Goal: Task Accomplishment & Management: Use online tool/utility

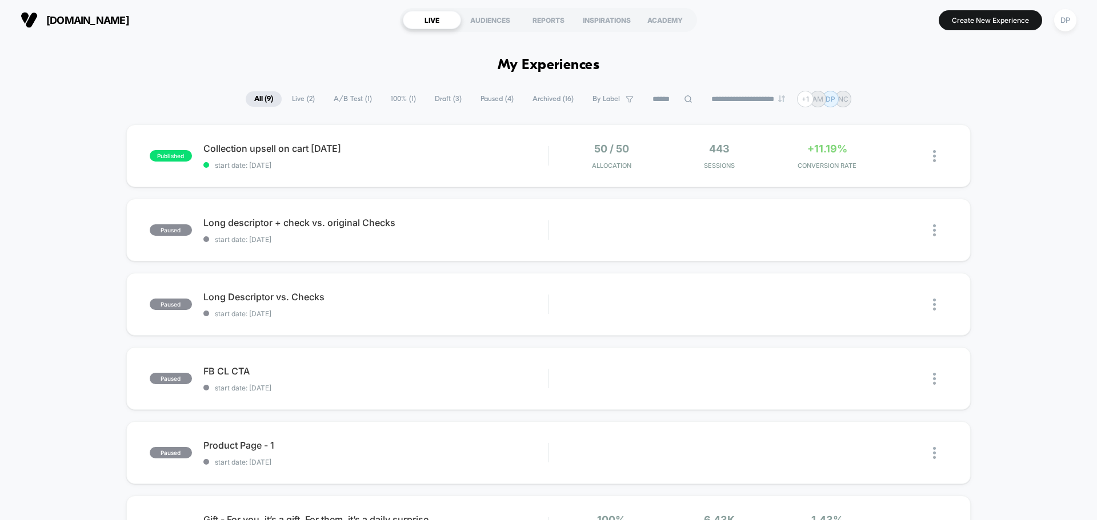
click at [994, 9] on section "Create New Experience DP" at bounding box center [905, 20] width 349 height 29
click at [993, 19] on button "Create New Experience" at bounding box center [990, 20] width 103 height 20
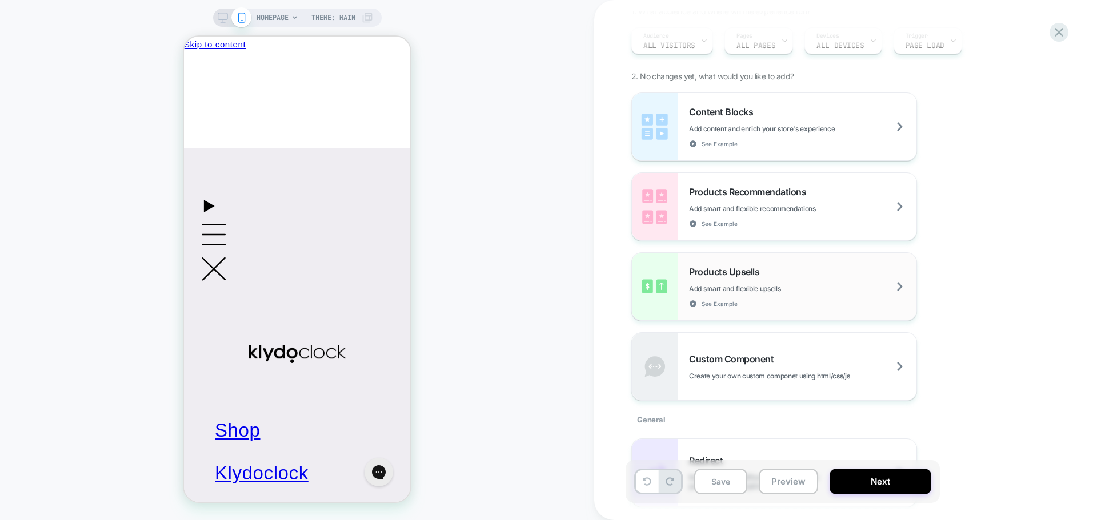
scroll to position [114, 0]
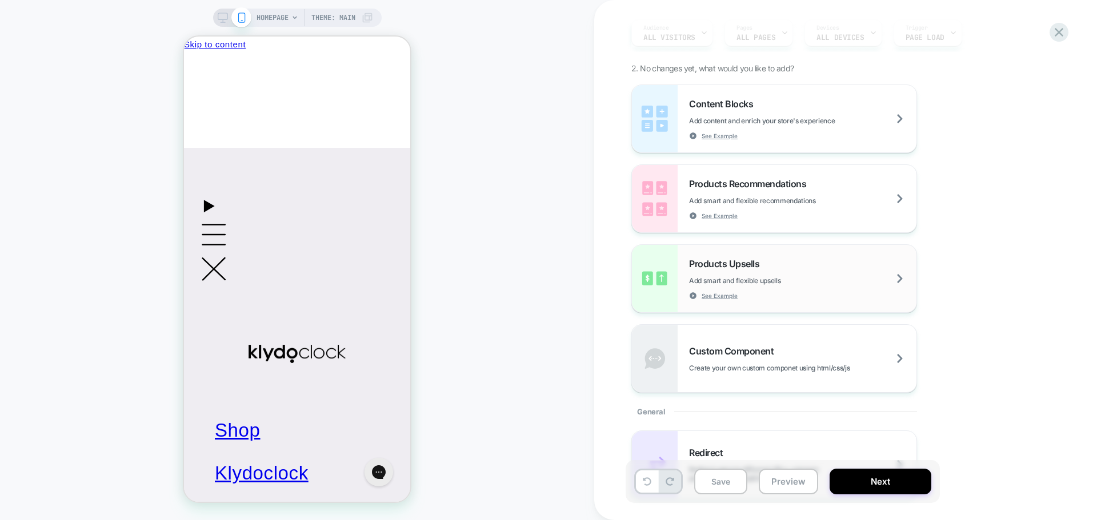
click at [810, 274] on div "Products Upsells Add smart and flexible upsells See Example" at bounding box center [802, 279] width 227 height 42
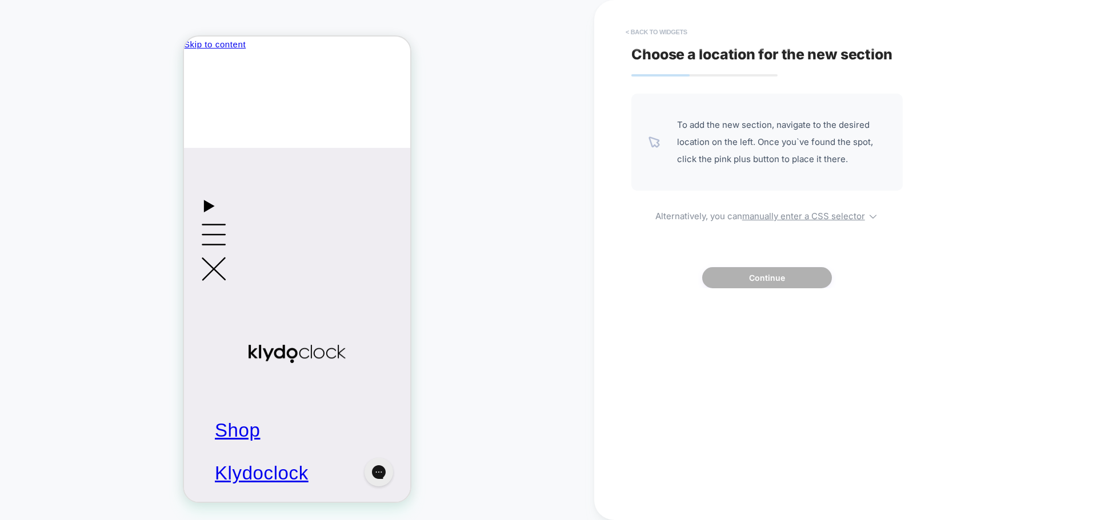
click at [632, 29] on button "< Back to widgets" at bounding box center [656, 32] width 73 height 18
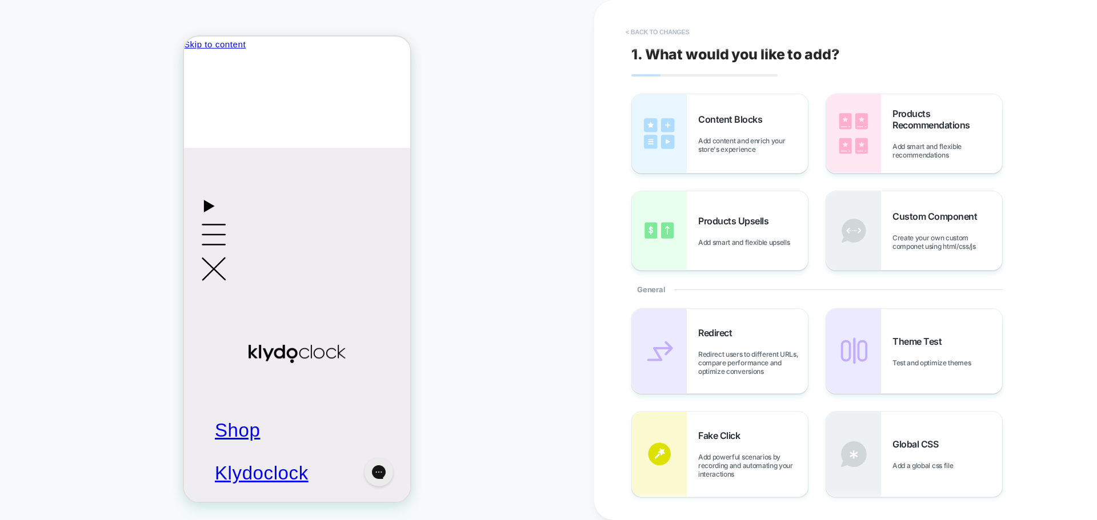
click at [661, 30] on button "< Back to changes" at bounding box center [657, 32] width 75 height 18
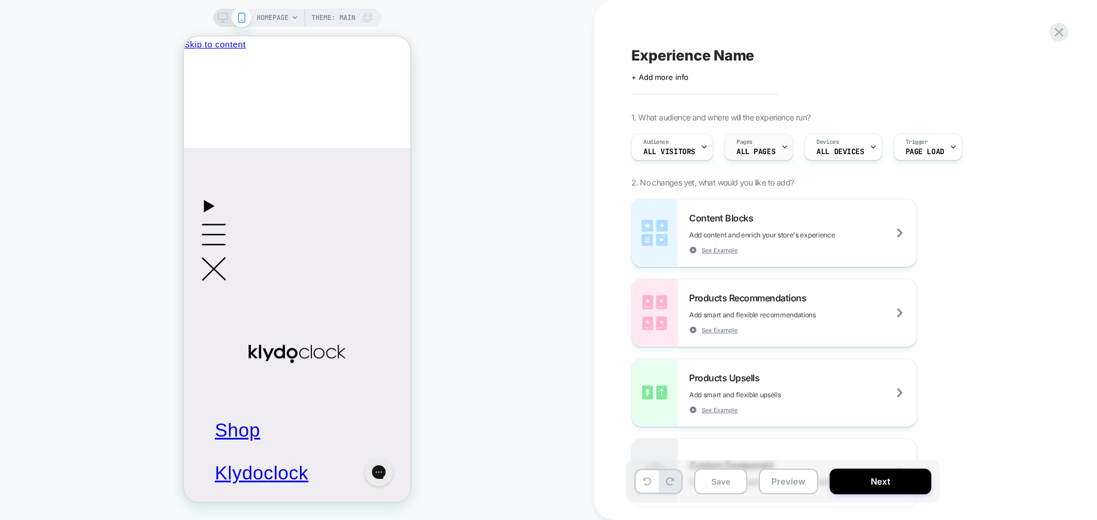
click at [751, 149] on span "ALL PAGES" at bounding box center [755, 152] width 39 height 8
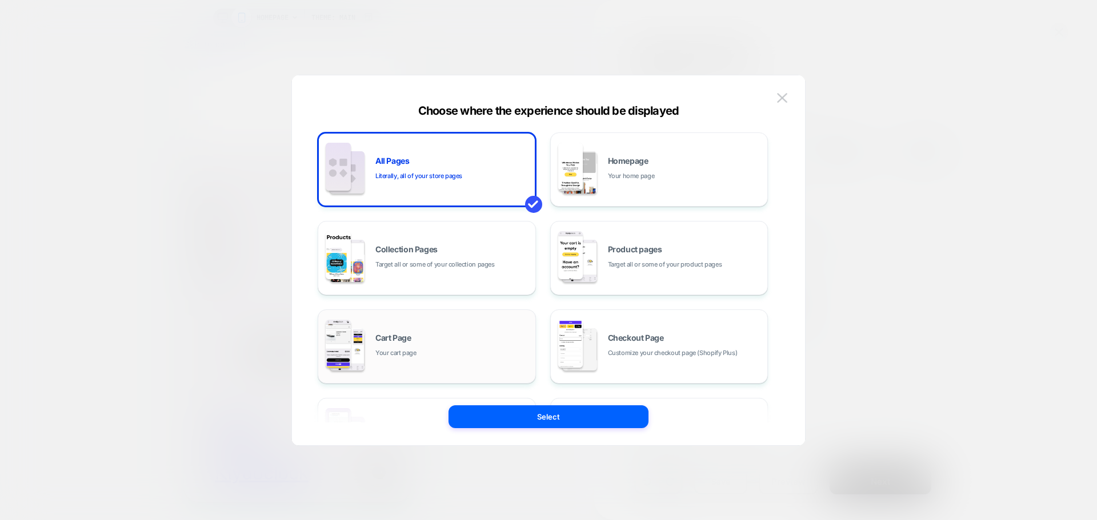
click at [430, 338] on div "Cart Page Your cart page" at bounding box center [452, 346] width 154 height 25
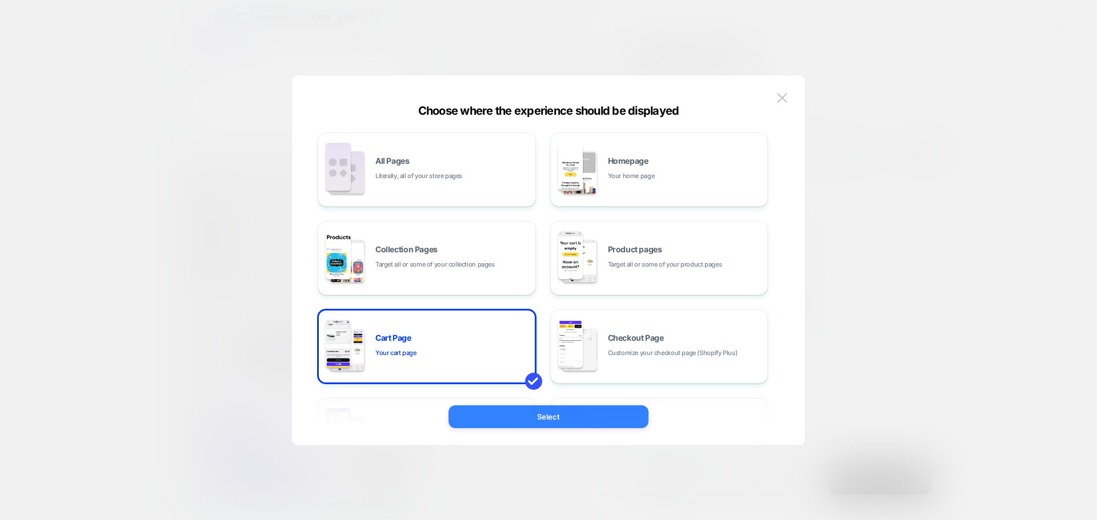
click at [547, 413] on button "Select" at bounding box center [549, 417] width 200 height 23
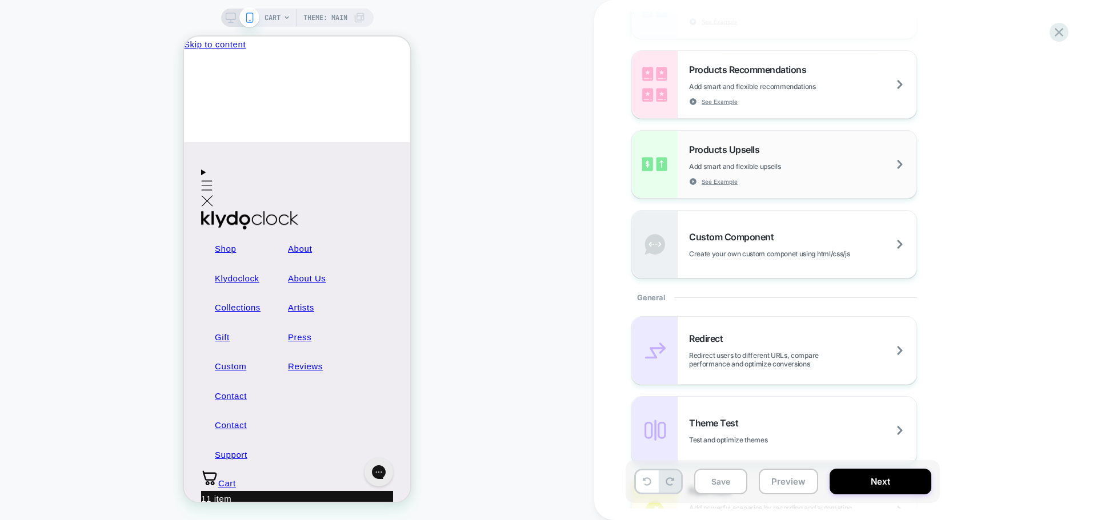
scroll to position [0, 0]
click at [786, 157] on div "Products Upsells Add smart and flexible upsells See Example" at bounding box center [802, 165] width 227 height 42
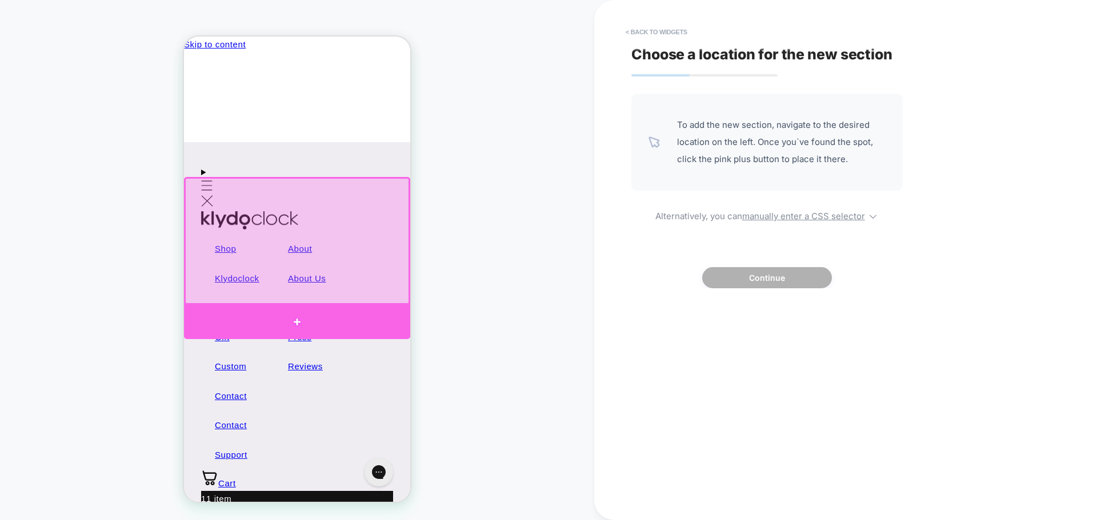
click at [293, 319] on div at bounding box center [297, 322] width 226 height 34
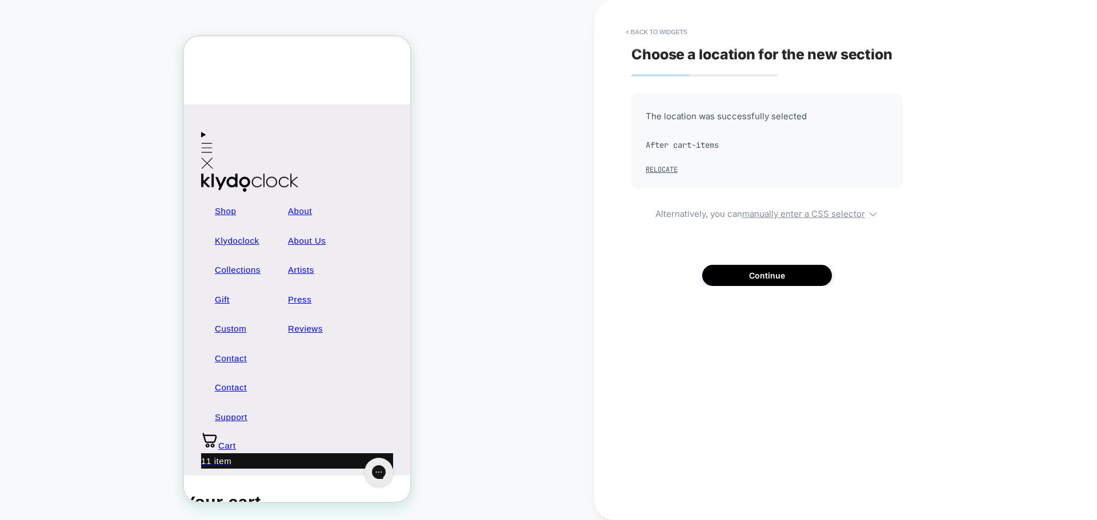
scroll to position [38, 0]
click at [763, 270] on button "Continue" at bounding box center [767, 275] width 130 height 21
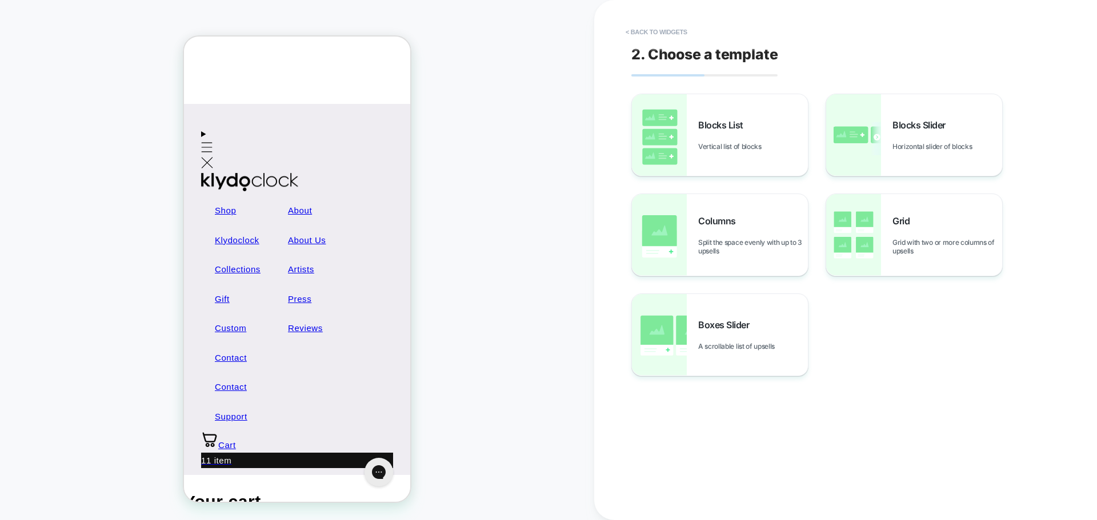
scroll to position [0, 0]
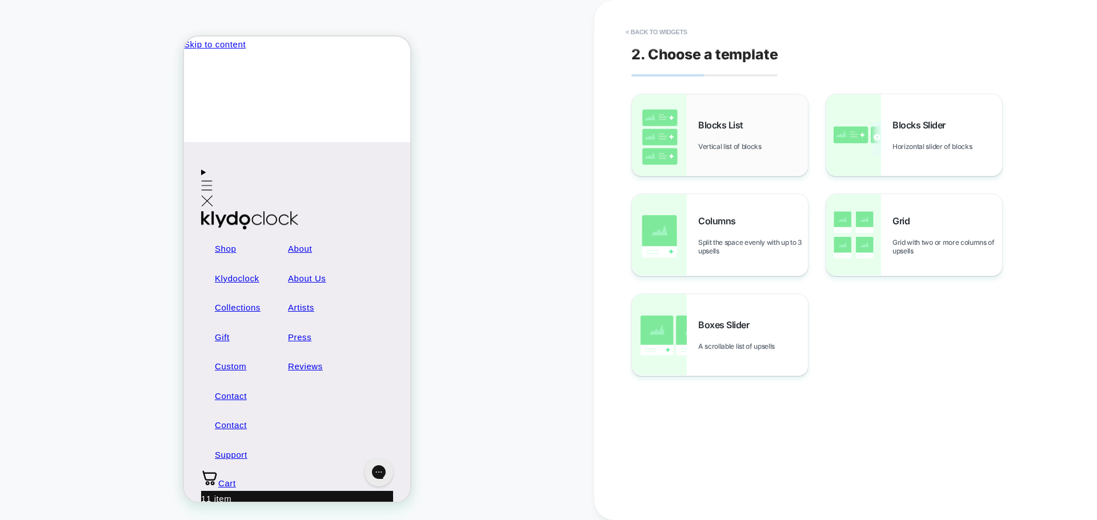
click at [695, 143] on div "Blocks List Vertical list of blocks" at bounding box center [720, 135] width 176 height 82
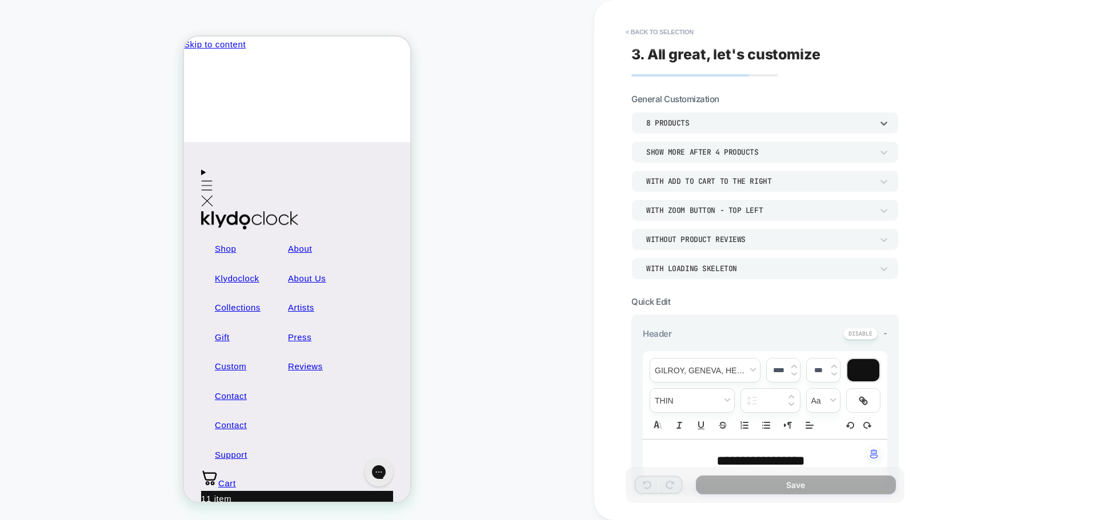
click at [685, 115] on div "8 Products" at bounding box center [764, 123] width 267 height 22
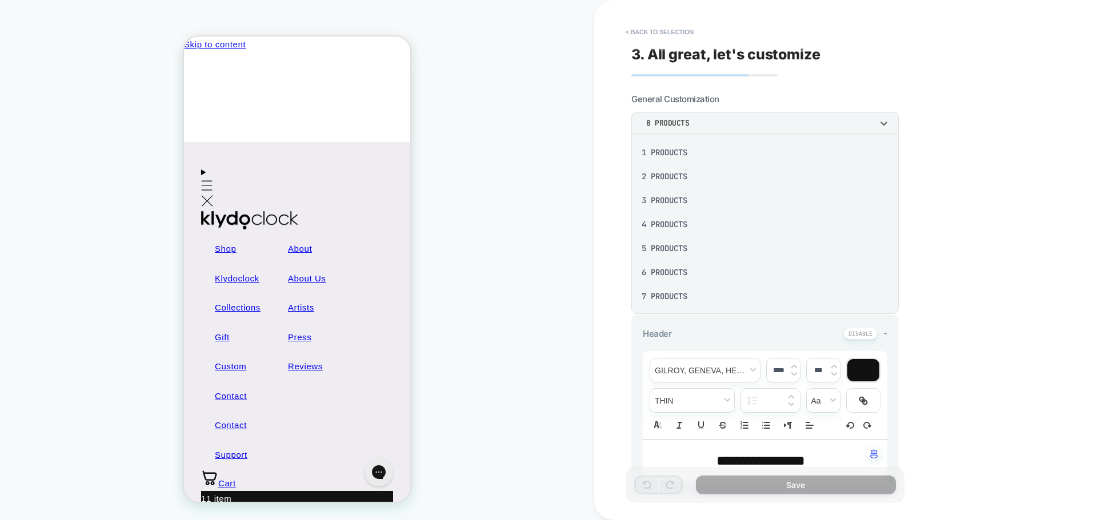
click at [678, 153] on div "1 Products" at bounding box center [765, 153] width 258 height 24
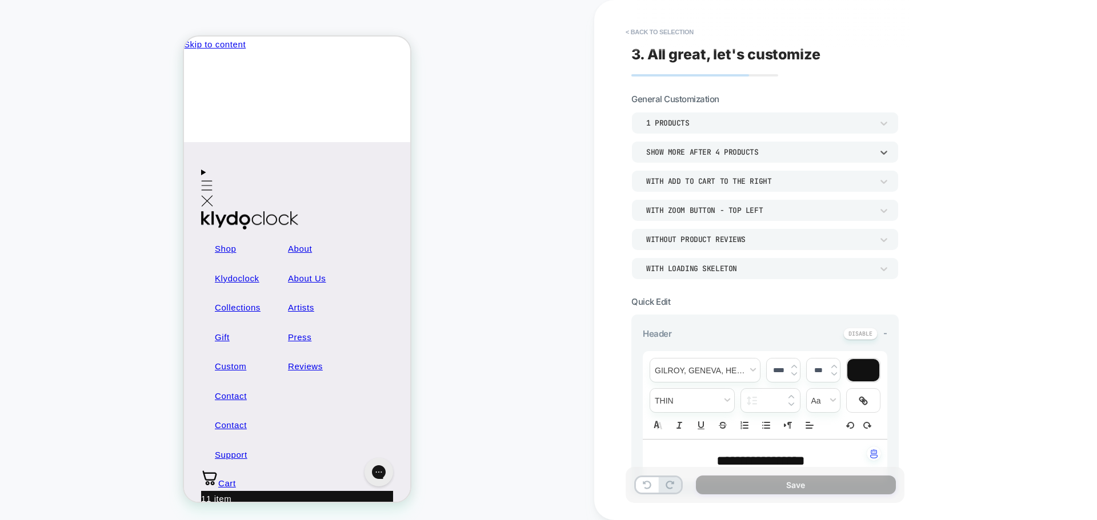
click at [762, 153] on div "Show more after 4 Products" at bounding box center [759, 152] width 226 height 10
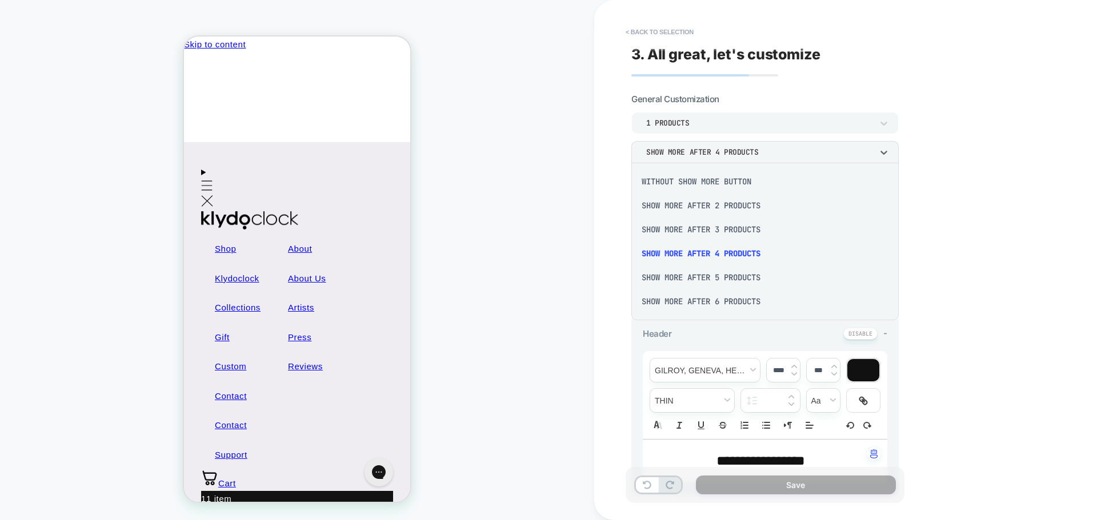
click at [729, 183] on div "Without Show more button" at bounding box center [765, 182] width 258 height 24
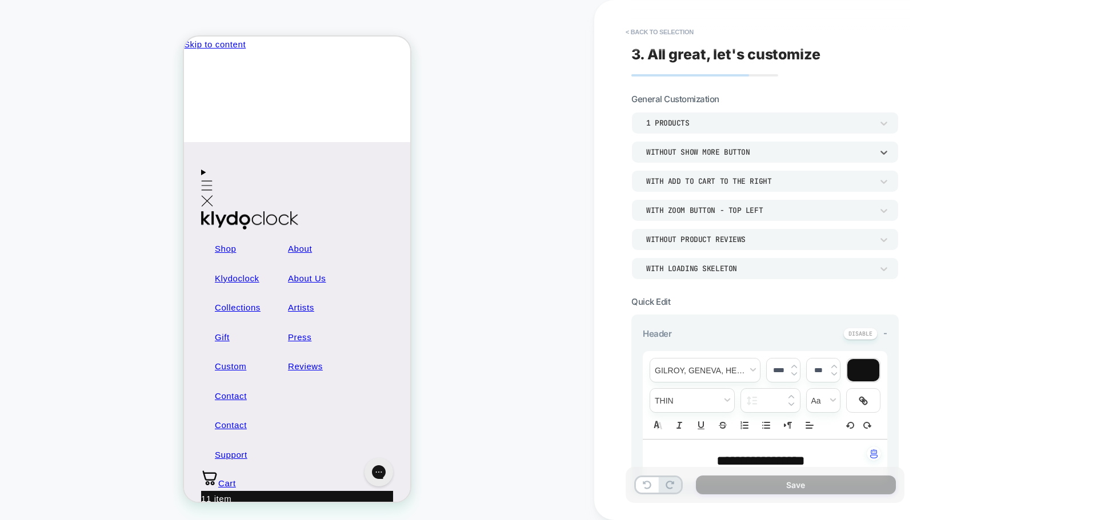
click at [685, 183] on div "With add to cart to the right" at bounding box center [759, 182] width 226 height 10
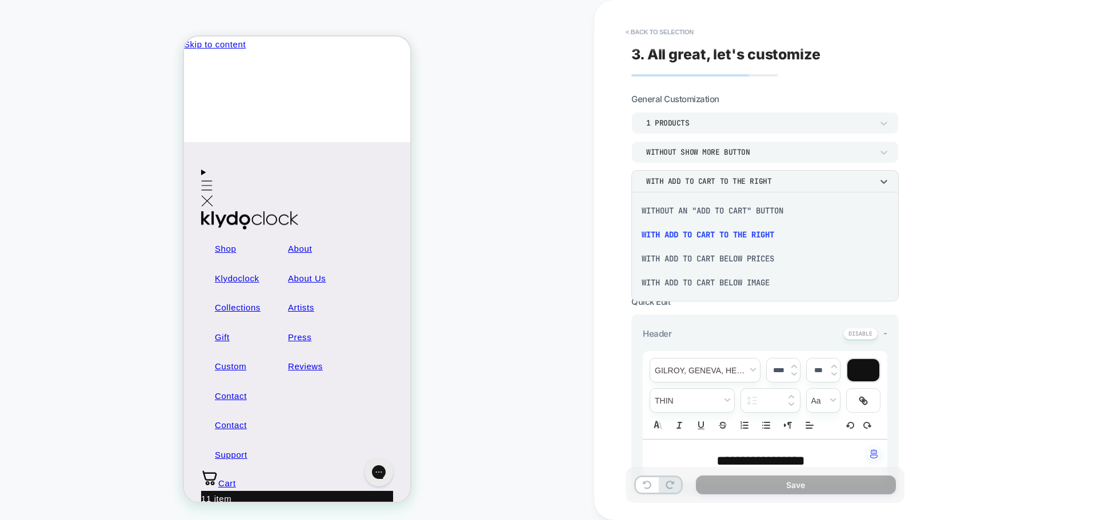
click at [703, 259] on div "With add to cart below prices" at bounding box center [765, 259] width 258 height 24
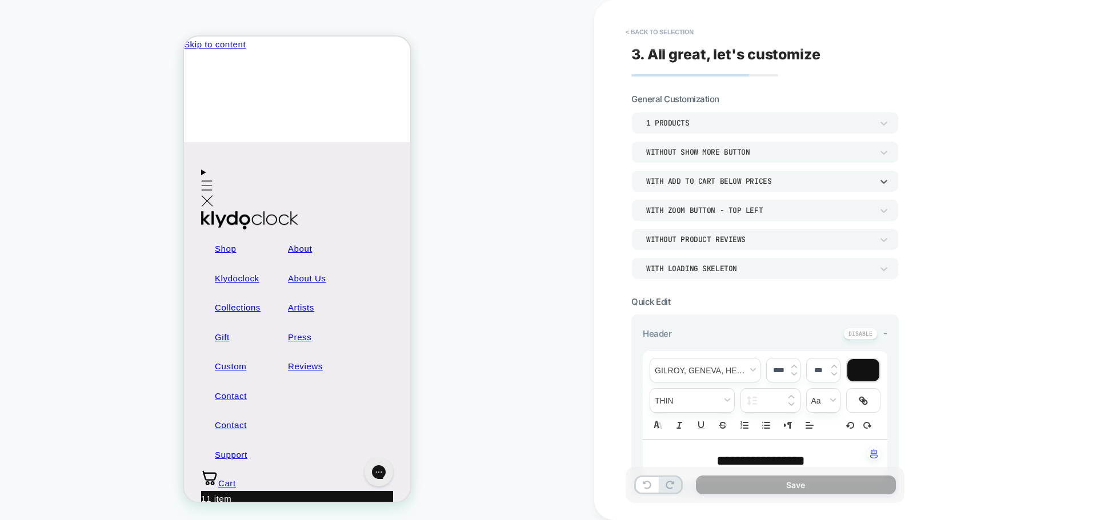
click at [715, 242] on div "Without Product Reviews" at bounding box center [759, 240] width 226 height 10
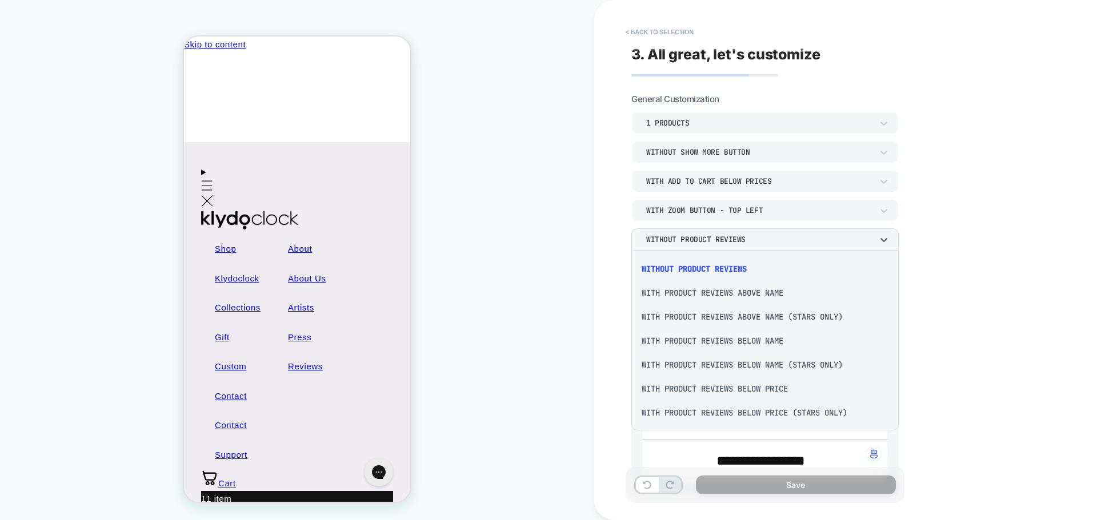
click at [706, 292] on div "With Product Reviews Above Name" at bounding box center [765, 293] width 258 height 24
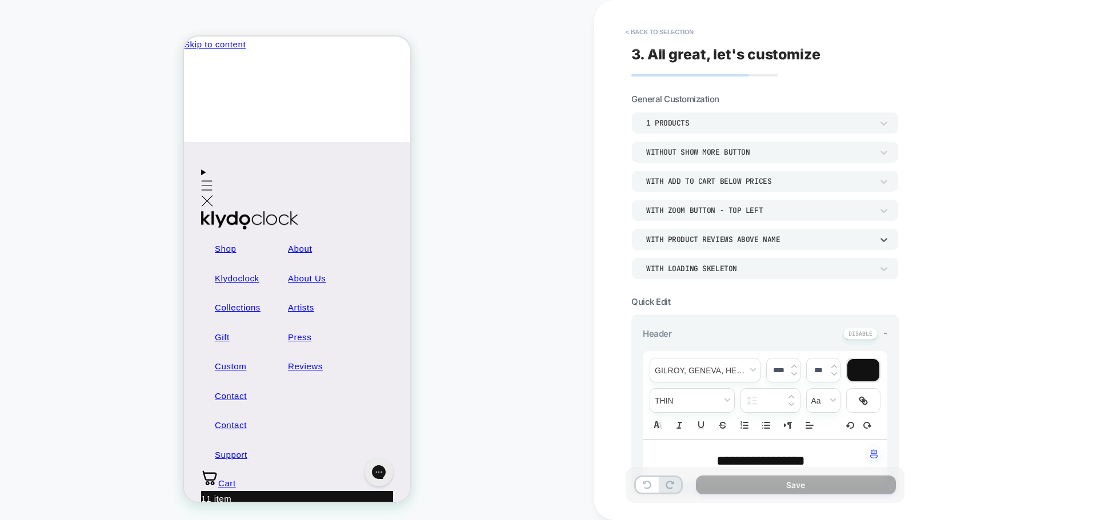
click at [720, 239] on div "With Product Reviews Above Name" at bounding box center [759, 240] width 226 height 10
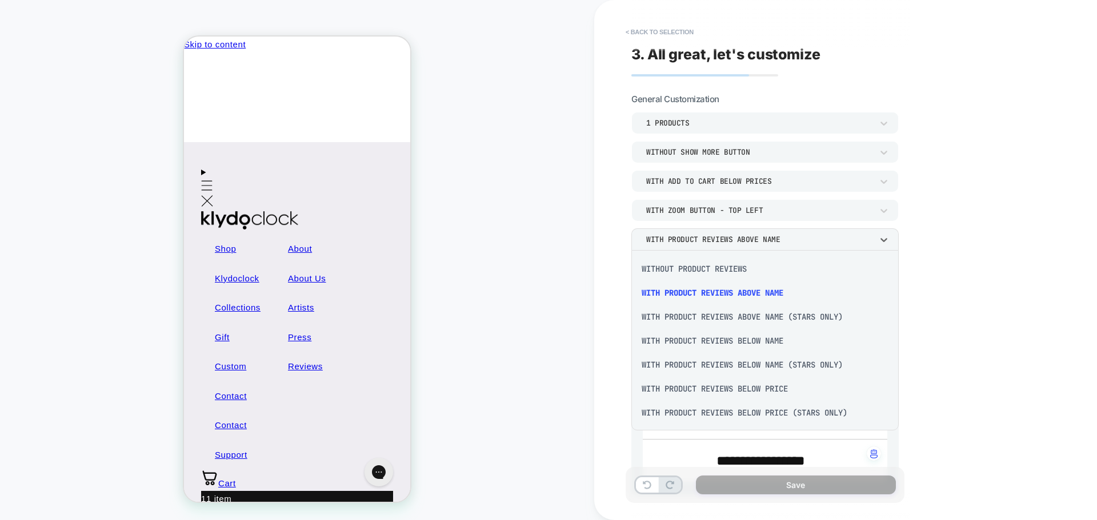
click at [719, 270] on div "Without Product Reviews" at bounding box center [765, 269] width 258 height 24
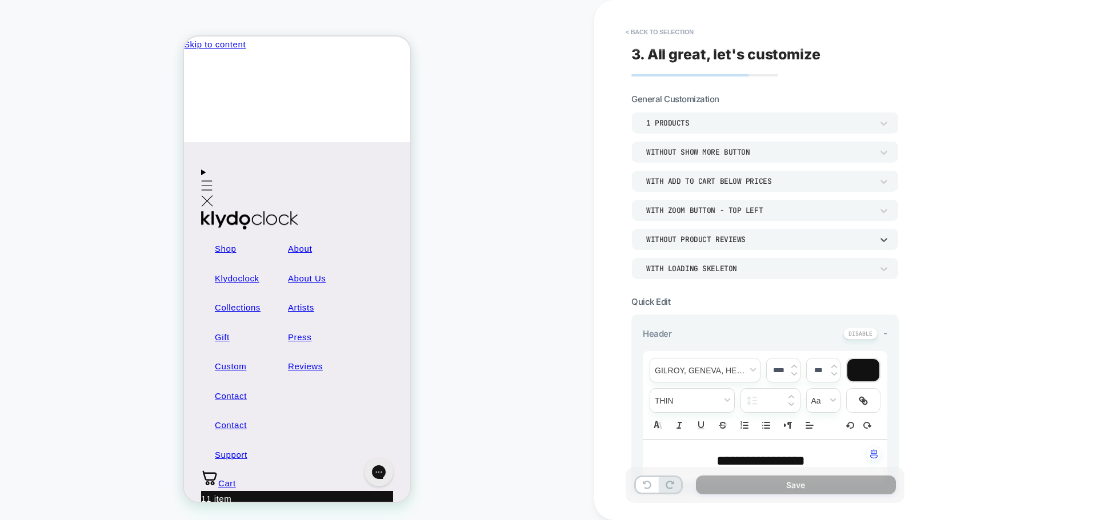
click at [710, 275] on div "WITH LOADING SKELETON" at bounding box center [764, 269] width 267 height 22
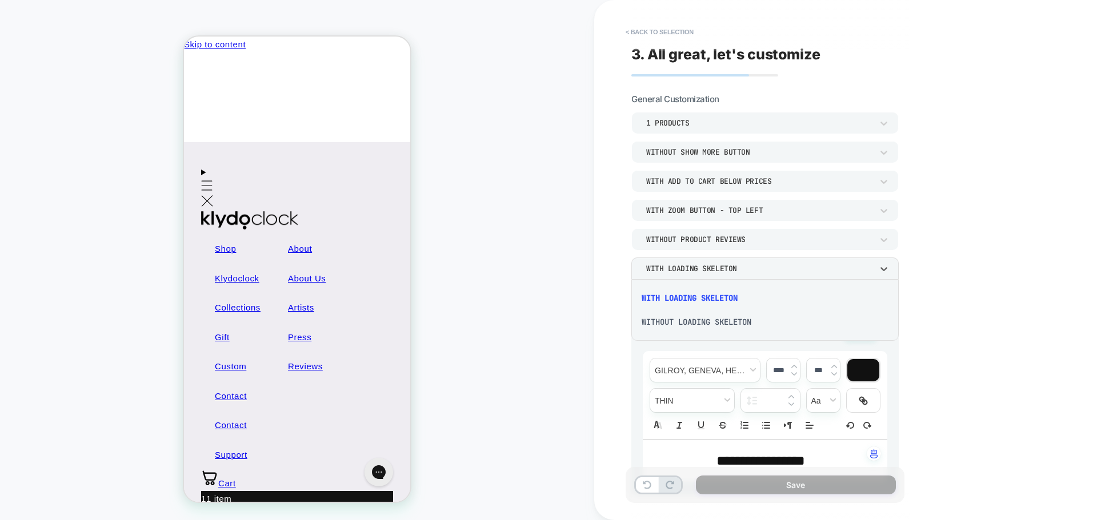
click at [715, 322] on div "WITHOUT LOADING SKELETON" at bounding box center [765, 322] width 258 height 24
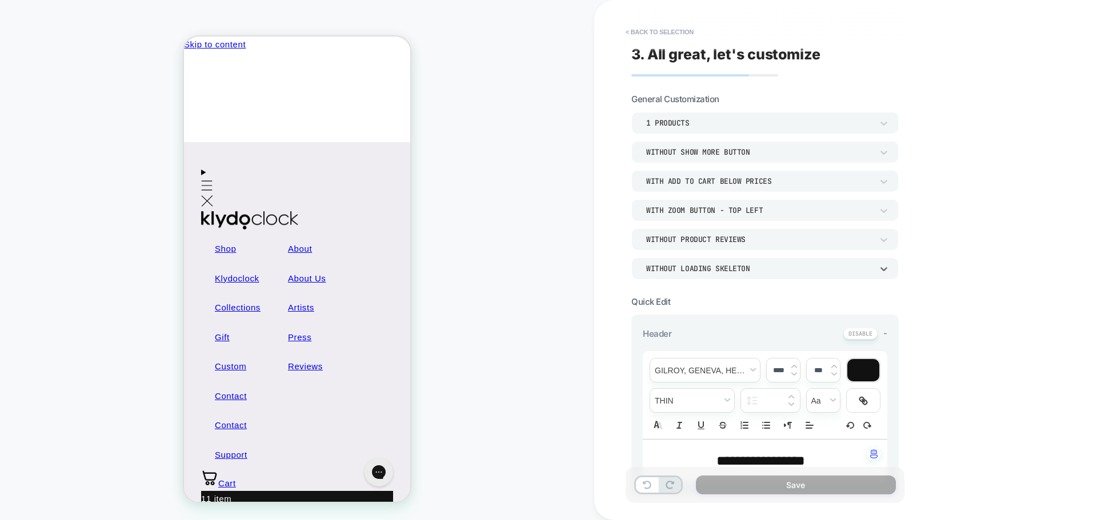
click at [706, 270] on div "WITHOUT LOADING SKELETON" at bounding box center [759, 269] width 226 height 10
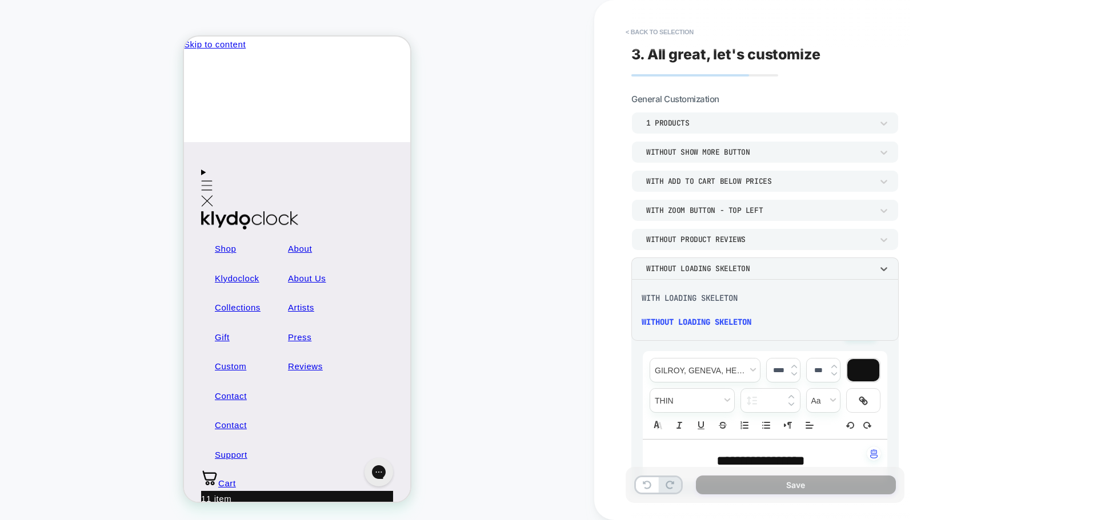
click at [699, 301] on div "WITH LOADING SKELETON" at bounding box center [765, 298] width 258 height 24
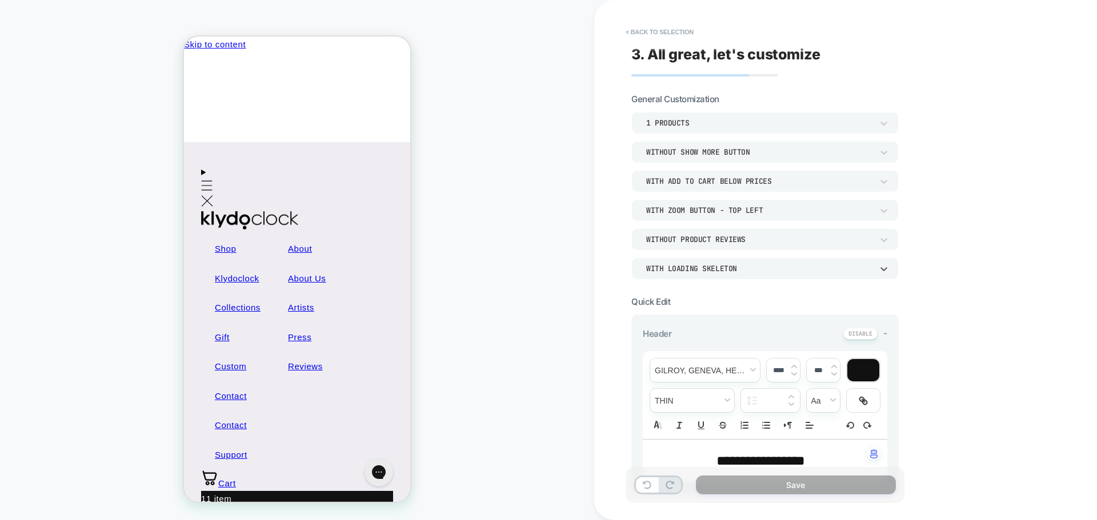
click at [693, 185] on div "With add to cart below prices" at bounding box center [759, 182] width 226 height 10
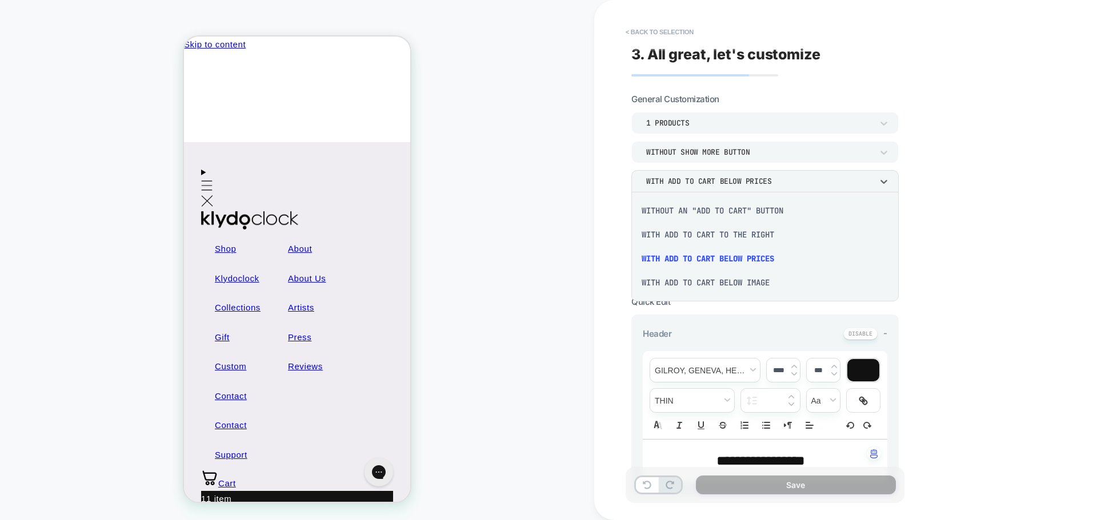
click at [737, 237] on div "With add to cart to the right" at bounding box center [765, 235] width 258 height 24
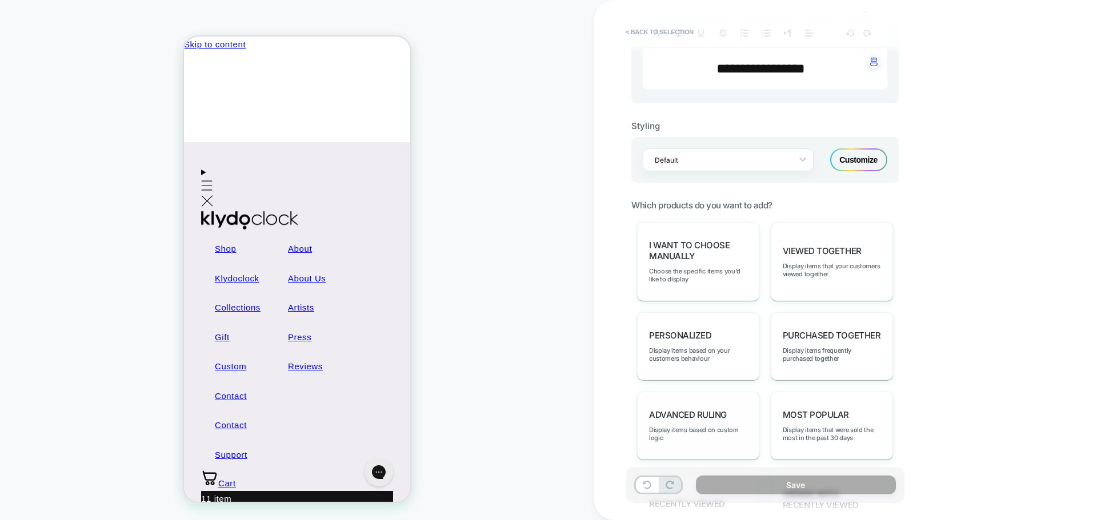
scroll to position [514, 0]
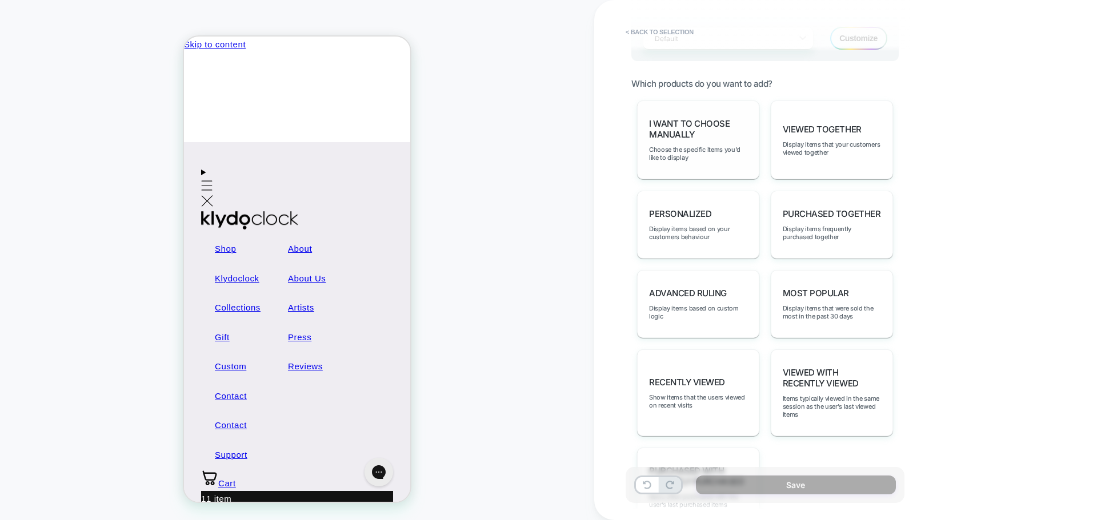
click at [694, 136] on span "I want to choose manually" at bounding box center [698, 129] width 98 height 22
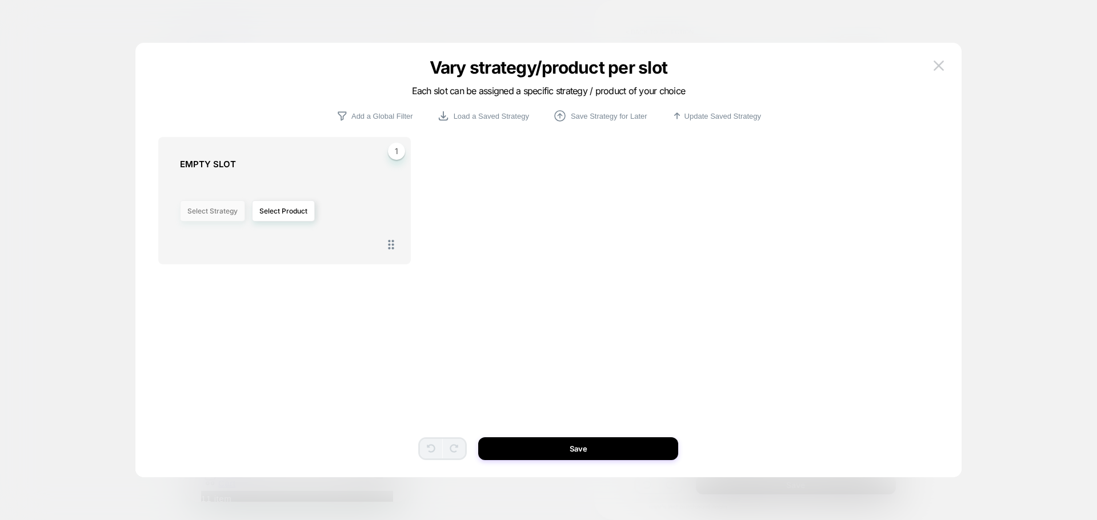
click at [219, 212] on button "Select Strategy" at bounding box center [212, 211] width 65 height 21
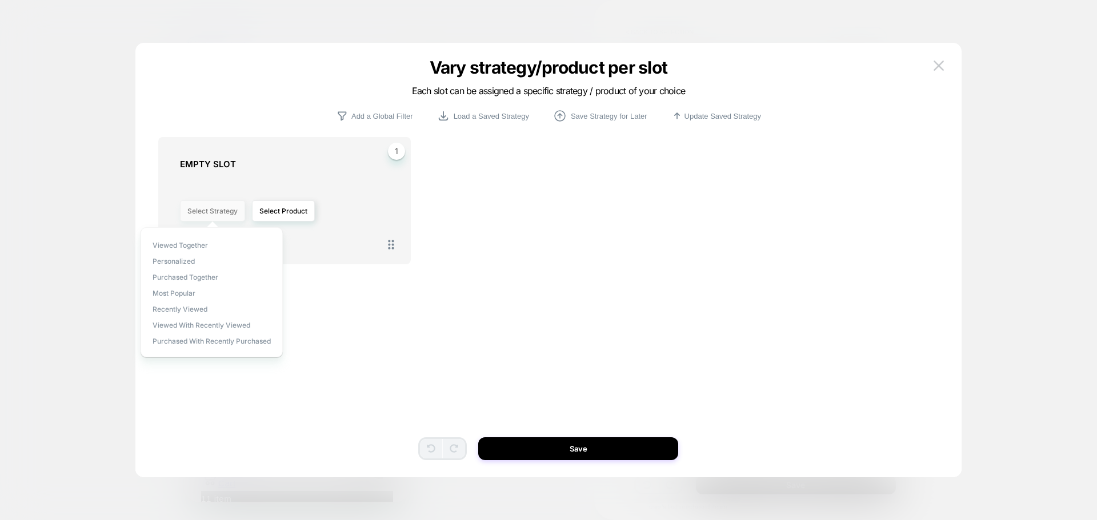
click at [219, 212] on button "Select Strategy" at bounding box center [212, 211] width 65 height 21
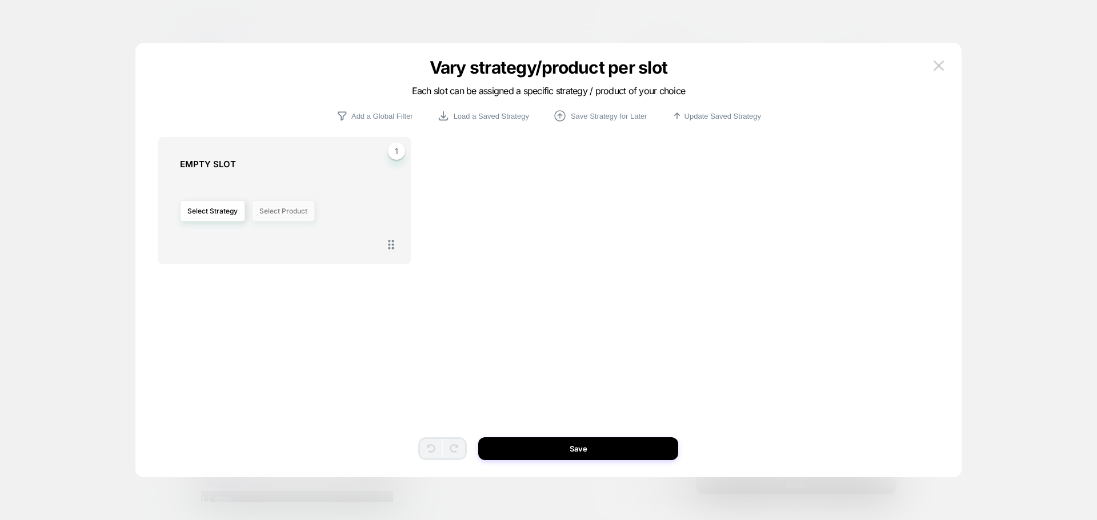
click at [272, 214] on button "Select Product" at bounding box center [283, 211] width 63 height 21
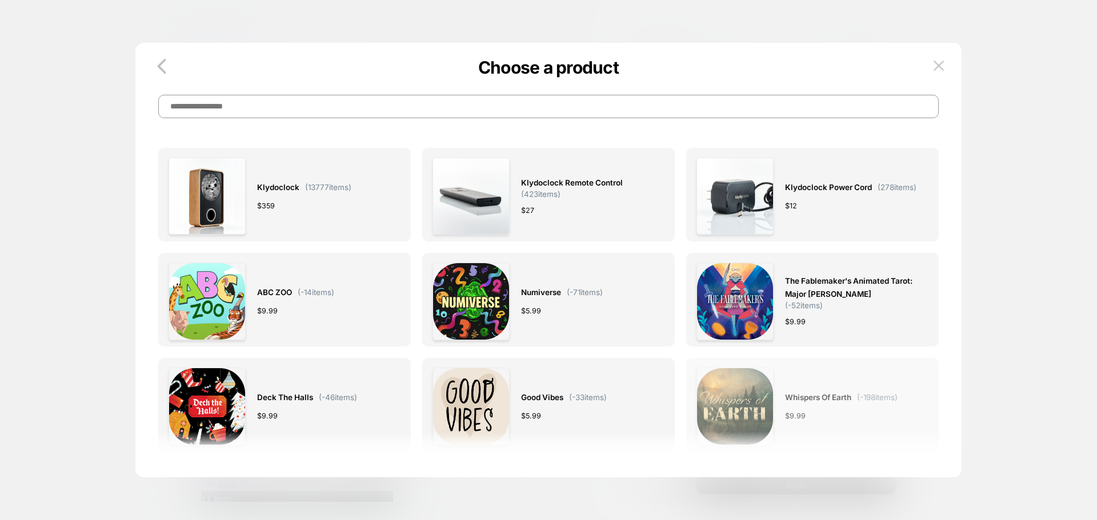
click at [721, 391] on img at bounding box center [734, 406] width 77 height 77
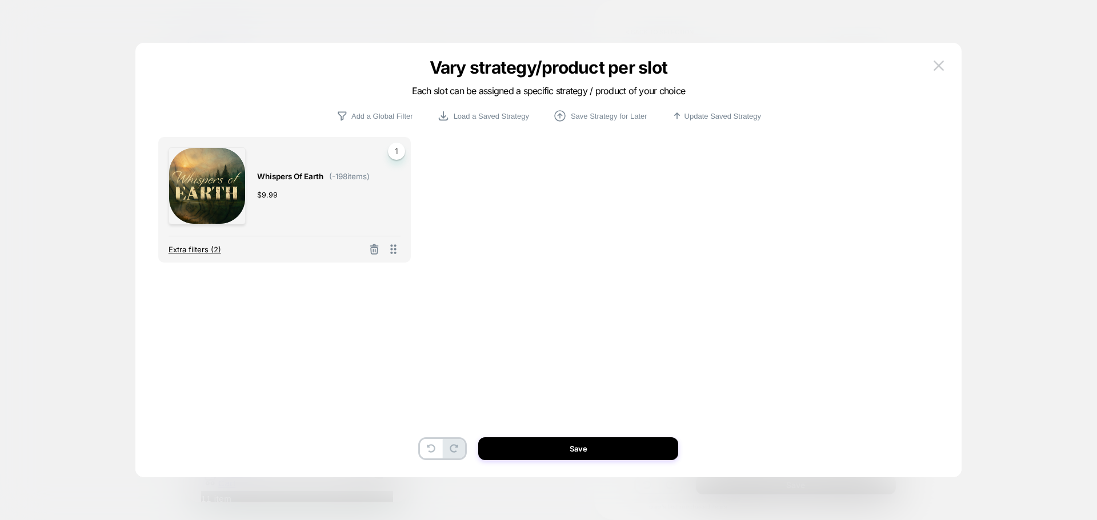
click at [186, 249] on span "Extra filters (2)" at bounding box center [195, 249] width 53 height 9
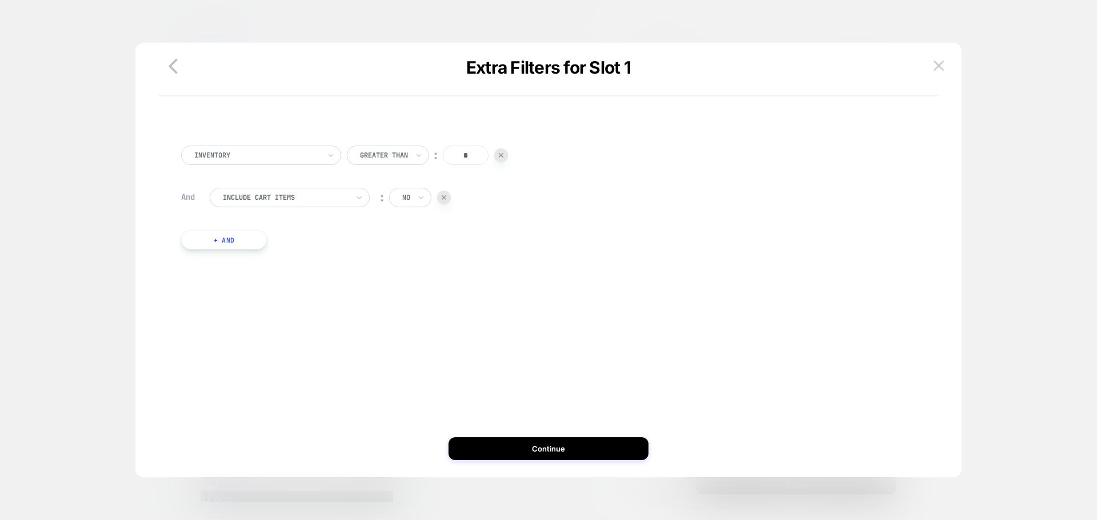
click at [386, 155] on div at bounding box center [384, 155] width 48 height 10
click at [387, 287] on div "Lower Eq Than" at bounding box center [395, 278] width 74 height 18
click at [388, 154] on div at bounding box center [386, 155] width 52 height 10
click at [378, 263] on div "Lower Than" at bounding box center [396, 260] width 77 height 18
click at [450, 155] on input "*" at bounding box center [458, 155] width 46 height 19
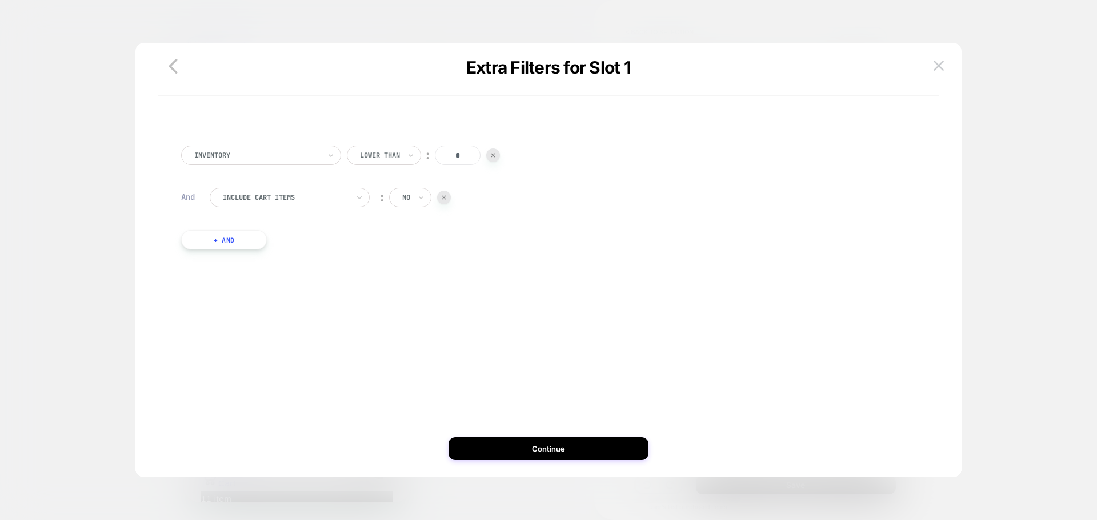
click at [450, 155] on input "*" at bounding box center [458, 155] width 46 height 19
type input "******"
click at [307, 203] on div "Include Cart Items" at bounding box center [286, 197] width 128 height 13
click at [321, 200] on div at bounding box center [286, 198] width 126 height 10
click at [540, 450] on button "Continue" at bounding box center [549, 449] width 200 height 23
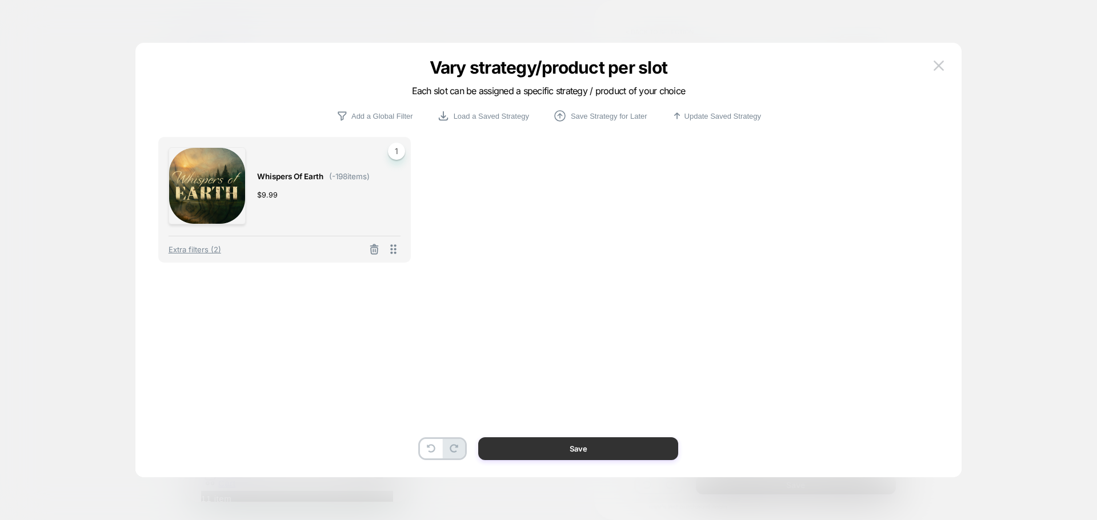
click at [632, 453] on button "Save" at bounding box center [578, 449] width 200 height 23
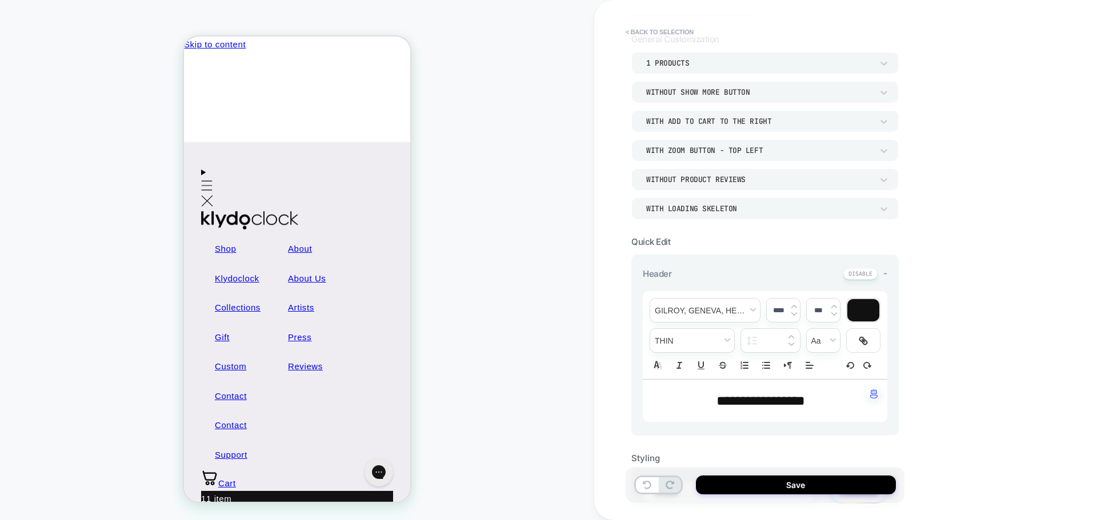
scroll to position [0, 0]
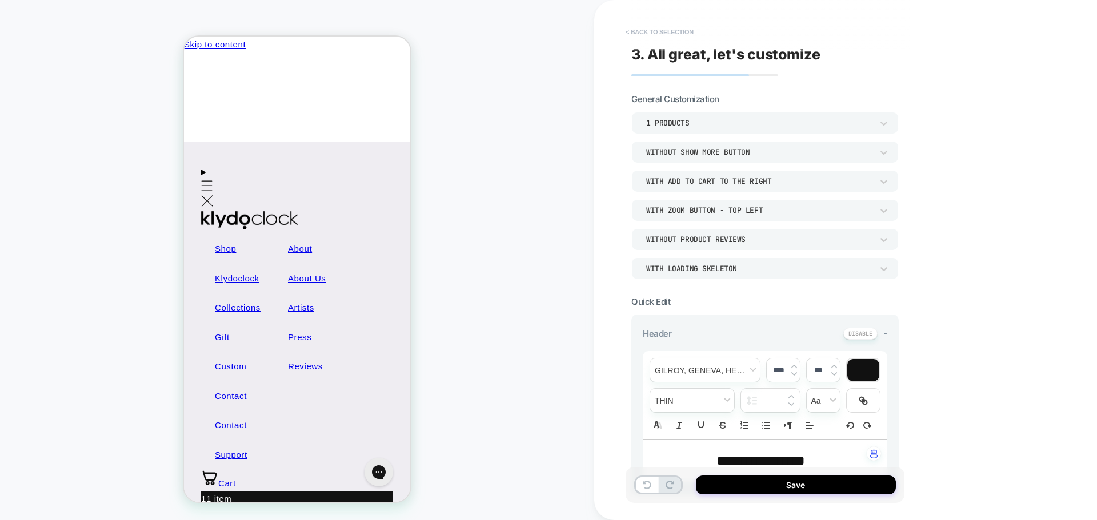
click at [634, 27] on button "< Back to selection" at bounding box center [659, 32] width 79 height 18
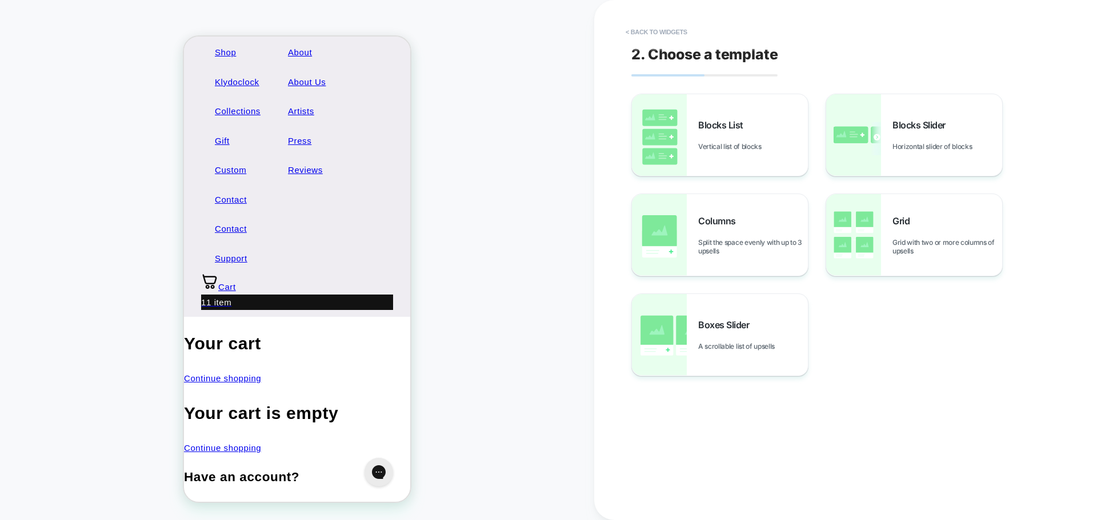
scroll to position [202, 0]
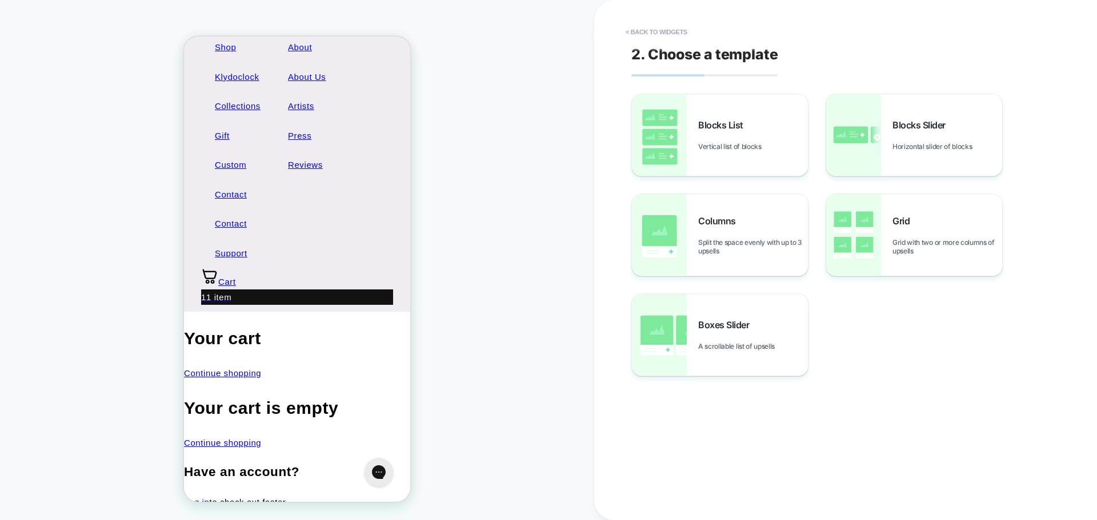
click at [639, 21] on div "2. Choose a template Blocks List Vertical list of blocks Blocks Slider Horizont…" at bounding box center [840, 260] width 429 height 498
click at [652, 23] on button "< Back to widgets" at bounding box center [656, 32] width 73 height 18
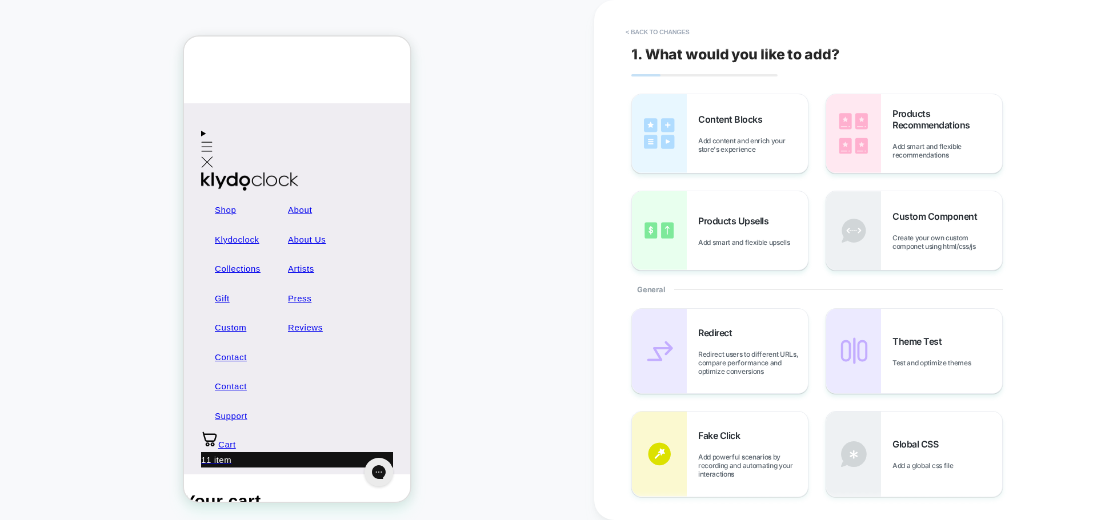
scroll to position [37, 0]
click at [634, 33] on button "< Back to changes" at bounding box center [657, 32] width 75 height 18
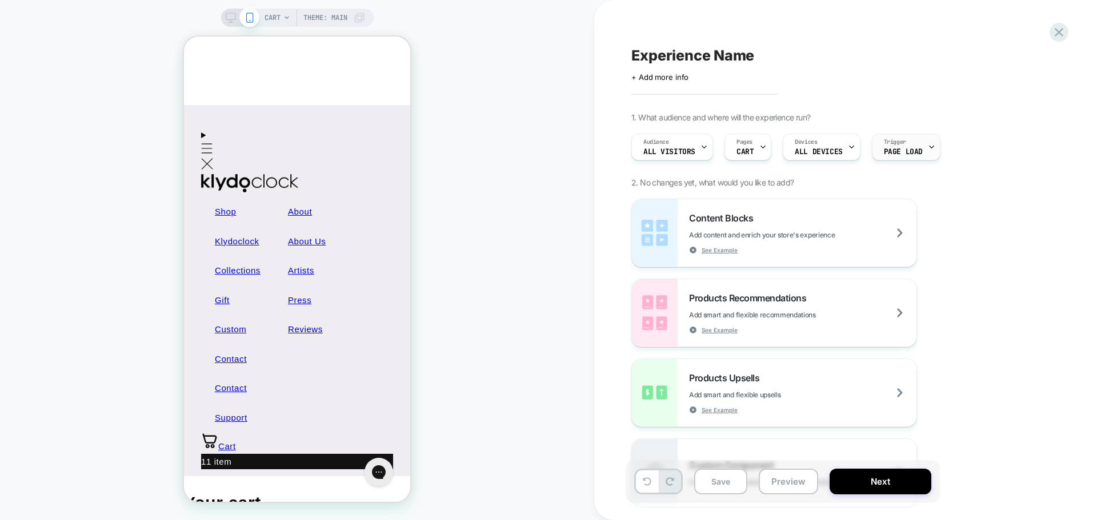
click at [915, 155] on span "Page Load" at bounding box center [903, 152] width 39 height 8
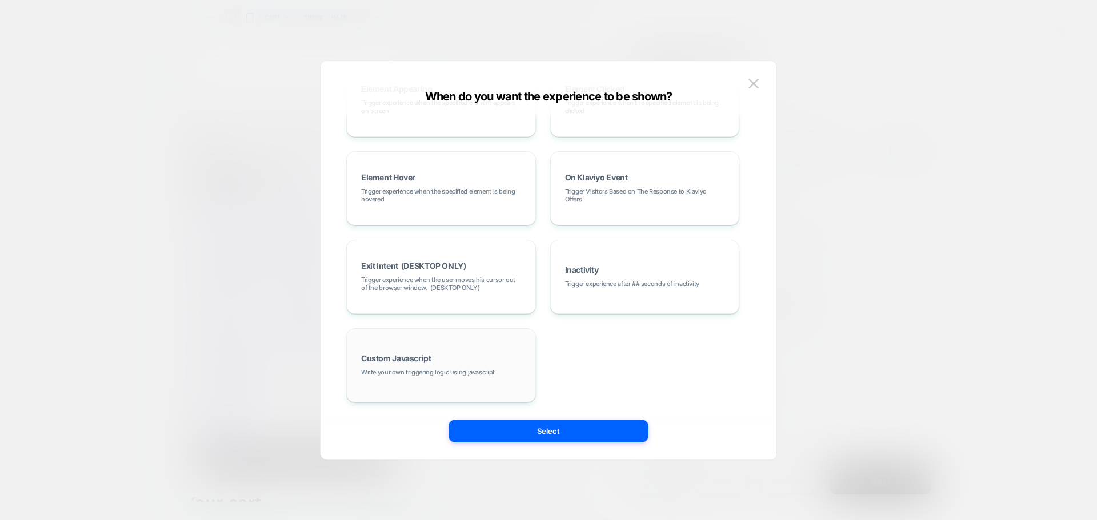
scroll to position [0, 0]
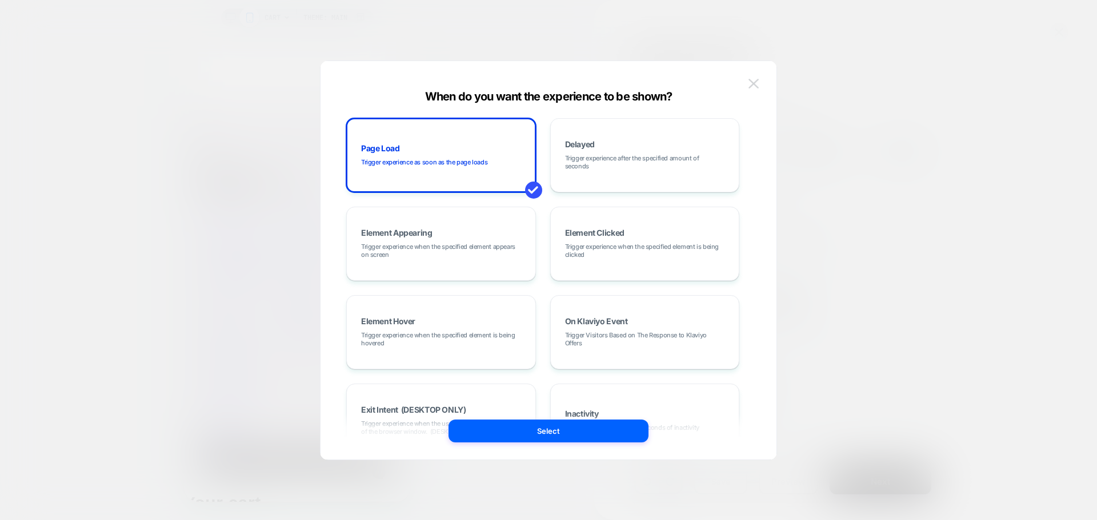
click at [757, 83] on img at bounding box center [753, 84] width 10 height 10
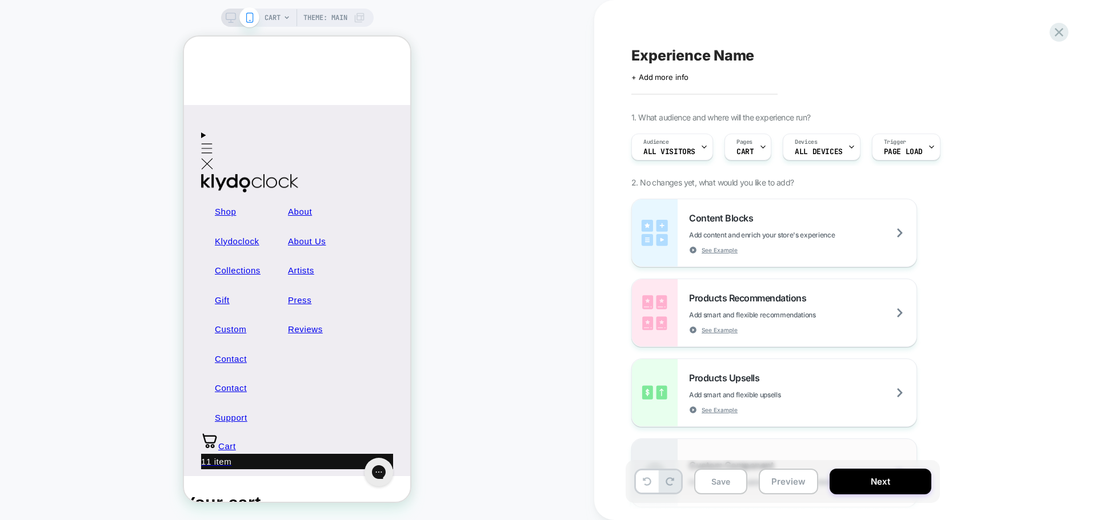
scroll to position [114, 0]
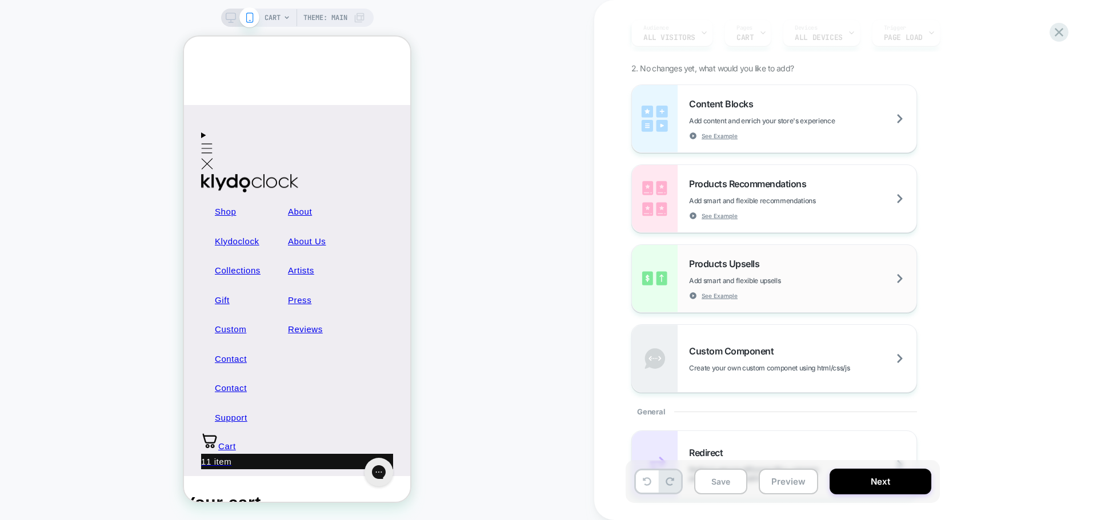
click at [823, 260] on div "Products Upsells Add smart and flexible upsells See Example" at bounding box center [802, 279] width 227 height 42
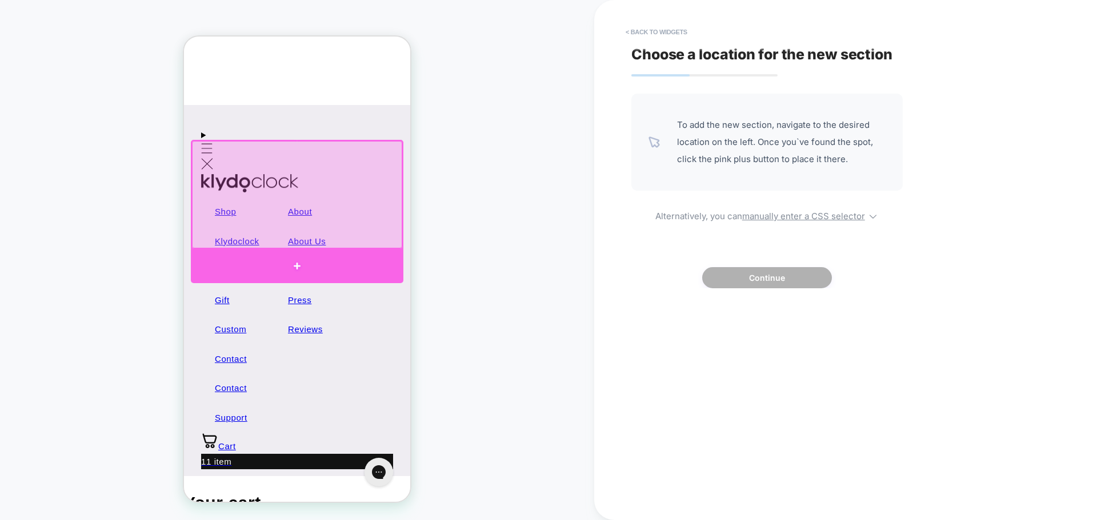
click at [306, 268] on div at bounding box center [297, 267] width 213 height 34
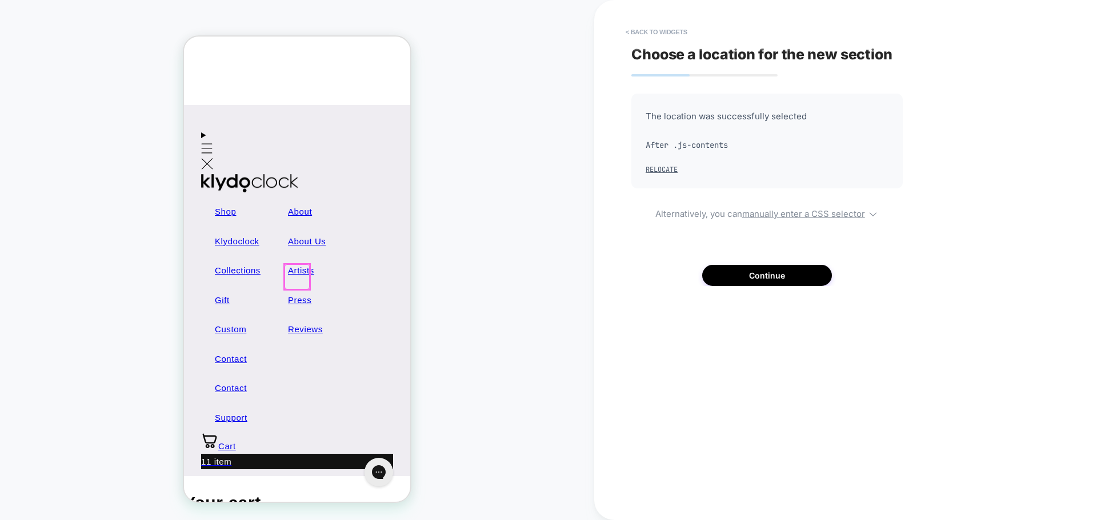
scroll to position [33, 0]
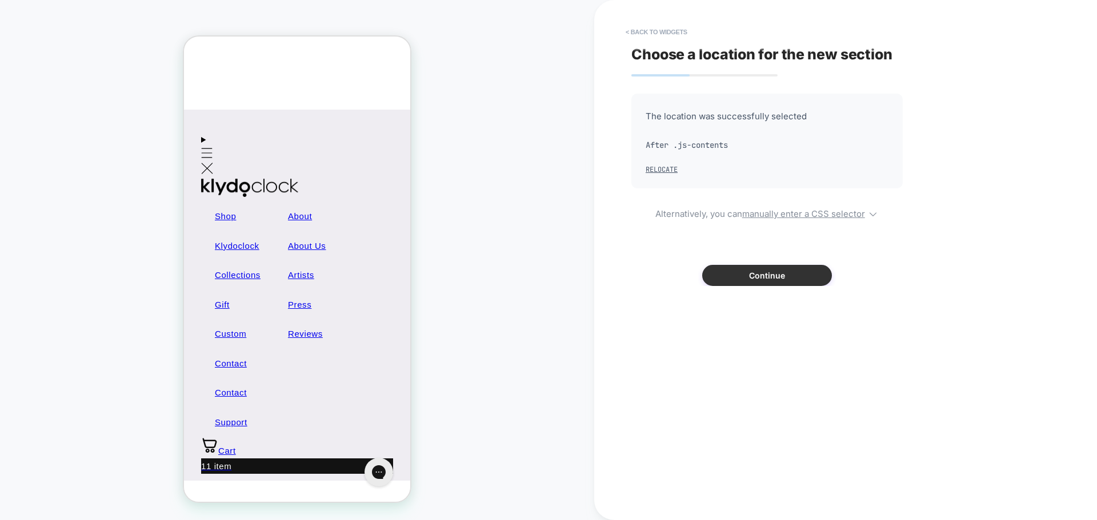
click at [755, 277] on button "Continue" at bounding box center [767, 275] width 130 height 21
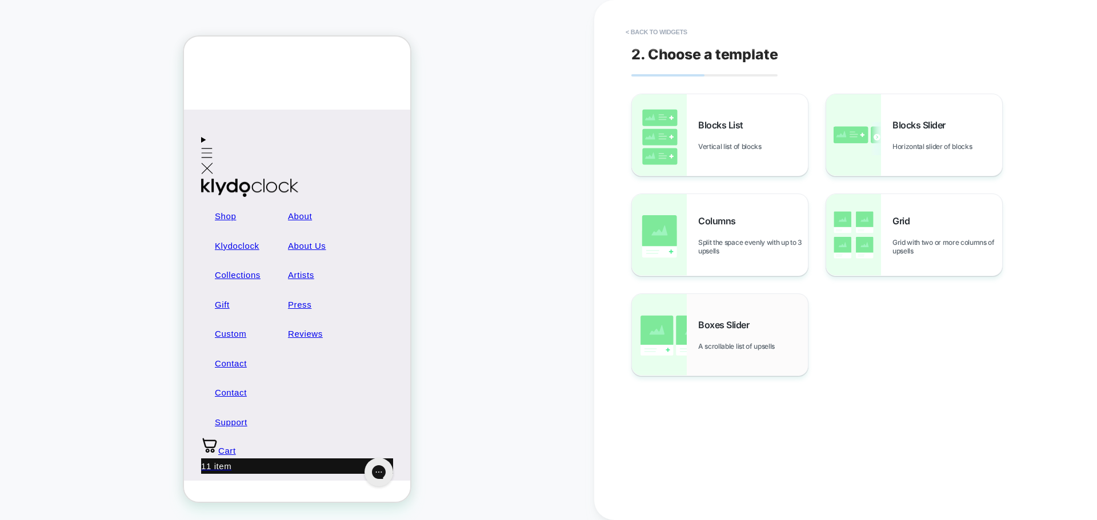
scroll to position [0, 0]
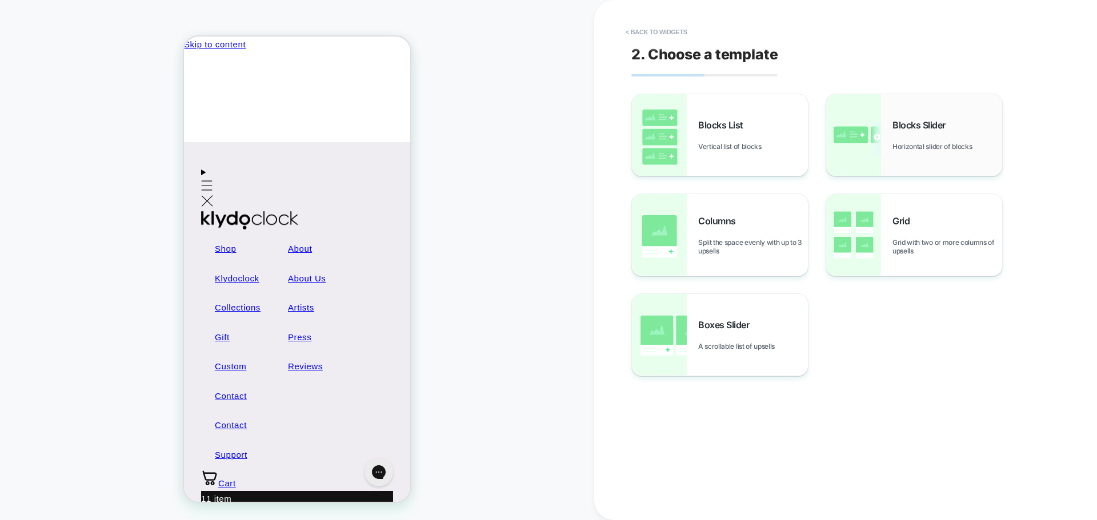
click at [919, 138] on div "Blocks Slider Horizontal slider of blocks" at bounding box center [947, 134] width 110 height 31
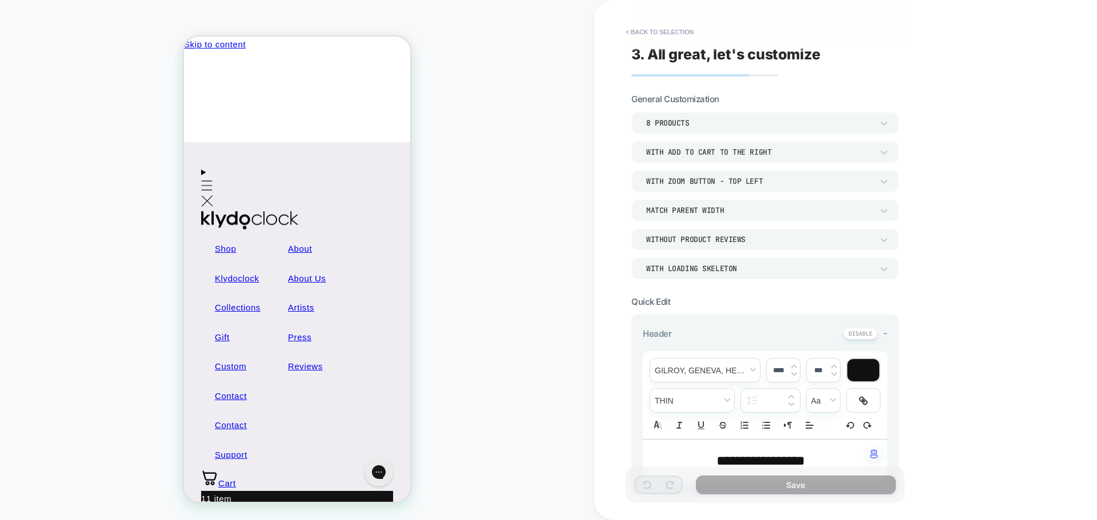
click at [681, 125] on div "8 Products" at bounding box center [759, 123] width 226 height 10
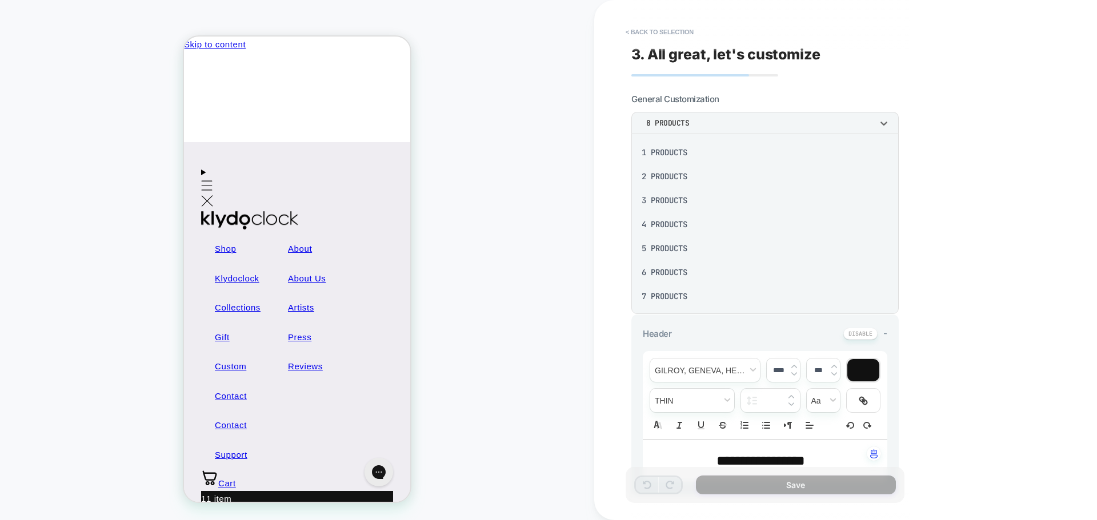
click at [681, 150] on div "1 Products" at bounding box center [765, 153] width 258 height 24
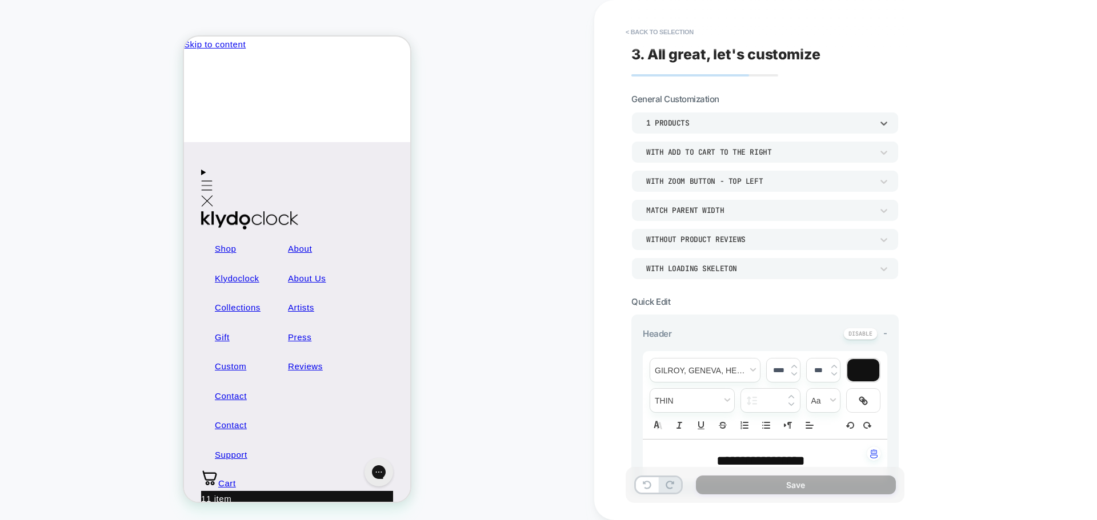
click at [707, 155] on div "With add to cart to the right" at bounding box center [759, 152] width 226 height 10
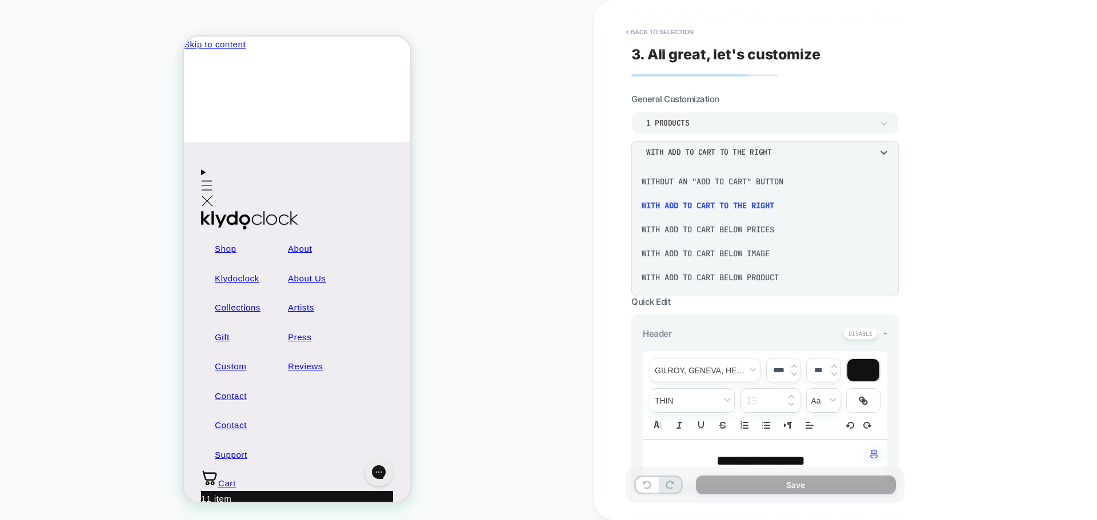
click at [694, 234] on div "With add to cart below prices" at bounding box center [765, 230] width 258 height 24
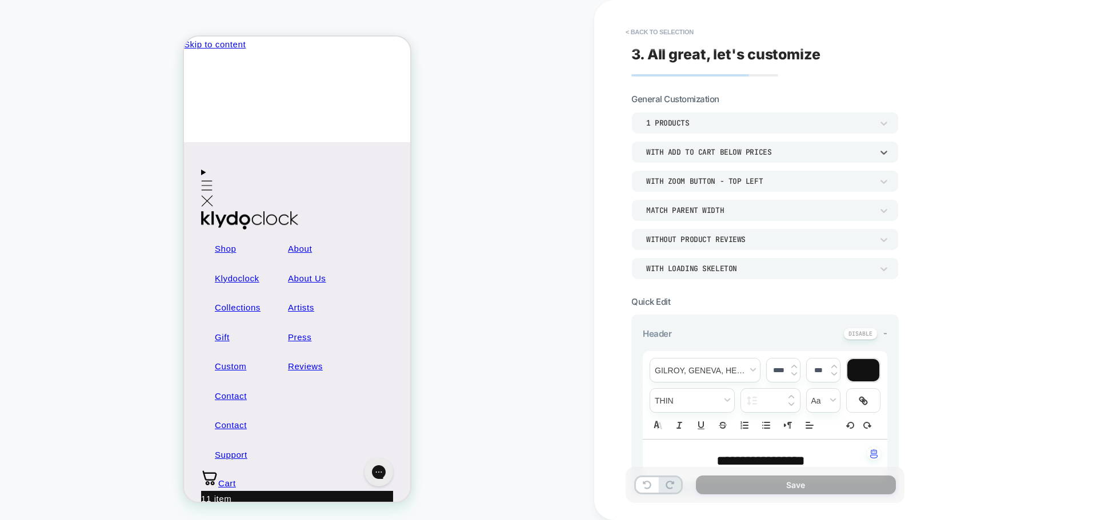
click at [675, 156] on div "With add to cart below prices" at bounding box center [759, 152] width 226 height 10
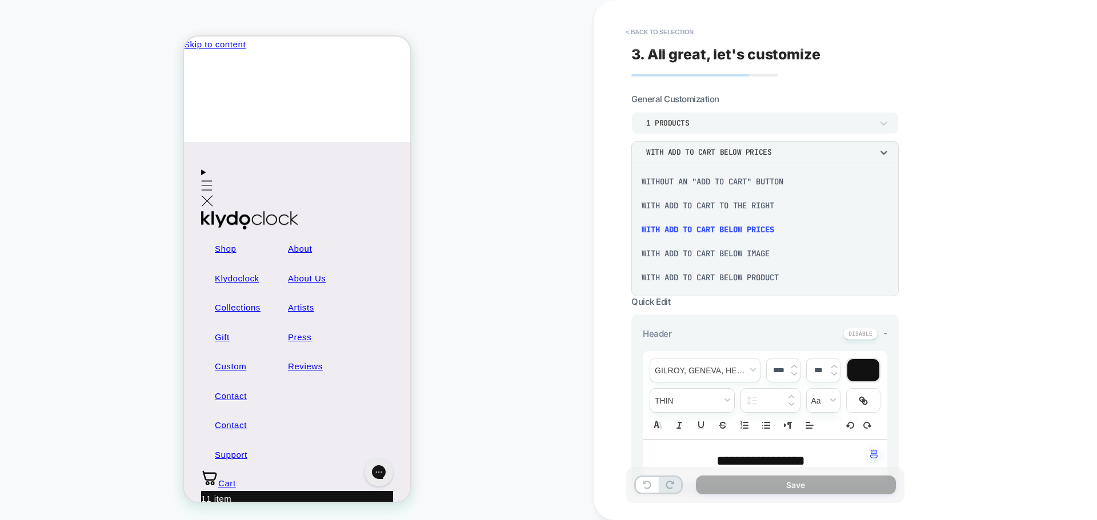
click at [696, 255] on div "With add to cart below image" at bounding box center [765, 254] width 258 height 24
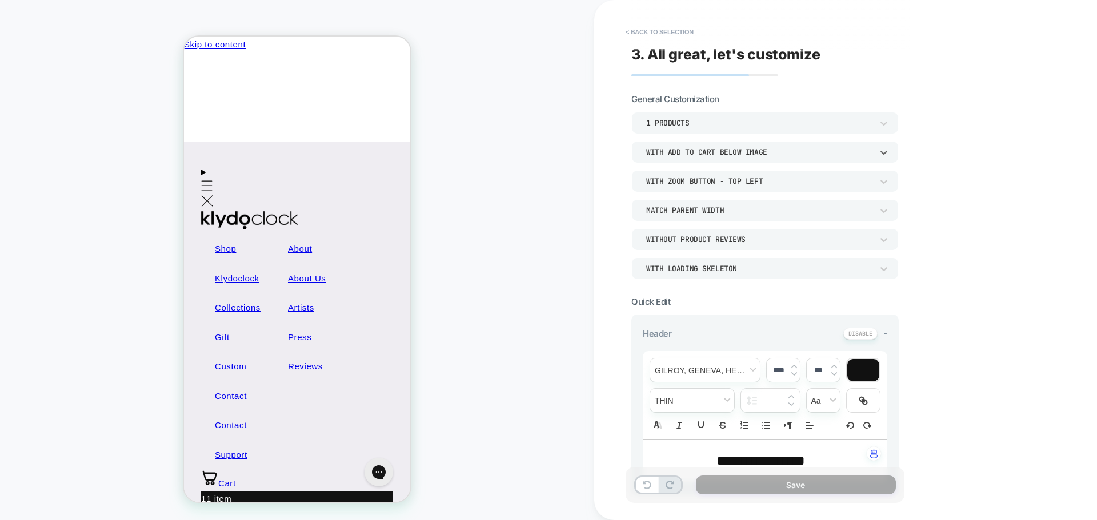
click at [712, 155] on div "With add to cart below image" at bounding box center [759, 152] width 226 height 10
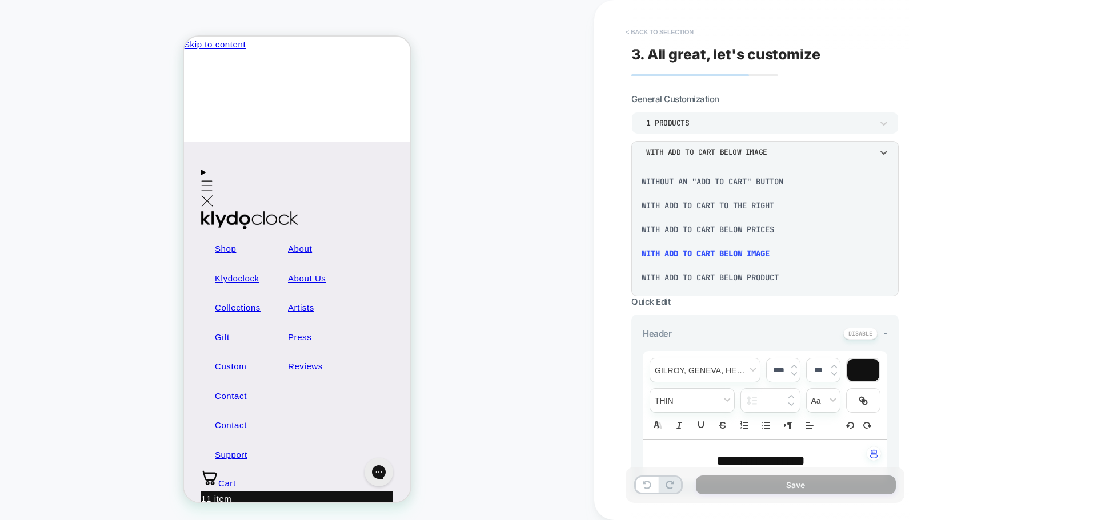
click at [638, 37] on button "< Back to selection" at bounding box center [659, 32] width 79 height 18
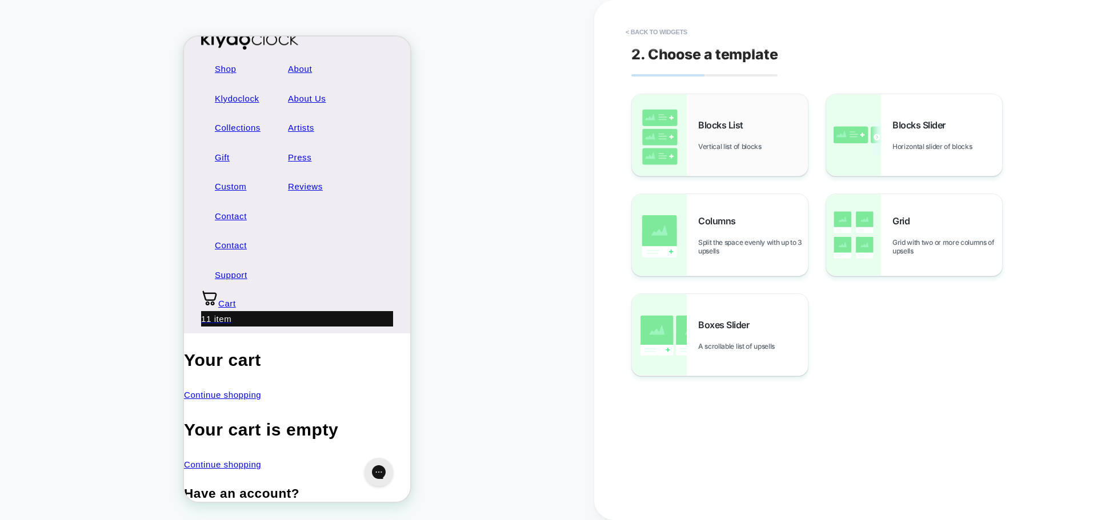
scroll to position [190, 0]
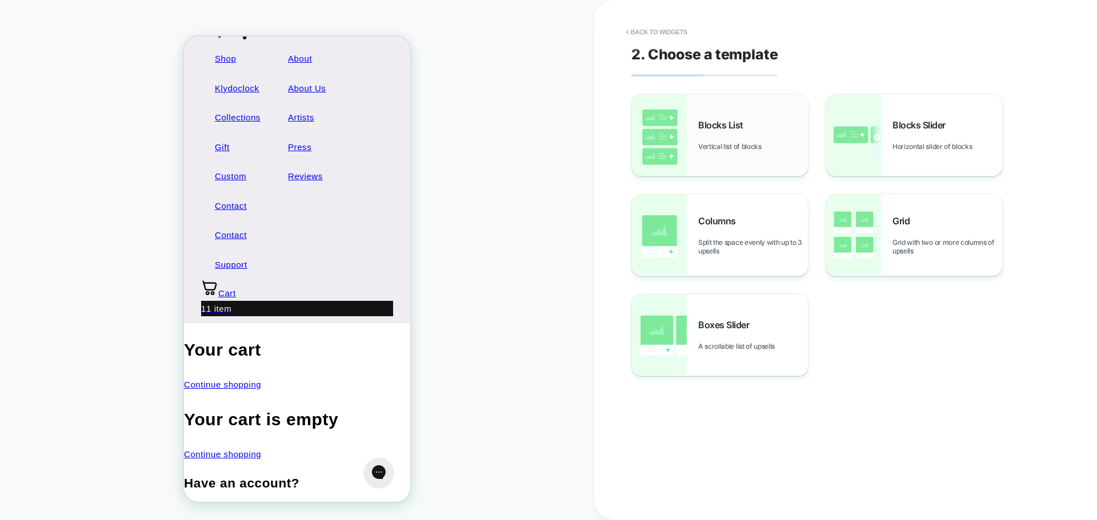
click at [707, 146] on span "Vertical list of blocks" at bounding box center [732, 146] width 69 height 9
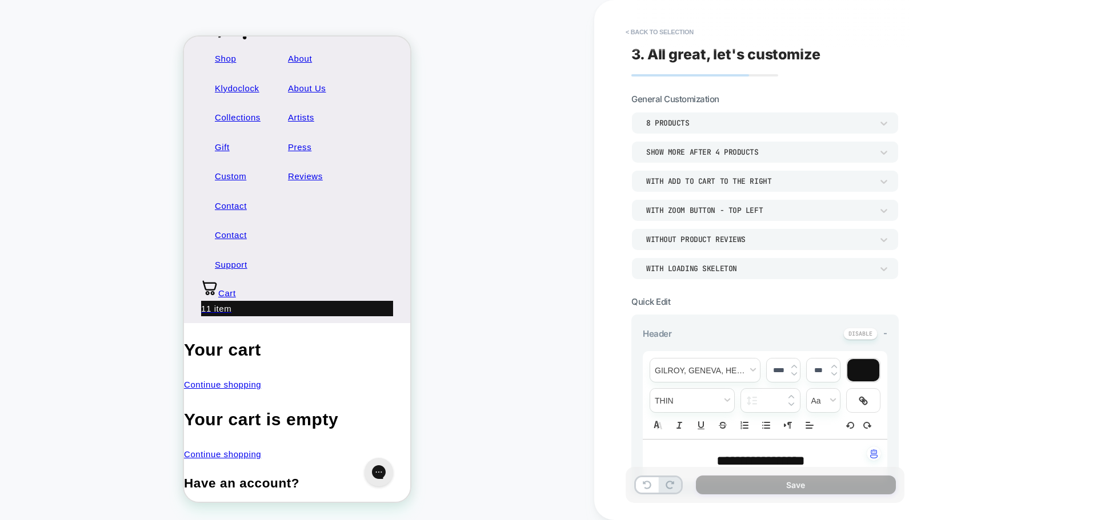
click at [702, 114] on div "8 Products" at bounding box center [764, 123] width 267 height 22
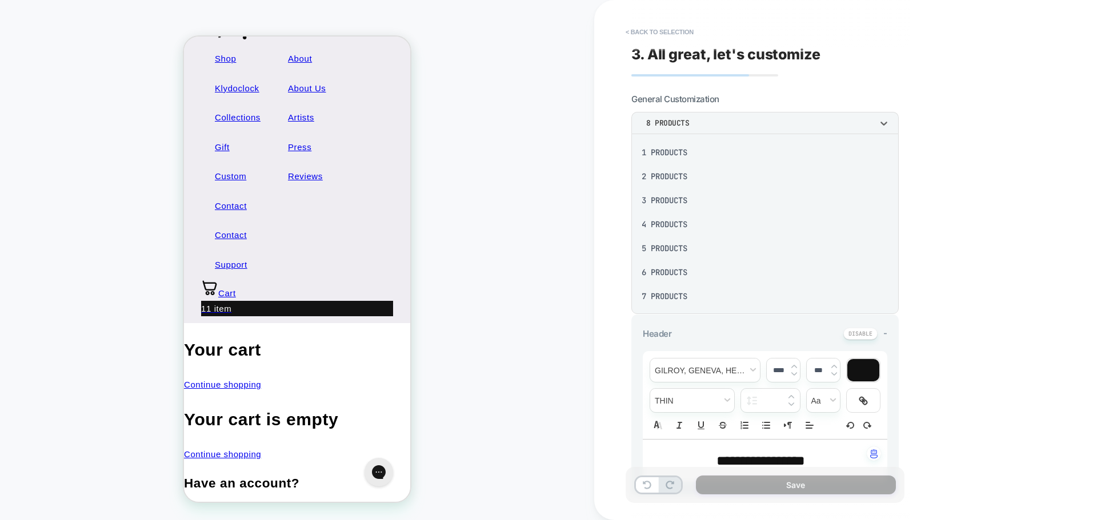
click at [678, 157] on div "1 Products" at bounding box center [765, 153] width 258 height 24
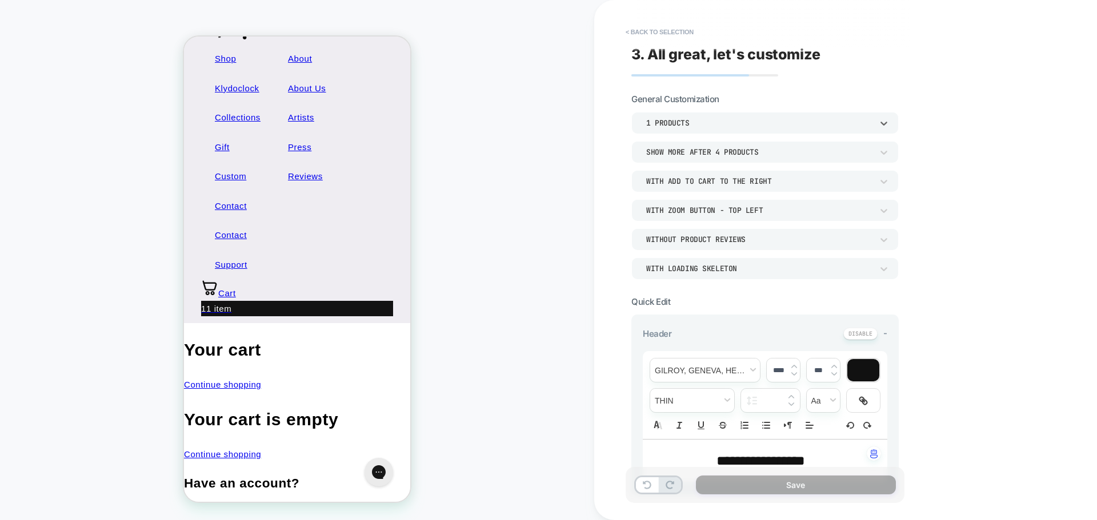
click at [728, 212] on div "With Zoom Button - Top Left" at bounding box center [759, 211] width 226 height 10
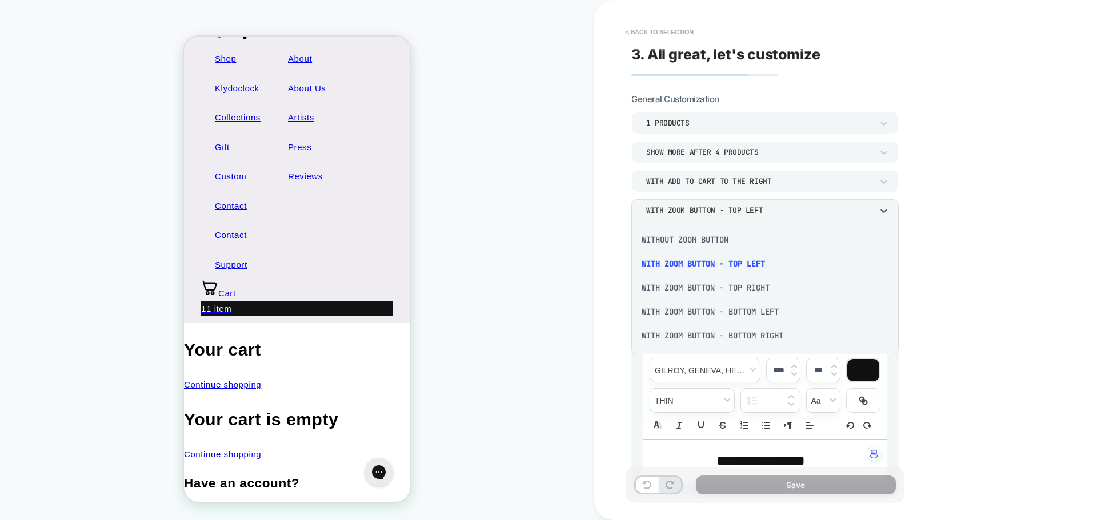
click at [724, 232] on div "Without Zoom Button" at bounding box center [765, 240] width 258 height 24
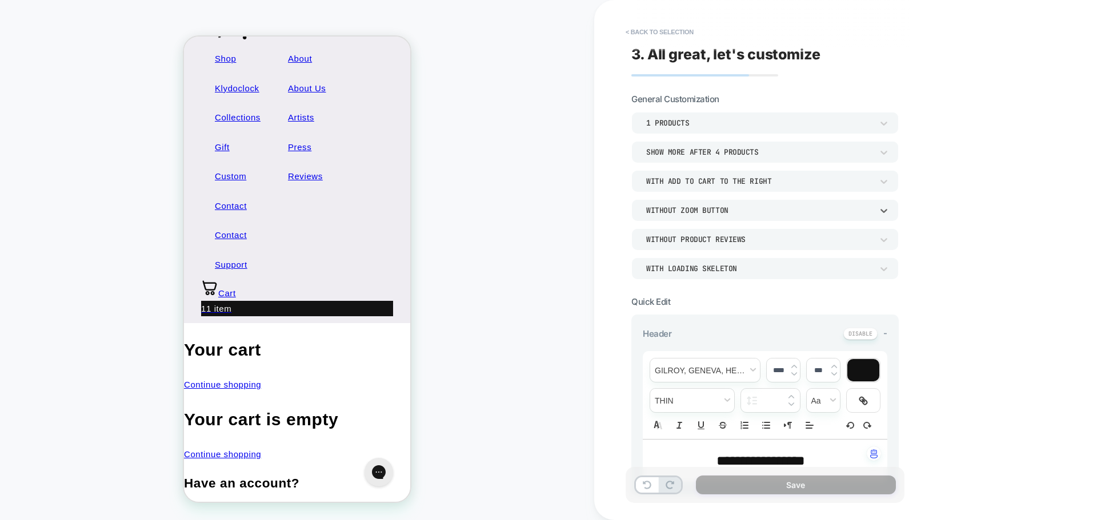
click at [718, 242] on div "Without Product Reviews" at bounding box center [759, 240] width 226 height 10
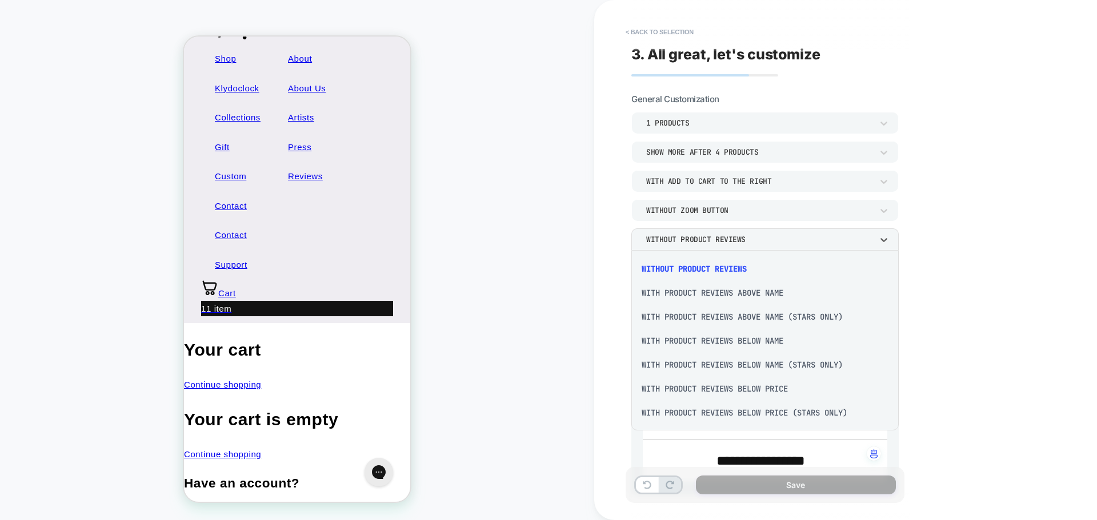
click at [718, 242] on div at bounding box center [548, 260] width 1097 height 520
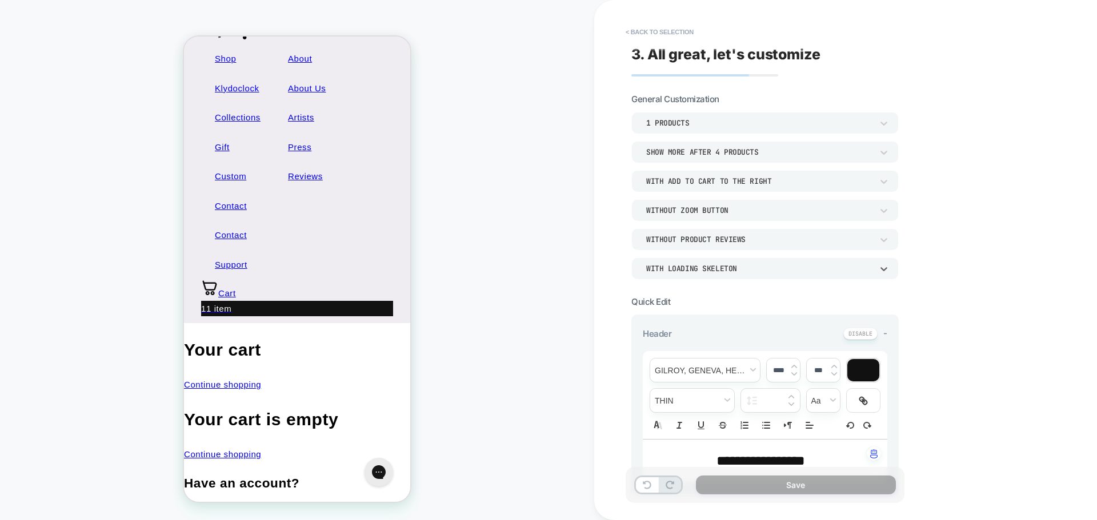
click at [705, 272] on div "WITH LOADING SKELETON" at bounding box center [759, 269] width 226 height 10
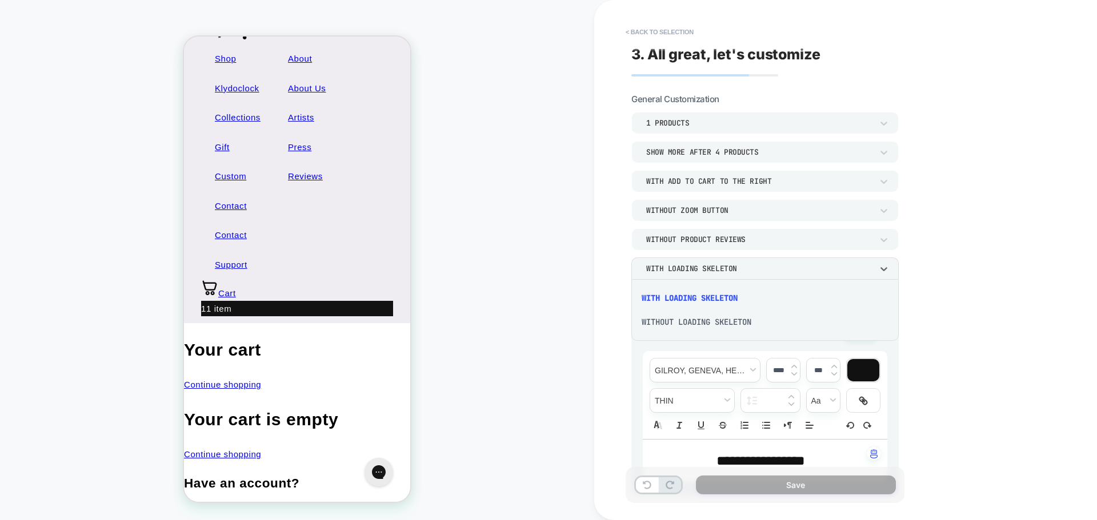
click at [703, 319] on div "WITHOUT LOADING SKELETON" at bounding box center [765, 322] width 258 height 24
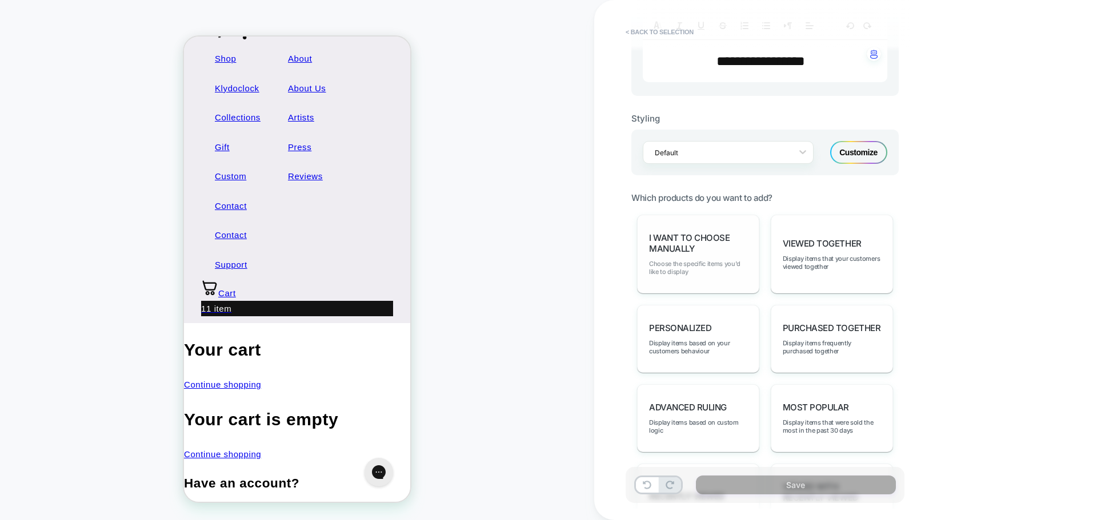
scroll to position [514, 0]
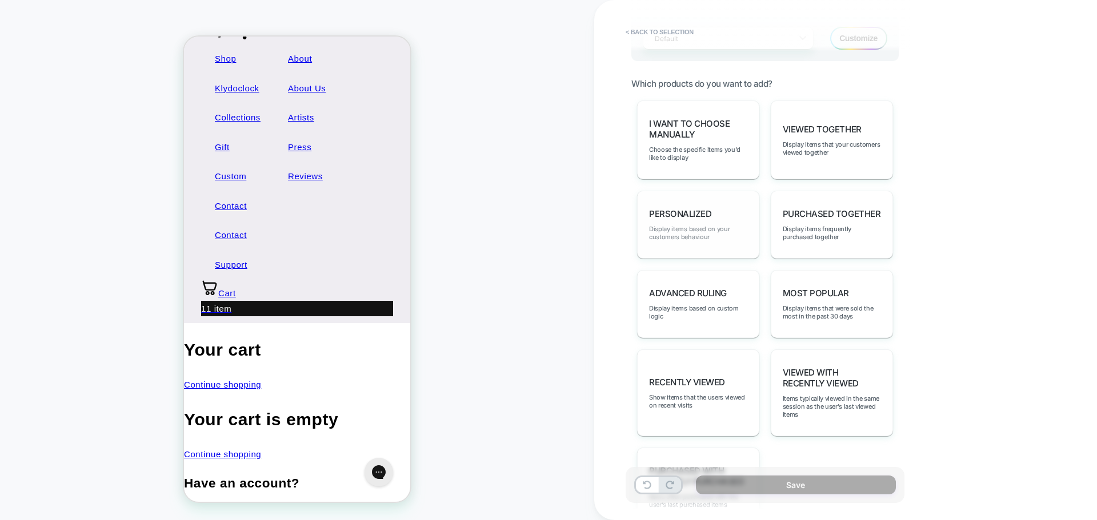
click at [713, 228] on span "Display items based on your customers behaviour" at bounding box center [698, 233] width 98 height 16
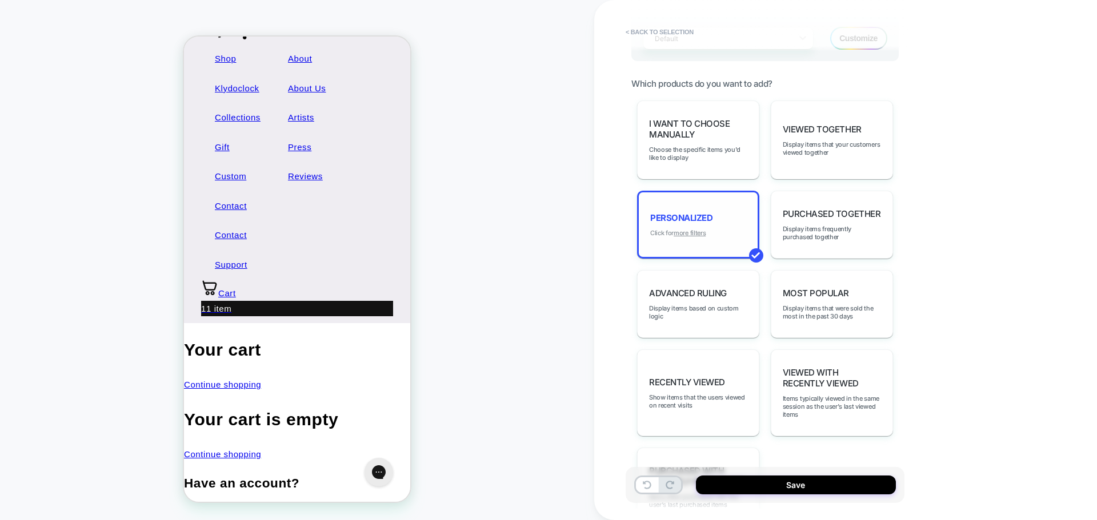
click at [696, 233] on u "more filters" at bounding box center [690, 233] width 32 height 8
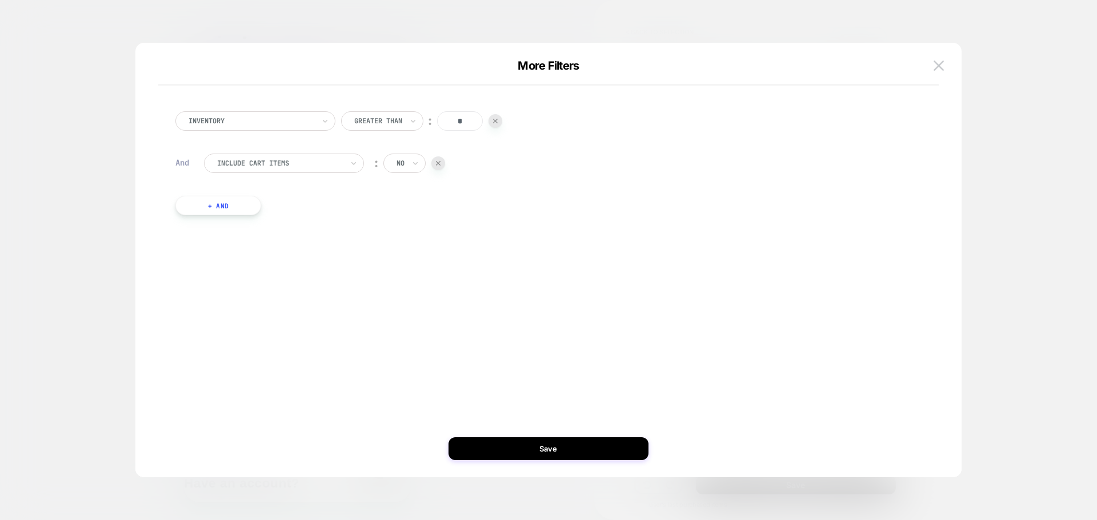
click at [934, 66] on img at bounding box center [939, 66] width 10 height 10
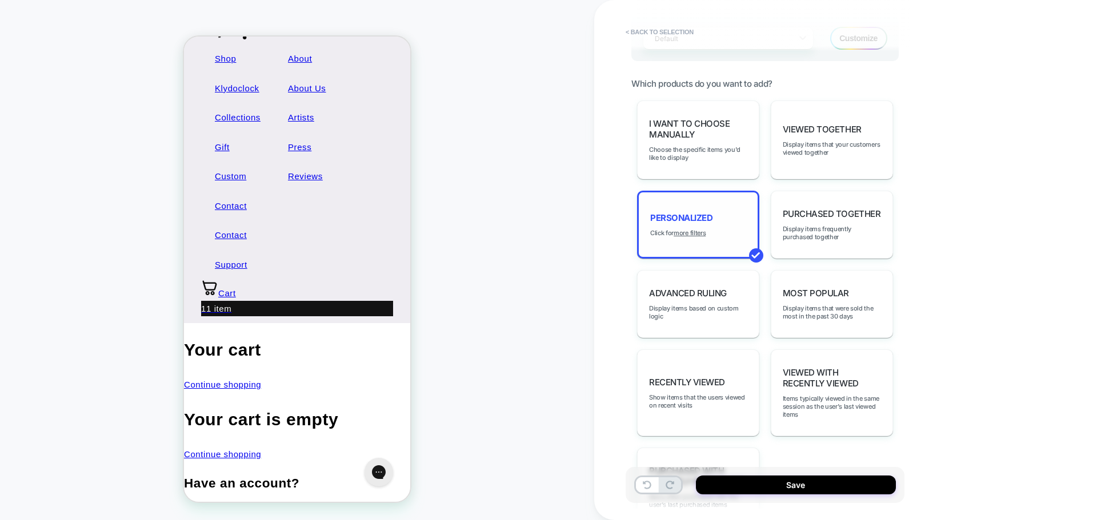
click at [680, 202] on div "personalized Click for more filters" at bounding box center [698, 225] width 122 height 68
click at [694, 313] on span "Display items based on custom logic" at bounding box center [698, 313] width 98 height 16
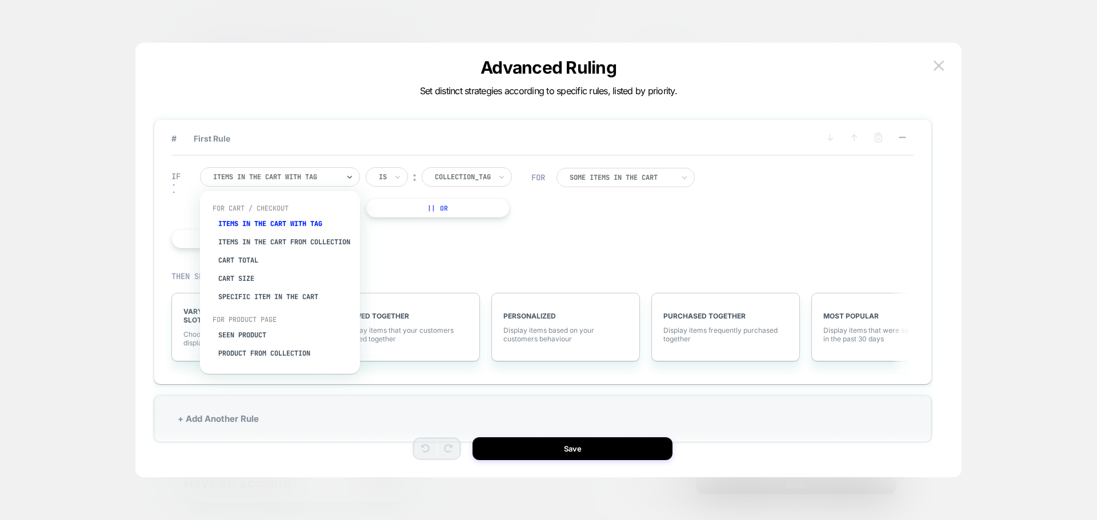
click at [316, 181] on div at bounding box center [276, 177] width 126 height 10
click at [254, 244] on div "Items in the cart from collection" at bounding box center [285, 242] width 149 height 18
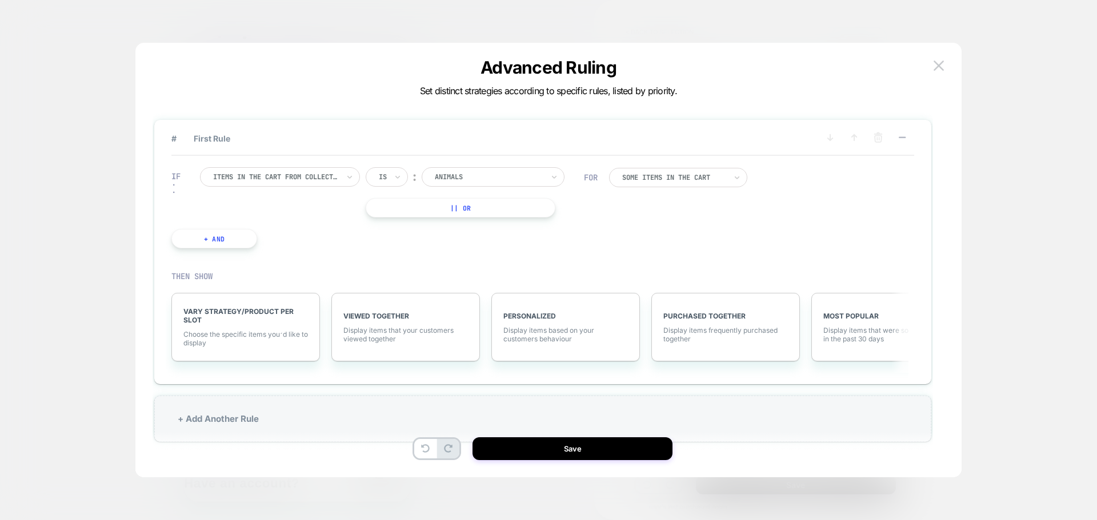
click at [478, 177] on div at bounding box center [489, 177] width 109 height 10
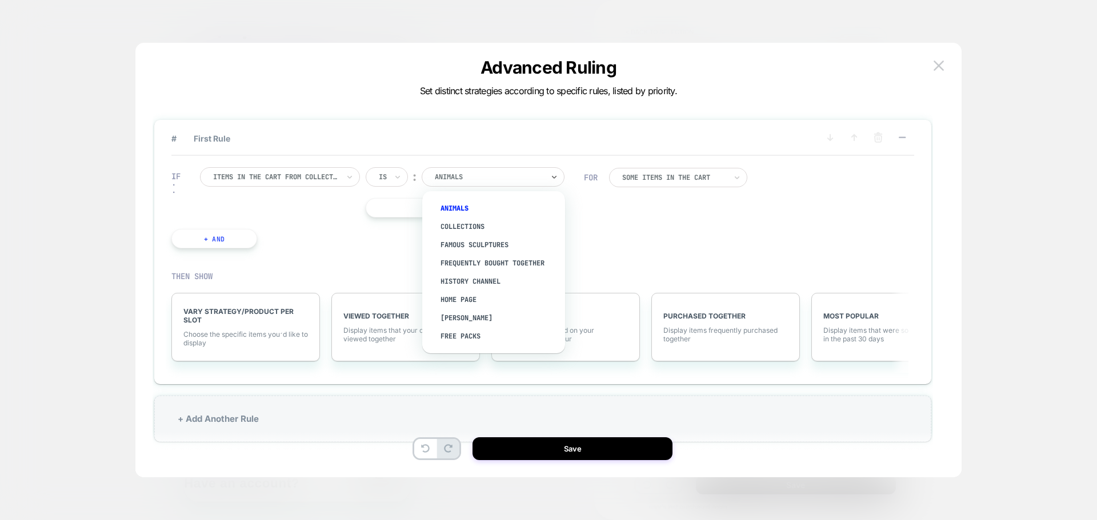
click at [298, 181] on div at bounding box center [276, 177] width 126 height 10
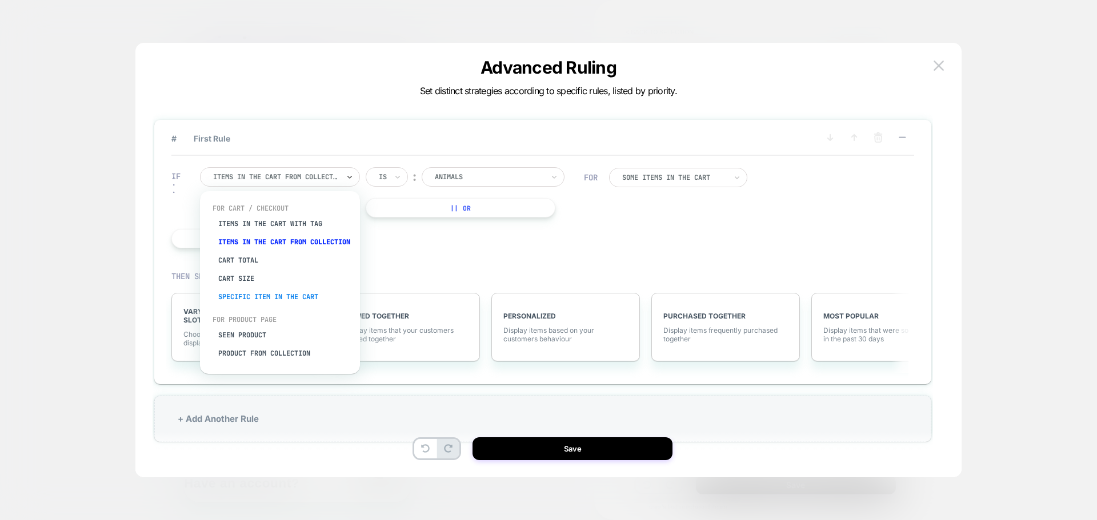
click at [283, 304] on div "Specific item in the cart" at bounding box center [285, 297] width 149 height 18
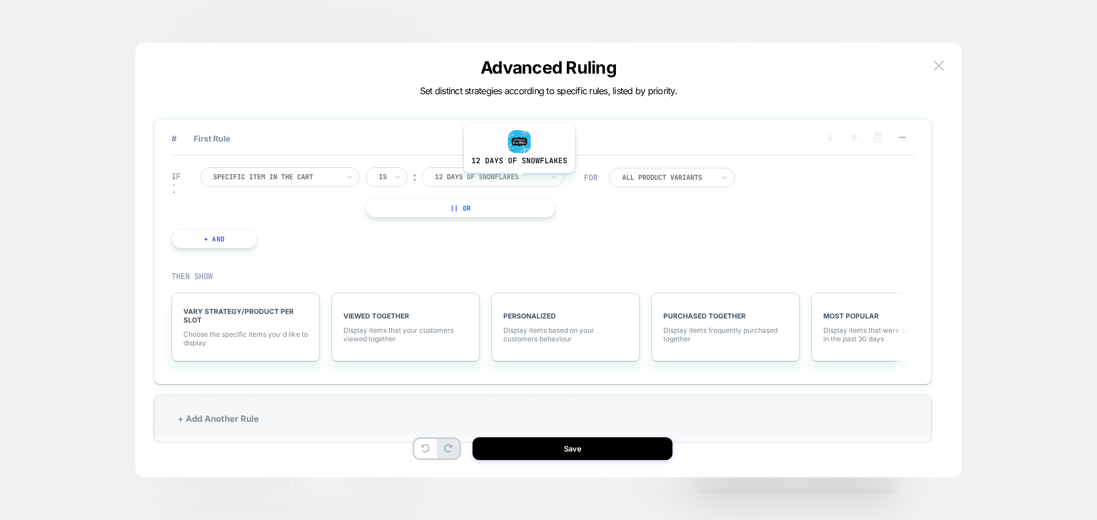
click at [518, 182] on div at bounding box center [489, 177] width 109 height 10
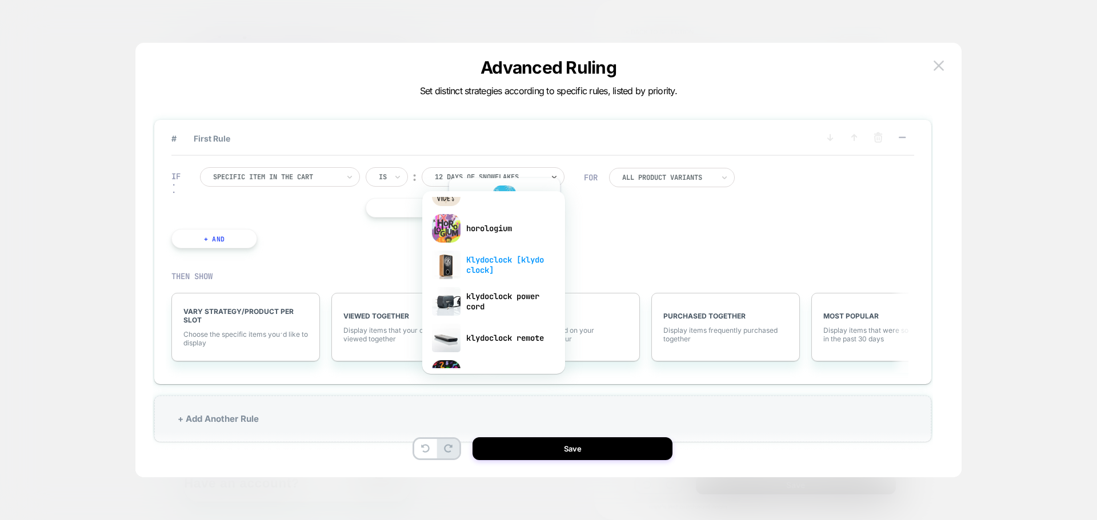
scroll to position [171, 0]
click at [483, 263] on div "Klydoclock [klydo clock]" at bounding box center [493, 265] width 131 height 37
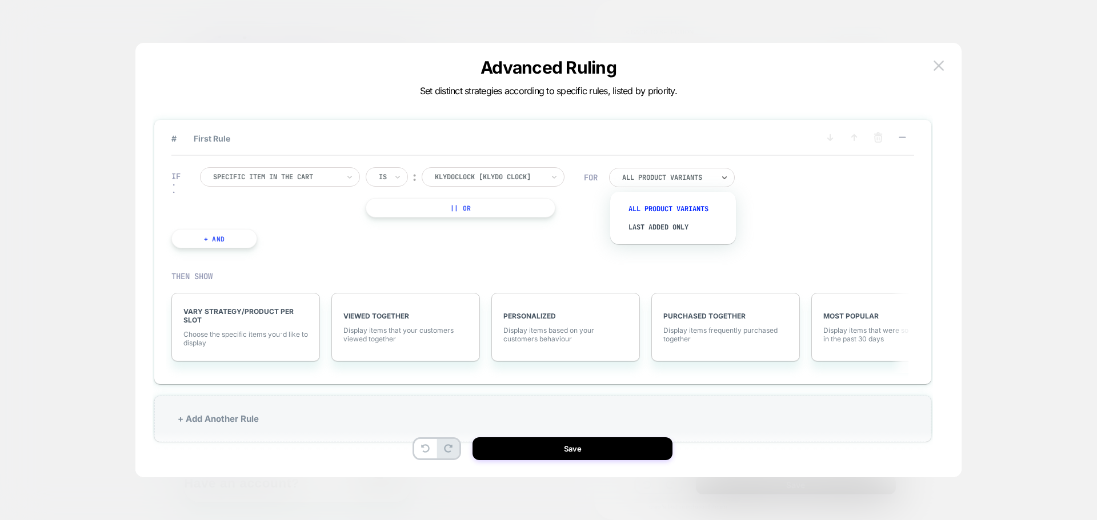
click at [694, 174] on div at bounding box center [667, 177] width 91 height 7
click at [701, 173] on div "All Product Variants" at bounding box center [667, 177] width 91 height 9
click at [246, 331] on span "Choose the specific items you׳d like to display" at bounding box center [245, 338] width 125 height 17
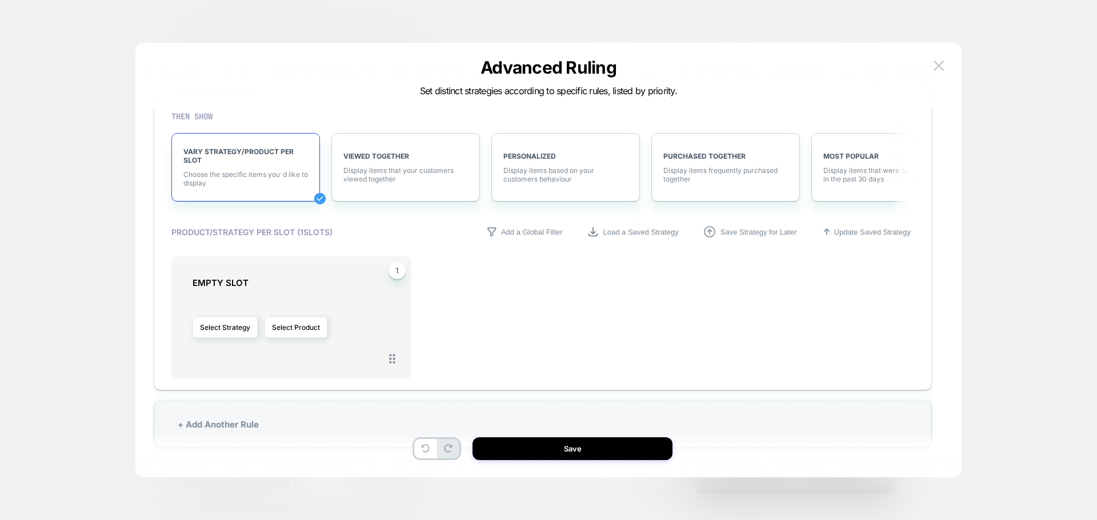
scroll to position [165, 0]
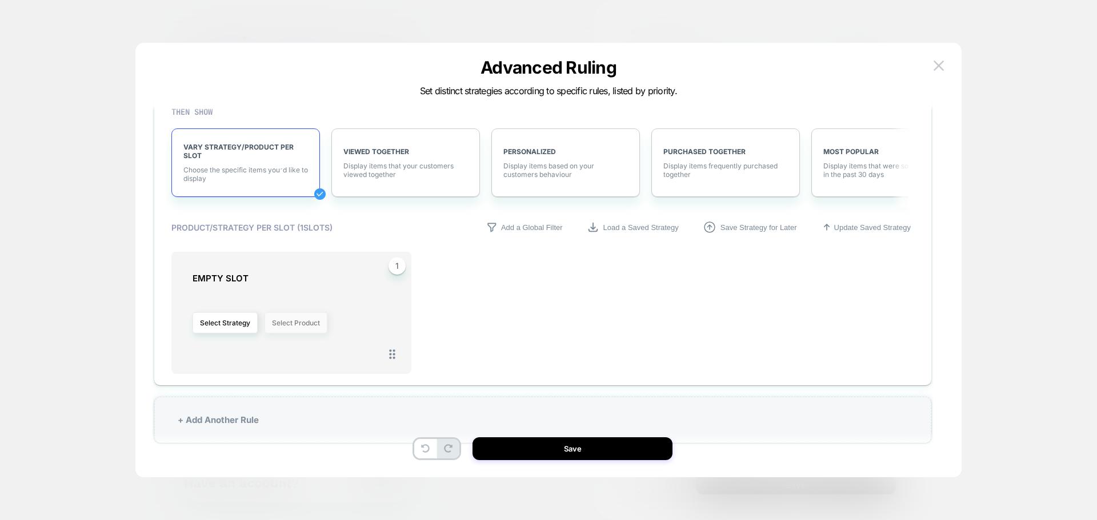
click at [291, 322] on button "Select Product" at bounding box center [296, 323] width 63 height 21
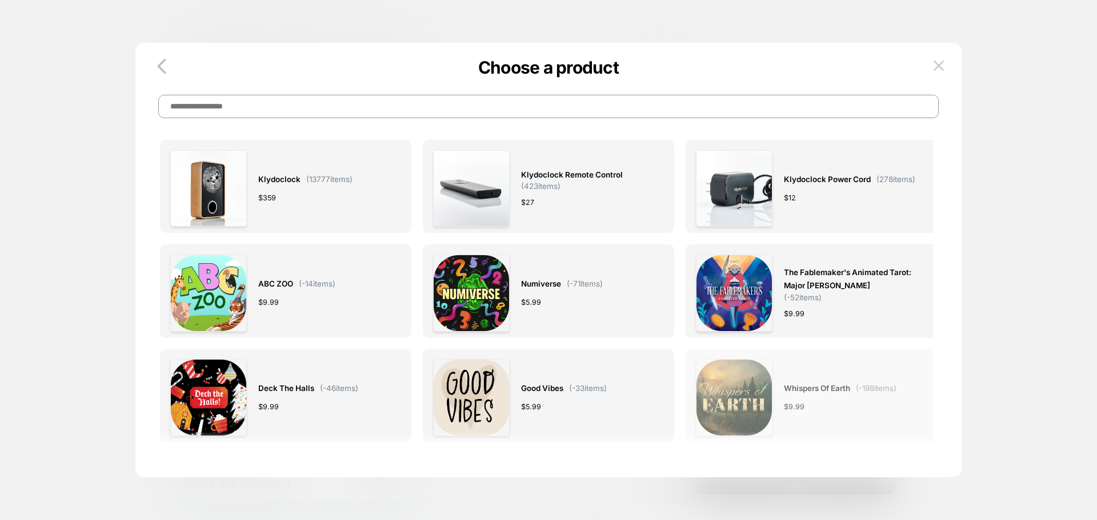
click at [735, 406] on img at bounding box center [734, 397] width 77 height 77
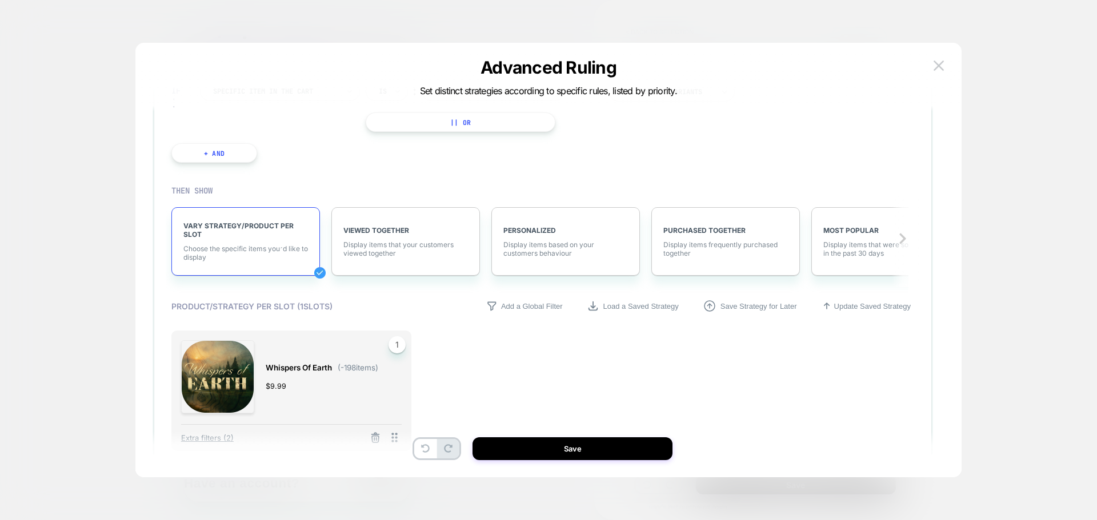
scroll to position [163, 0]
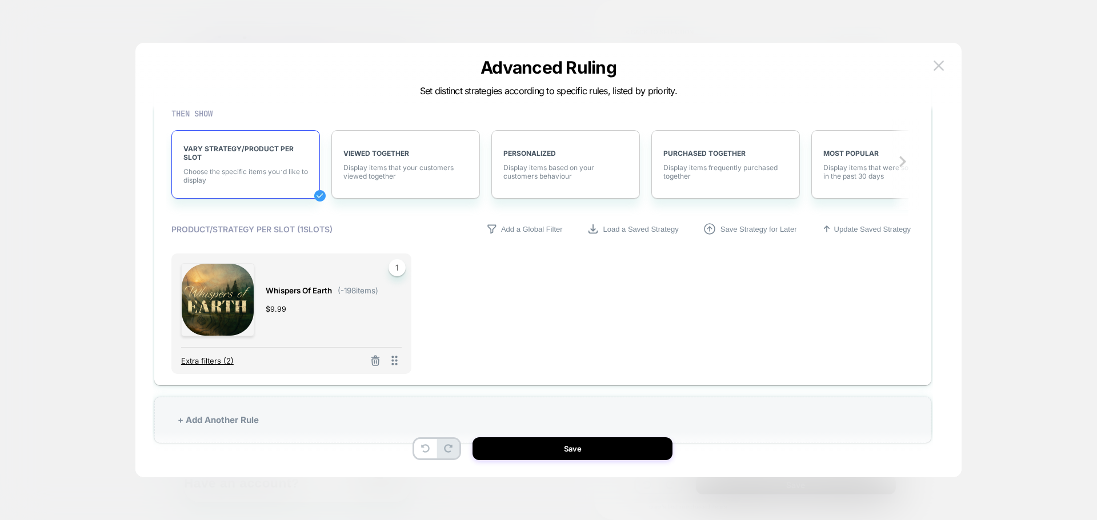
click at [222, 363] on span "Extra filters (2)" at bounding box center [207, 361] width 53 height 9
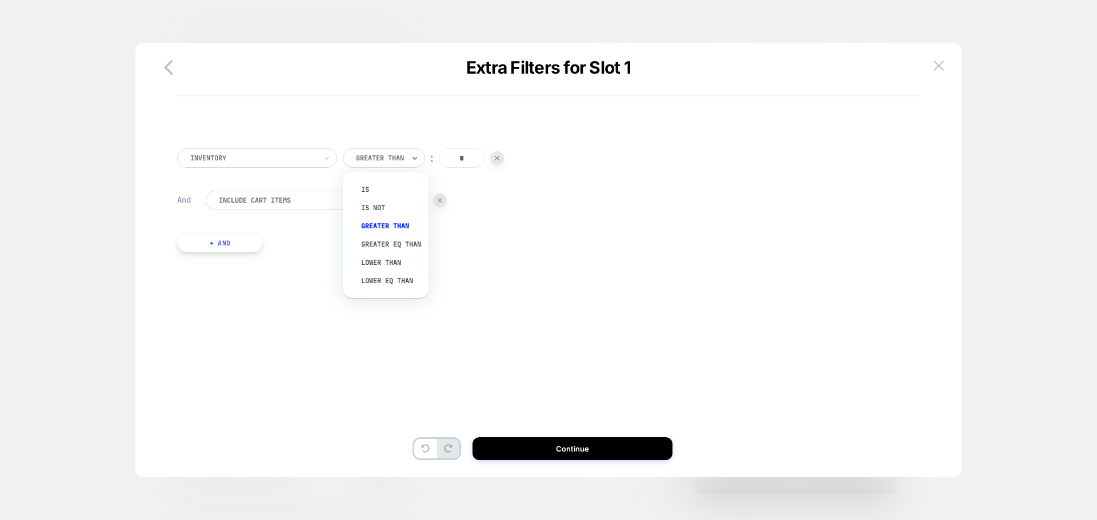
click at [393, 158] on div at bounding box center [380, 158] width 48 height 10
click at [380, 271] on div "Lower Than" at bounding box center [391, 263] width 74 height 18
drag, startPoint x: 463, startPoint y: 153, endPoint x: 347, endPoint y: 178, distance: 118.1
click at [349, 179] on div "Inventory option [GEOGRAPHIC_DATA], selected. Select is focused ,type to refine…" at bounding box center [542, 211] width 743 height 161
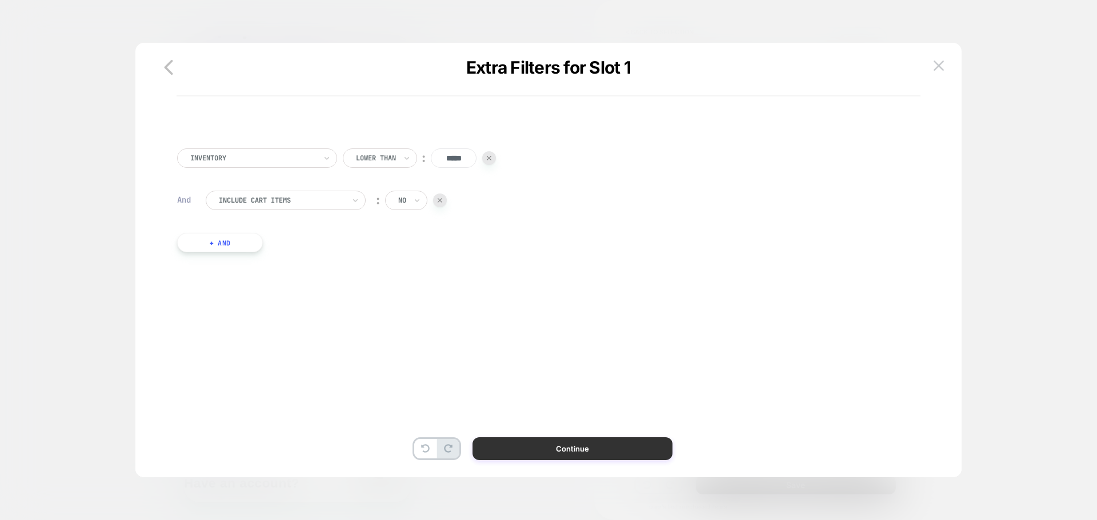
type input "*****"
click at [588, 439] on button "Continue" at bounding box center [572, 449] width 200 height 23
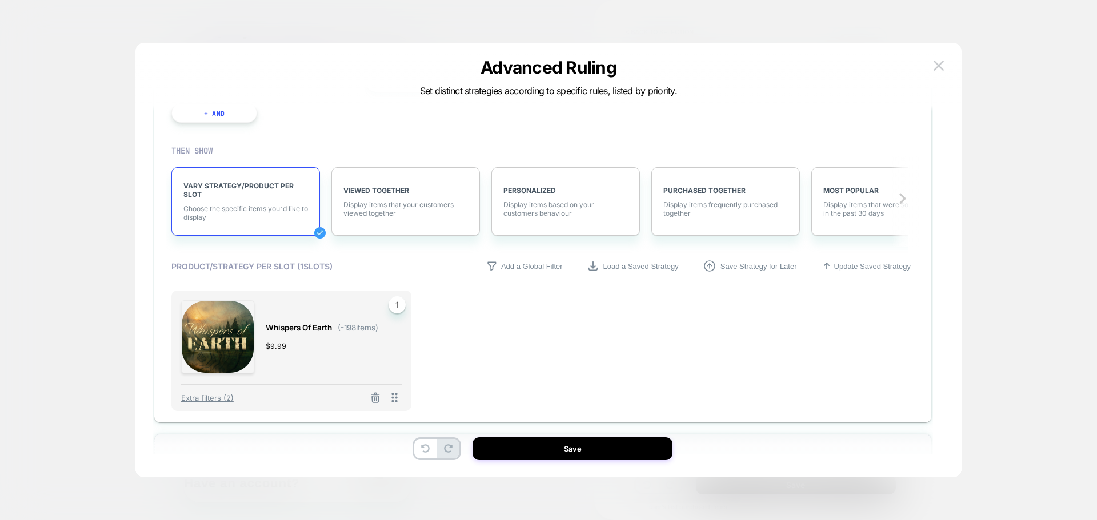
scroll to position [163, 0]
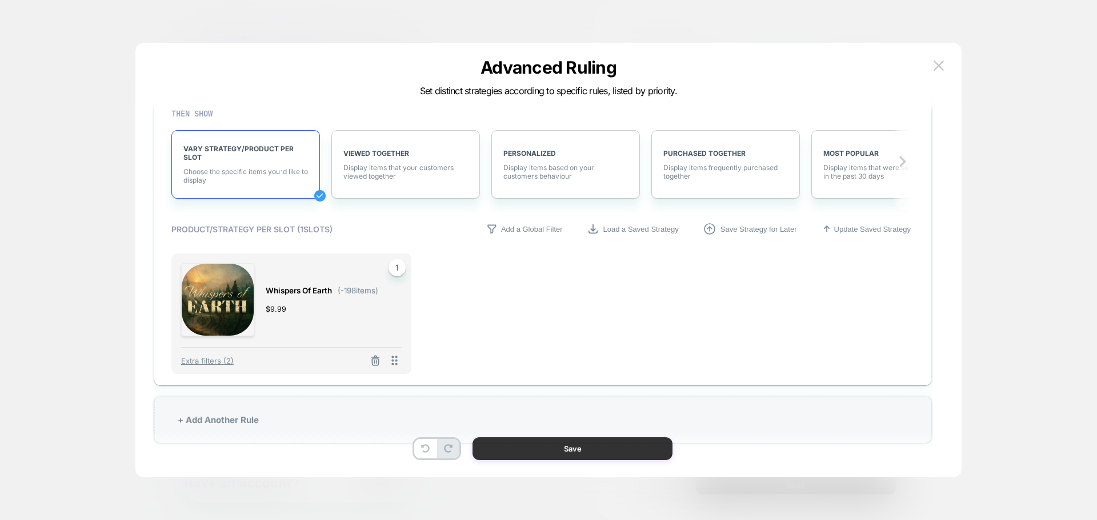
click at [583, 457] on button "Save" at bounding box center [572, 449] width 200 height 23
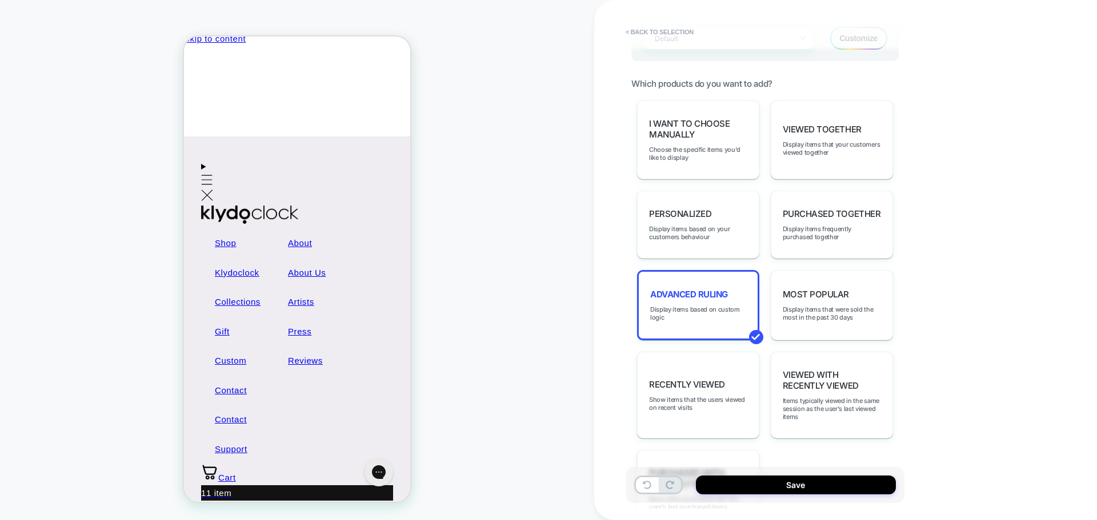
scroll to position [0, 0]
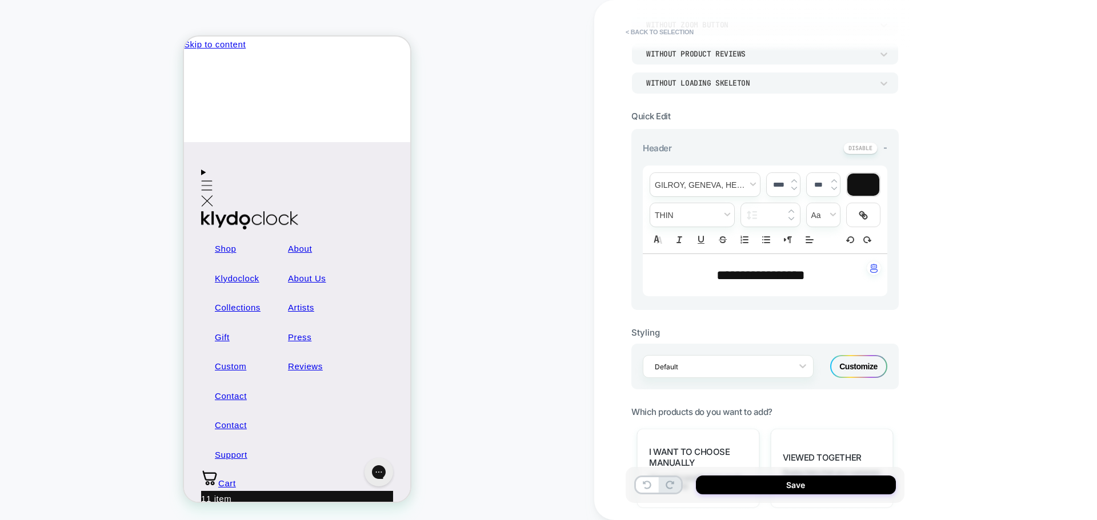
scroll to position [229, 0]
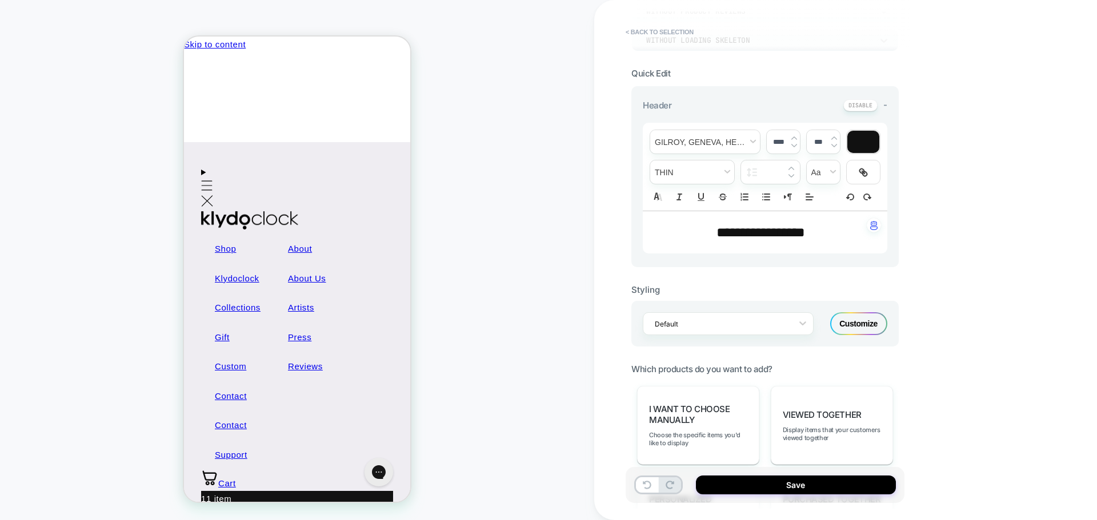
drag, startPoint x: 889, startPoint y: 1, endPoint x: 1007, endPoint y: 212, distance: 241.7
click at [1007, 215] on div "**********" at bounding box center [845, 260] width 503 height 520
click at [750, 237] on span "**********" at bounding box center [760, 233] width 89 height 14
type input "****"
click at [779, 233] on span "**********" at bounding box center [760, 233] width 89 height 14
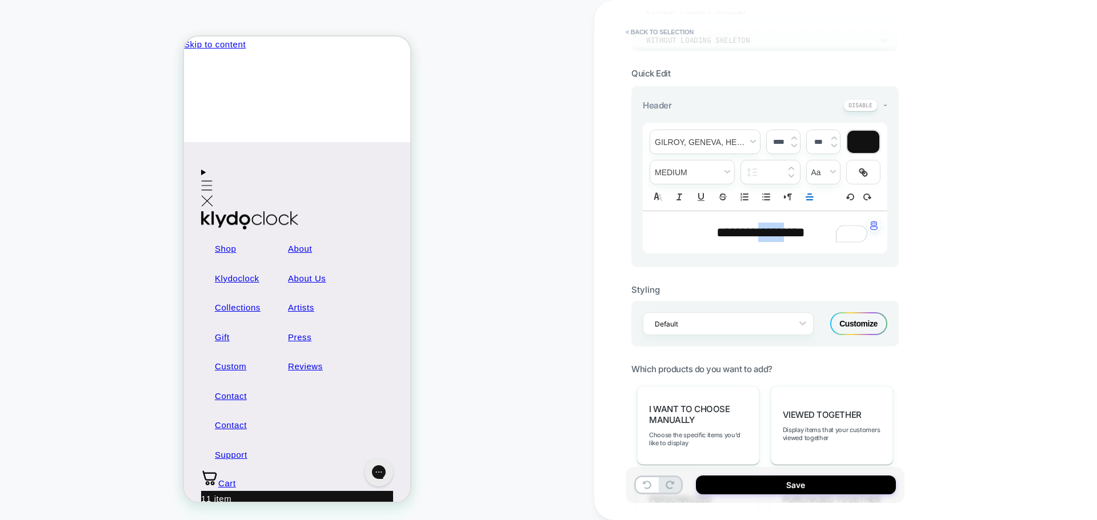
click at [779, 233] on span "**********" at bounding box center [760, 233] width 89 height 14
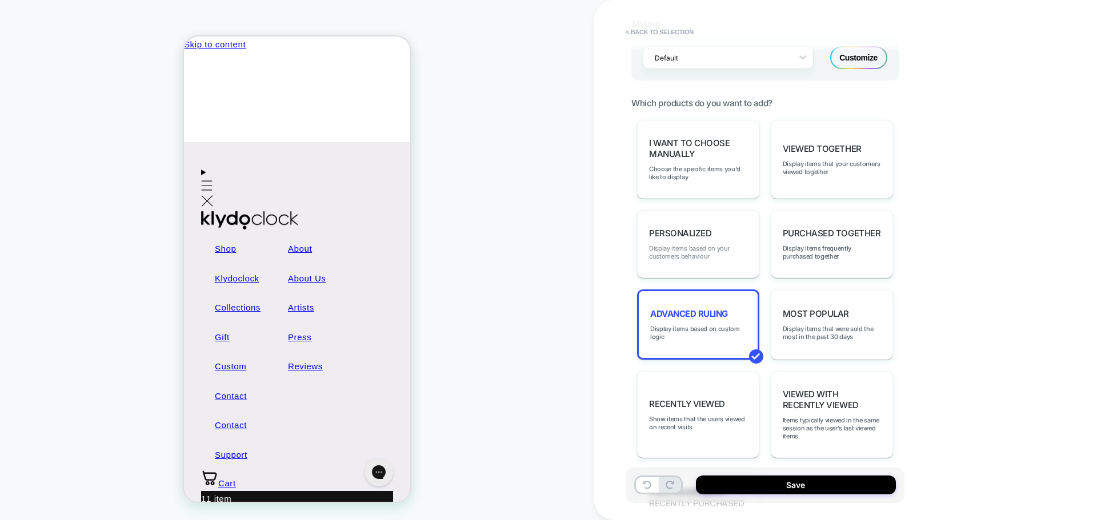
scroll to position [286, 0]
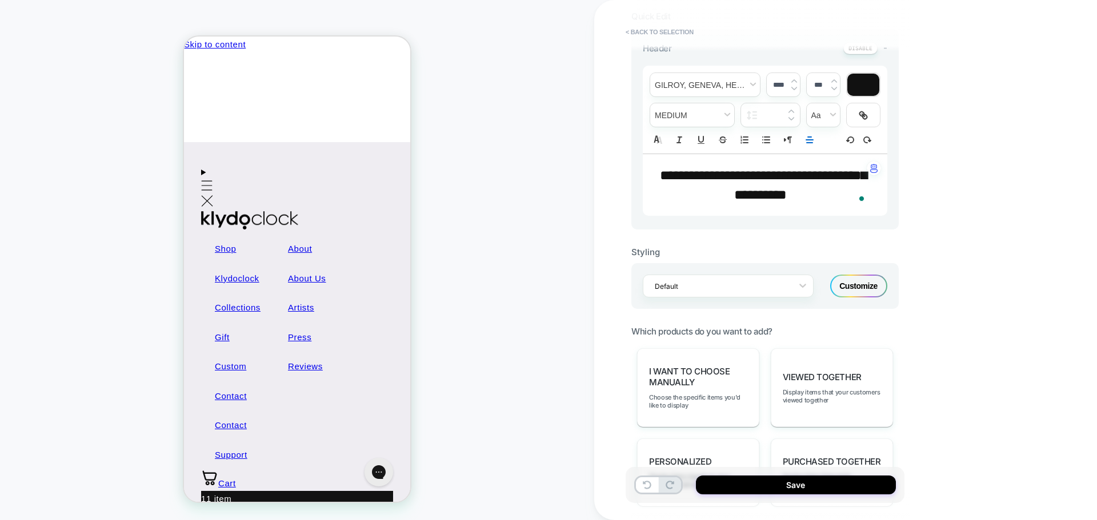
click at [759, 186] on p "**********" at bounding box center [760, 185] width 213 height 39
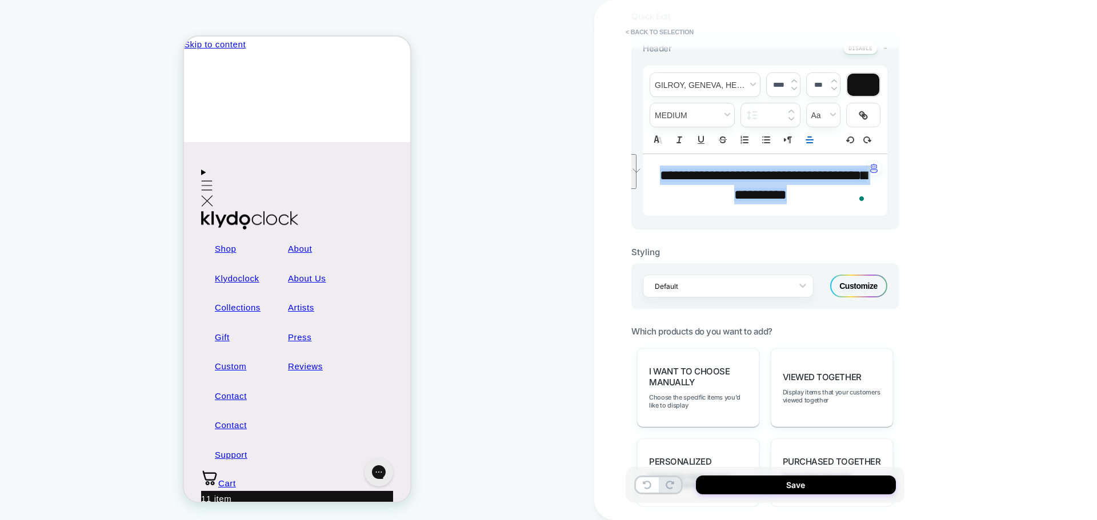
click at [782, 85] on input "****" at bounding box center [778, 85] width 23 height 9
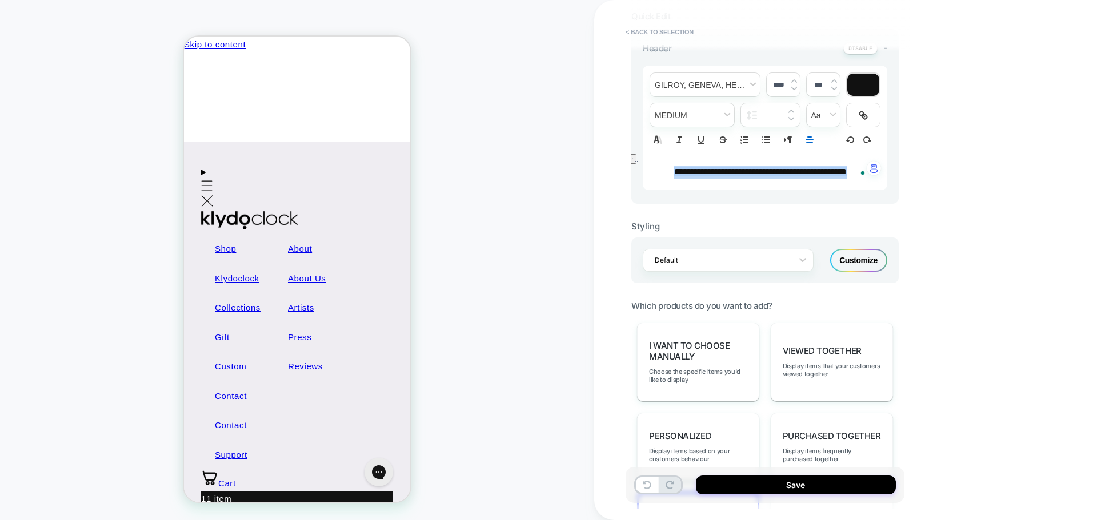
click at [779, 168] on strong "**********" at bounding box center [760, 171] width 173 height 9
click at [764, 172] on strong "**********" at bounding box center [760, 171] width 173 height 9
click at [697, 113] on span "fontWeight" at bounding box center [692, 114] width 84 height 23
click at [684, 259] on span "fontWeight" at bounding box center [692, 260] width 69 height 21
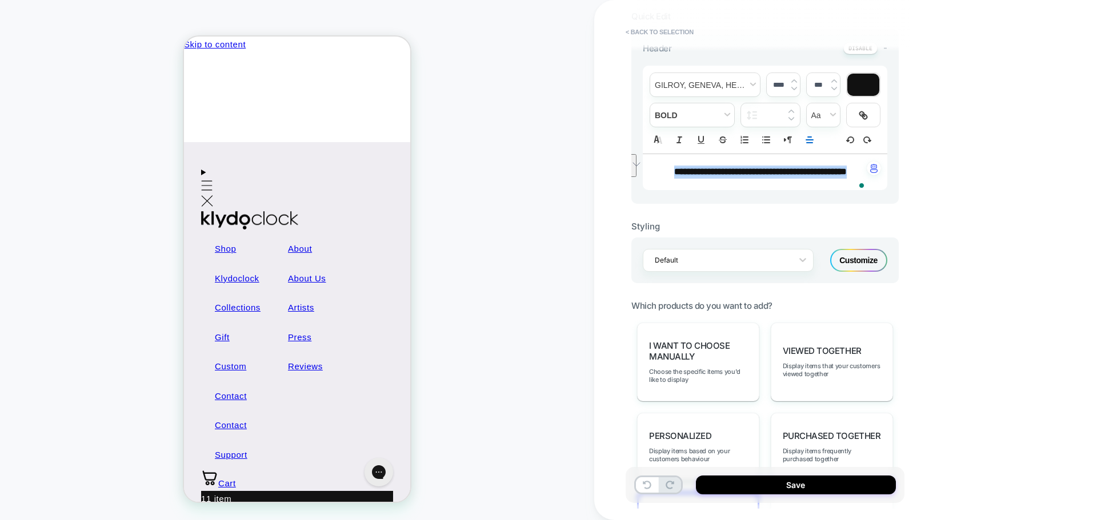
click at [778, 179] on p "**********" at bounding box center [760, 172] width 213 height 13
drag, startPoint x: 778, startPoint y: 185, endPoint x: 683, endPoint y: 171, distance: 95.7
click at [683, 171] on p "**********" at bounding box center [760, 172] width 213 height 13
click at [809, 141] on icon "Align" at bounding box center [809, 140] width 10 height 10
click at [808, 153] on icon "Align" at bounding box center [808, 154] width 9 height 9
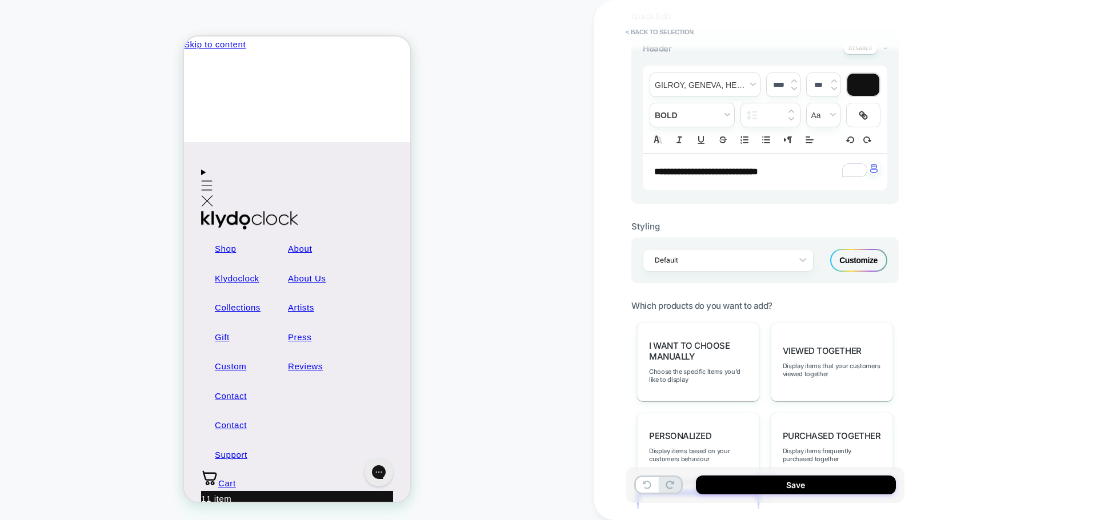
click at [793, 174] on p "**********" at bounding box center [760, 172] width 213 height 13
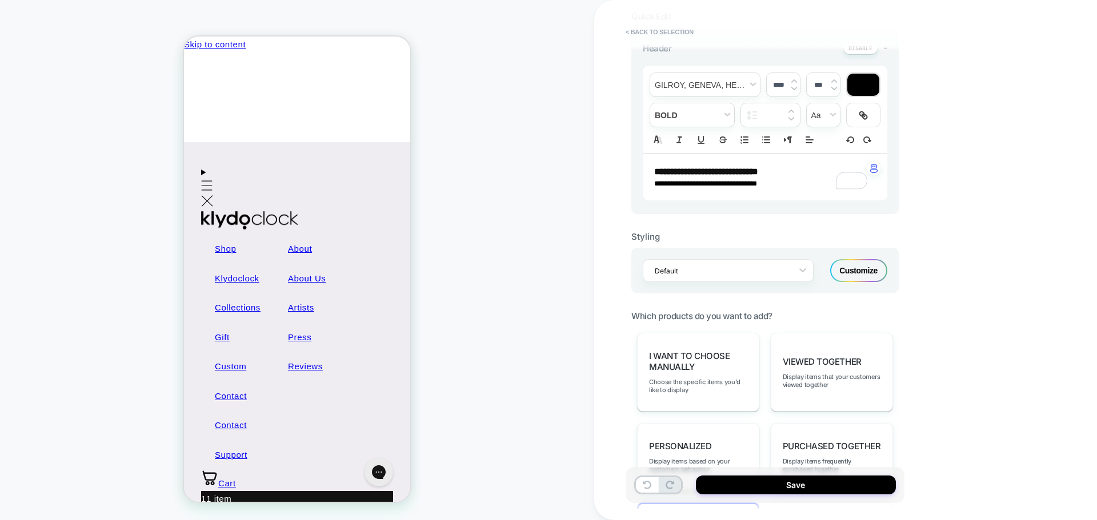
click at [758, 175] on strong "**********" at bounding box center [706, 171] width 104 height 9
click at [772, 184] on p "**********" at bounding box center [760, 184] width 213 height 10
type input "****"
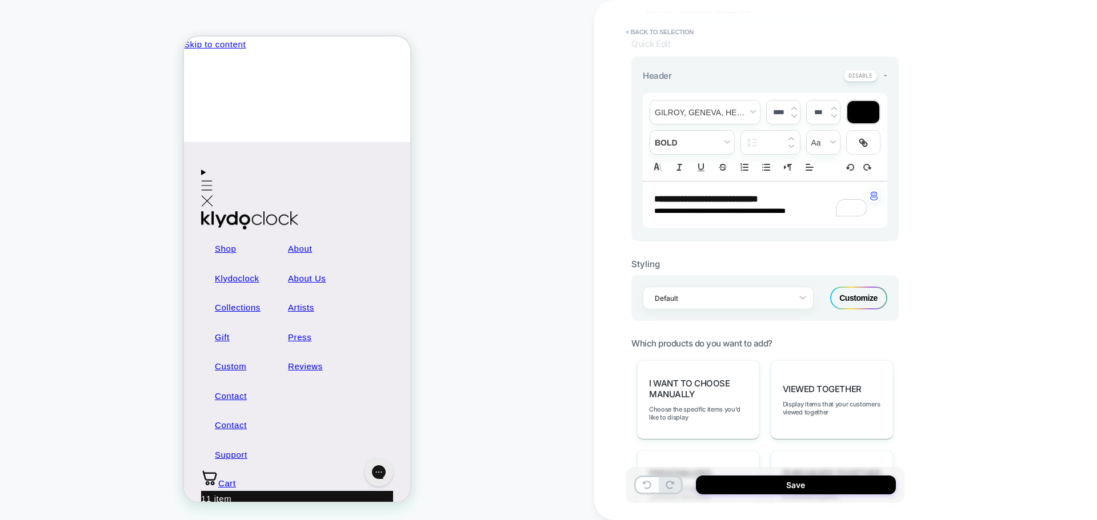
click at [858, 303] on div "Customize" at bounding box center [858, 298] width 57 height 23
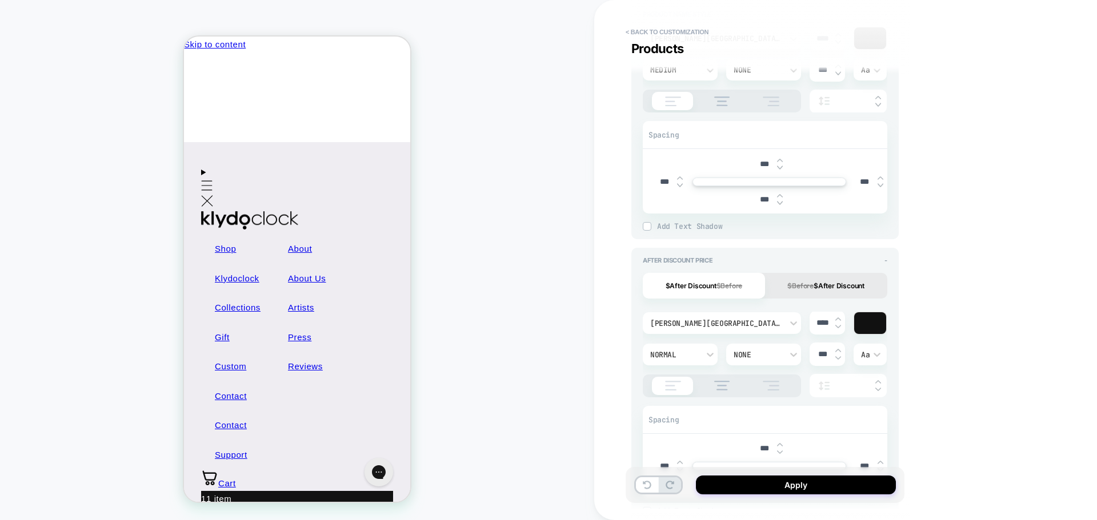
scroll to position [743, 0]
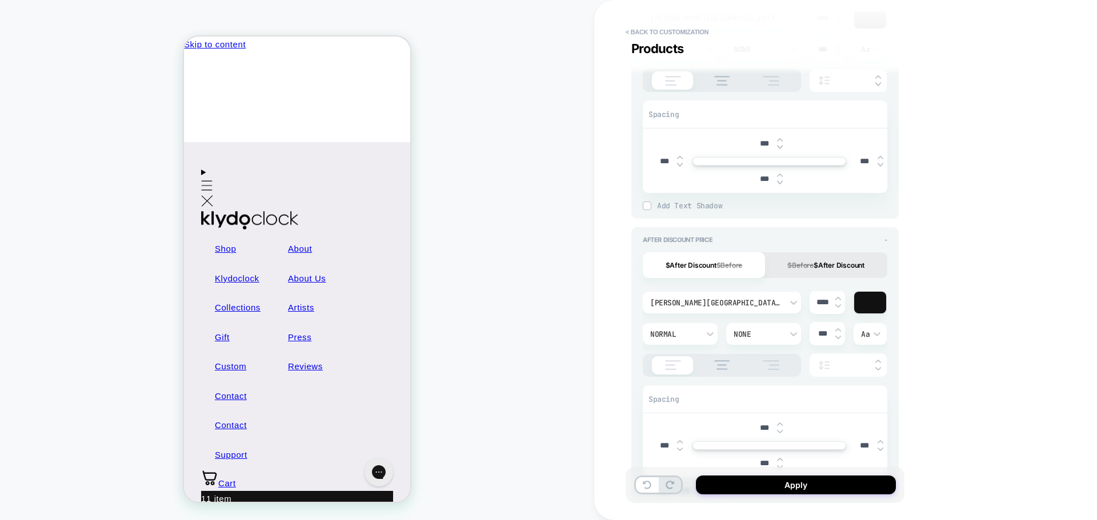
click at [811, 266] on s "$Before" at bounding box center [800, 265] width 26 height 9
click at [702, 263] on button "$After Discount $Before" at bounding box center [704, 266] width 122 height 26
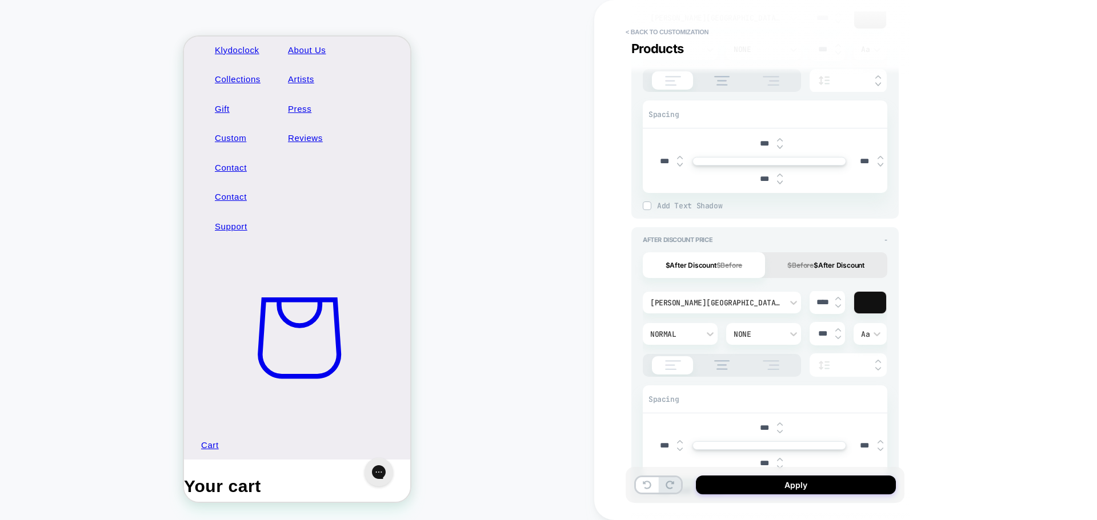
scroll to position [0, 0]
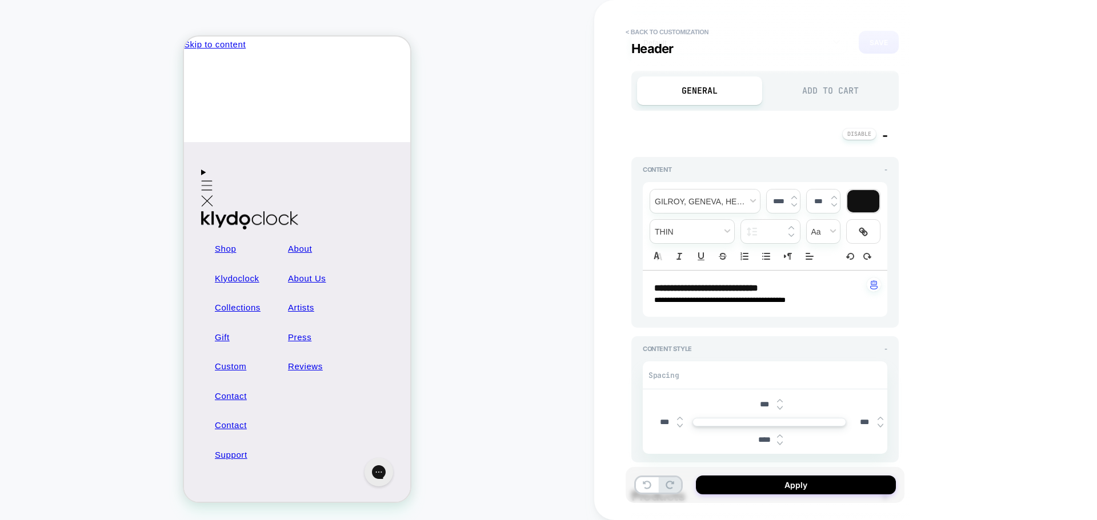
scroll to position [28, 0]
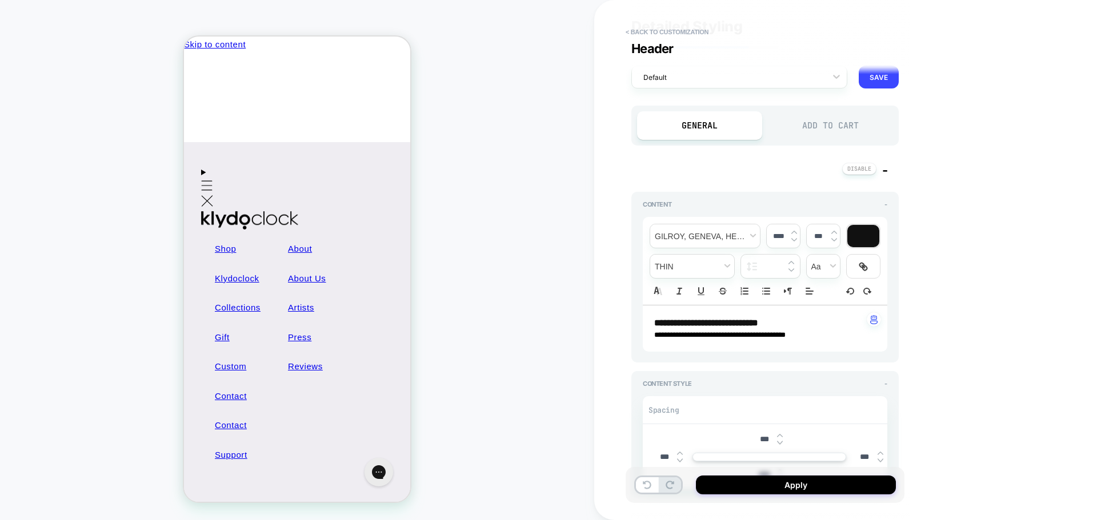
type textarea "*"
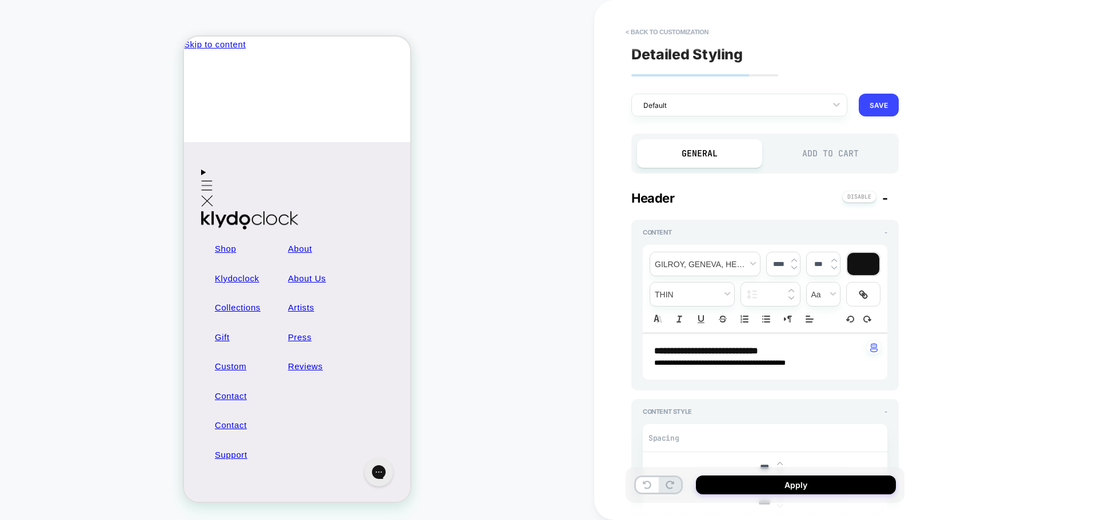
click at [782, 364] on p "**********" at bounding box center [760, 363] width 213 height 10
type input "****"
type textarea "*"
click at [724, 317] on icon "Strike" at bounding box center [723, 317] width 6 height 3
click at [812, 363] on p "**********" at bounding box center [760, 363] width 213 height 10
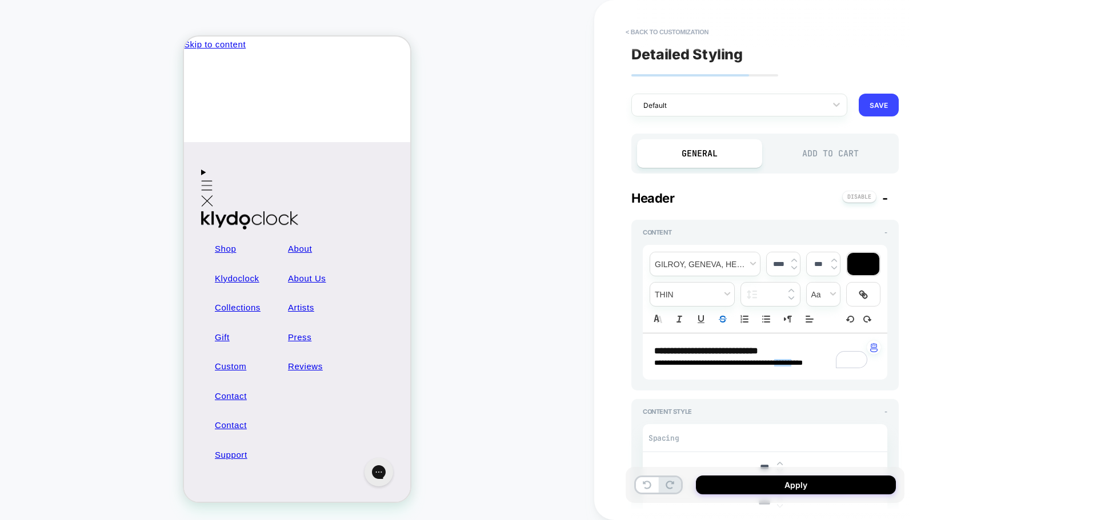
click at [812, 363] on p "**********" at bounding box center [760, 363] width 213 height 10
type textarea "*"
click at [954, 346] on div "**********" at bounding box center [845, 260] width 503 height 520
click at [765, 489] on button "Apply" at bounding box center [796, 485] width 200 height 19
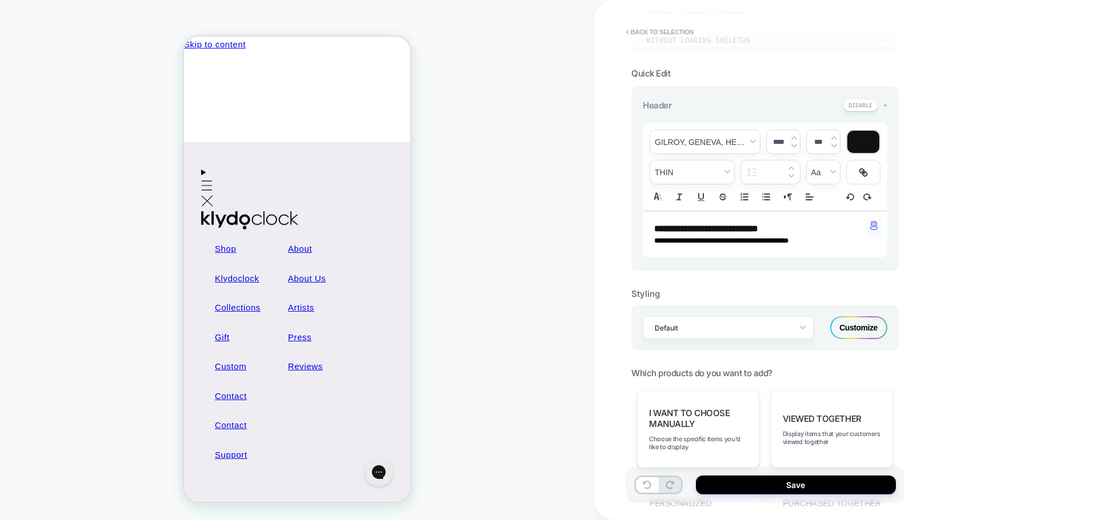
click at [201, 183] on span "Menu" at bounding box center [207, 196] width 12 height 26
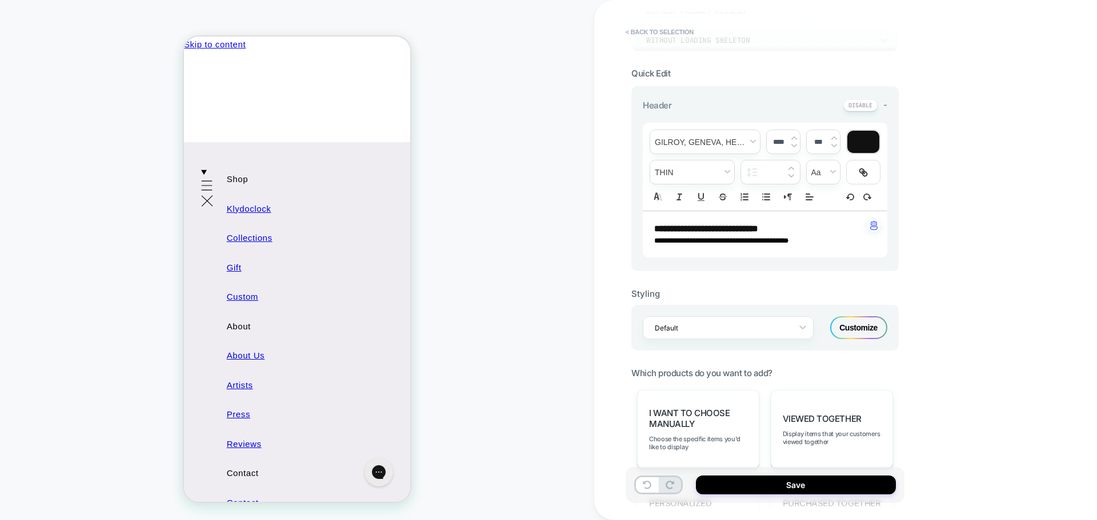
click at [207, 195] on icon "Menu" at bounding box center [207, 200] width 12 height 11
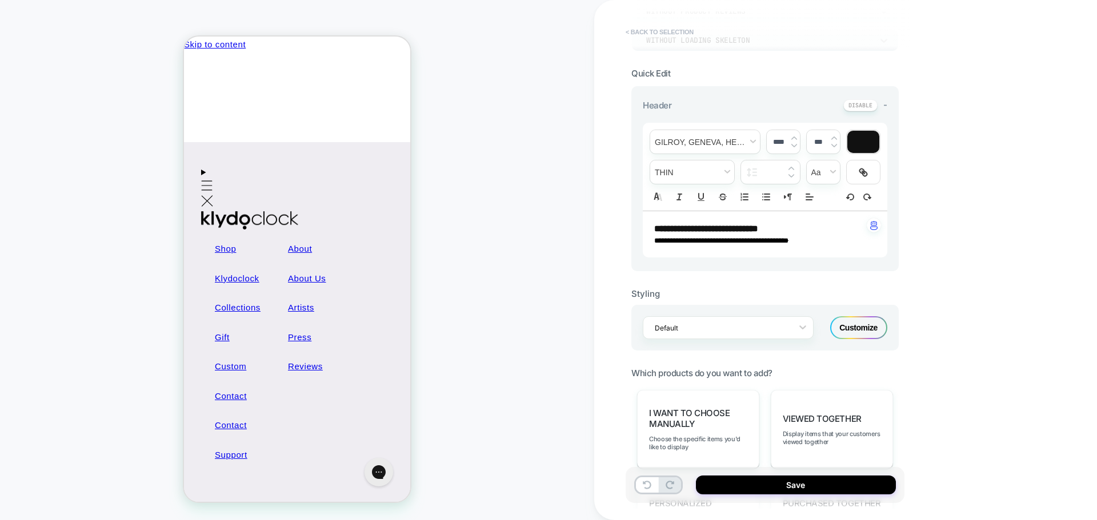
click at [642, 32] on button "< Back to selection" at bounding box center [659, 32] width 79 height 18
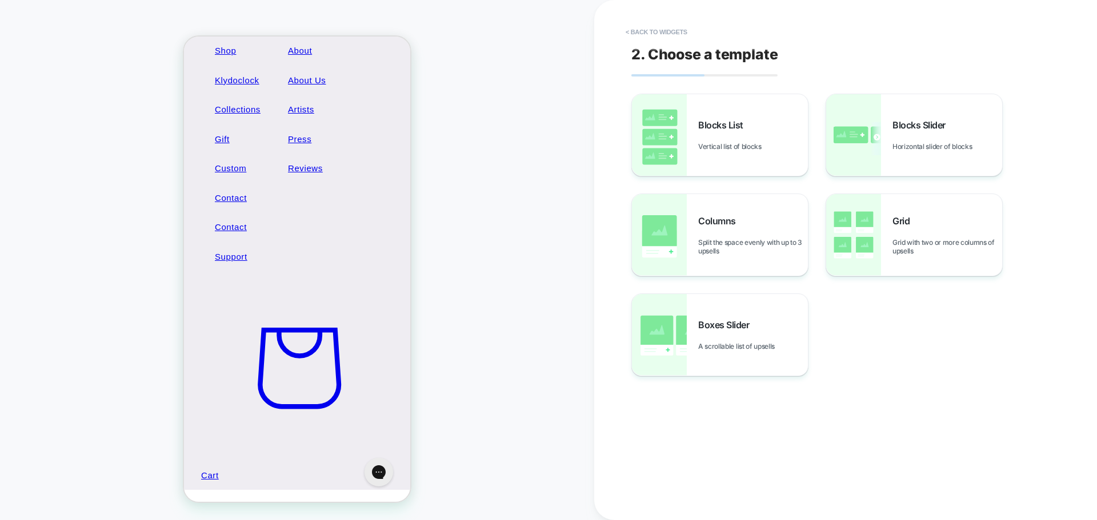
scroll to position [343, 0]
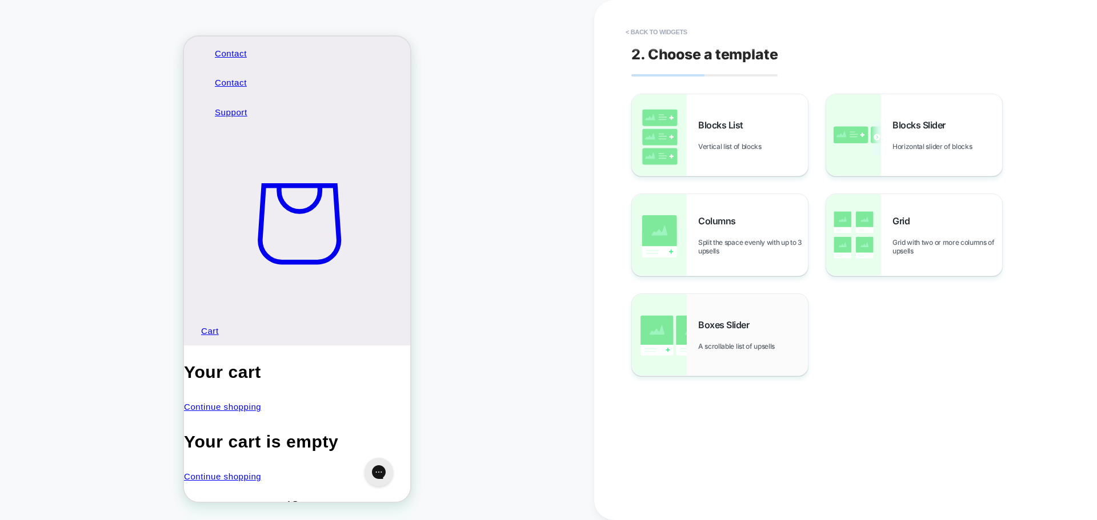
click at [754, 314] on div "Boxes Slider A scrollable list of upsells" at bounding box center [720, 335] width 176 height 82
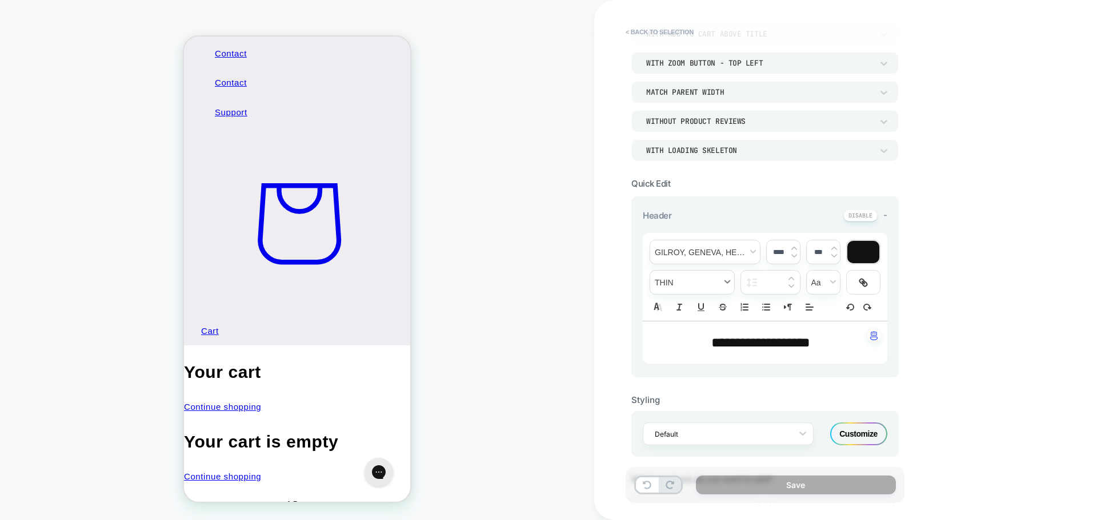
scroll to position [0, 0]
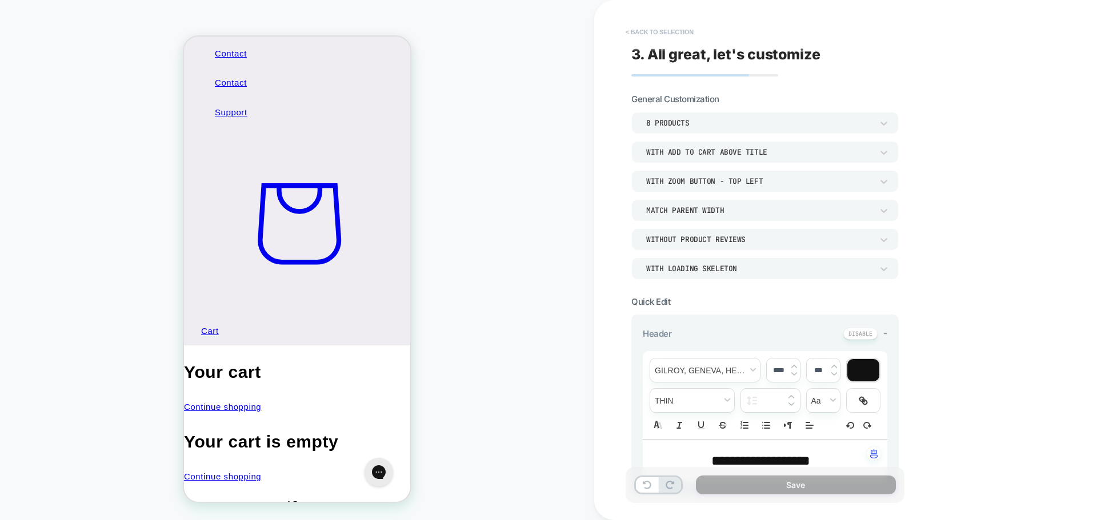
click at [643, 30] on button "< Back to selection" at bounding box center [659, 32] width 79 height 18
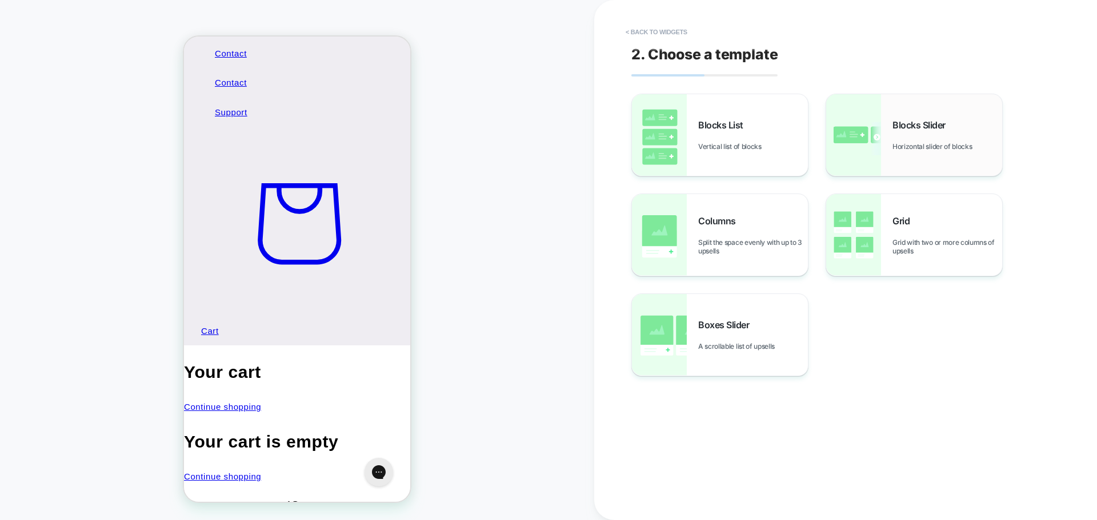
click at [870, 139] on img at bounding box center [853, 135] width 55 height 82
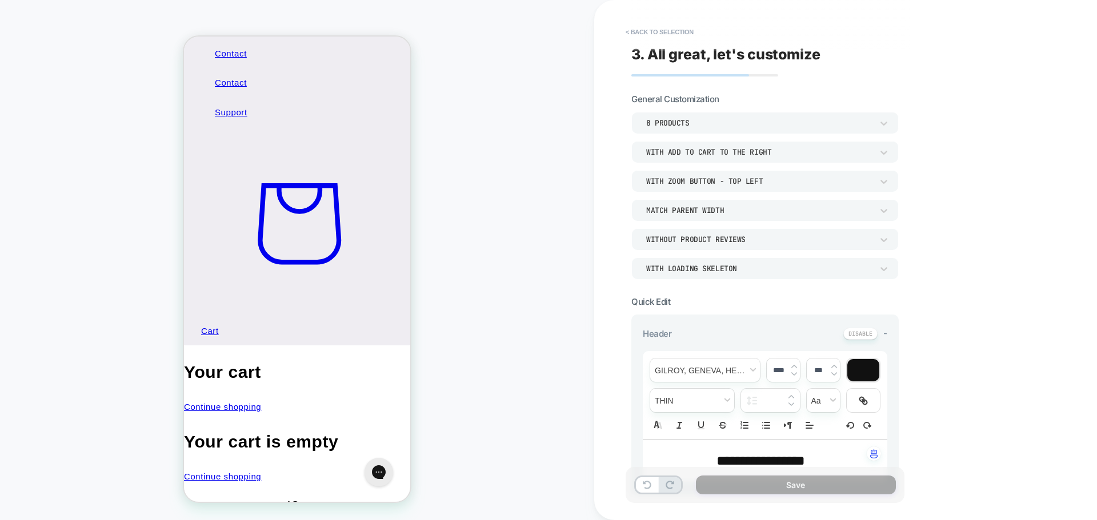
click at [691, 121] on div "8 Products" at bounding box center [759, 123] width 226 height 10
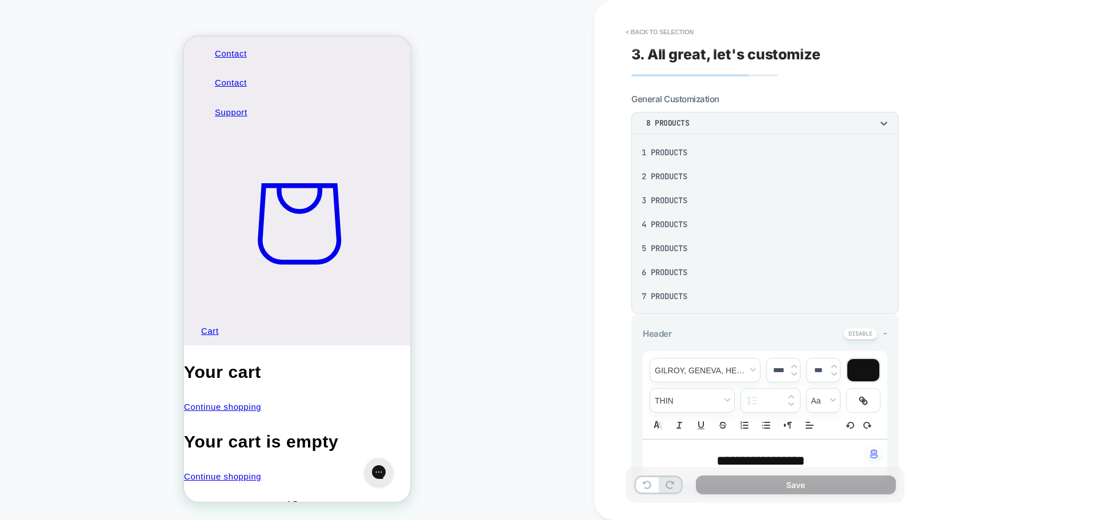
click at [686, 151] on div "1 Products" at bounding box center [765, 153] width 258 height 24
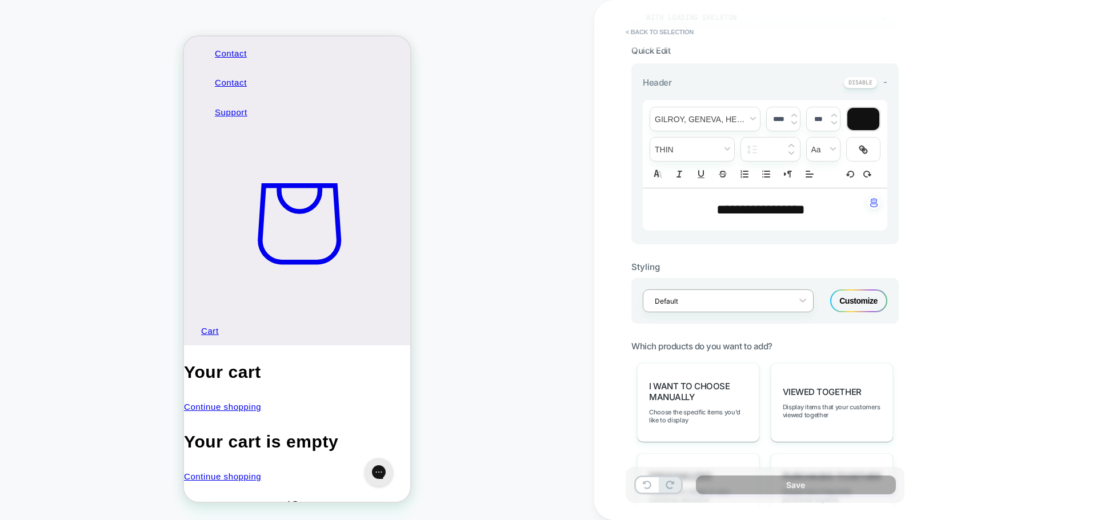
scroll to position [286, 0]
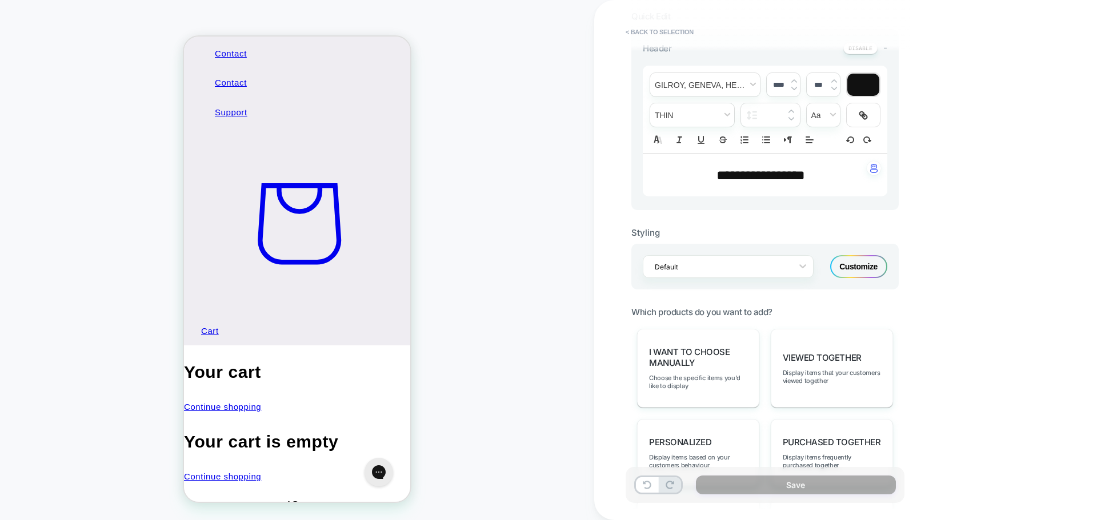
click at [634, 484] on div at bounding box center [658, 485] width 49 height 19
click at [643, 488] on icon at bounding box center [647, 485] width 9 height 9
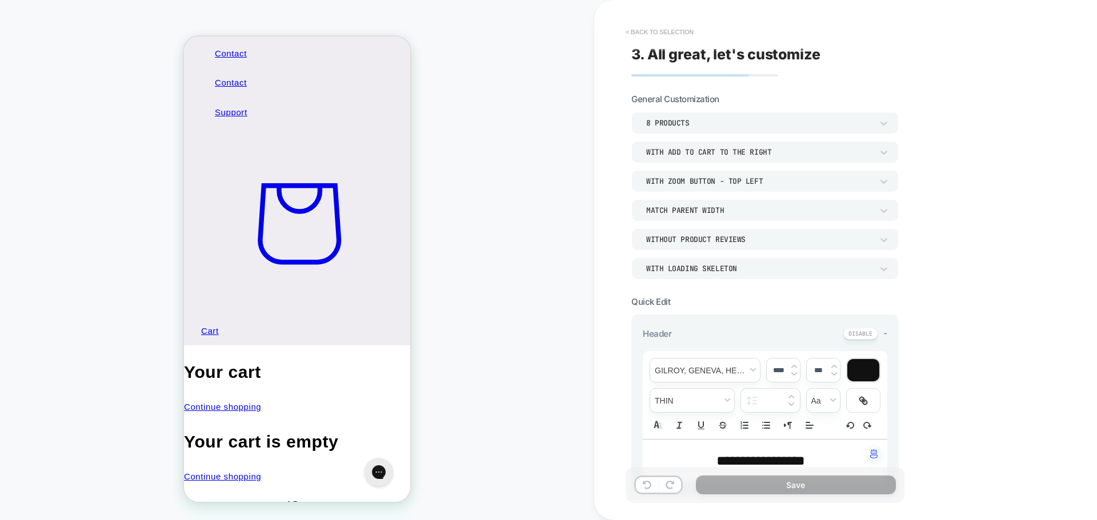
click at [647, 26] on button "< Back to selection" at bounding box center [659, 32] width 79 height 18
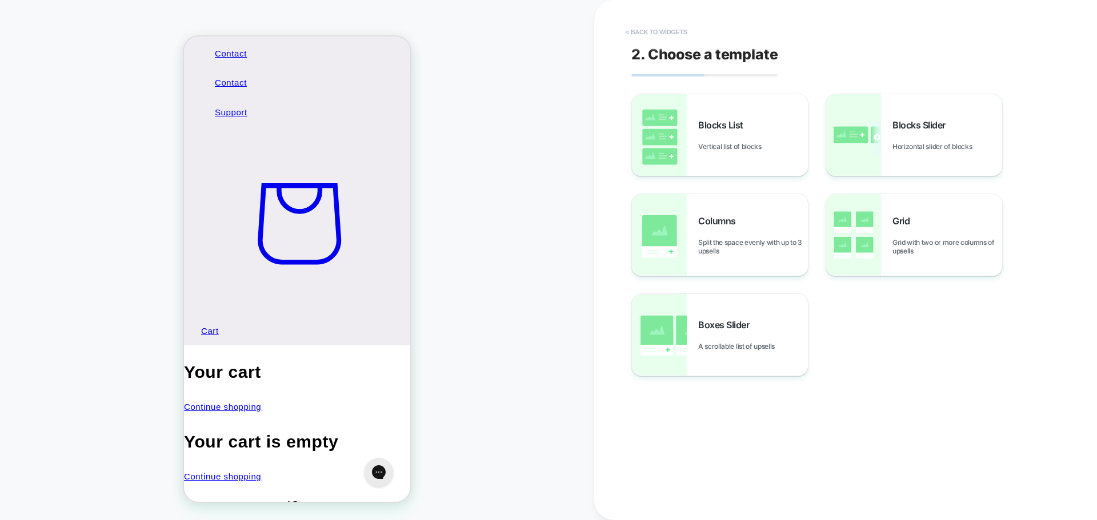
click at [644, 25] on button "< Back to widgets" at bounding box center [656, 32] width 73 height 18
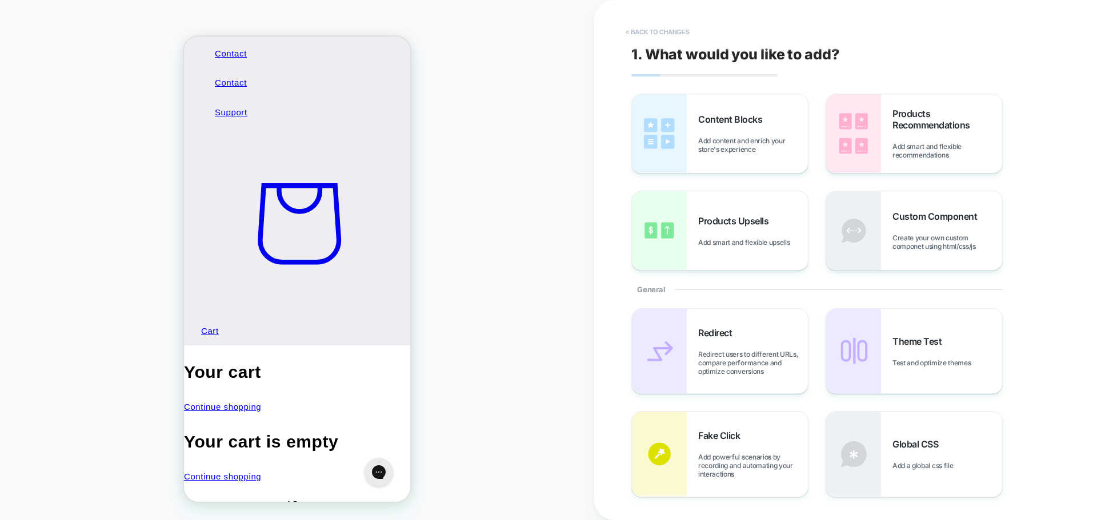
click at [646, 31] on button "< Back to changes" at bounding box center [657, 32] width 75 height 18
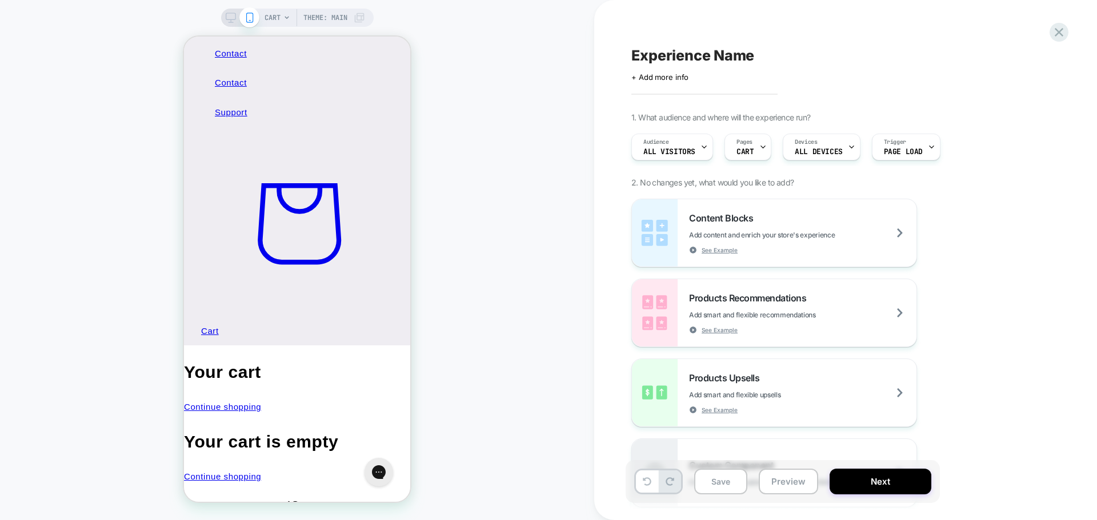
click at [230, 20] on icon at bounding box center [231, 18] width 10 height 10
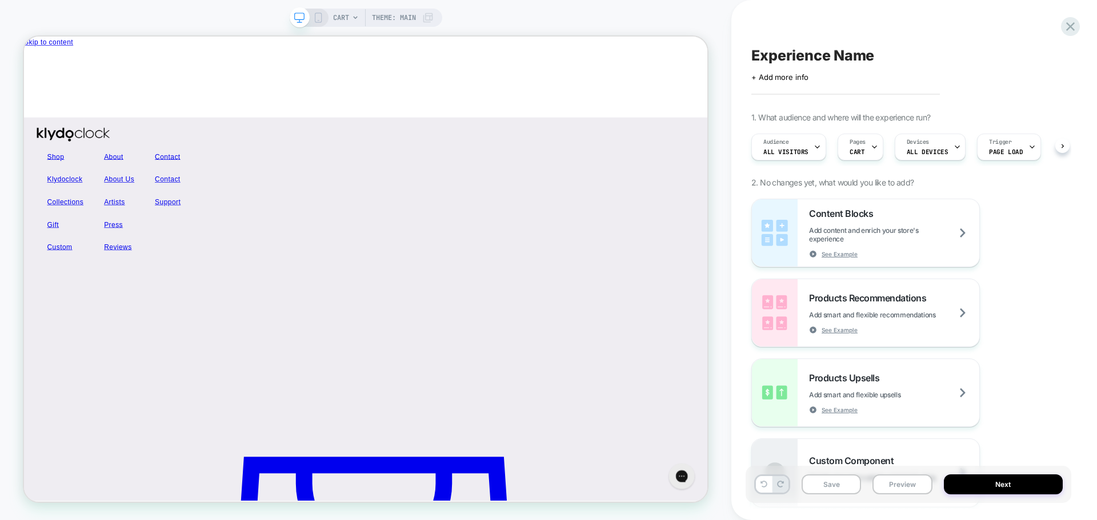
scroll to position [0, 1]
click at [349, 17] on div "CART Theme: MAIN" at bounding box center [383, 18] width 101 height 18
click at [344, 18] on span "CART" at bounding box center [341, 18] width 16 height 18
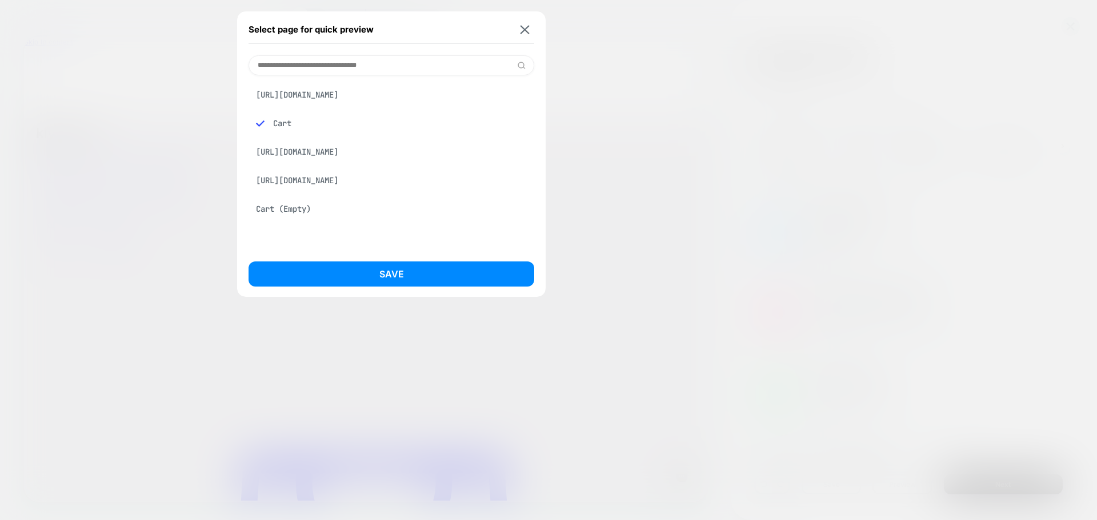
click at [334, 99] on div "[URL][DOMAIN_NAME]" at bounding box center [392, 95] width 286 height 22
click at [338, 259] on div "Select page for quick preview [URL][DOMAIN_NAME] Cart [URL][DOMAIN_NAME] [URL][…" at bounding box center [391, 154] width 309 height 286
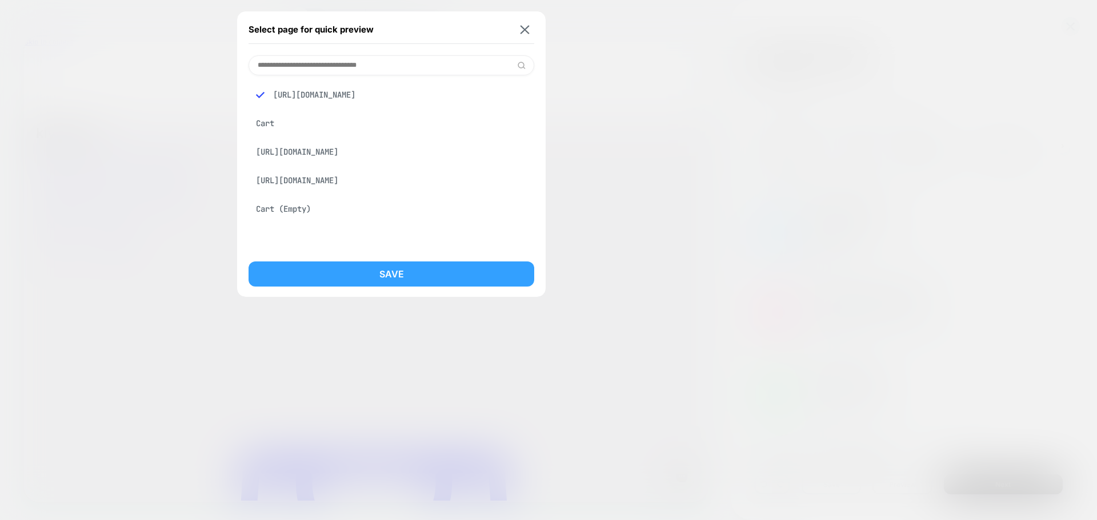
click at [340, 278] on button "Save" at bounding box center [392, 274] width 286 height 25
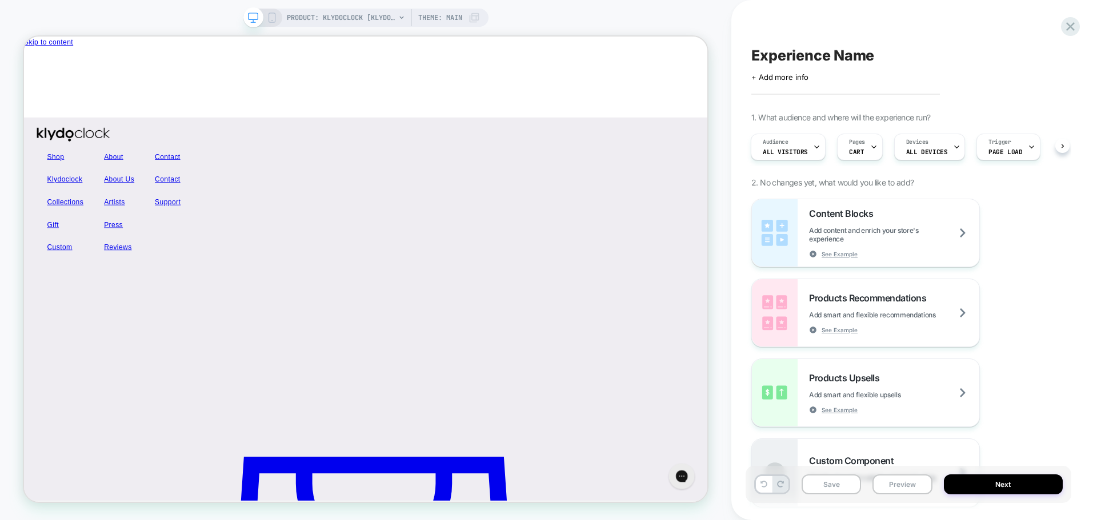
scroll to position [0, 1]
click at [335, 14] on span "PRODUCT: Klydoclock [klydo clock]" at bounding box center [341, 18] width 109 height 18
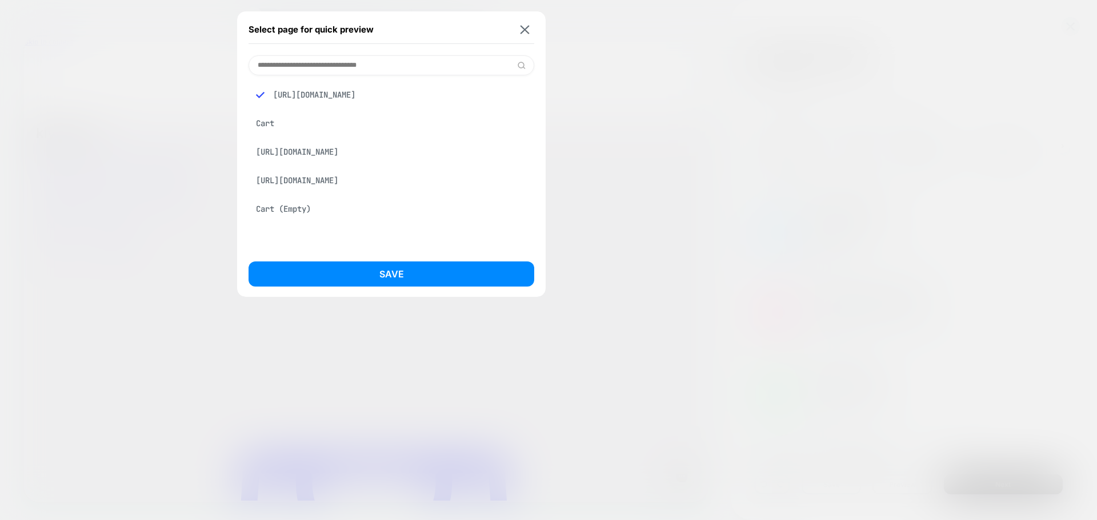
click at [346, 97] on div "[URL][DOMAIN_NAME]" at bounding box center [392, 95] width 286 height 22
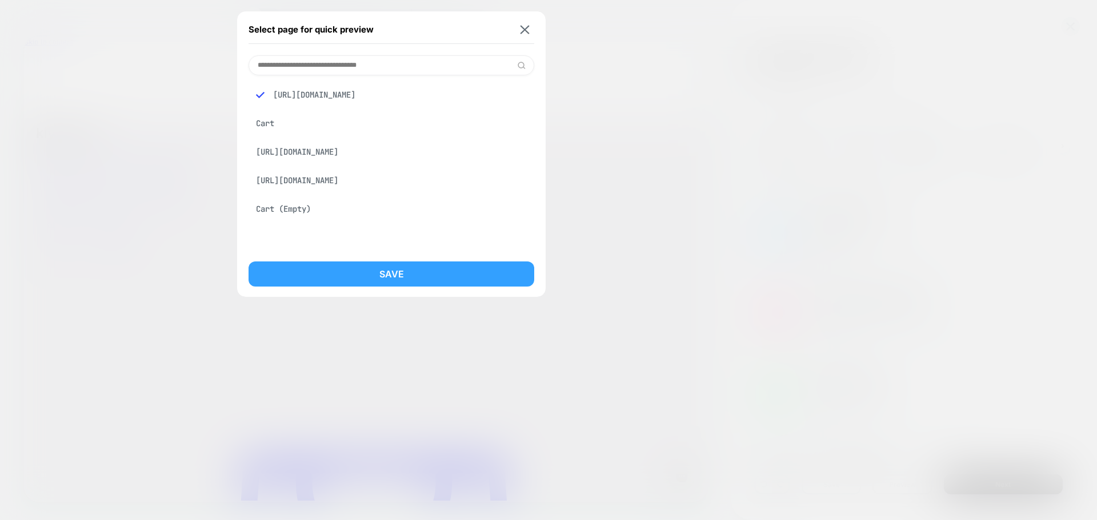
click at [389, 277] on button "Save" at bounding box center [392, 274] width 286 height 25
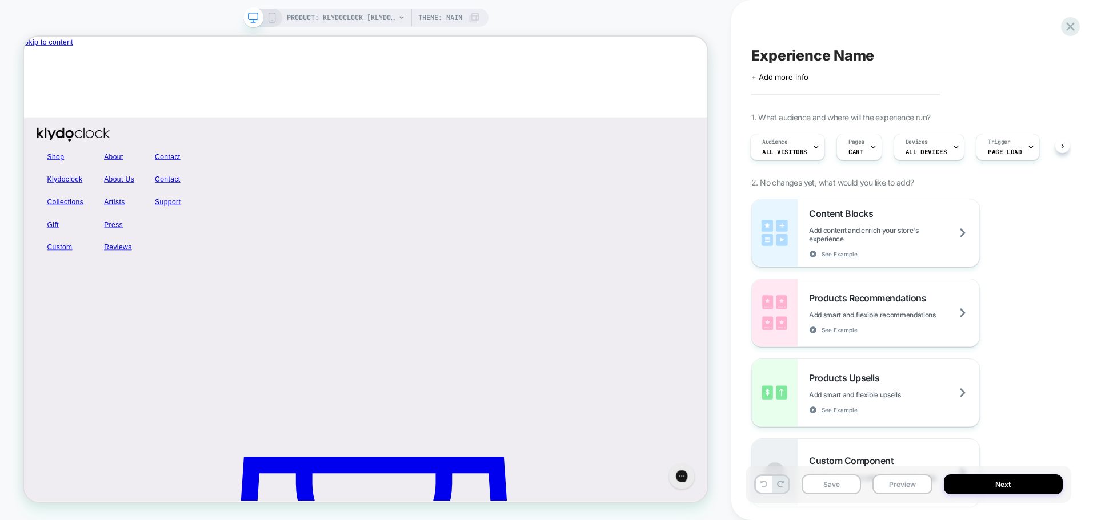
click at [277, 12] on div "PRODUCT: Klydoclock [klydo clock] Theme: MAIN" at bounding box center [365, 18] width 245 height 18
click at [267, 22] on icon at bounding box center [272, 18] width 10 height 10
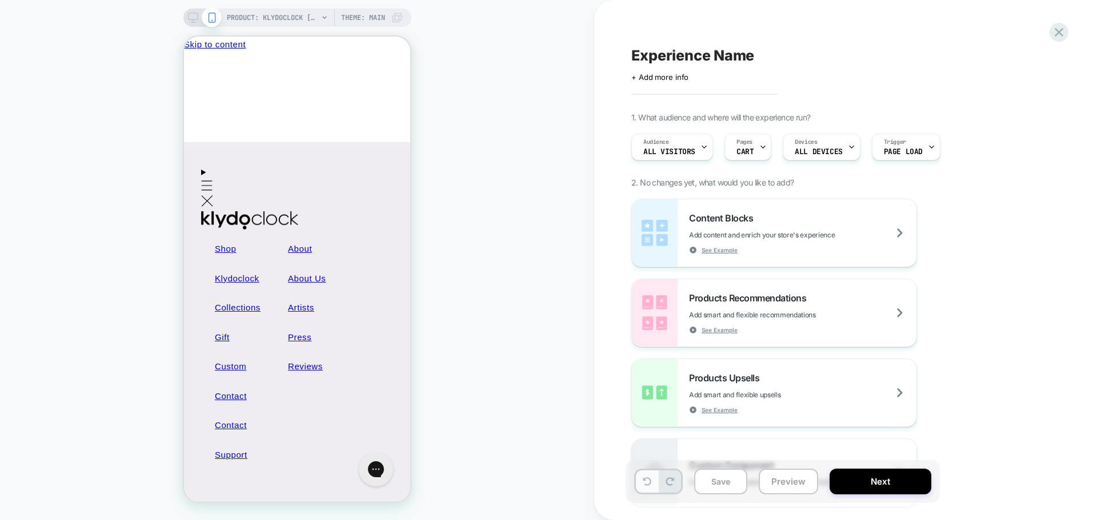
click at [647, 482] on icon at bounding box center [647, 482] width 9 height 9
click at [1071, 35] on div "Experience Name Click to edit experience details + Add more info 1. What audien…" at bounding box center [845, 260] width 503 height 520
click at [1059, 36] on icon at bounding box center [1058, 32] width 15 height 15
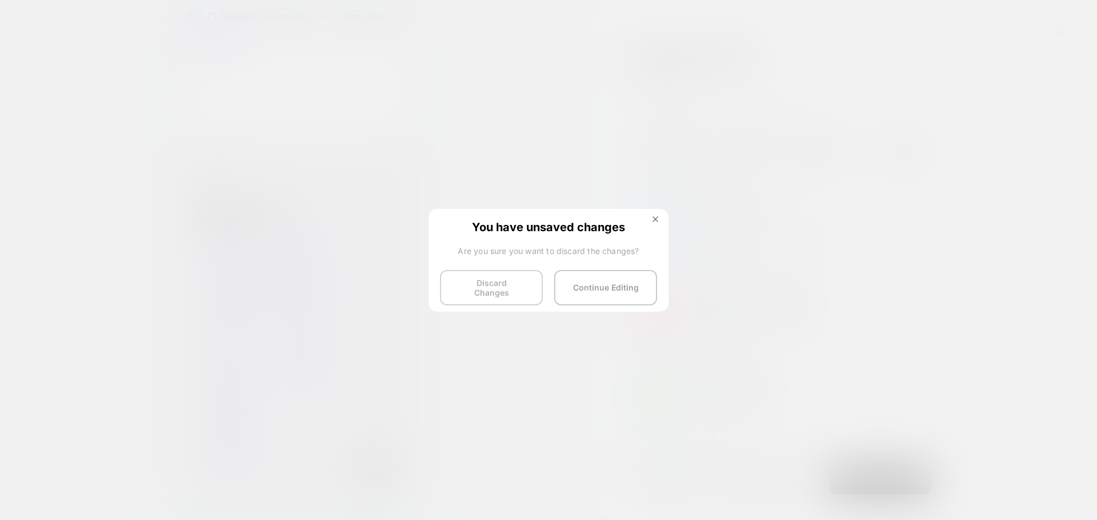
click at [473, 289] on button "Discard Changes" at bounding box center [491, 287] width 103 height 35
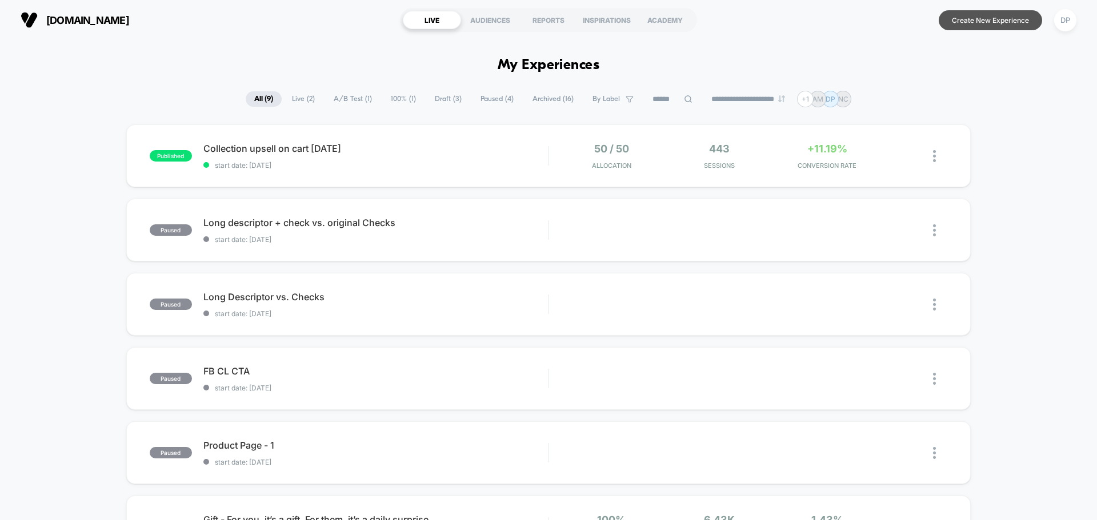
click at [1015, 11] on button "Create New Experience" at bounding box center [990, 20] width 103 height 20
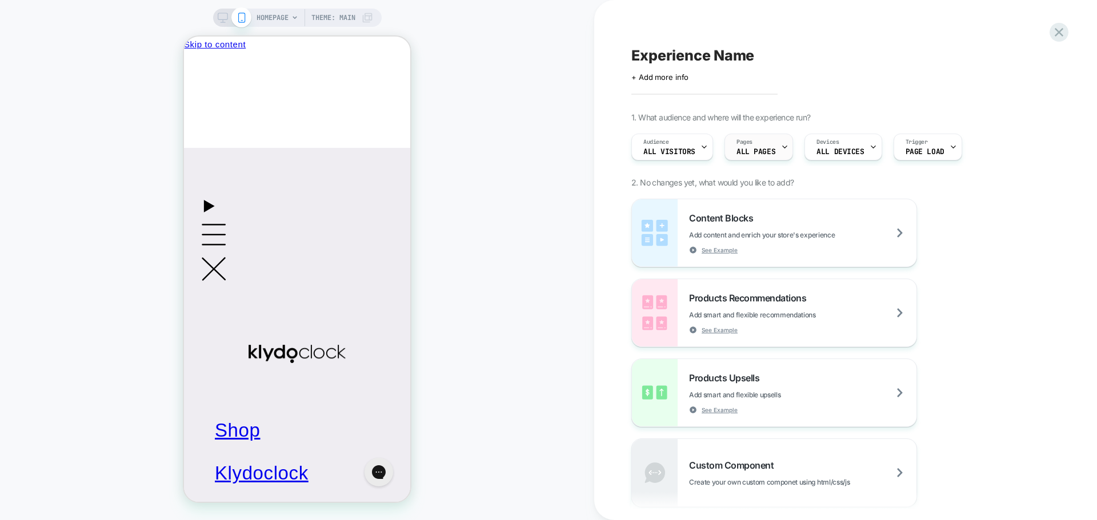
click at [766, 143] on div "Pages ALL PAGES" at bounding box center [756, 147] width 62 height 26
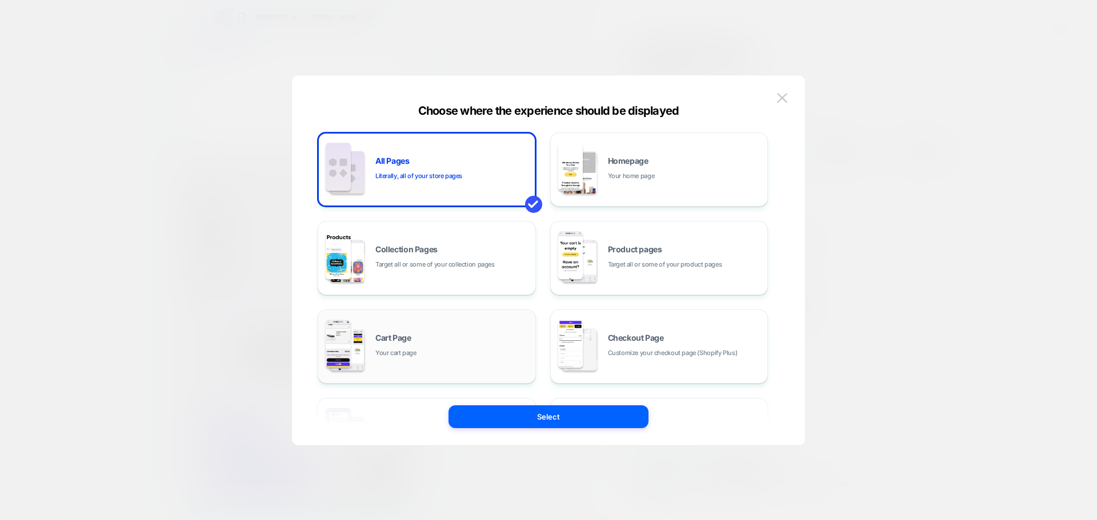
click at [423, 339] on div "Cart Page Your cart page" at bounding box center [452, 346] width 154 height 25
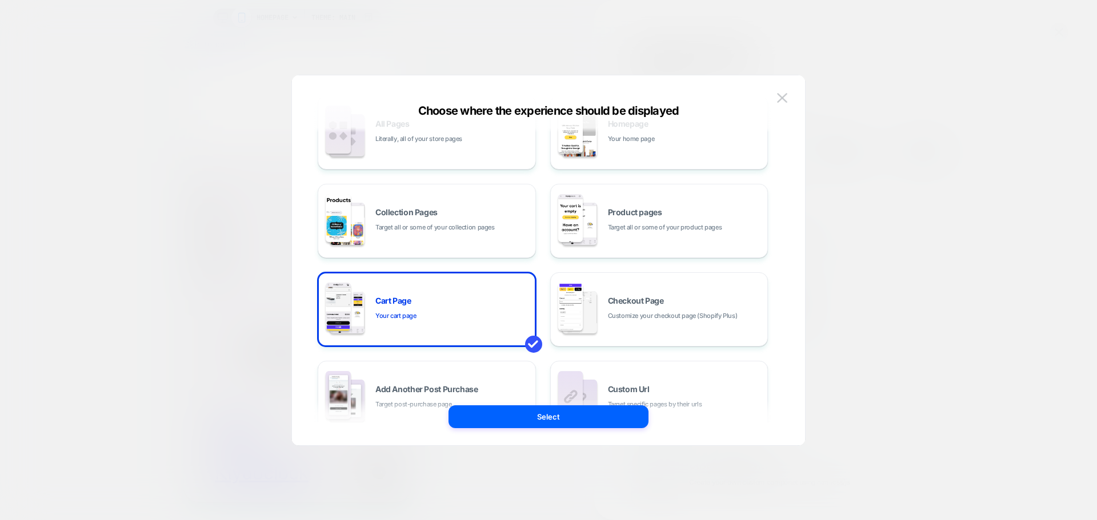
click at [511, 433] on div "All Pages Literally, all of your store pages Homepage Your home page Collection…" at bounding box center [548, 266] width 479 height 359
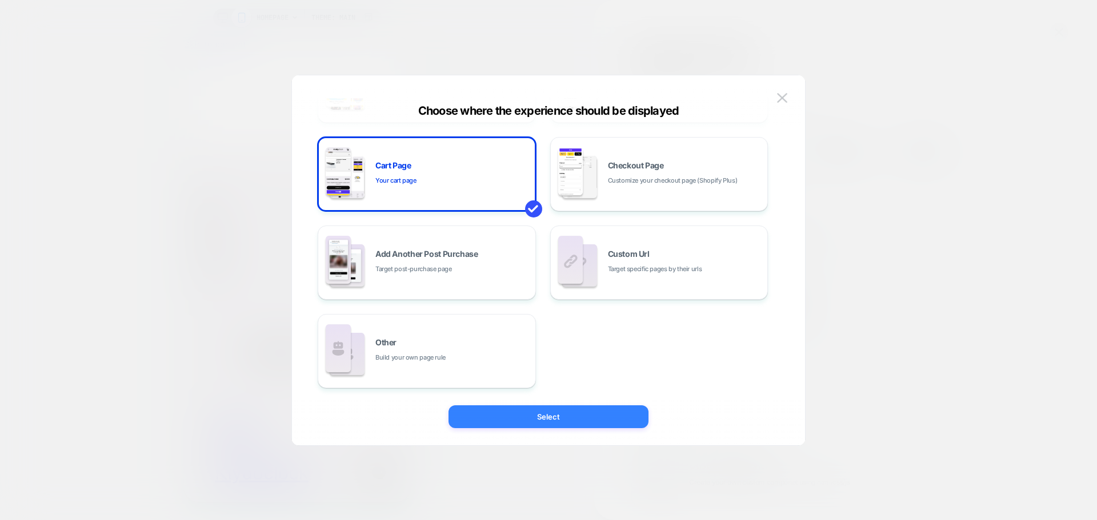
click at [510, 424] on button "Select" at bounding box center [549, 417] width 200 height 23
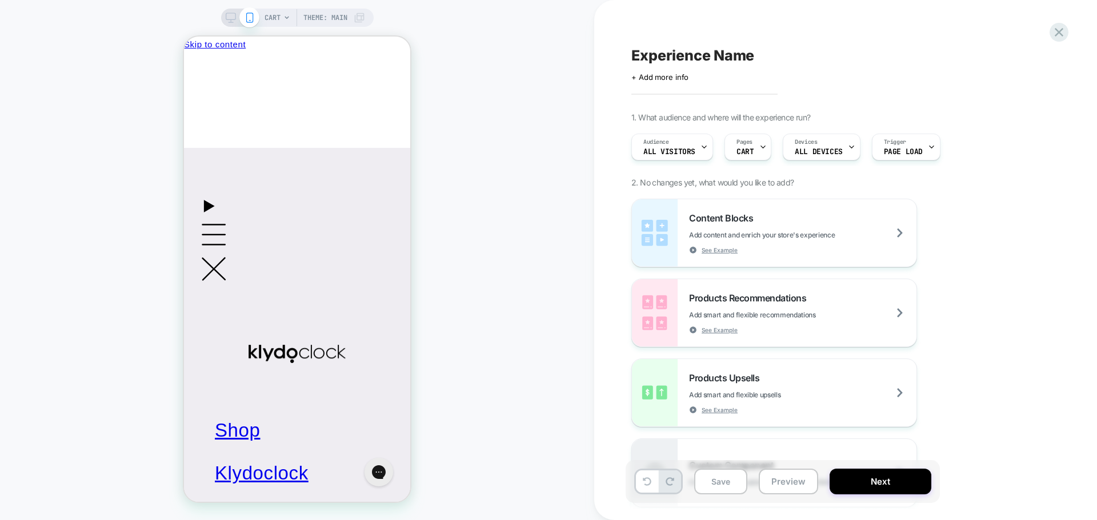
click at [270, 19] on span "CART" at bounding box center [273, 18] width 16 height 18
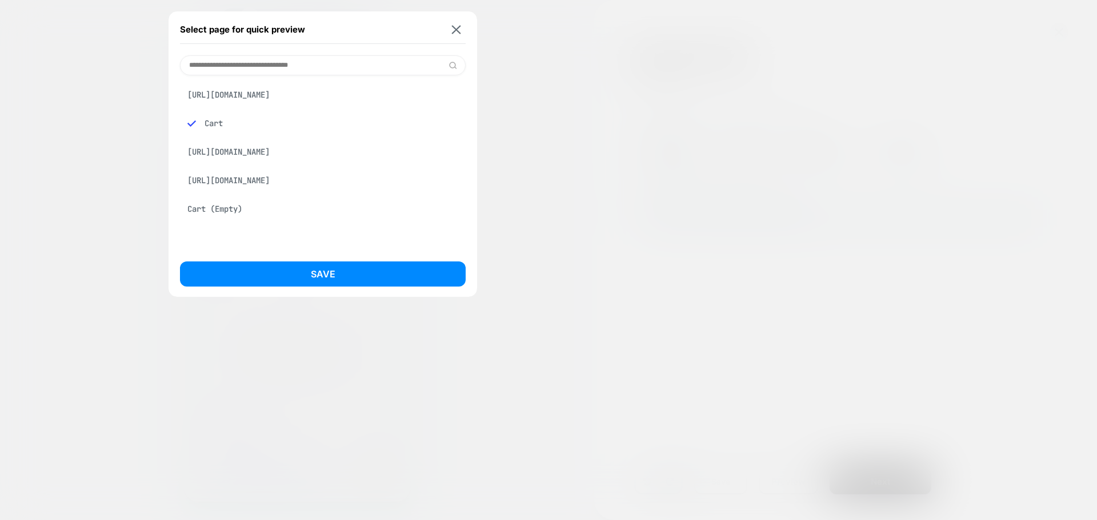
click at [274, 98] on div "Select page for quick preview [URL][DOMAIN_NAME] Cart [URL][DOMAIN_NAME] [URL][…" at bounding box center [548, 260] width 1097 height 520
click at [274, 98] on div "[URL][DOMAIN_NAME]" at bounding box center [323, 95] width 286 height 22
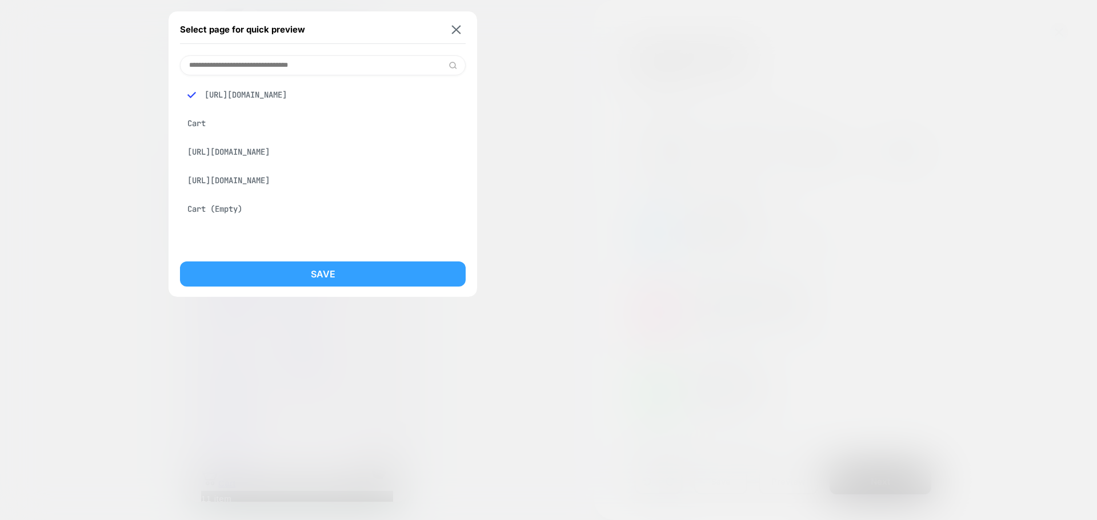
click at [319, 274] on button "Save" at bounding box center [323, 274] width 286 height 25
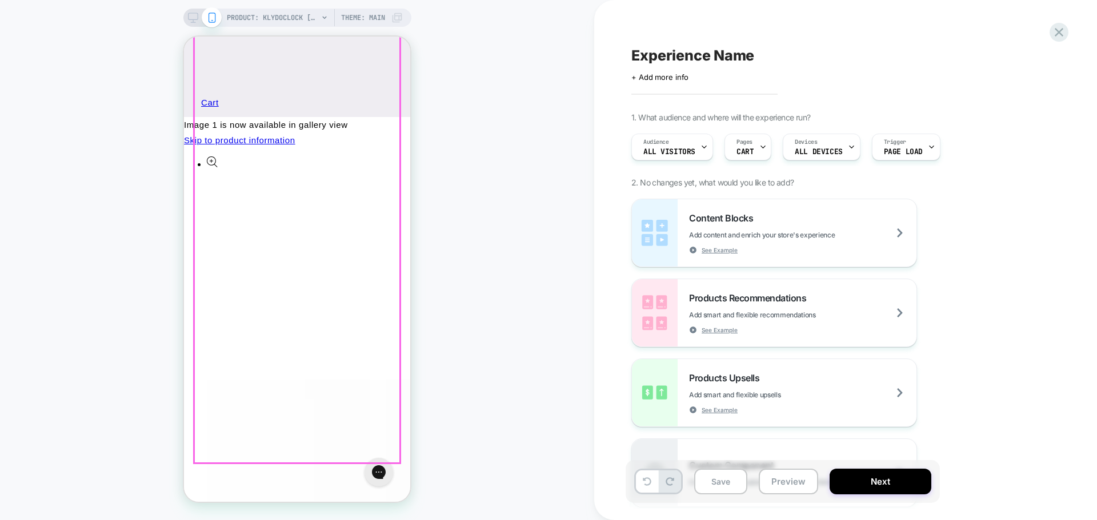
scroll to position [571, 0]
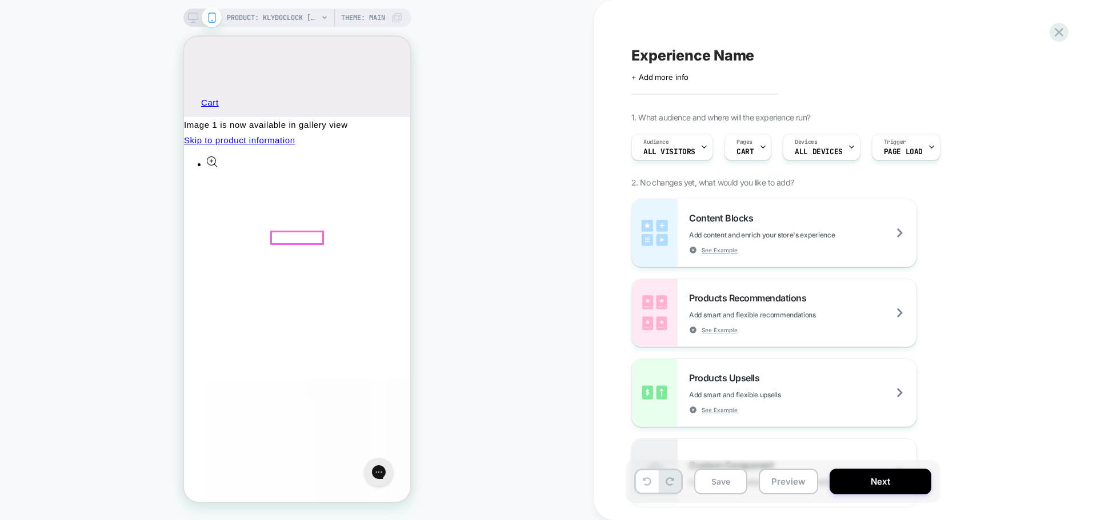
click at [286, 17] on span "PRODUCT: Klydoclock [klydo clock]" at bounding box center [272, 18] width 91 height 18
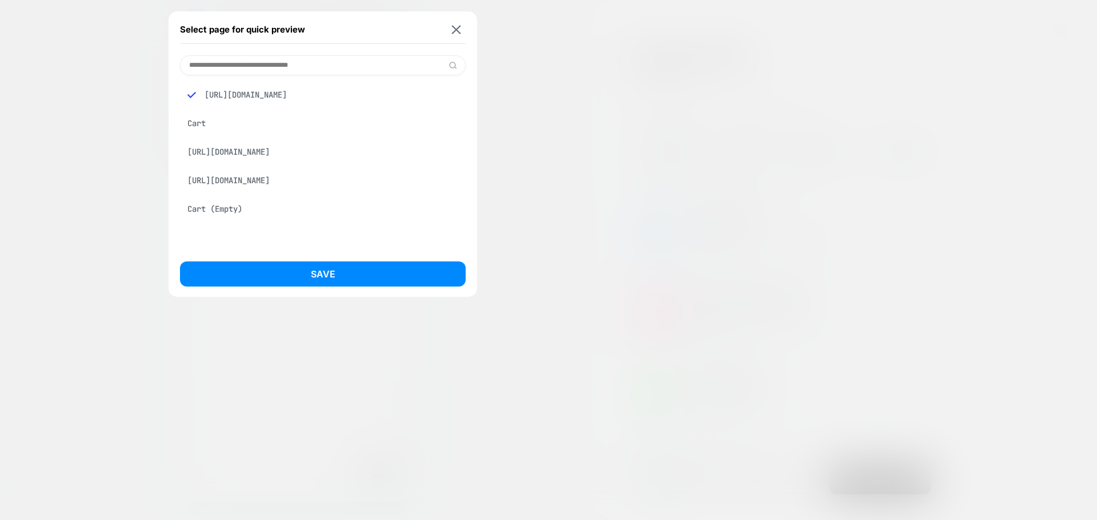
click at [197, 124] on div "Cart" at bounding box center [323, 124] width 286 height 22
click at [382, 279] on button "Save" at bounding box center [323, 274] width 286 height 25
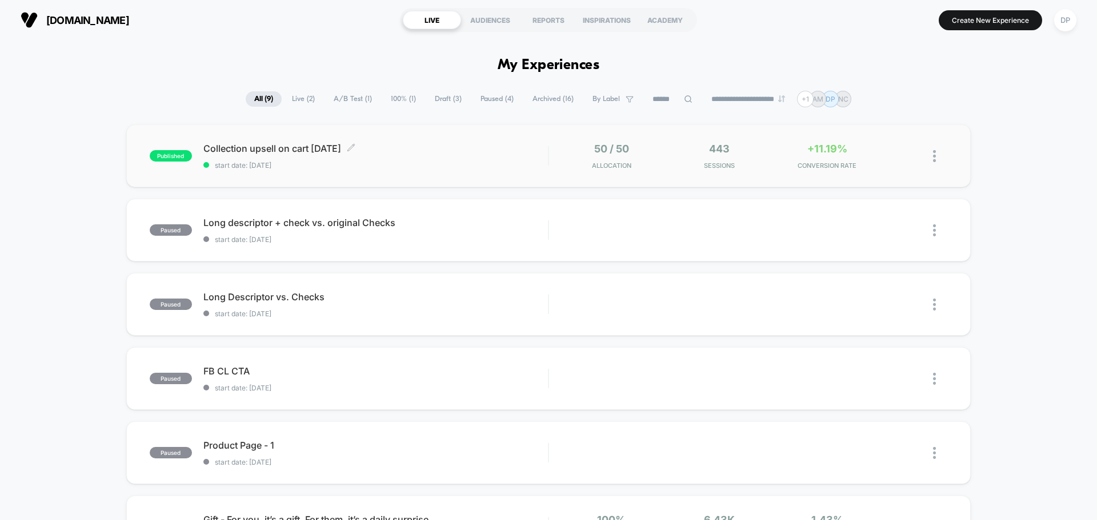
click at [257, 151] on span "Collection upsell on cart 8/9/25 Click to edit experience details" at bounding box center [375, 148] width 345 height 11
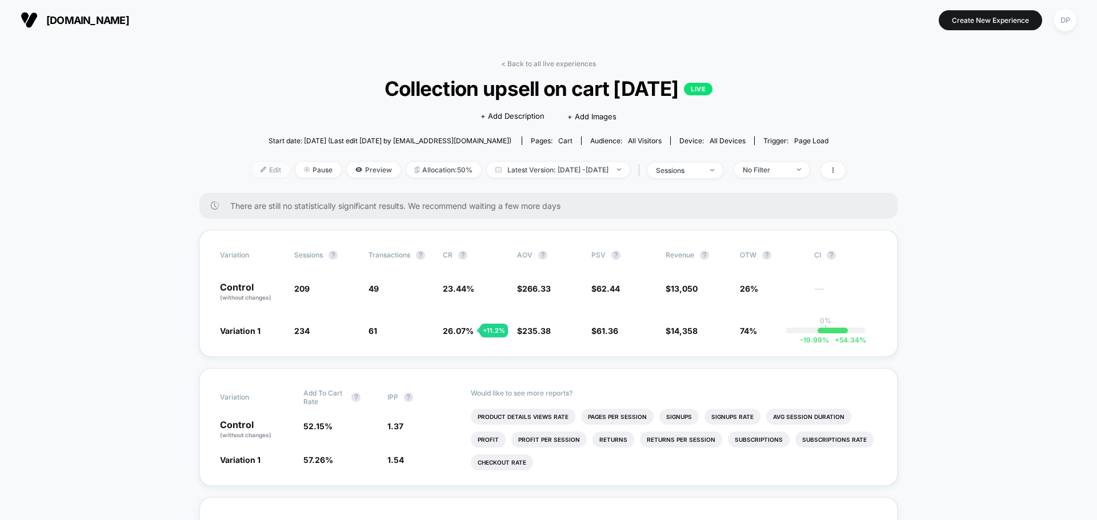
click at [257, 170] on span "Edit" at bounding box center [271, 169] width 38 height 15
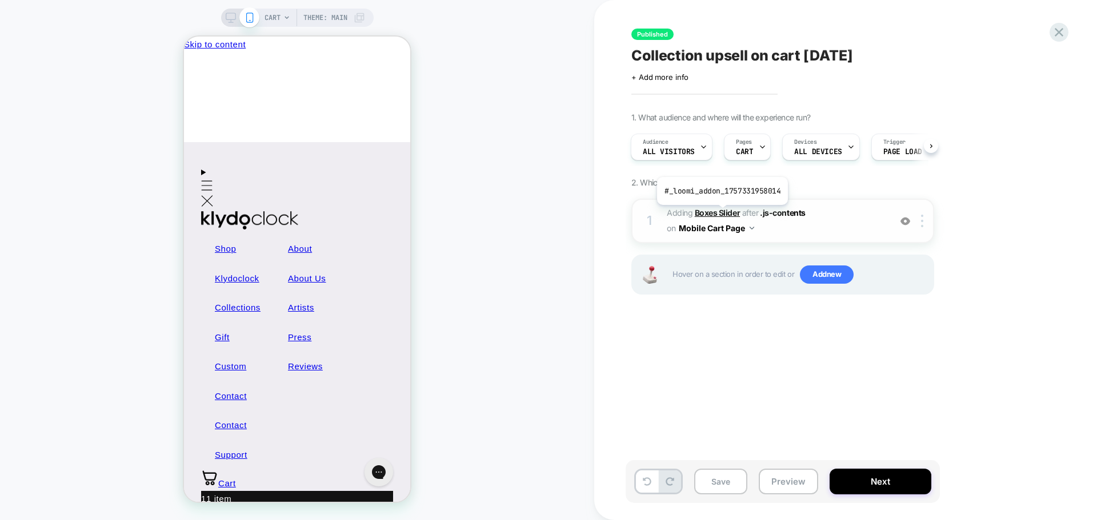
click at [721, 214] on b "Boxes Slider" at bounding box center [717, 213] width 45 height 10
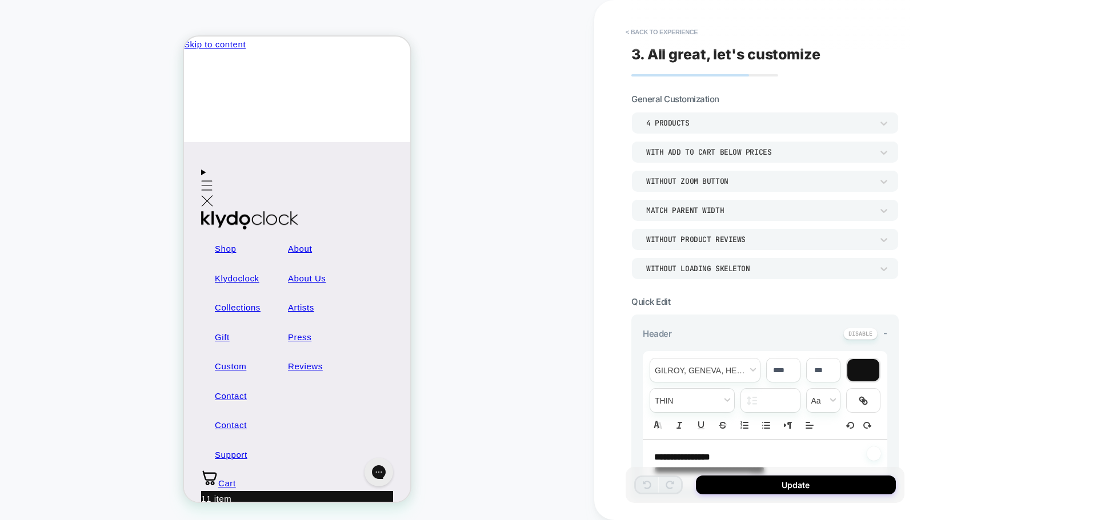
scroll to position [101, 0]
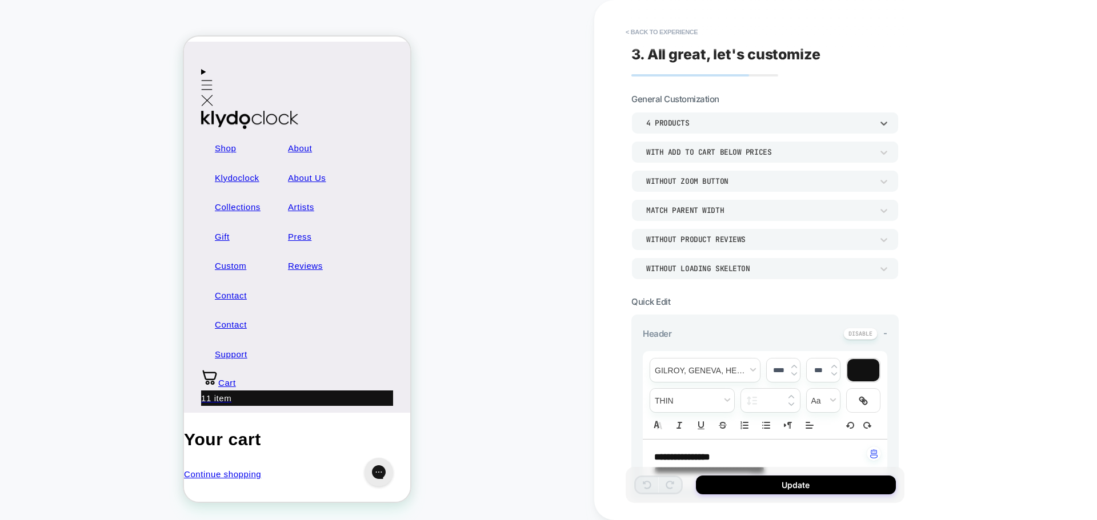
click at [710, 123] on div "4 Products" at bounding box center [759, 123] width 226 height 10
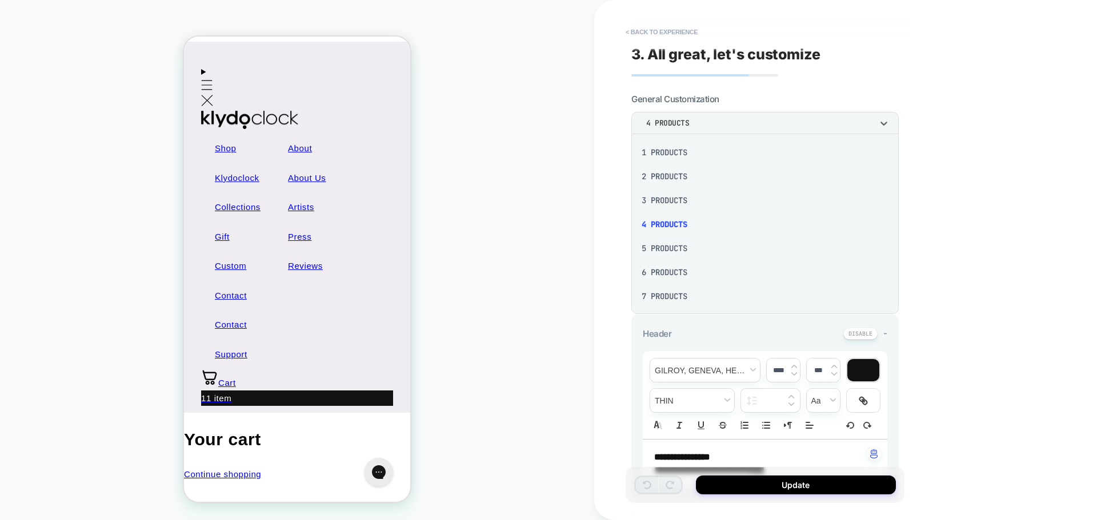
click at [748, 116] on div at bounding box center [548, 260] width 1097 height 520
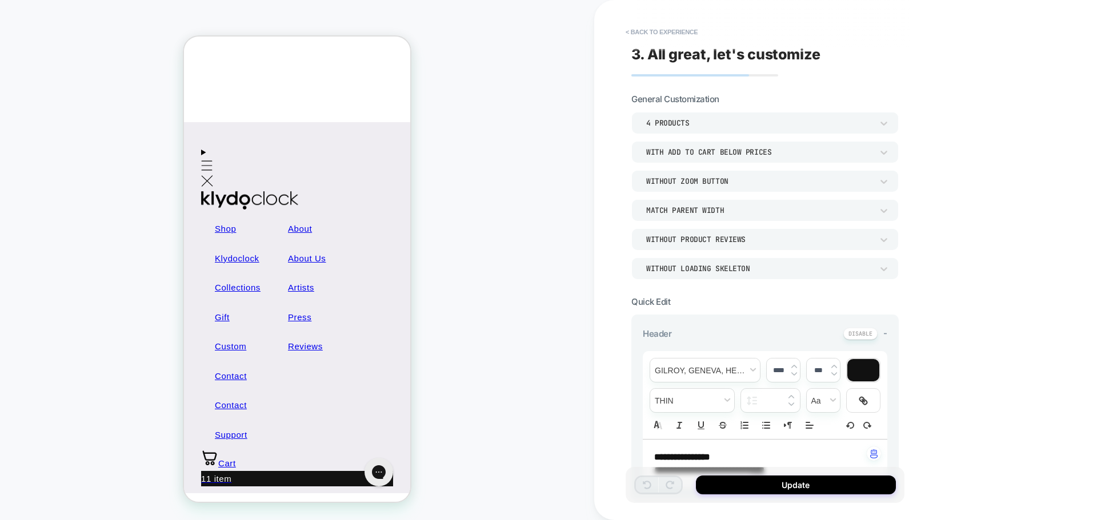
scroll to position [0, 0]
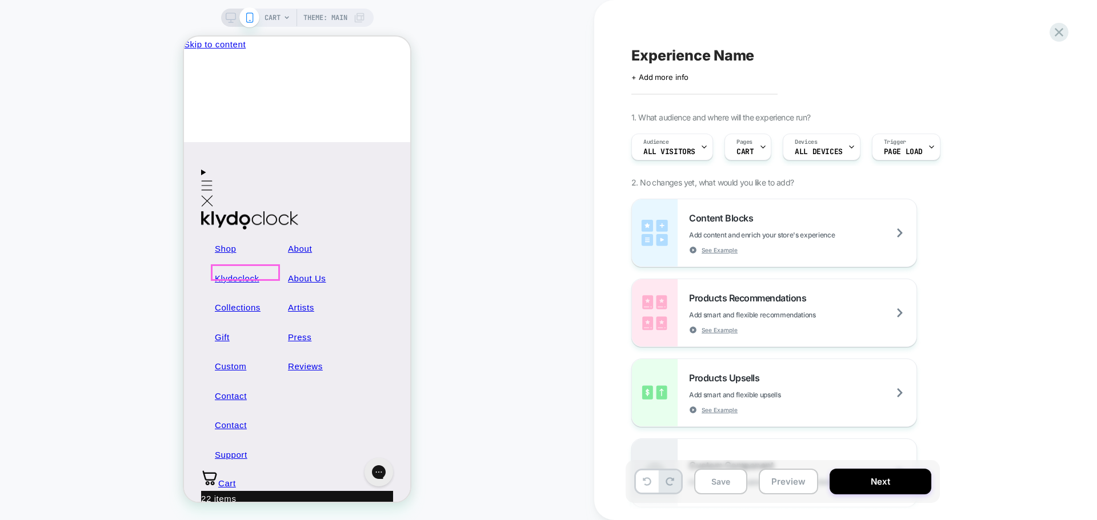
type input "*"
click at [201, 183] on span "Menu" at bounding box center [207, 196] width 12 height 26
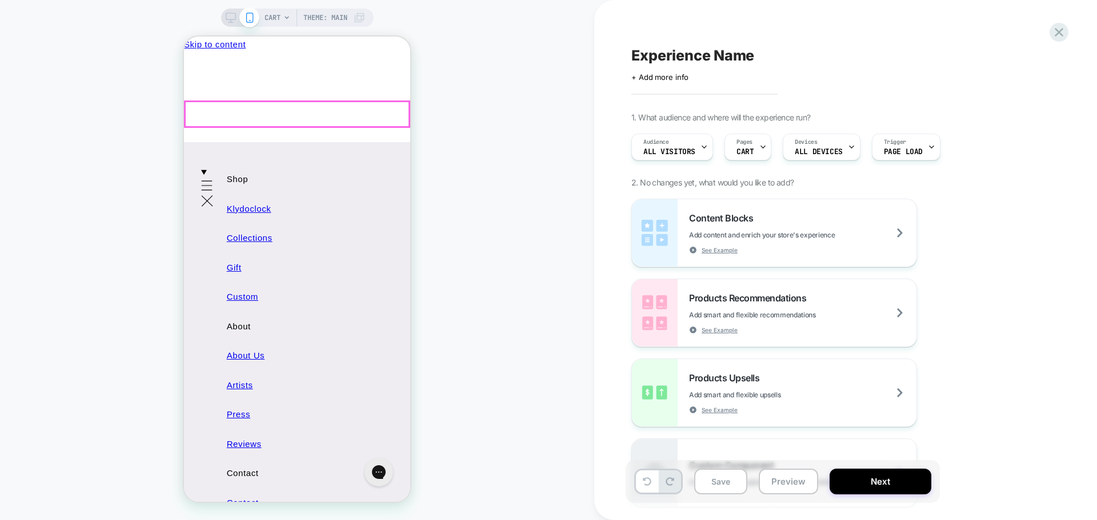
click at [229, 194] on link "Klydoclock" at bounding box center [272, 209] width 119 height 30
click at [258, 194] on link "Klydoclock" at bounding box center [272, 209] width 119 height 30
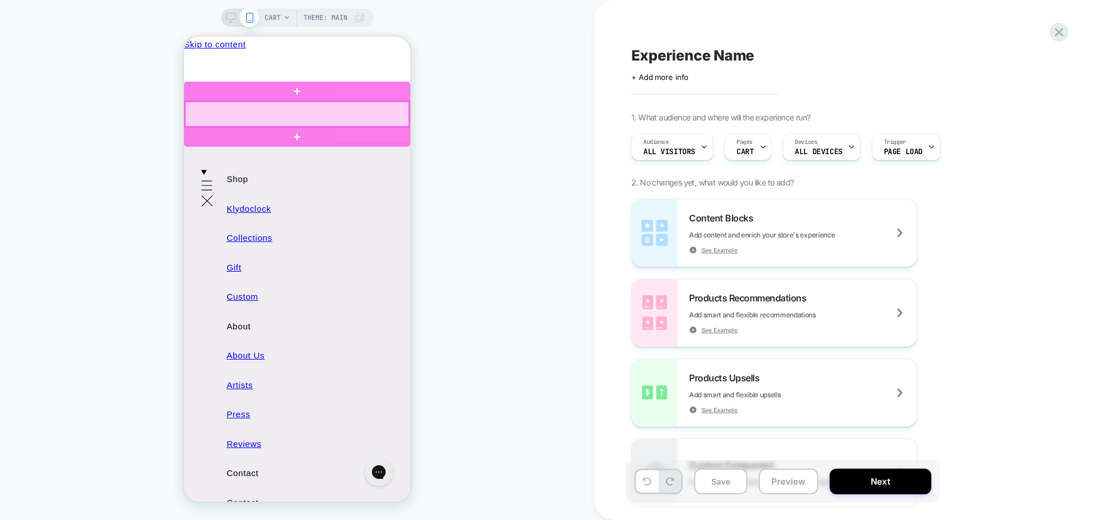
click at [218, 118] on div at bounding box center [297, 114] width 224 height 25
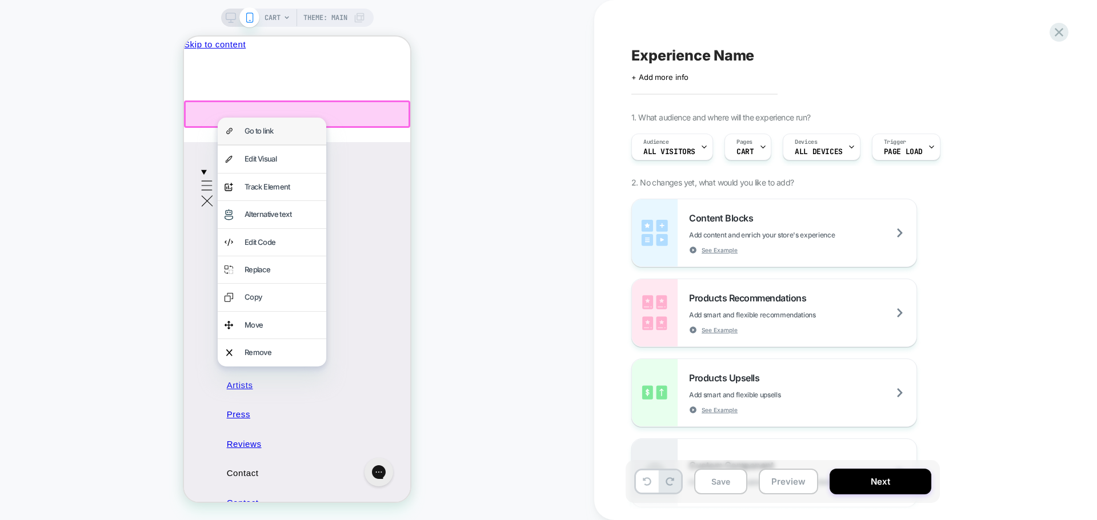
click at [246, 133] on div "Go to link" at bounding box center [282, 131] width 75 height 13
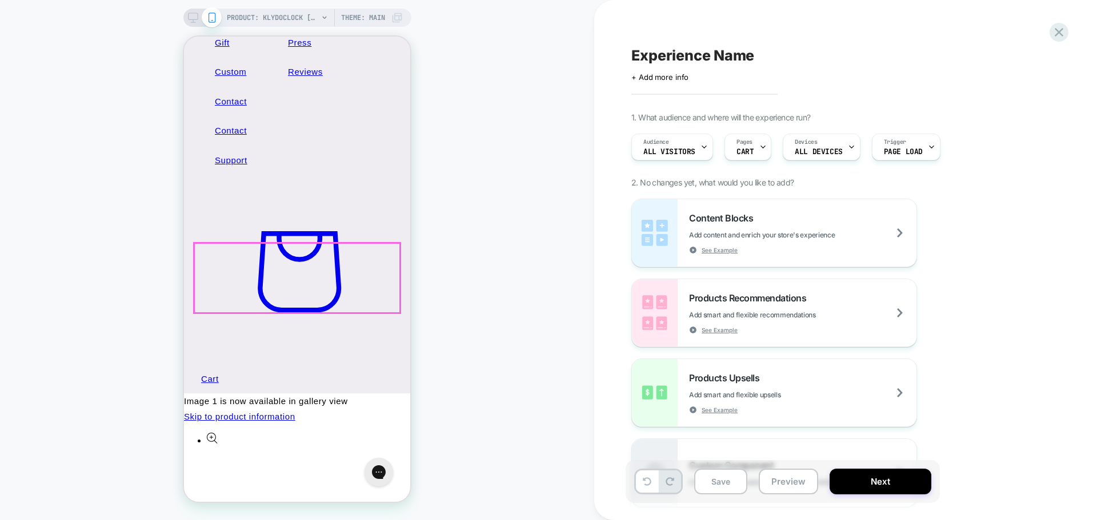
scroll to position [400, 0]
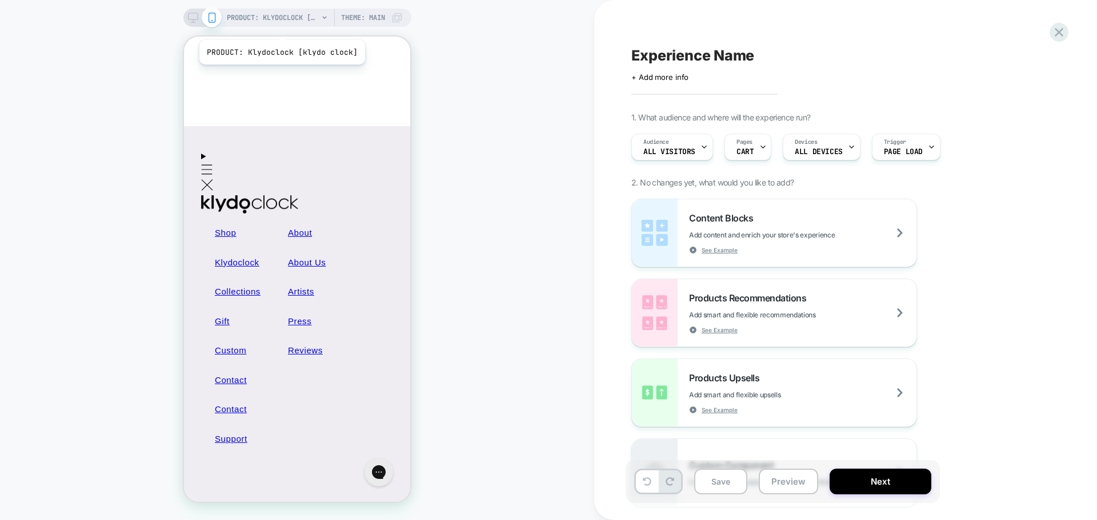
scroll to position [0, 0]
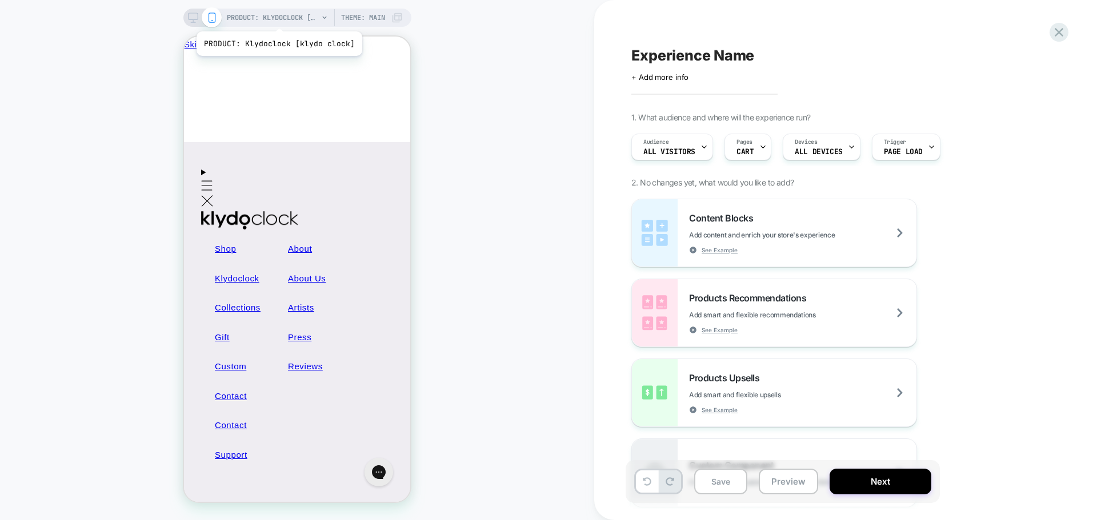
click at [278, 17] on span "PRODUCT: Klydoclock [klydo clock]" at bounding box center [272, 18] width 91 height 18
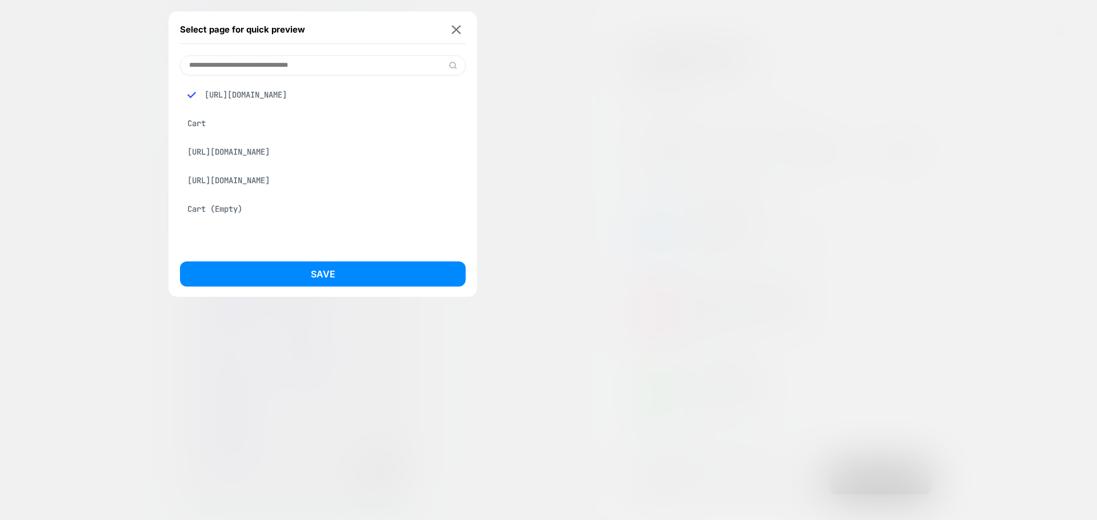
click at [180, 124] on div "Cart" at bounding box center [323, 124] width 286 height 22
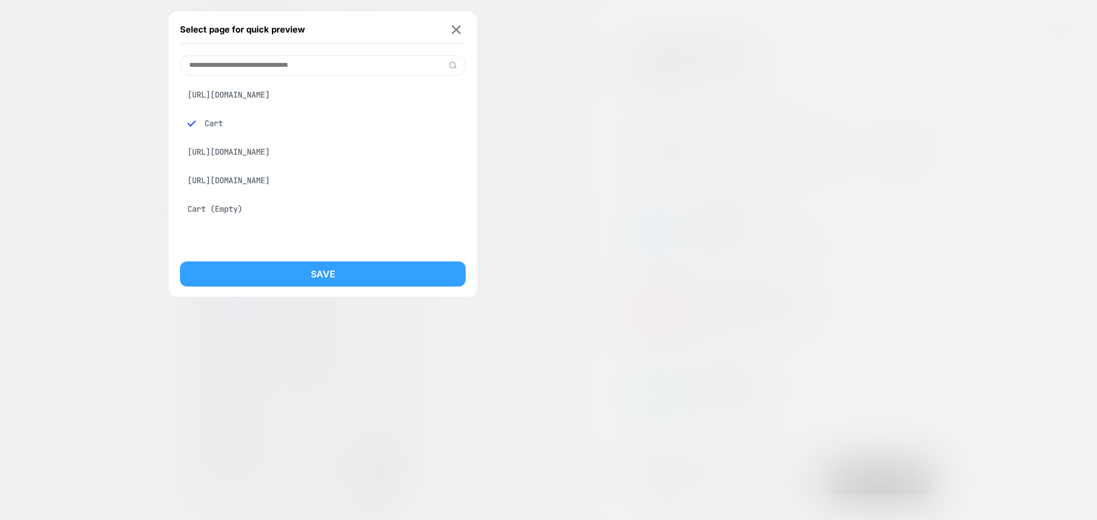
click at [334, 277] on button "Save" at bounding box center [323, 274] width 286 height 25
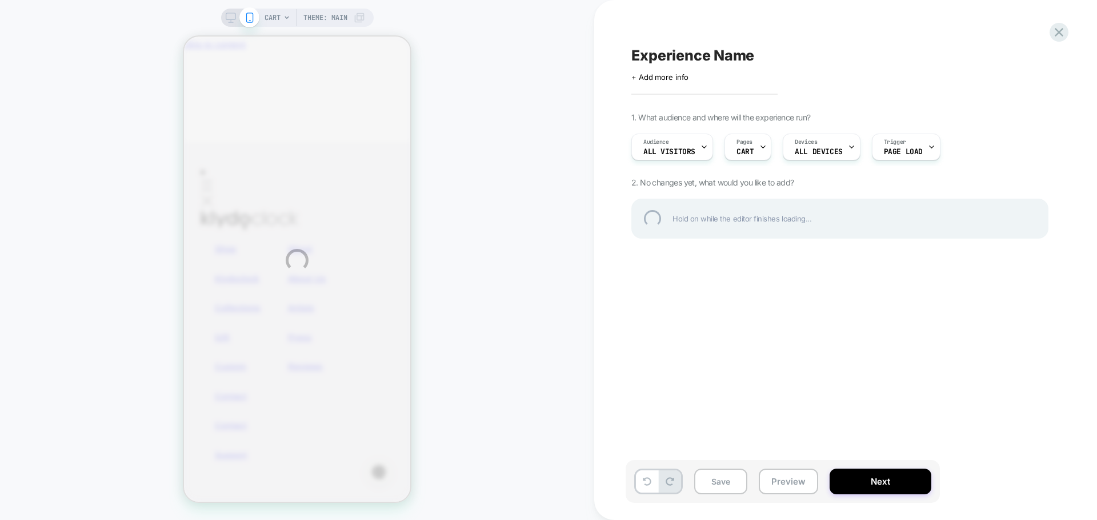
click at [823, 152] on div "CART Theme: MAIN Experience Name Click to edit experience details + Add more in…" at bounding box center [548, 260] width 1097 height 520
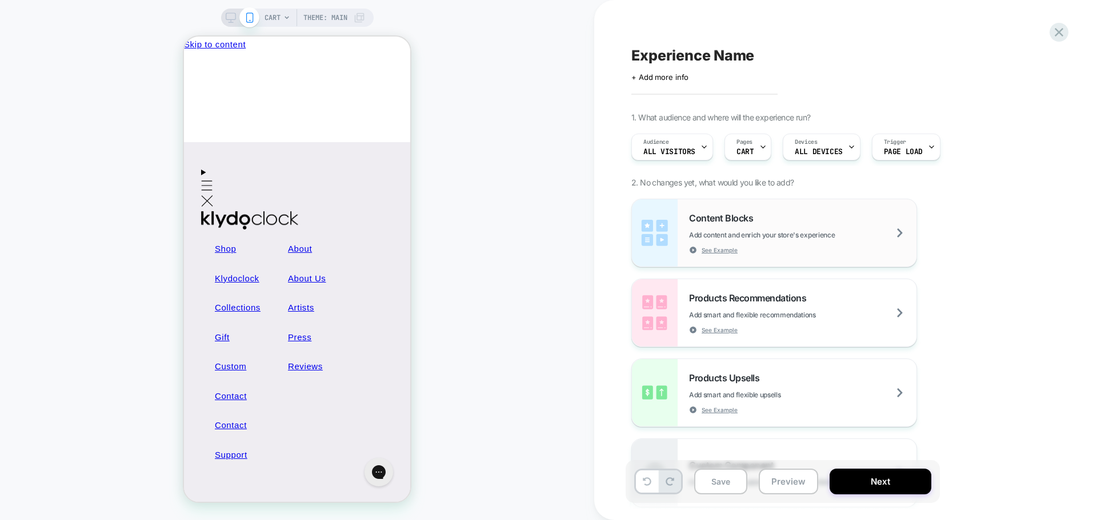
click at [858, 231] on span "Add content and enrich your store's experience" at bounding box center [790, 235] width 203 height 9
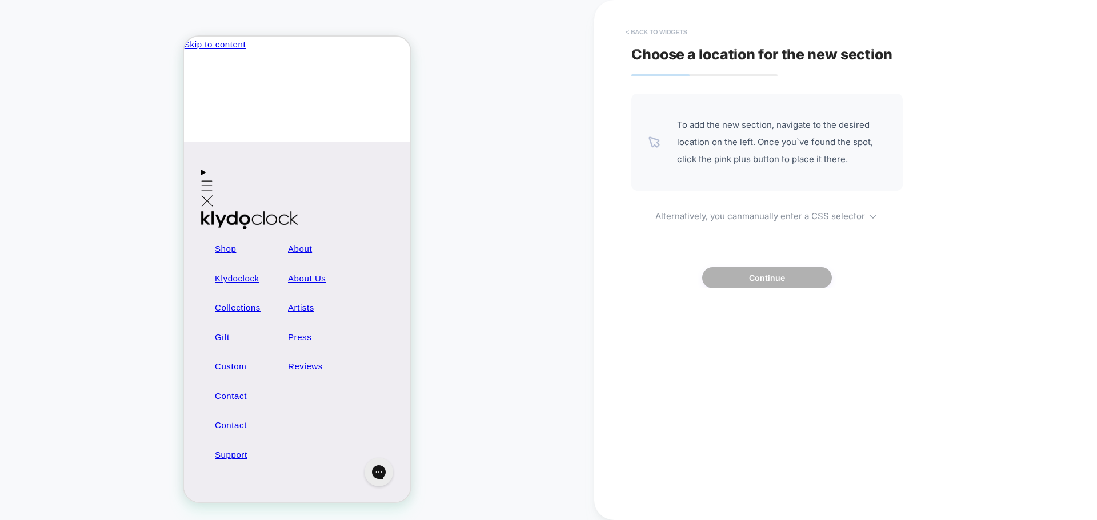
click at [627, 37] on button "< Back to widgets" at bounding box center [656, 32] width 73 height 18
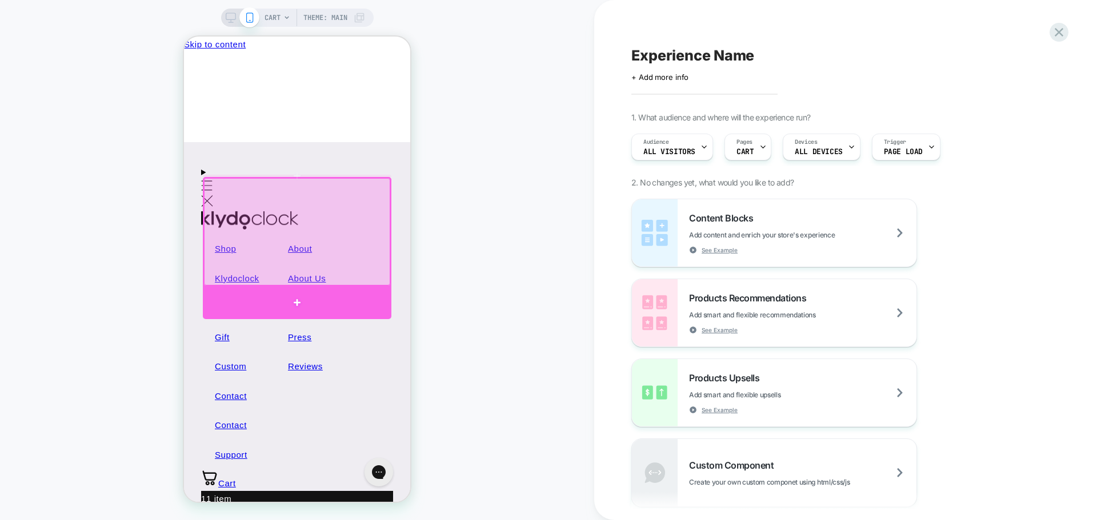
click at [353, 295] on div at bounding box center [297, 303] width 189 height 33
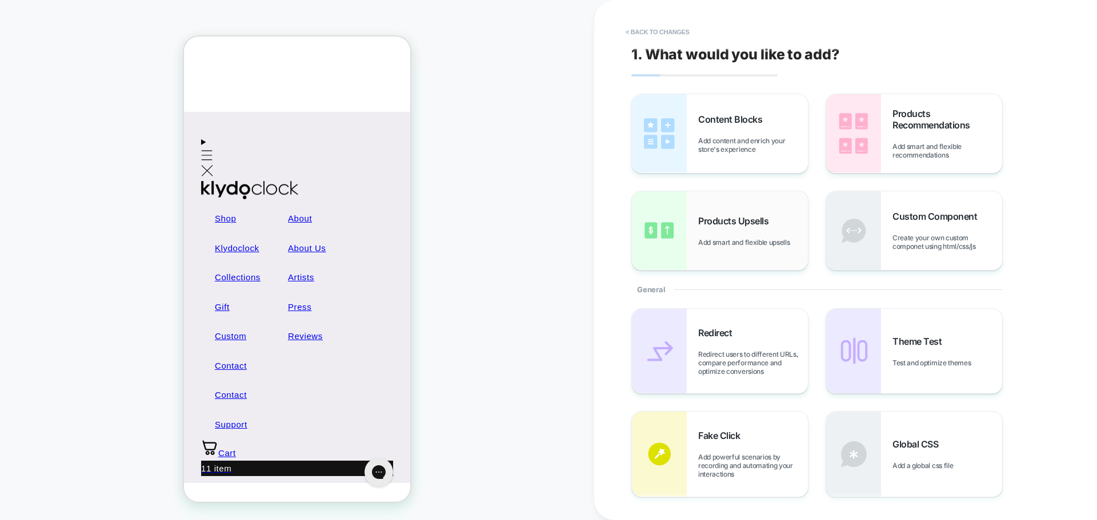
click at [719, 225] on span "Products Upsells" at bounding box center [736, 220] width 76 height 11
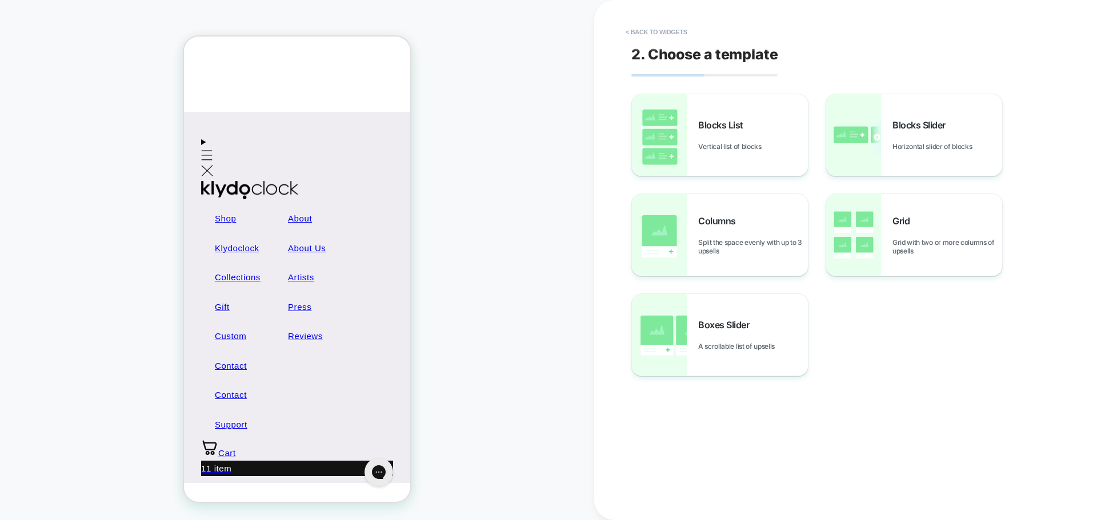
scroll to position [66, 0]
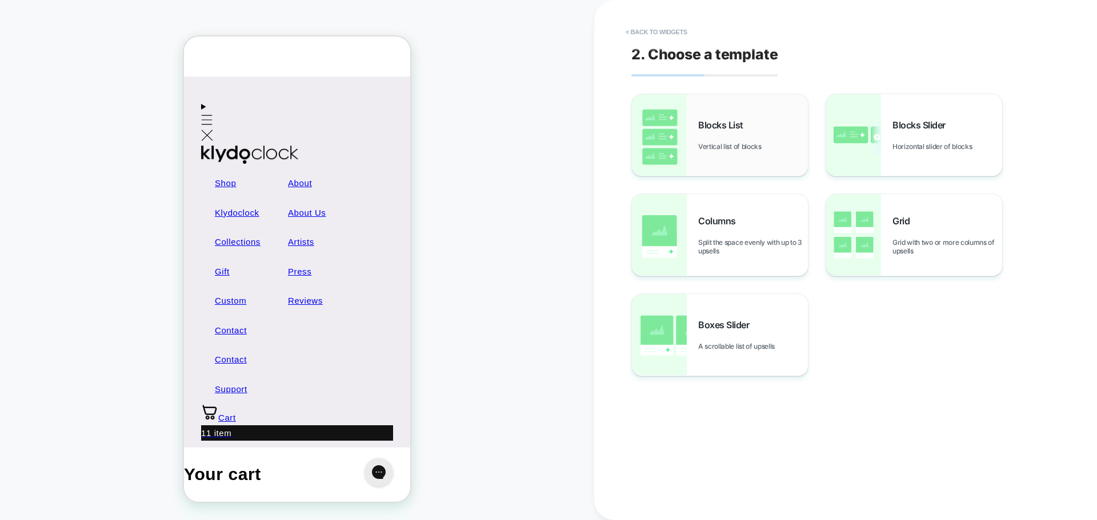
click at [766, 166] on div "Blocks List Vertical list of blocks" at bounding box center [720, 135] width 176 height 82
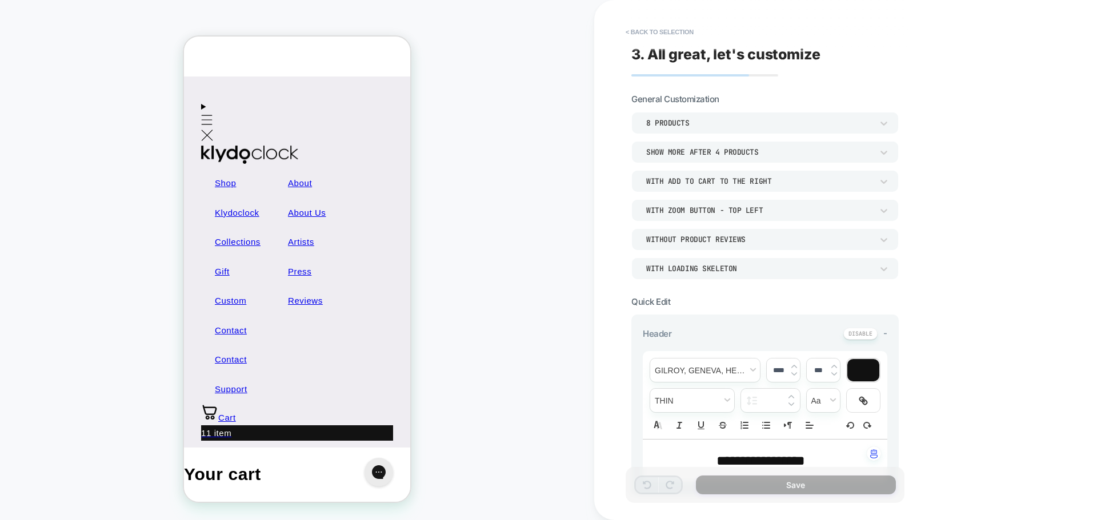
click at [731, 120] on div "8 Products" at bounding box center [759, 123] width 226 height 10
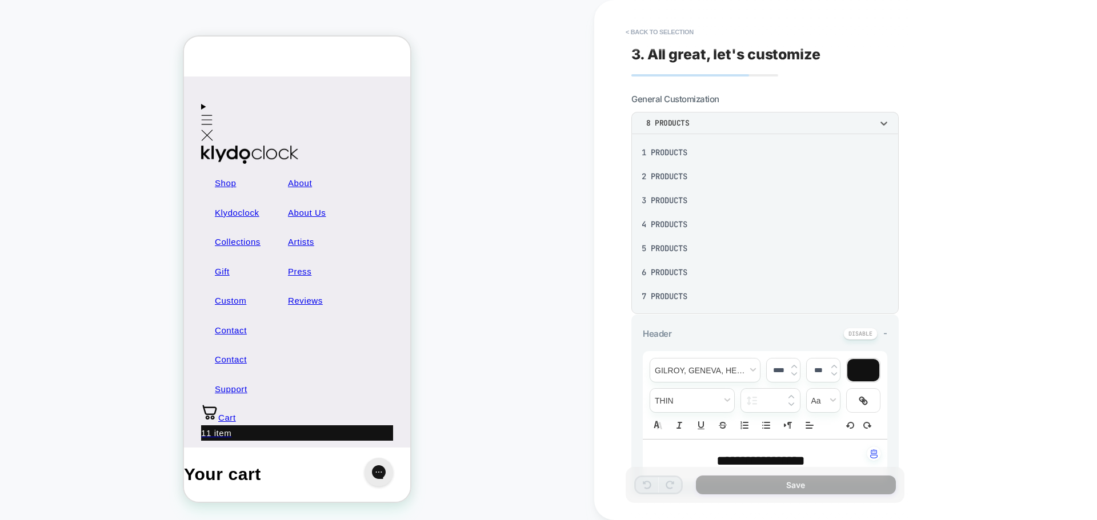
click at [724, 163] on div "1 Products" at bounding box center [765, 153] width 258 height 24
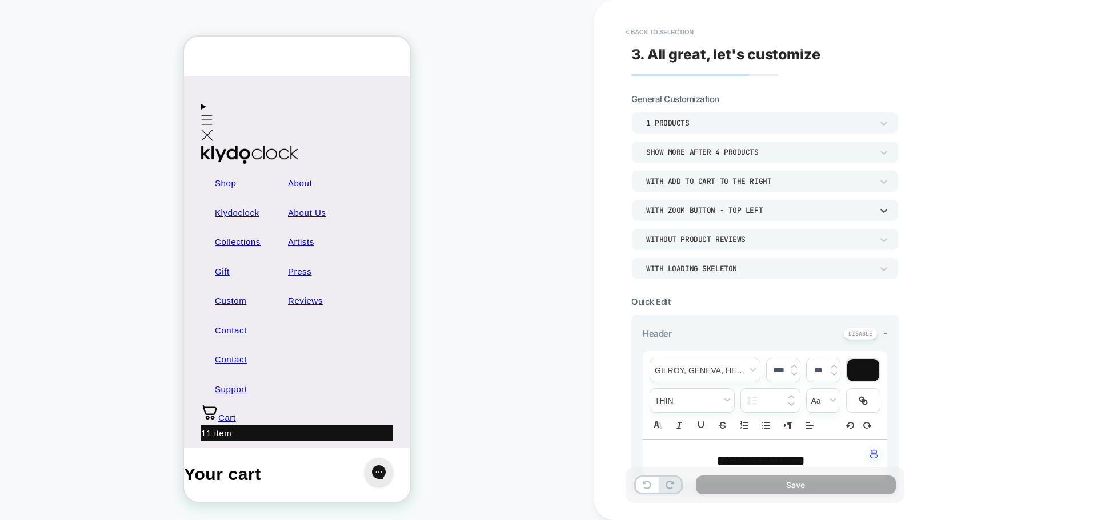
click at [785, 213] on div "With Zoom Button - Top Left" at bounding box center [759, 211] width 226 height 10
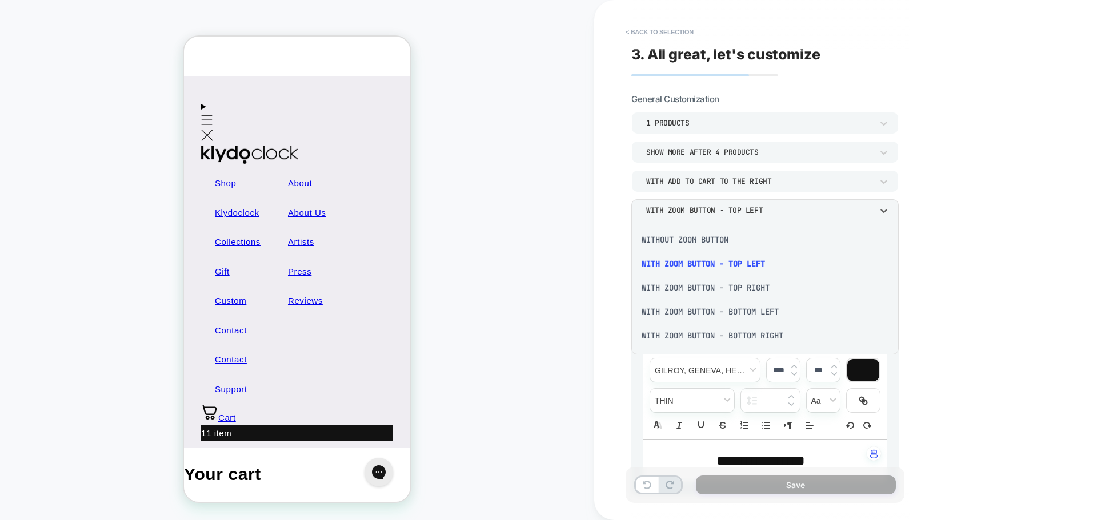
click at [688, 234] on div "Without Zoom Button" at bounding box center [765, 240] width 258 height 24
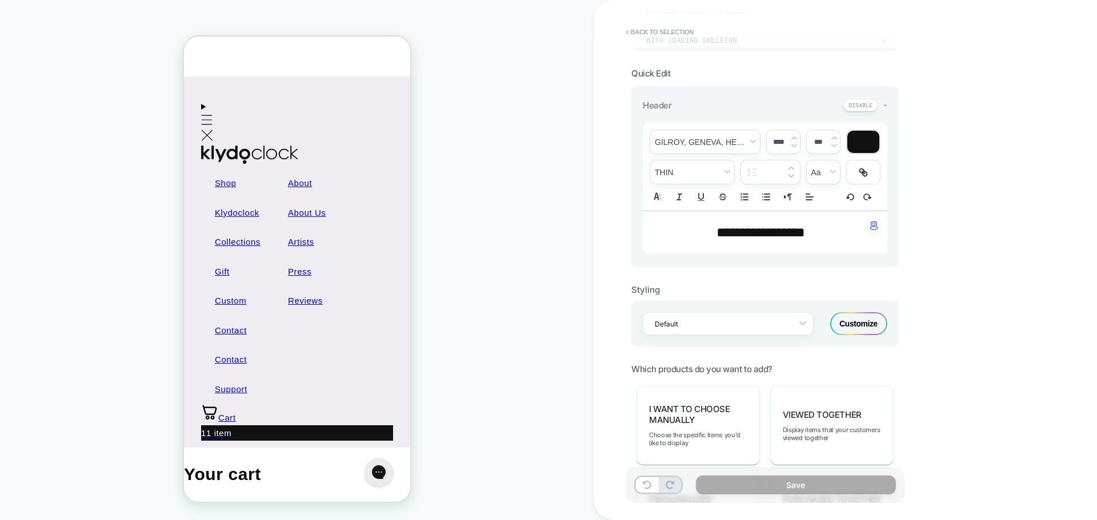
scroll to position [171, 0]
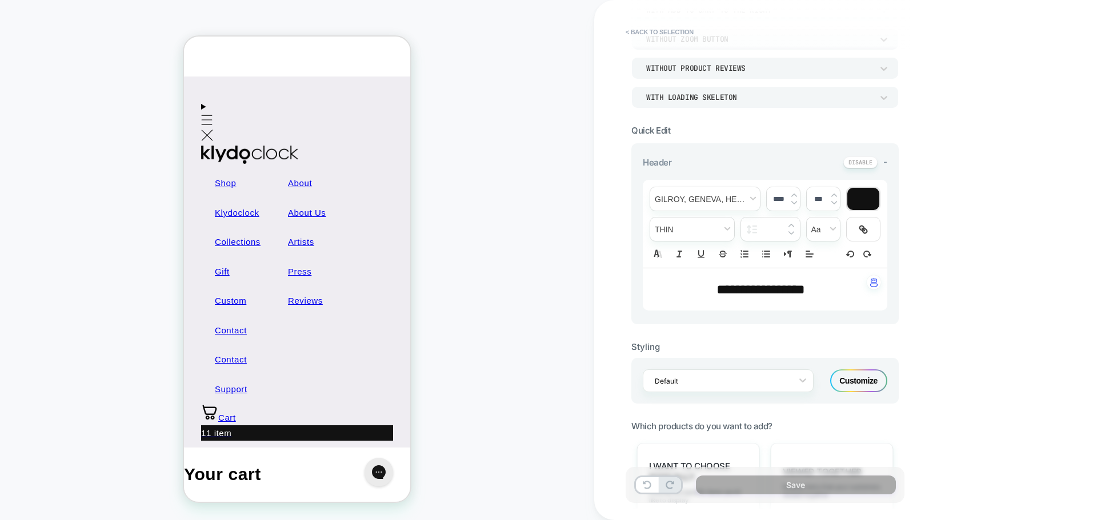
click at [748, 285] on span "**********" at bounding box center [760, 290] width 89 height 14
type input "****"
click at [748, 285] on span "**********" at bounding box center [760, 290] width 89 height 14
click at [814, 253] on icon "Align" at bounding box center [809, 254] width 10 height 10
click at [806, 269] on icon "Align" at bounding box center [808, 269] width 9 height 9
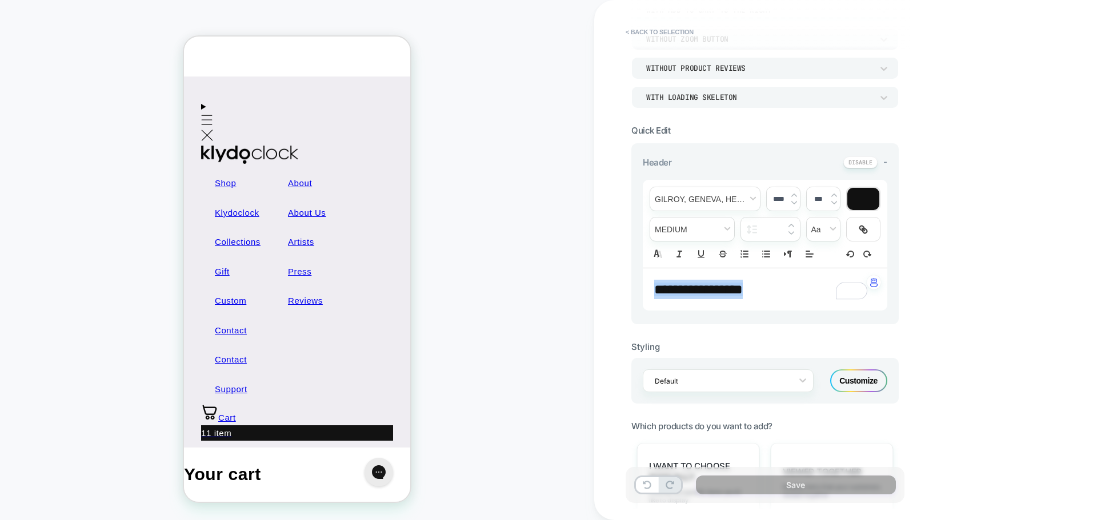
click at [709, 291] on span "**********" at bounding box center [698, 290] width 89 height 14
click at [696, 291] on span "*******" at bounding box center [675, 290] width 42 height 14
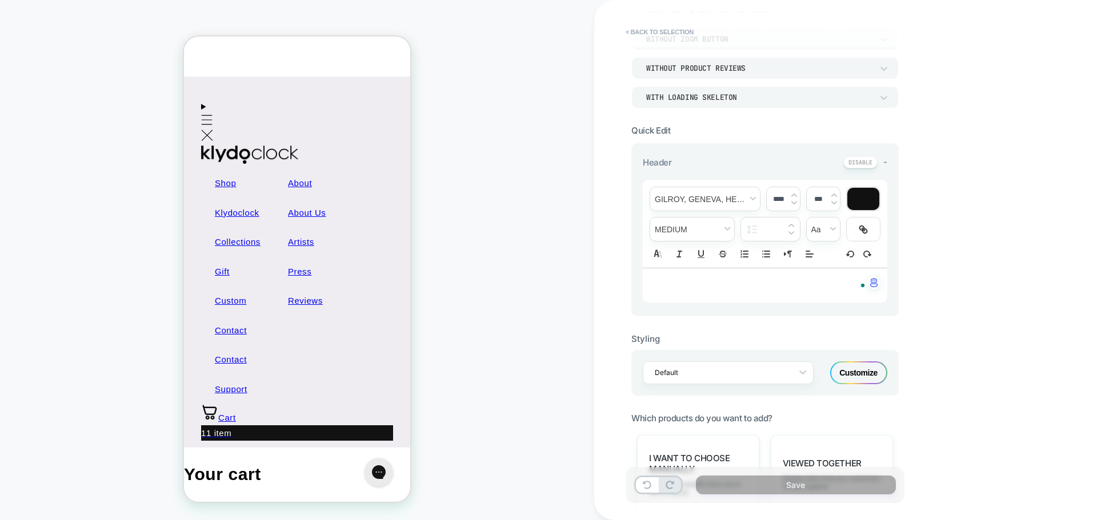
type input "****"
click at [665, 233] on span "fontWeight" at bounding box center [692, 229] width 84 height 23
click at [672, 371] on span "fontWeight" at bounding box center [692, 375] width 69 height 21
click at [773, 287] on p "**********" at bounding box center [760, 285] width 213 height 11
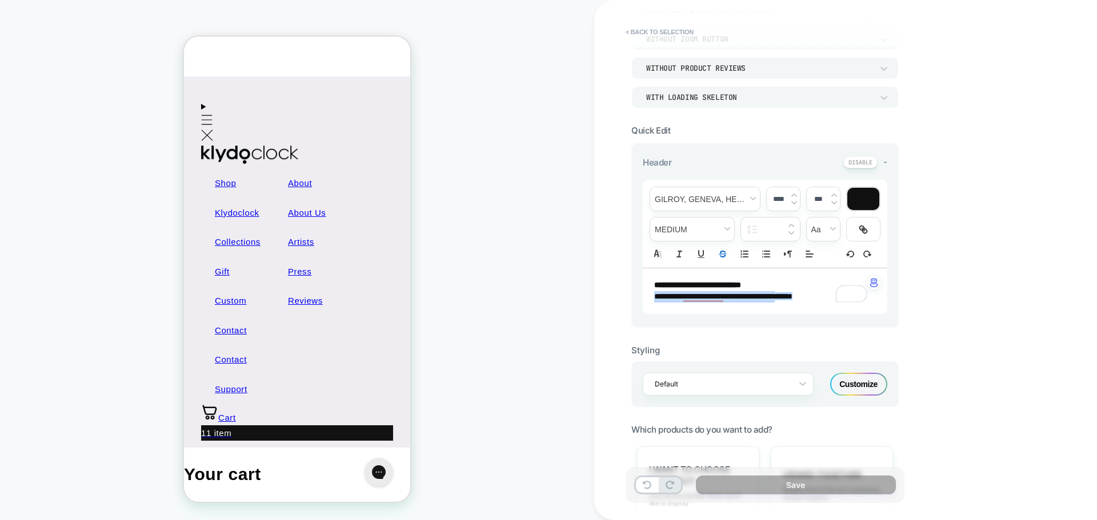
click at [722, 255] on icon "Strike" at bounding box center [723, 254] width 10 height 10
click at [792, 293] on s "*****" at bounding box center [784, 297] width 18 height 8
click at [703, 297] on span "**********" at bounding box center [714, 297] width 121 height 8
click at [942, 304] on div "**********" at bounding box center [845, 260] width 503 height 520
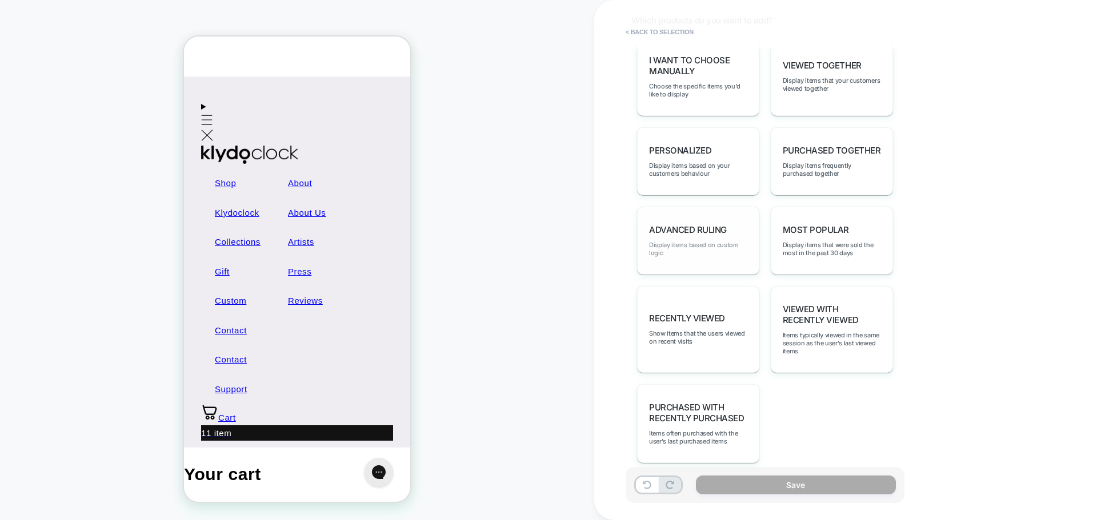
scroll to position [598, 0]
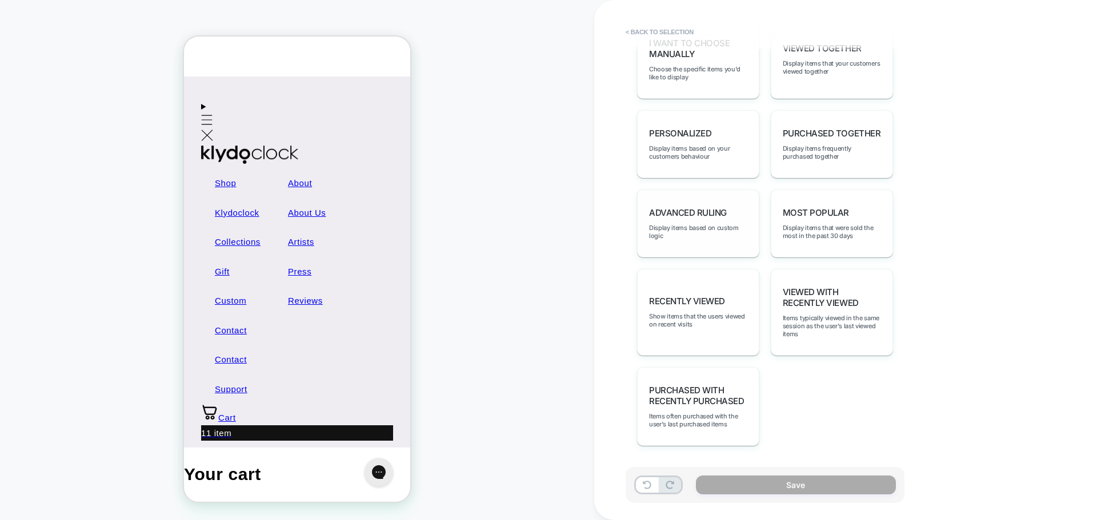
click at [682, 212] on span "Advanced Ruling" at bounding box center [688, 212] width 78 height 11
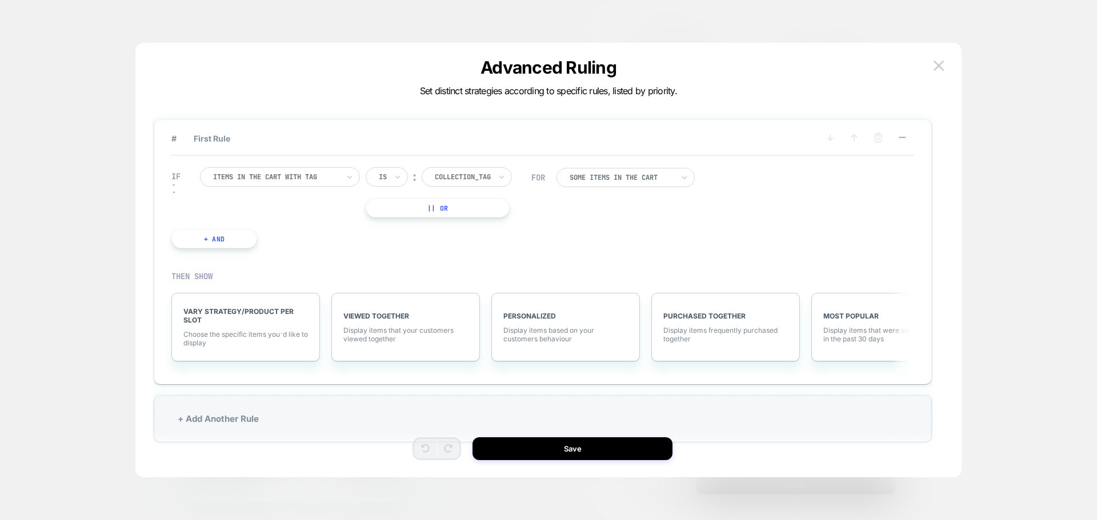
click at [479, 174] on div at bounding box center [463, 177] width 56 height 10
click at [277, 173] on div at bounding box center [276, 177] width 126 height 10
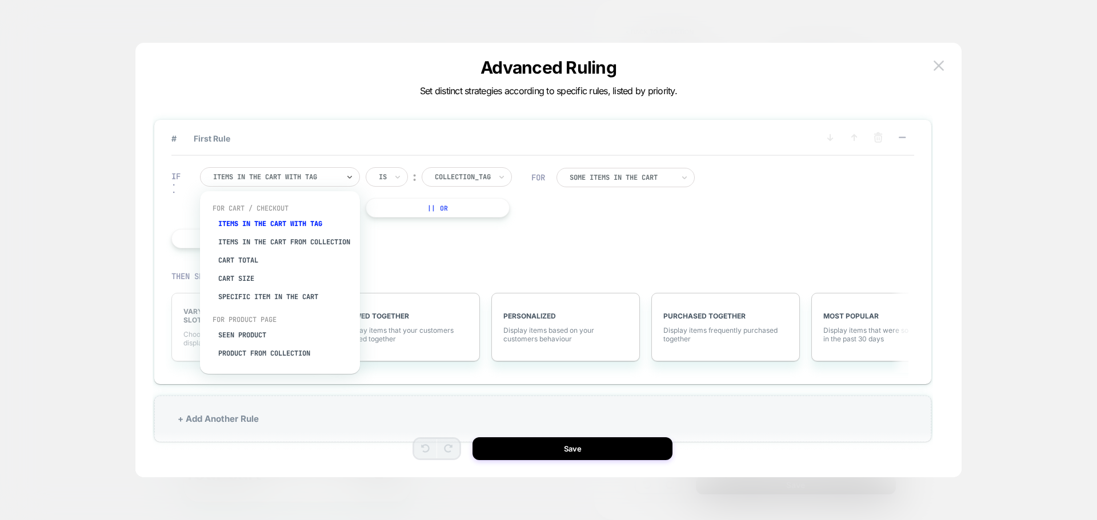
drag, startPoint x: 309, startPoint y: 307, endPoint x: 319, endPoint y: 297, distance: 14.6
click at [308, 306] on div "Specific item in the cart" at bounding box center [285, 297] width 149 height 18
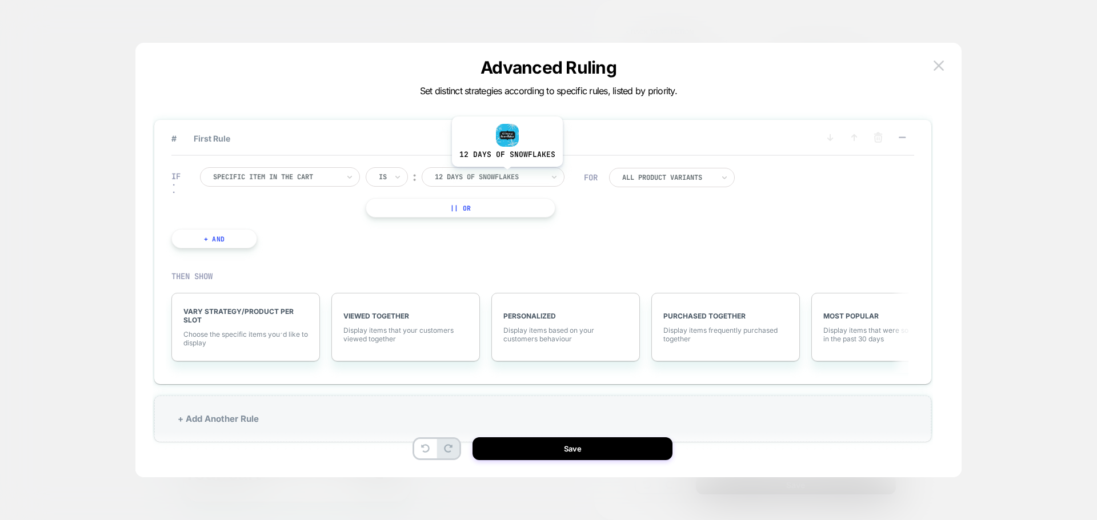
click at [507, 175] on div at bounding box center [489, 177] width 109 height 10
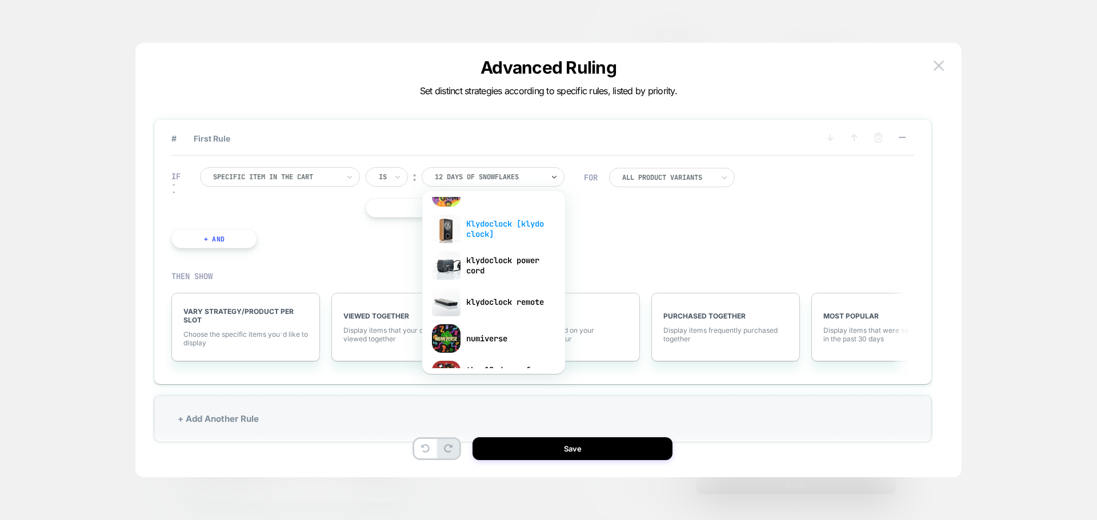
scroll to position [229, 0]
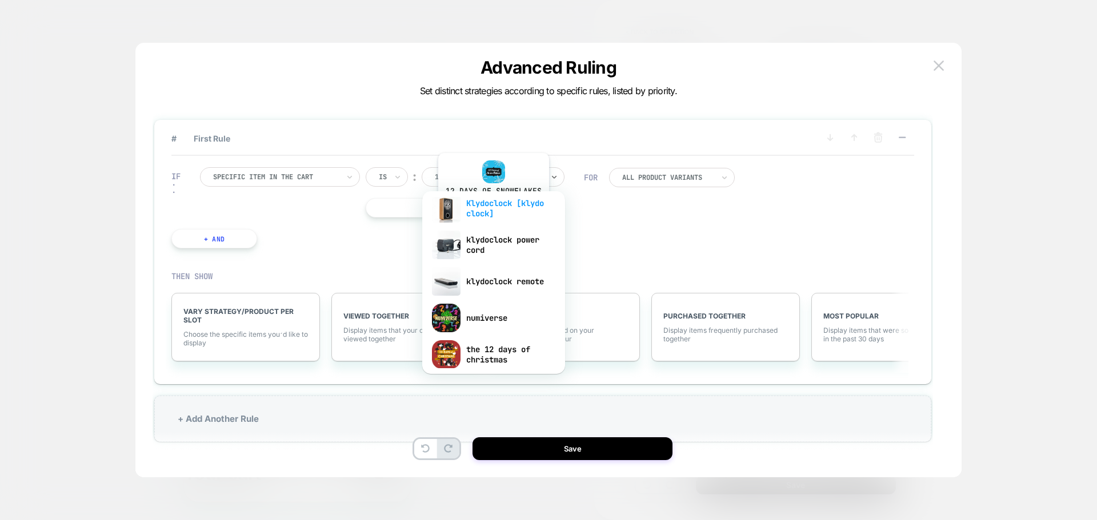
click at [492, 212] on div "Klydoclock [klydo clock]" at bounding box center [493, 208] width 131 height 37
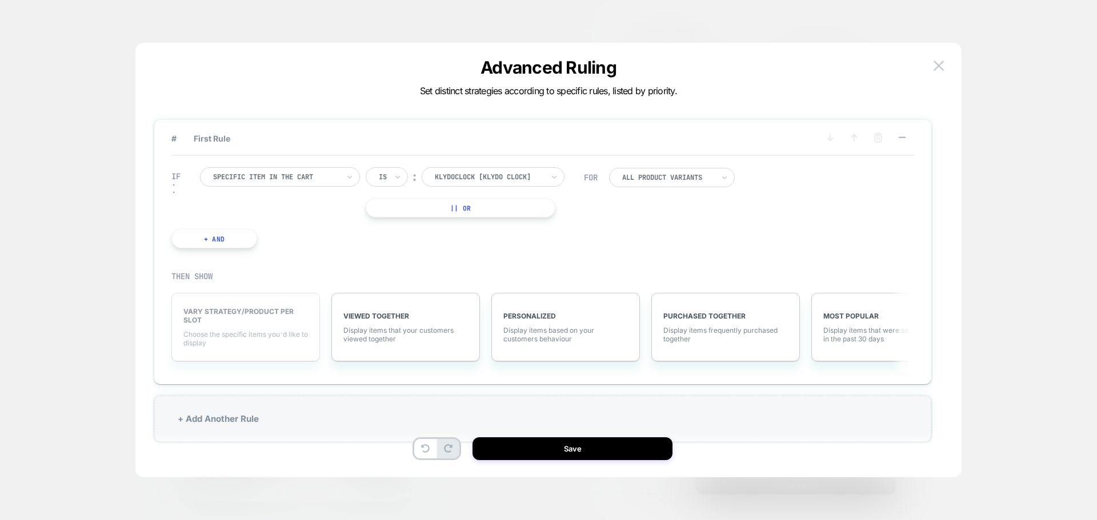
click at [214, 331] on span "Choose the specific items you׳d like to display" at bounding box center [245, 338] width 125 height 17
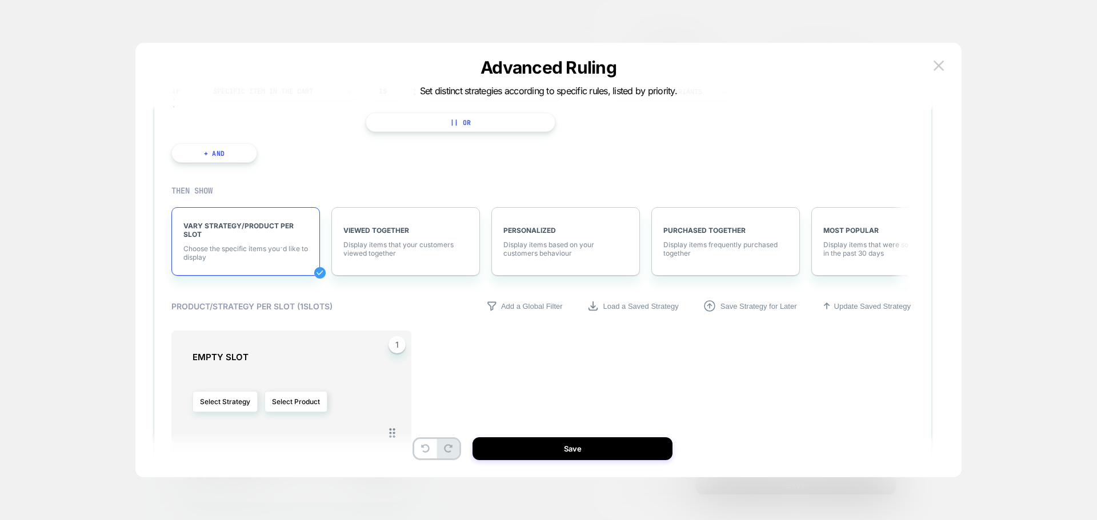
scroll to position [165, 0]
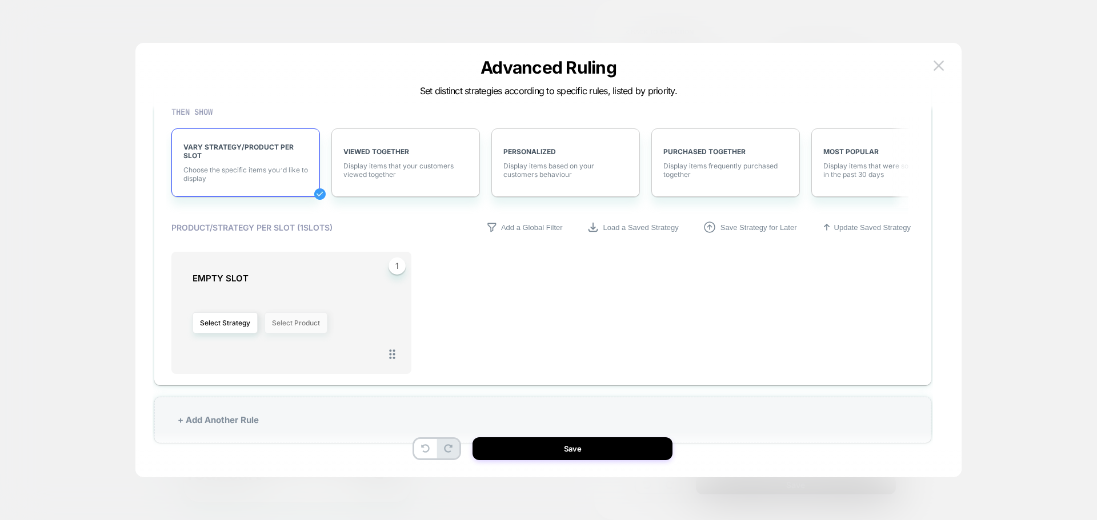
click at [294, 323] on button "Select Product" at bounding box center [296, 323] width 63 height 21
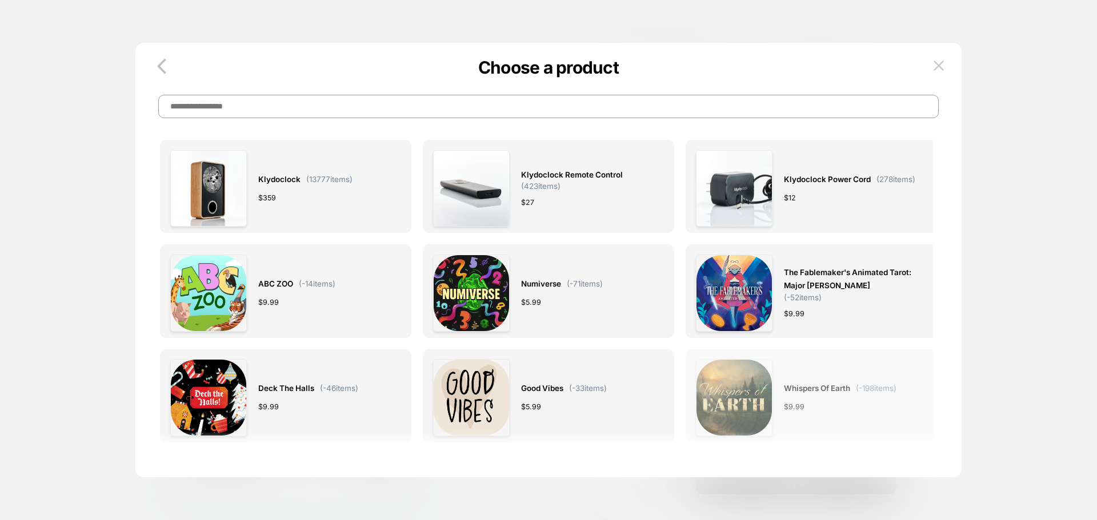
click at [782, 407] on div "Whispers of Earth ( -198 items) $ 9.99" at bounding box center [811, 397] width 231 height 77
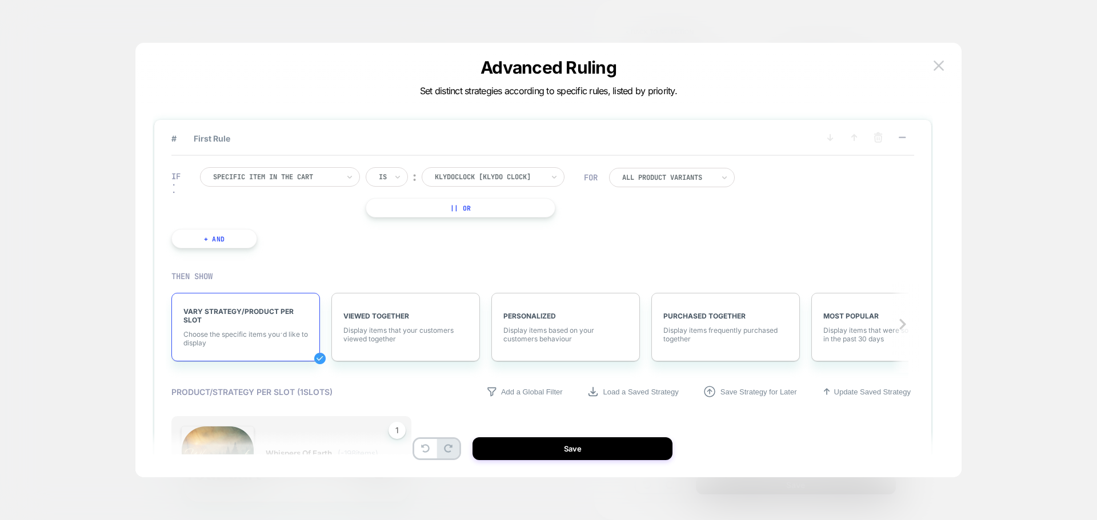
scroll to position [163, 0]
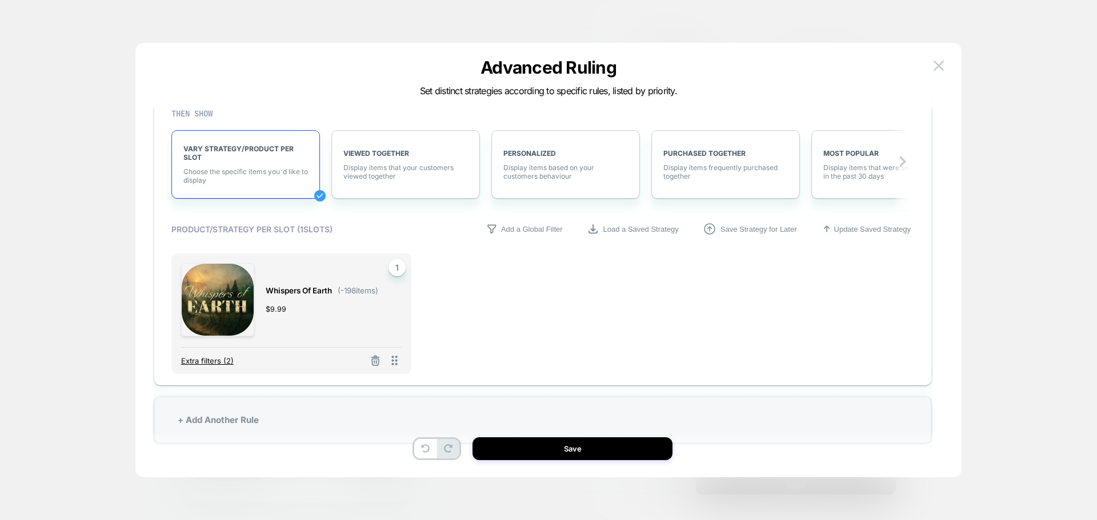
click at [219, 360] on span "Extra filters (2)" at bounding box center [207, 361] width 53 height 9
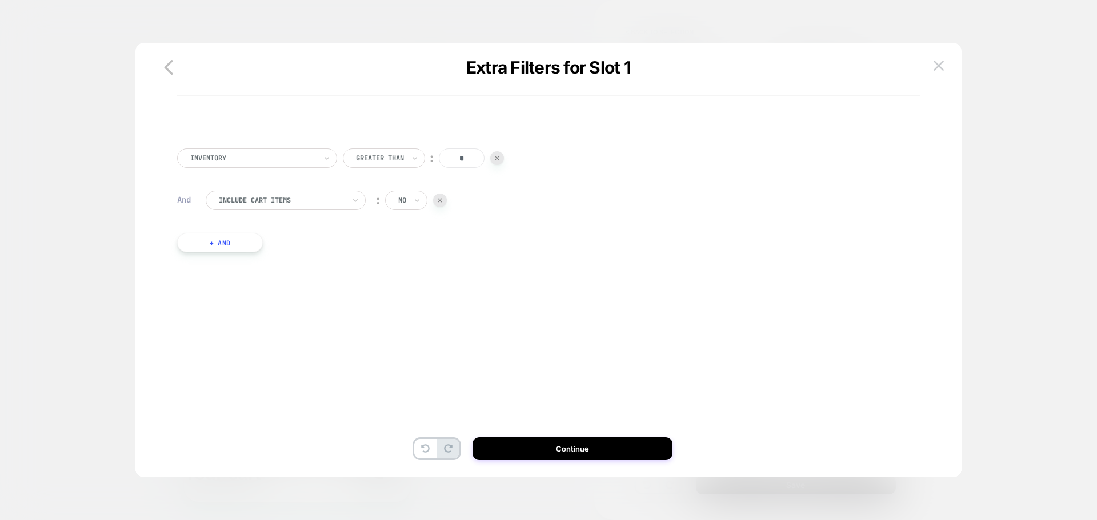
drag, startPoint x: 467, startPoint y: 157, endPoint x: 425, endPoint y: 163, distance: 42.7
click at [425, 163] on div "Greater Than ︰ *" at bounding box center [423, 158] width 161 height 19
type input "****"
click at [377, 169] on div "Inventory Greater Than ︰ **** And Include Cart Items ︰ no + And" at bounding box center [542, 211] width 743 height 161
click at [377, 162] on div at bounding box center [380, 158] width 48 height 10
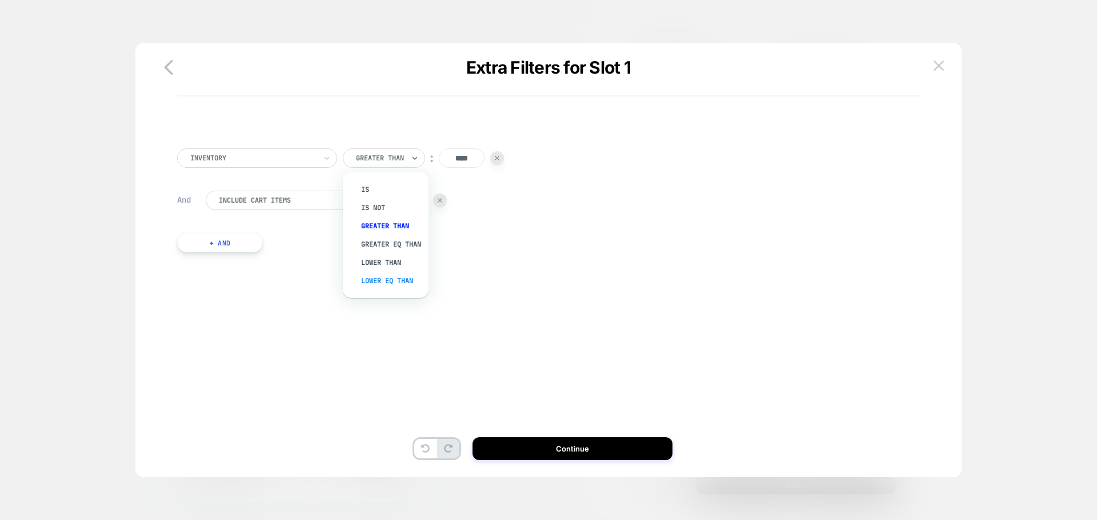
click at [388, 287] on div "Lower Eq Than" at bounding box center [391, 281] width 74 height 18
click at [375, 156] on div at bounding box center [382, 158] width 52 height 10
click at [387, 262] on div "Lower Than" at bounding box center [392, 263] width 77 height 18
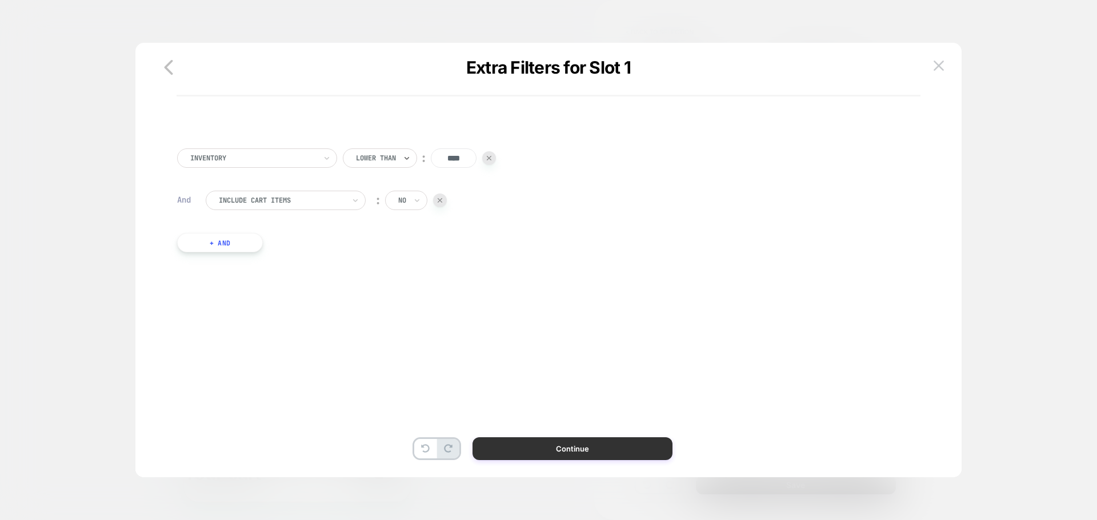
click at [570, 449] on button "Continue" at bounding box center [572, 449] width 200 height 23
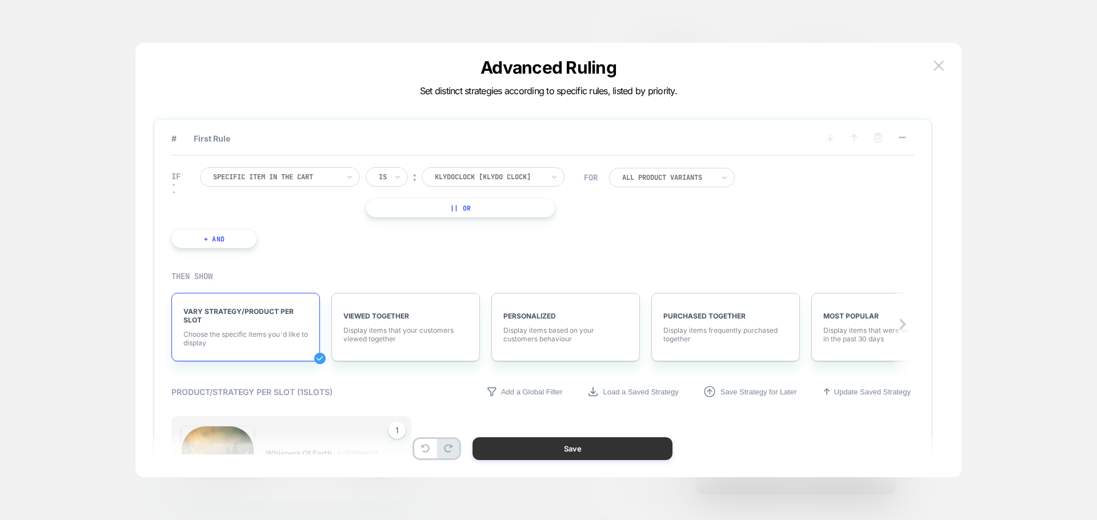
click at [575, 450] on button "Save" at bounding box center [572, 449] width 200 height 23
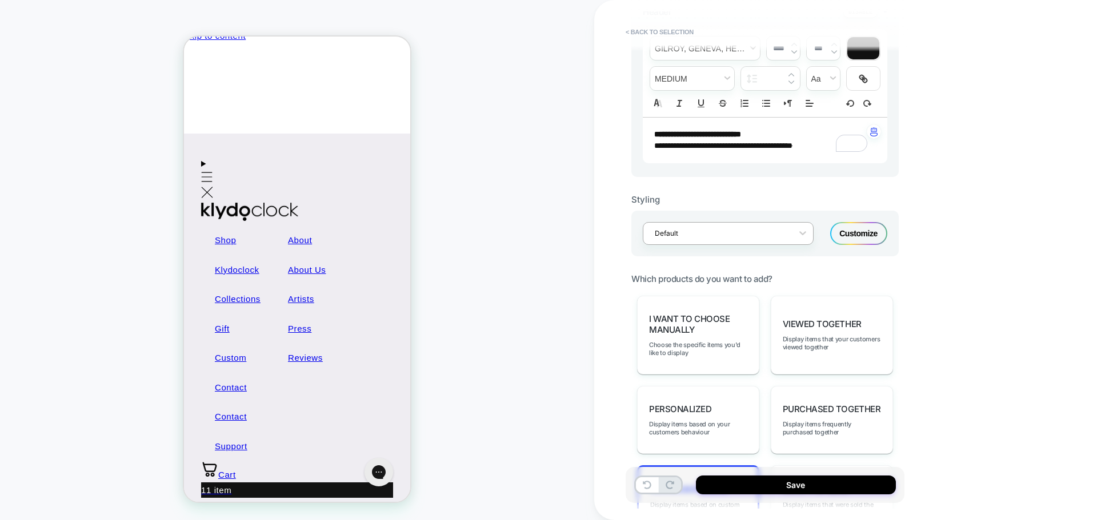
scroll to position [343, 0]
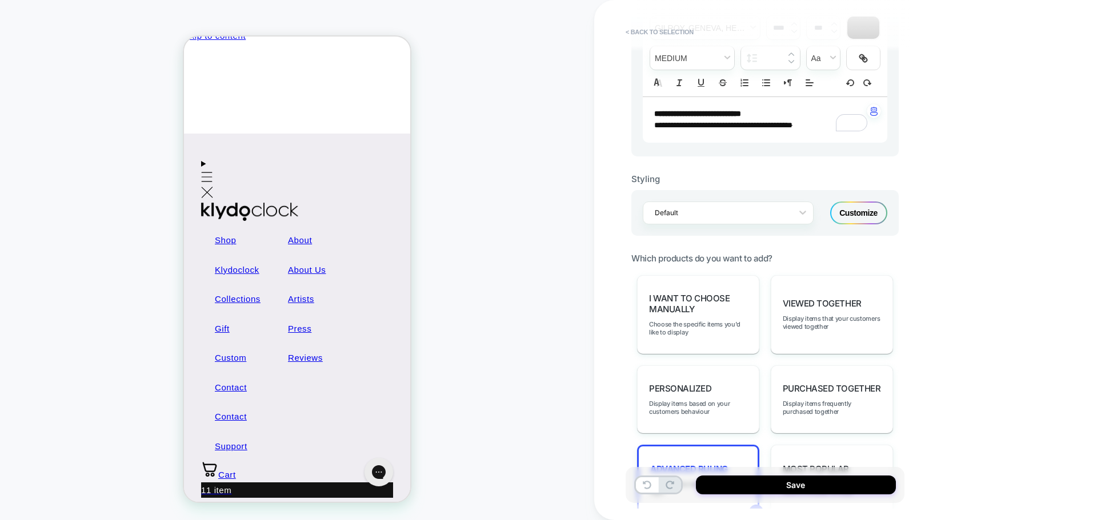
drag, startPoint x: 859, startPoint y: 209, endPoint x: 593, endPoint y: 210, distance: 266.2
click at [860, 209] on div "Customize" at bounding box center [858, 213] width 57 height 23
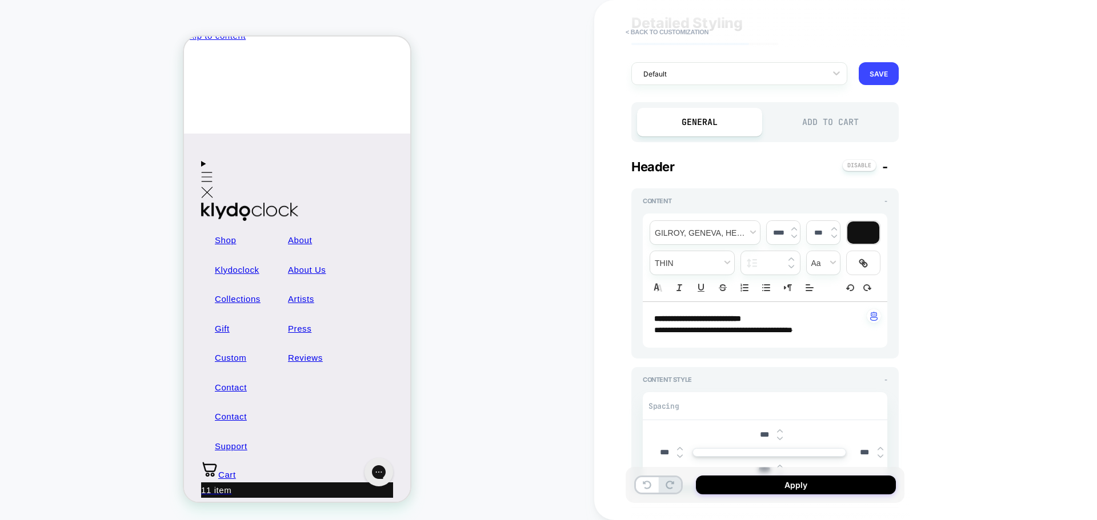
scroll to position [57, 0]
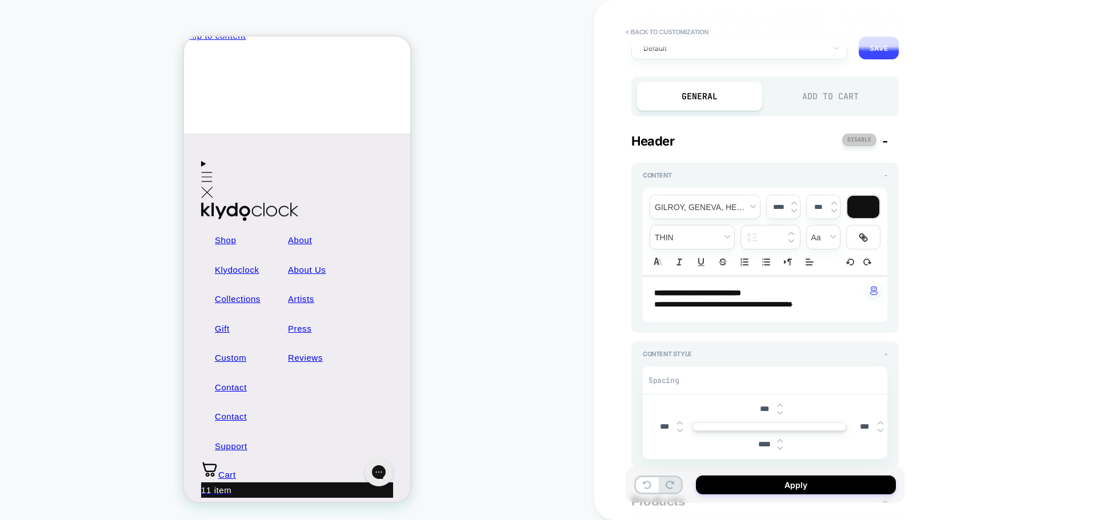
click at [869, 138] on button at bounding box center [859, 140] width 34 height 12
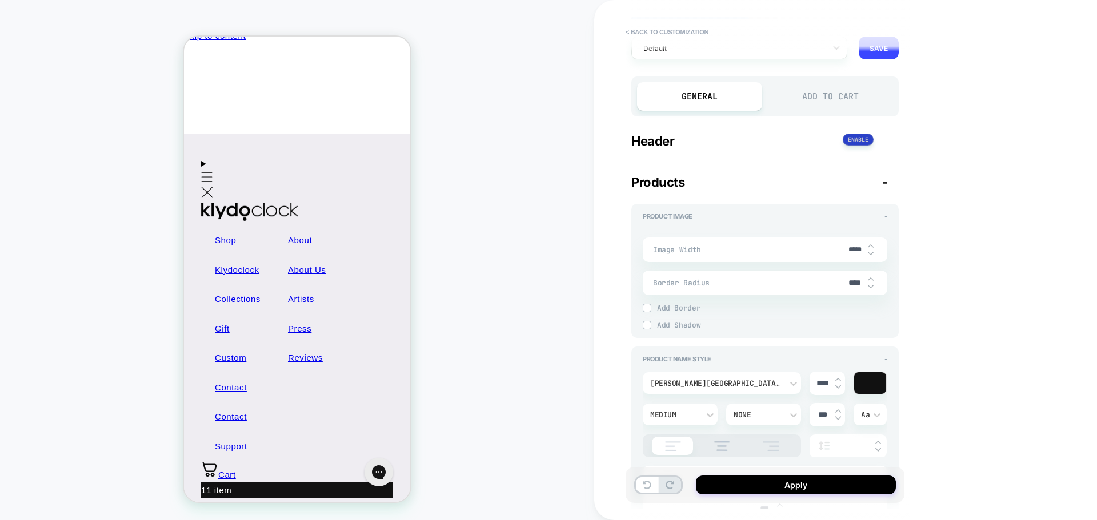
click at [869, 138] on button at bounding box center [858, 140] width 31 height 12
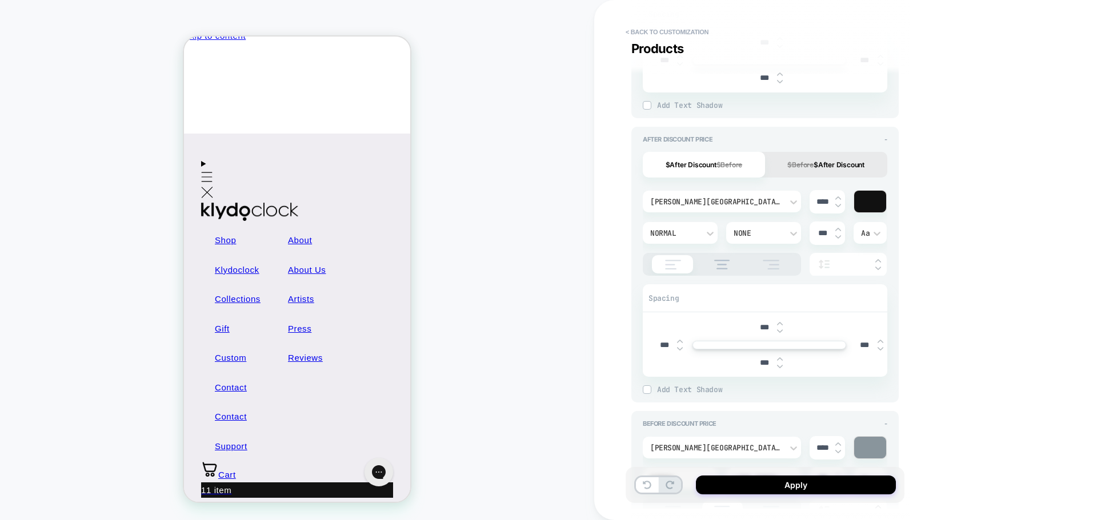
scroll to position [857, 0]
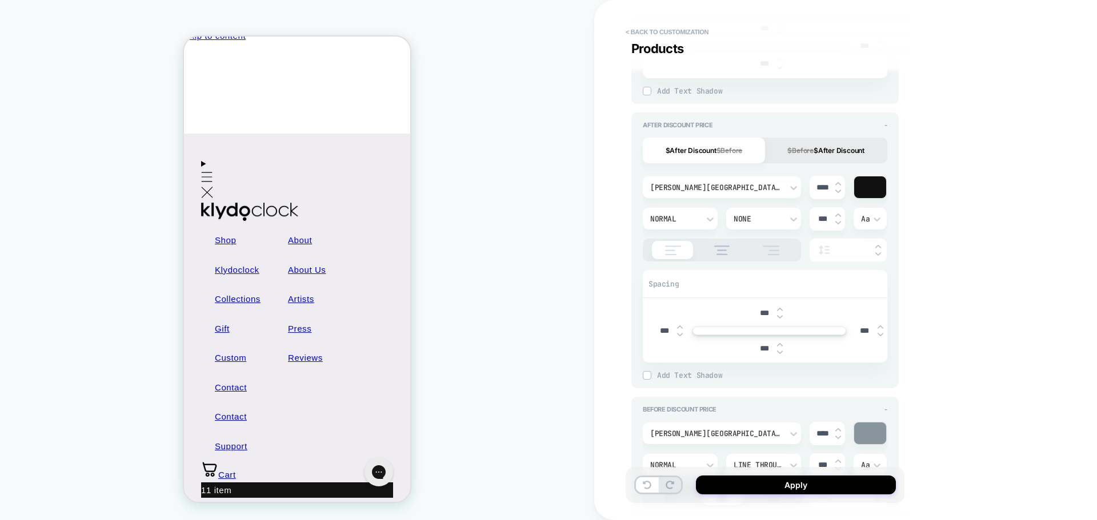
click at [822, 154] on button "$Before $After Discount" at bounding box center [826, 151] width 122 height 26
click at [725, 155] on button "$After Discount $Before" at bounding box center [704, 151] width 122 height 26
click at [821, 153] on button "$Before $After Discount" at bounding box center [826, 151] width 122 height 26
click at [747, 150] on button "$After Discount $Before" at bounding box center [704, 151] width 122 height 26
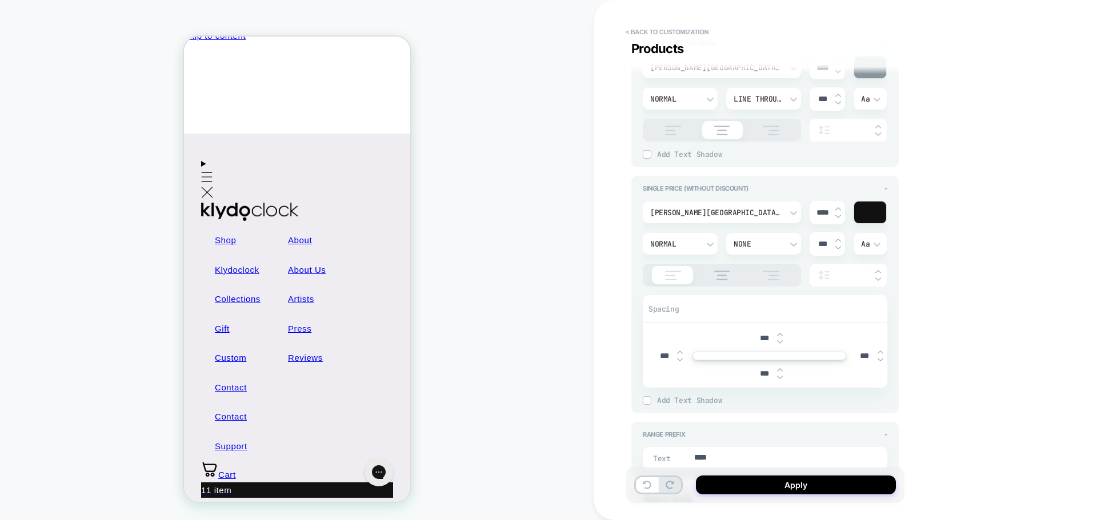
scroll to position [1257, 0]
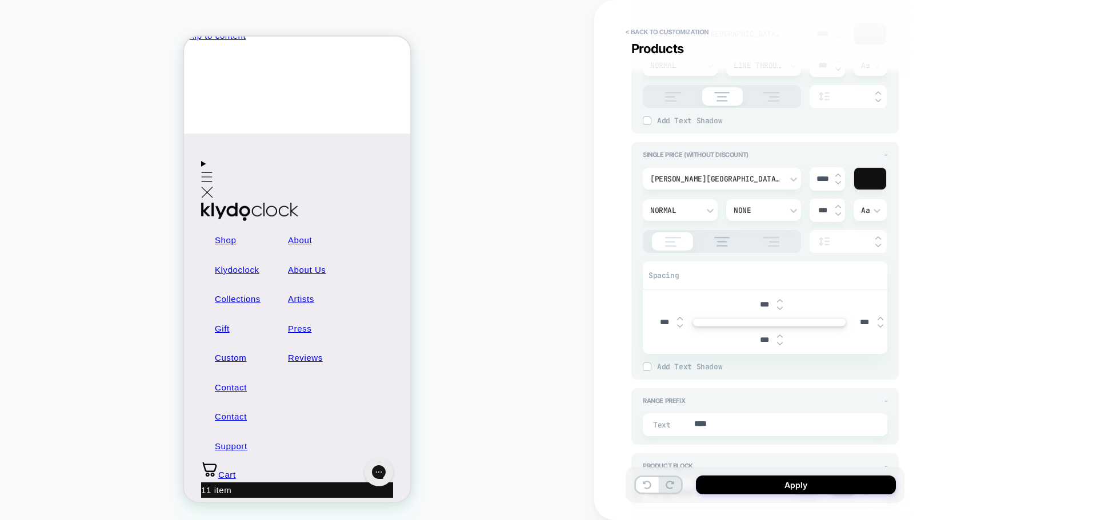
click at [868, 176] on div at bounding box center [870, 179] width 32 height 22
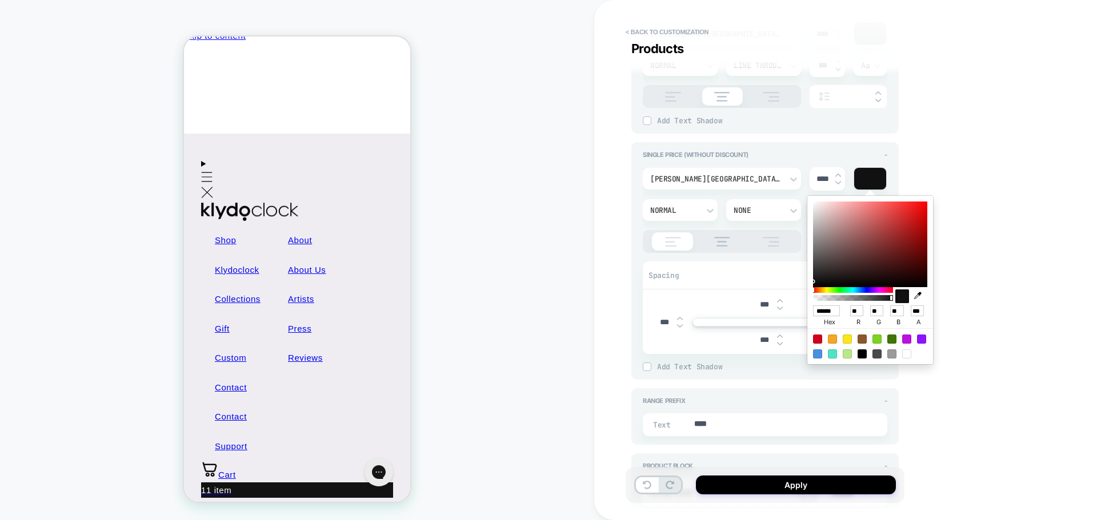
click at [854, 246] on div at bounding box center [870, 245] width 114 height 86
type textarea "*"
type input "******"
type input "***"
type input "**"
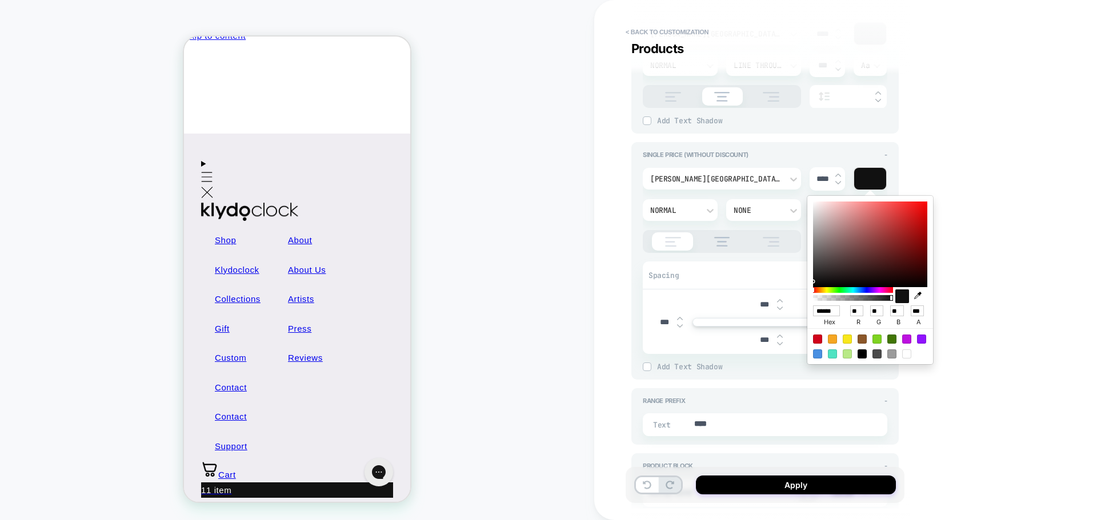
type input "**"
click at [886, 230] on div at bounding box center [870, 245] width 114 height 86
type textarea "*"
type input "******"
type input "***"
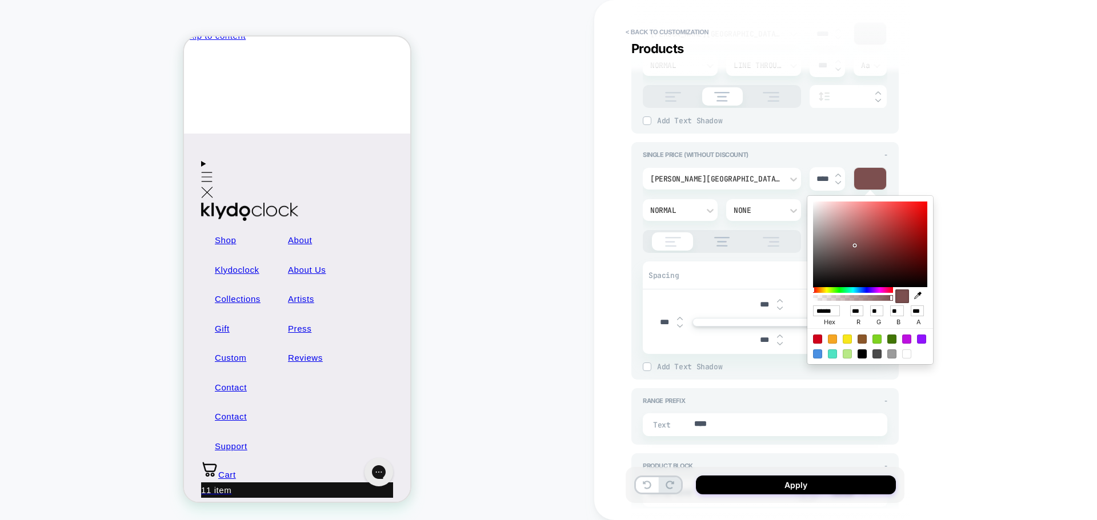
type input "**"
click at [863, 151] on div "Single Price (without discount) -" at bounding box center [765, 155] width 245 height 8
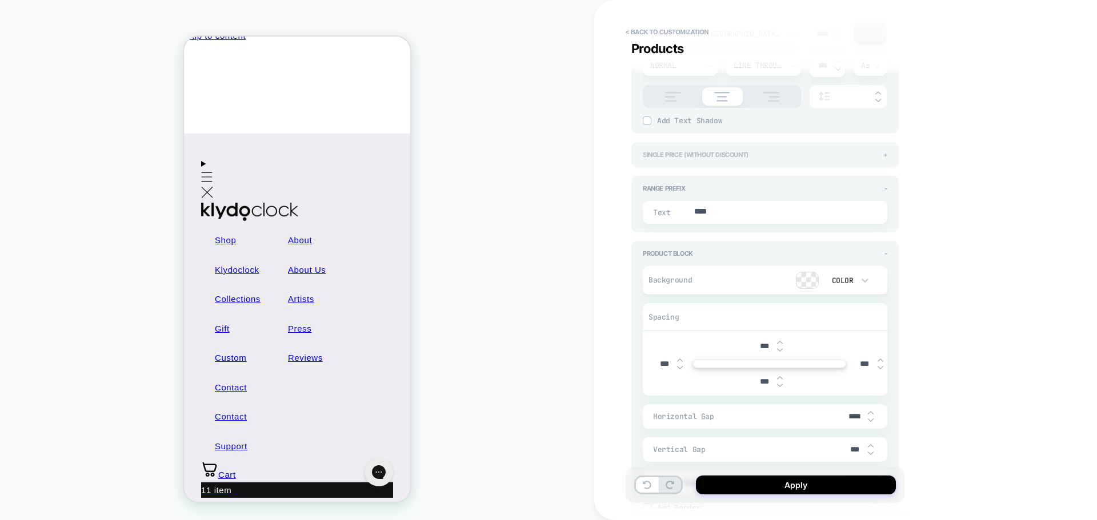
click at [845, 151] on div "Single Price (without discount) +" at bounding box center [765, 155] width 245 height 8
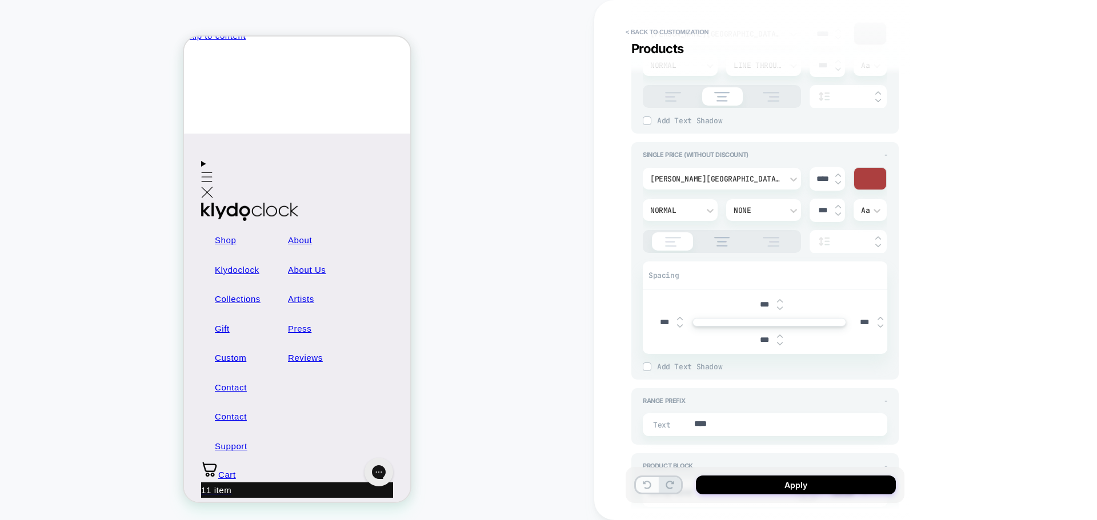
click at [643, 485] on icon at bounding box center [647, 485] width 9 height 9
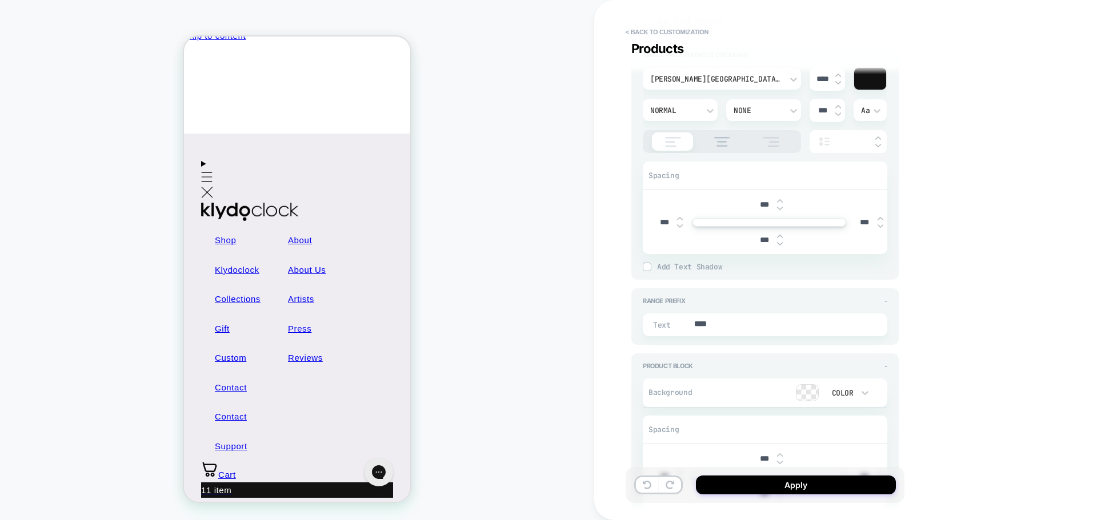
scroll to position [1428, 0]
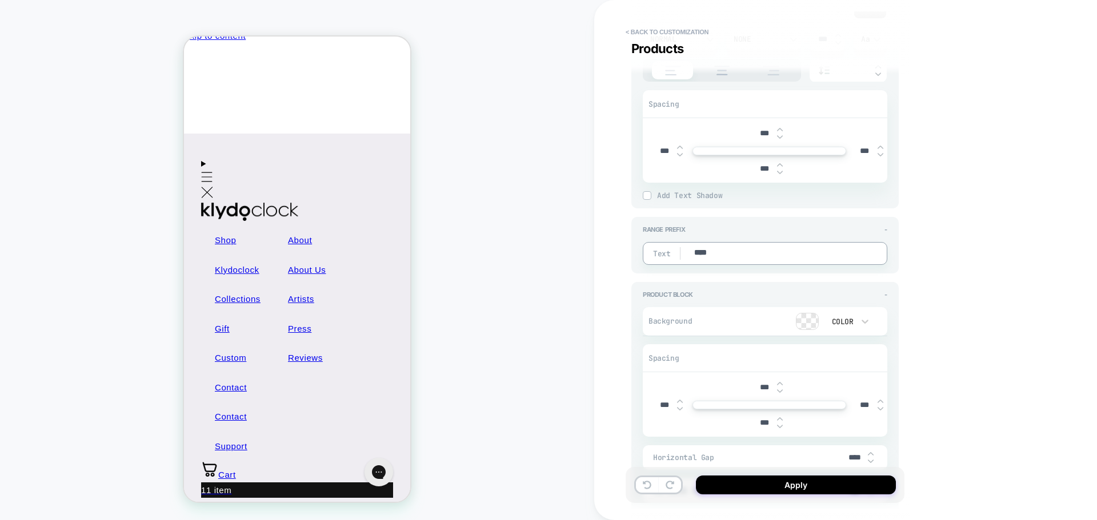
click at [736, 223] on div "Range Prefix - Text ****" at bounding box center [764, 245] width 267 height 57
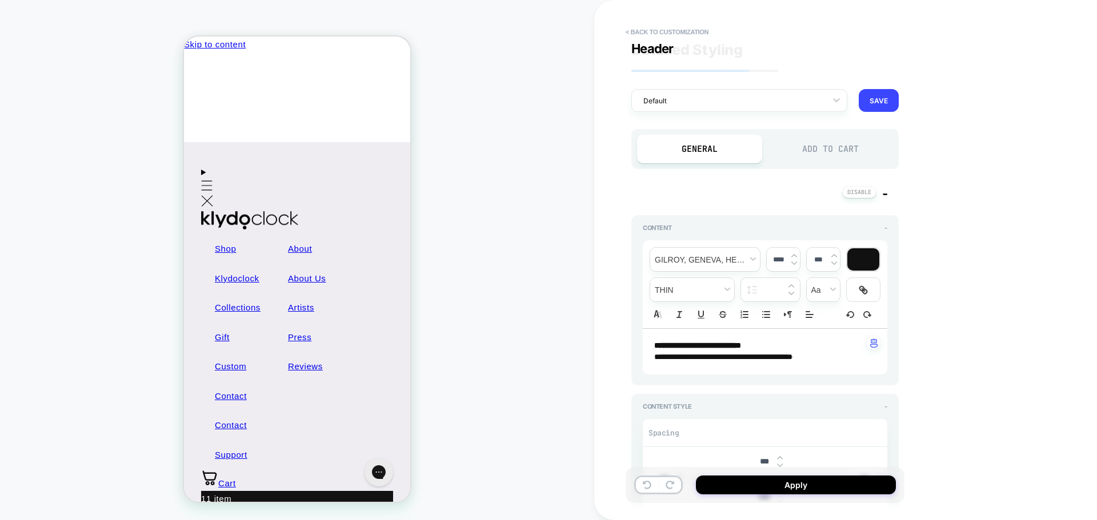
scroll to position [0, 0]
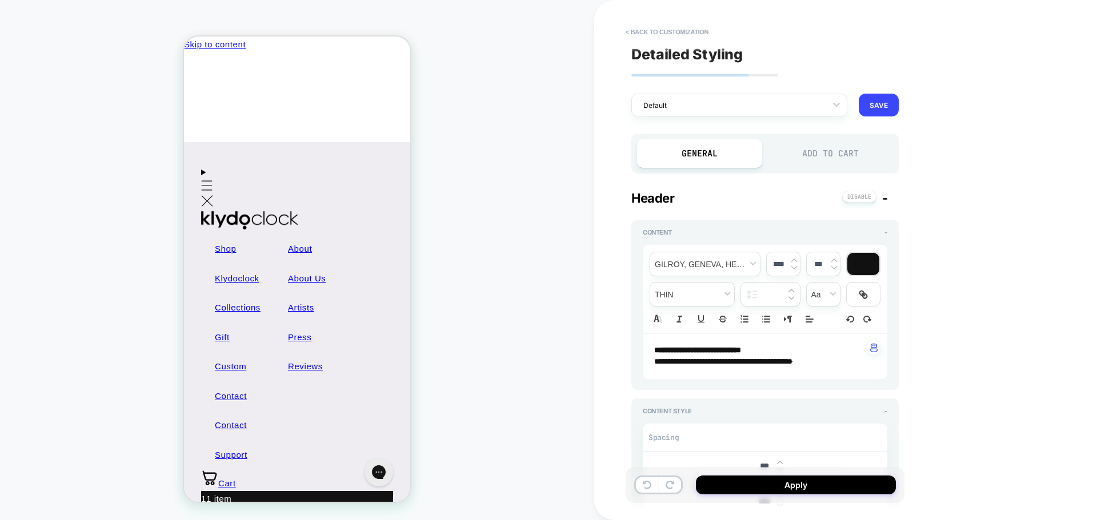
click at [792, 154] on div "Add to Cart" at bounding box center [830, 153] width 125 height 29
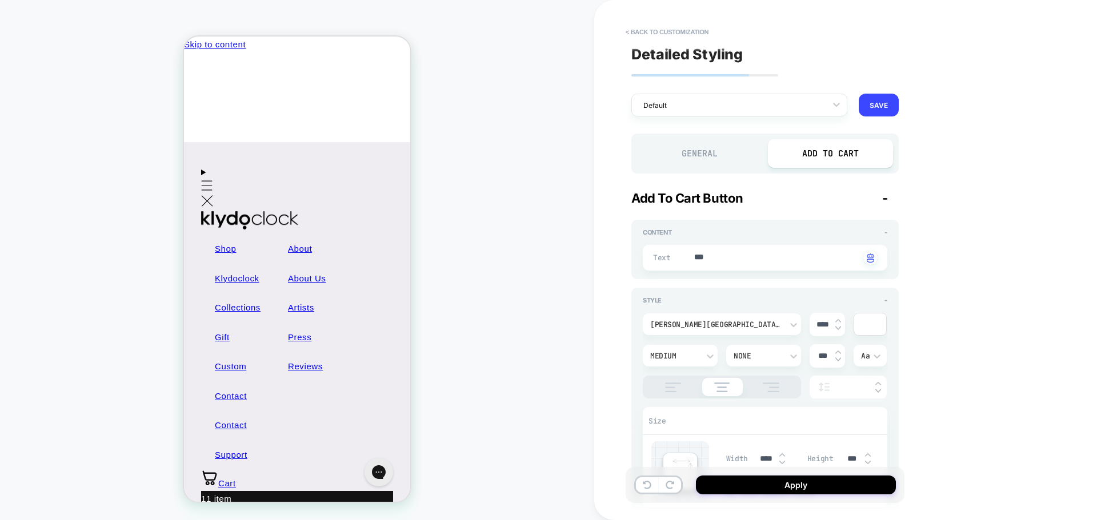
click at [831, 155] on div "Add to Cart" at bounding box center [830, 153] width 125 height 29
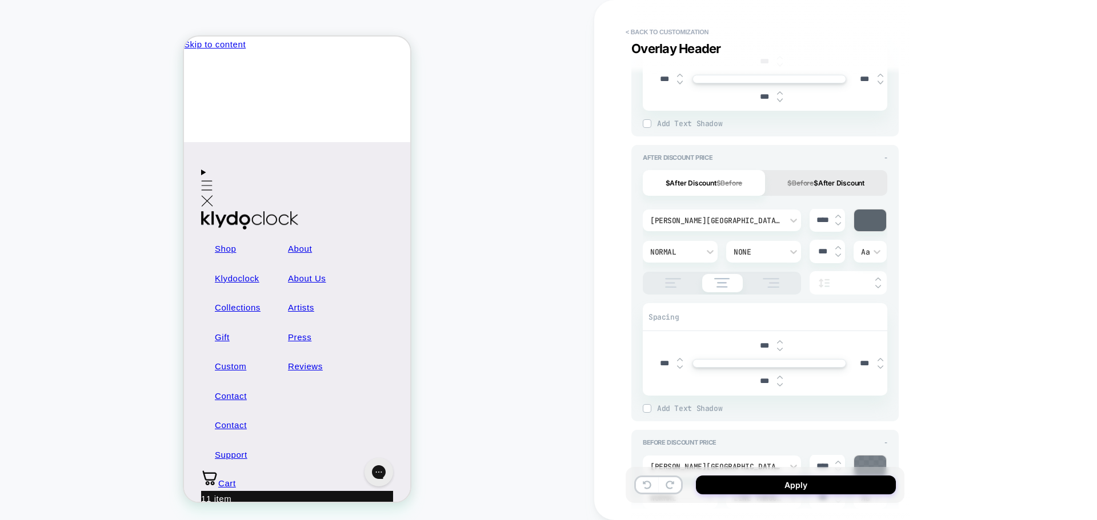
scroll to position [1257, 0]
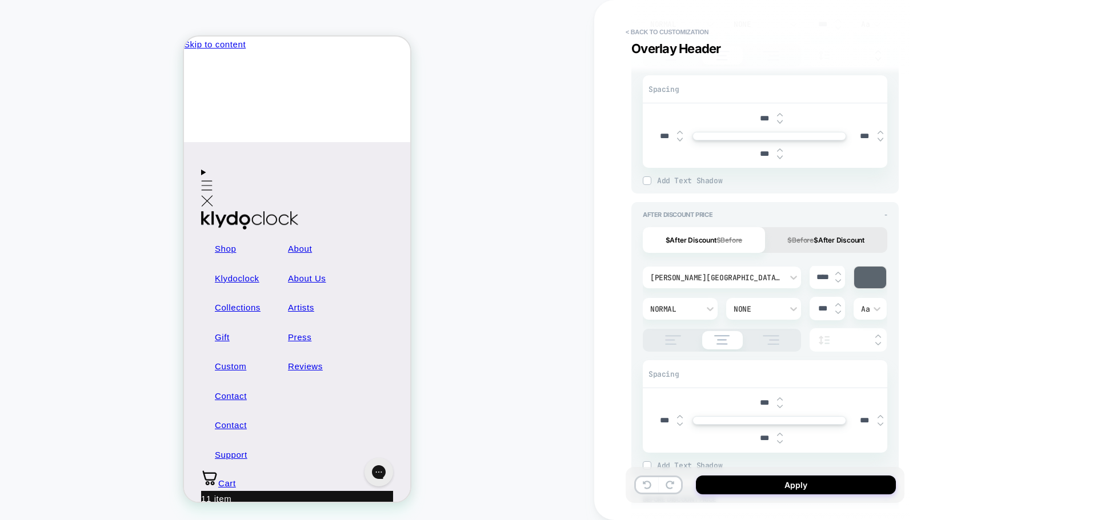
click at [805, 242] on s "$Before" at bounding box center [800, 240] width 26 height 9
click at [726, 244] on s "$Before" at bounding box center [729, 240] width 26 height 9
type textarea "*"
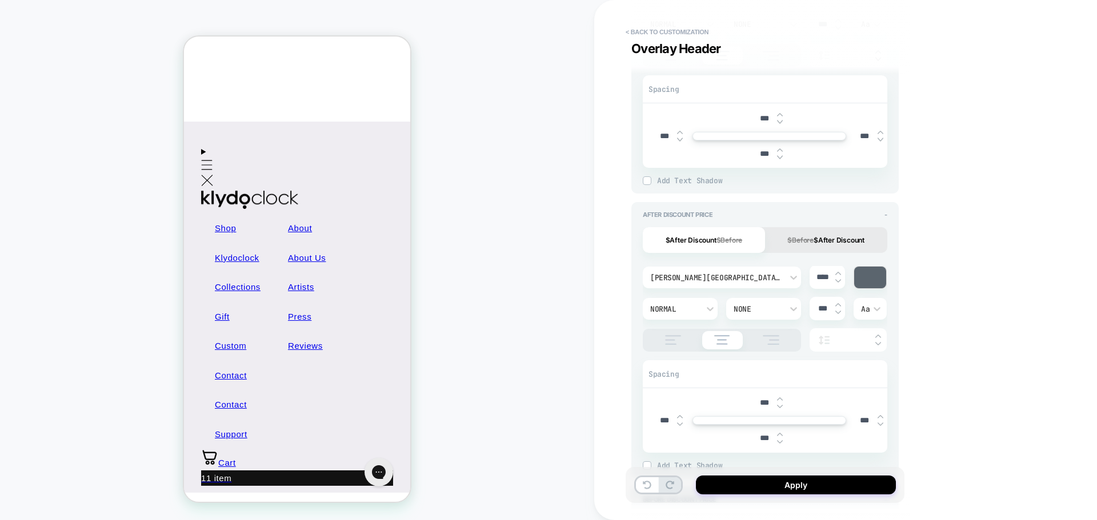
scroll to position [0, 0]
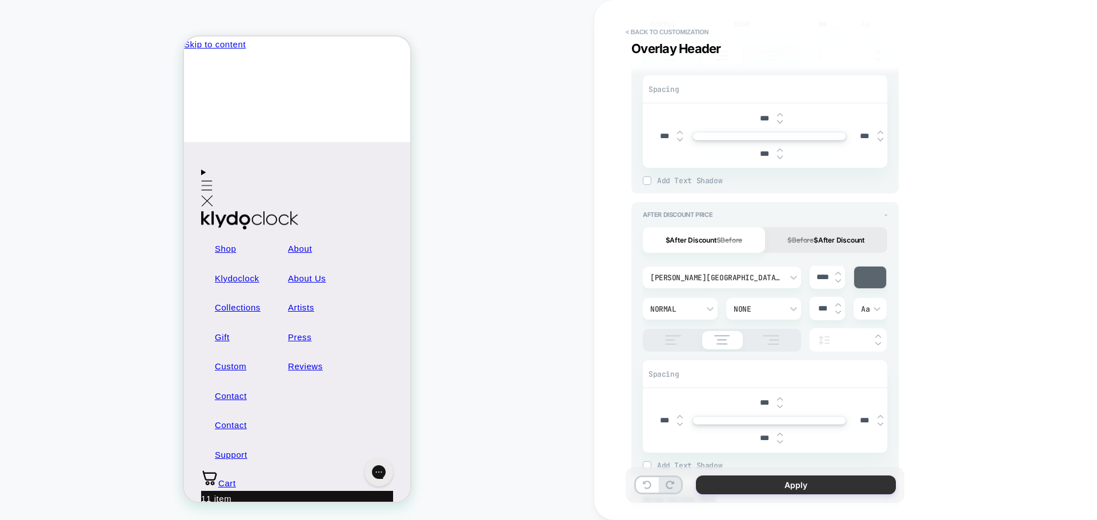
click at [774, 481] on button "Apply" at bounding box center [796, 485] width 200 height 19
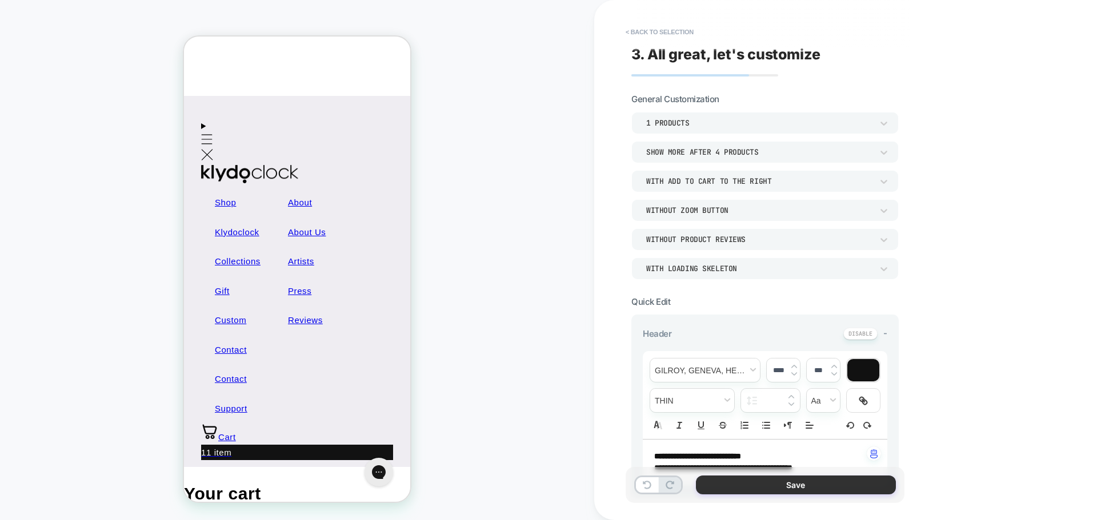
click at [799, 490] on button "Save" at bounding box center [796, 485] width 200 height 19
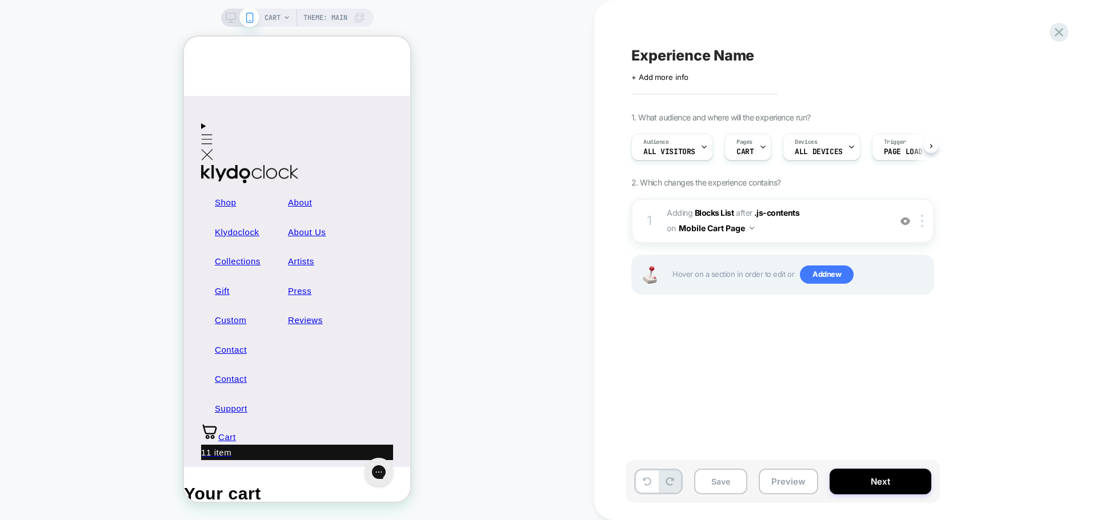
scroll to position [0, 1]
click at [896, 481] on button "Next" at bounding box center [881, 482] width 102 height 26
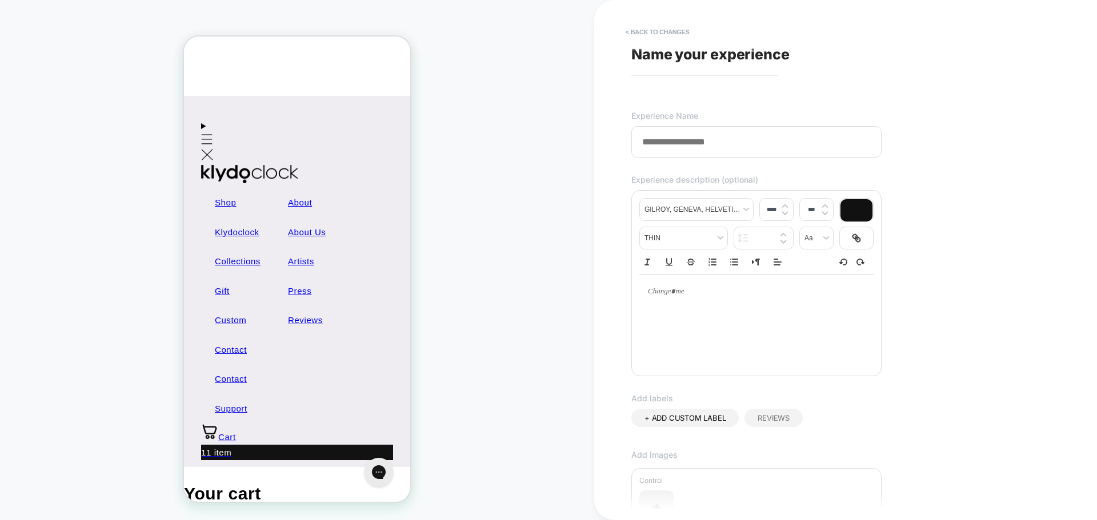
click at [692, 146] on input at bounding box center [756, 141] width 250 height 31
click at [692, 153] on input at bounding box center [756, 141] width 250 height 31
type input "*"
type input "**********"
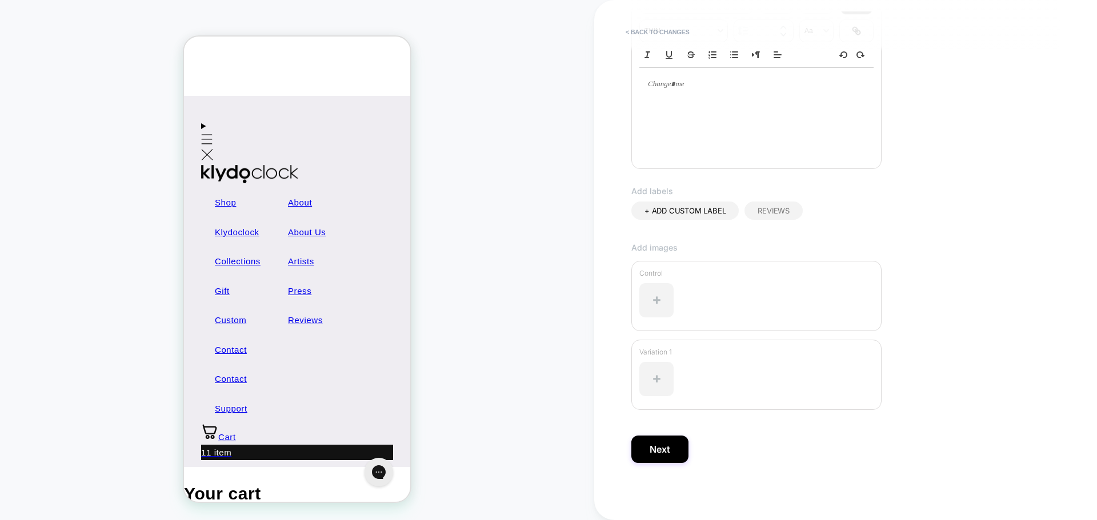
scroll to position [209, 0]
click at [659, 451] on button "Next" at bounding box center [659, 449] width 57 height 27
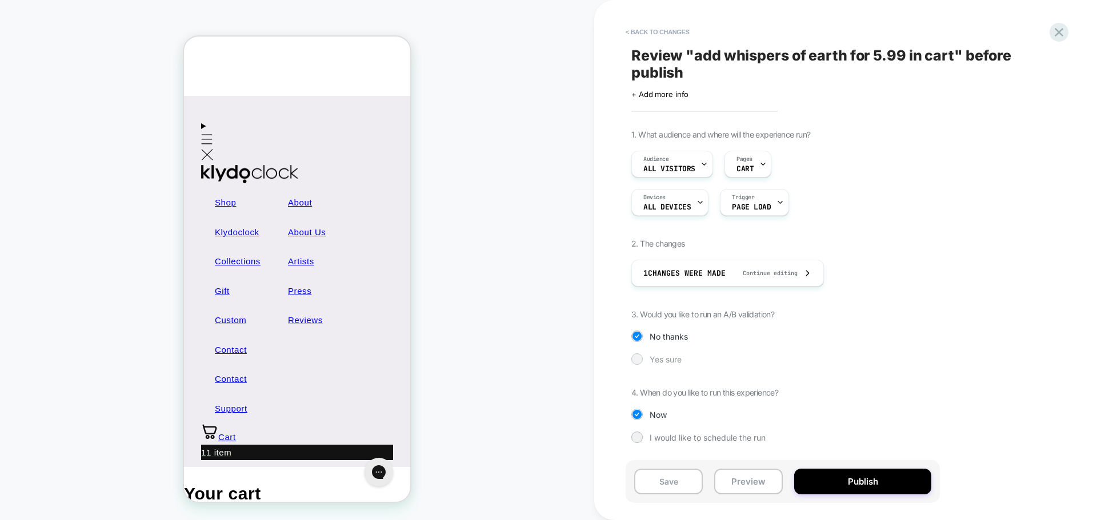
click at [636, 359] on div at bounding box center [636, 359] width 9 height 9
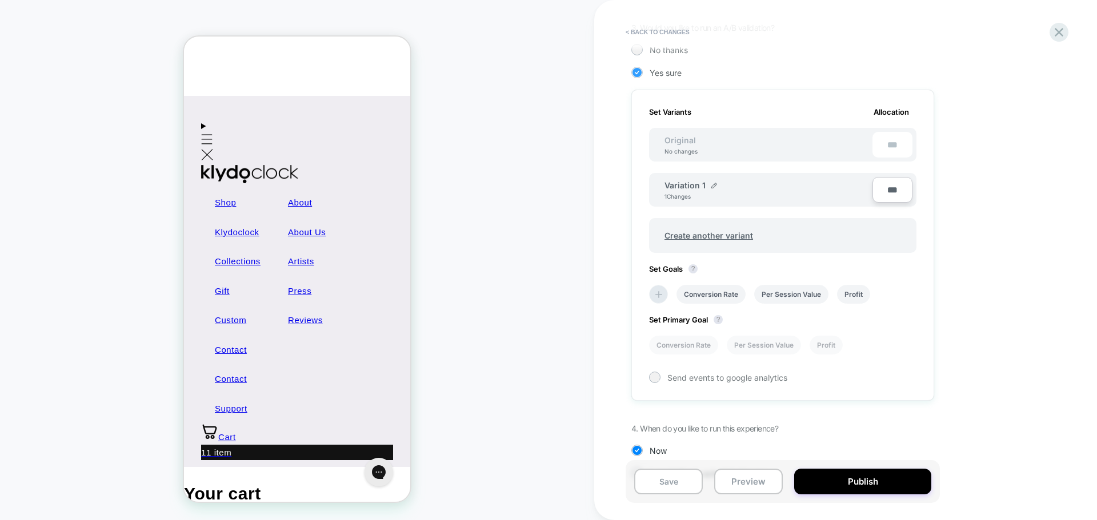
scroll to position [320, 0]
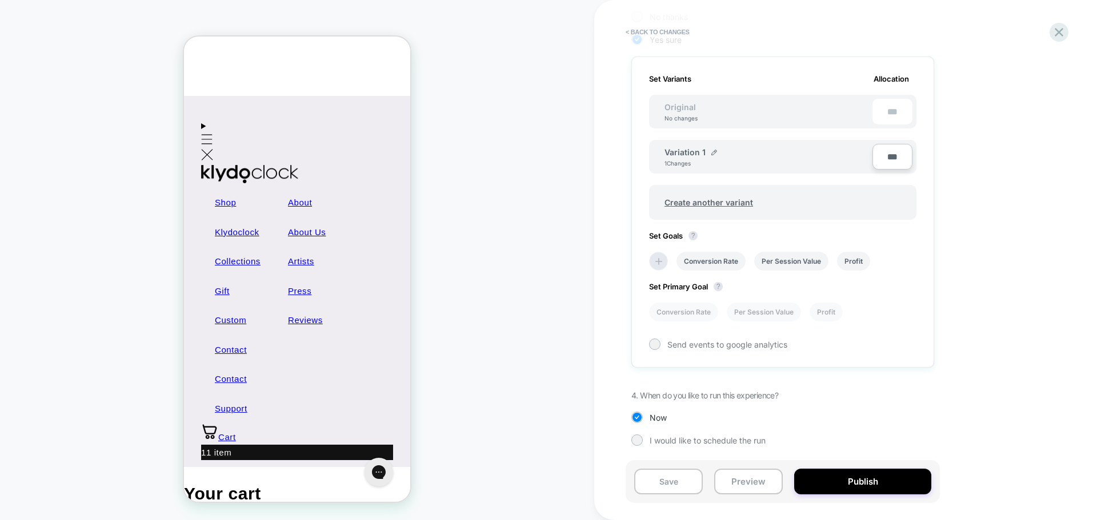
click at [890, 157] on input "***" at bounding box center [892, 157] width 40 height 26
type input "***"
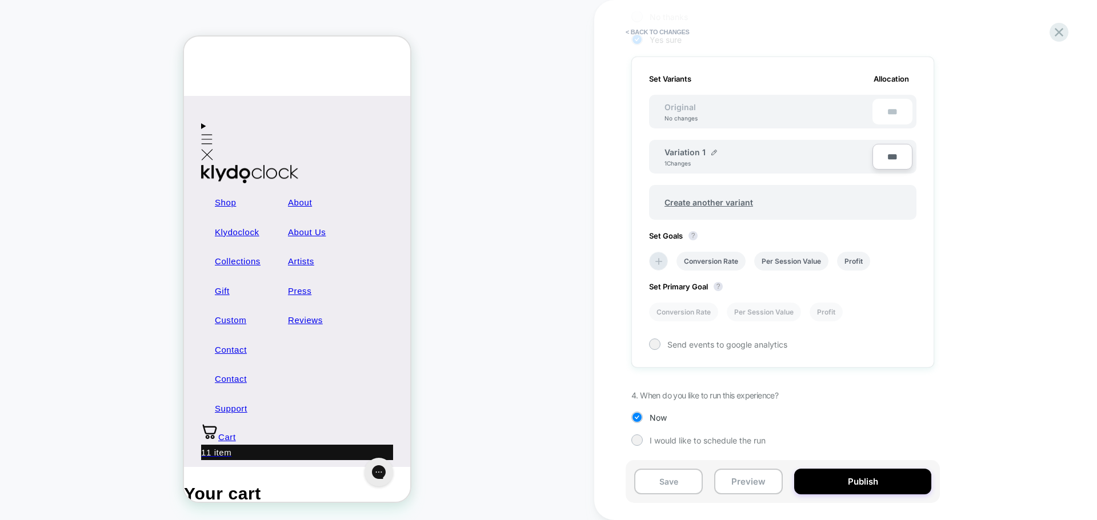
type input "***"
click at [613, 253] on div "< Back to changes Review " add whispers of earth for 5.99 in cart " before publ…" at bounding box center [845, 260] width 503 height 520
click at [716, 262] on li "Conversion Rate" at bounding box center [710, 261] width 69 height 19
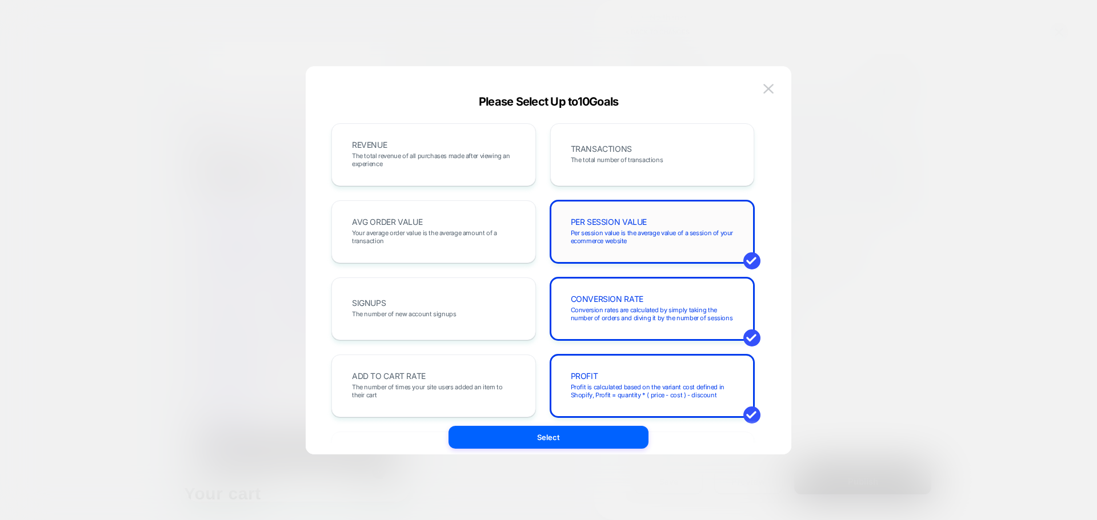
click at [627, 237] on span "Per session value is the average value of a session of your ecommerce website" at bounding box center [652, 237] width 163 height 16
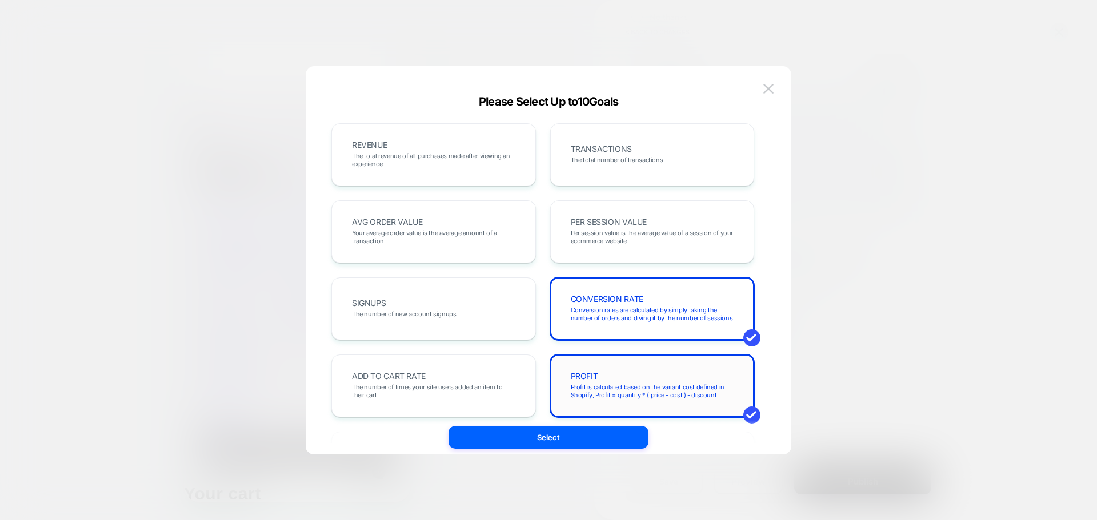
click at [631, 377] on div "PROFIT Profit is calculated based on the variant cost defined in Shopify, Profi…" at bounding box center [652, 386] width 181 height 39
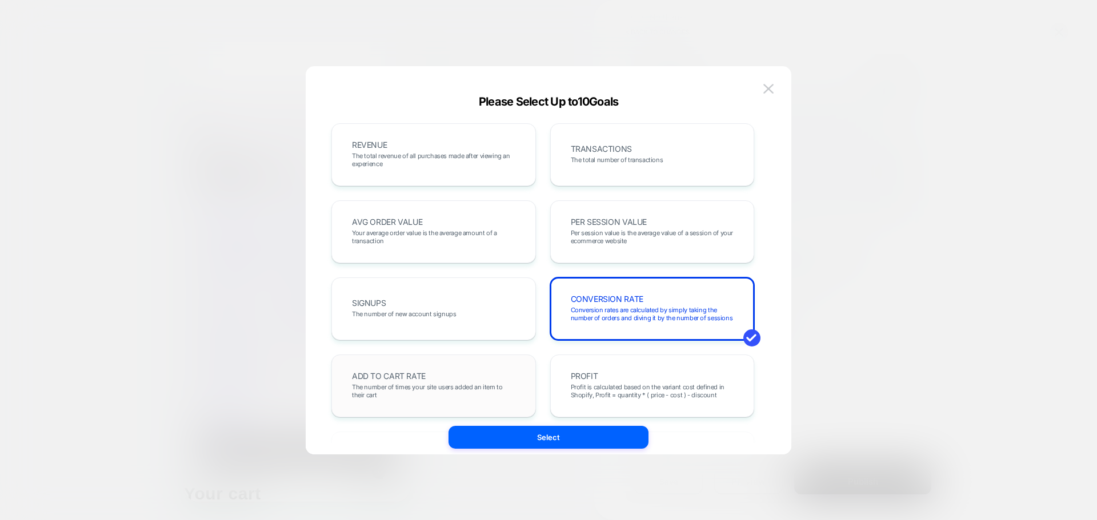
click at [401, 379] on span "ADD TO CART RATE" at bounding box center [389, 377] width 74 height 8
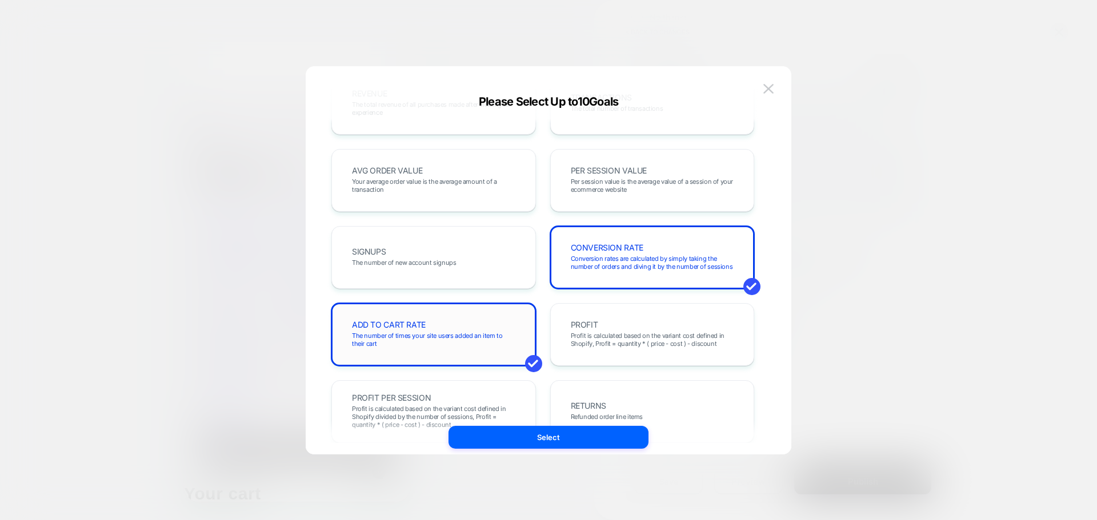
scroll to position [0, 0]
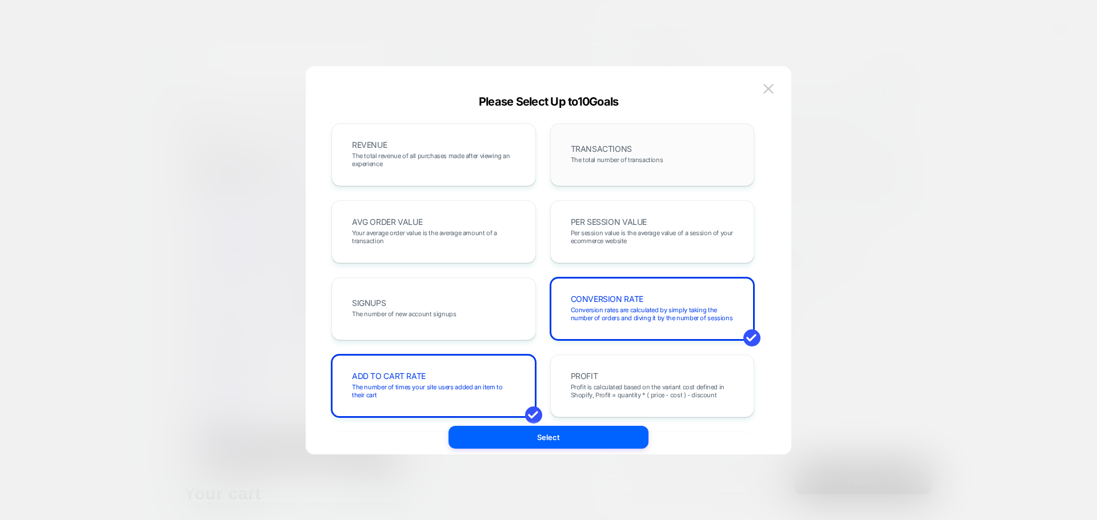
click at [619, 157] on span "The total number of transactions" at bounding box center [617, 160] width 93 height 8
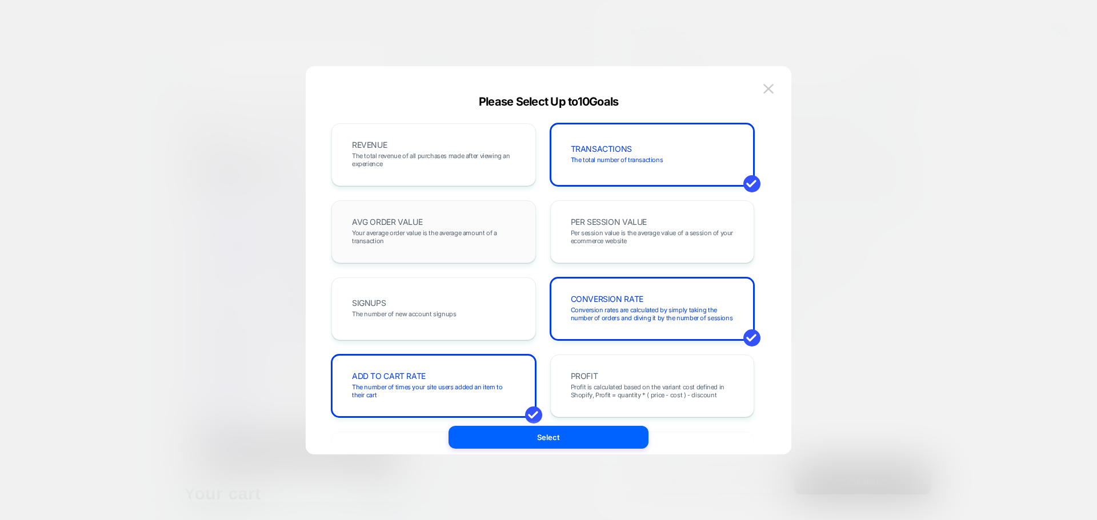
click at [457, 233] on span "Your average order value is the average amount of a transaction" at bounding box center [433, 237] width 163 height 16
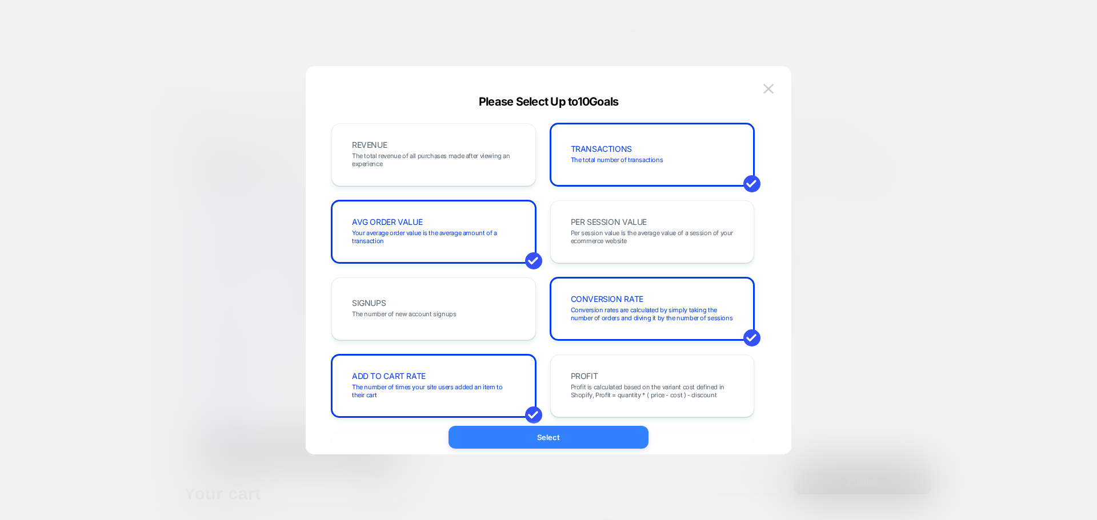
click at [568, 438] on button "Select" at bounding box center [549, 437] width 200 height 23
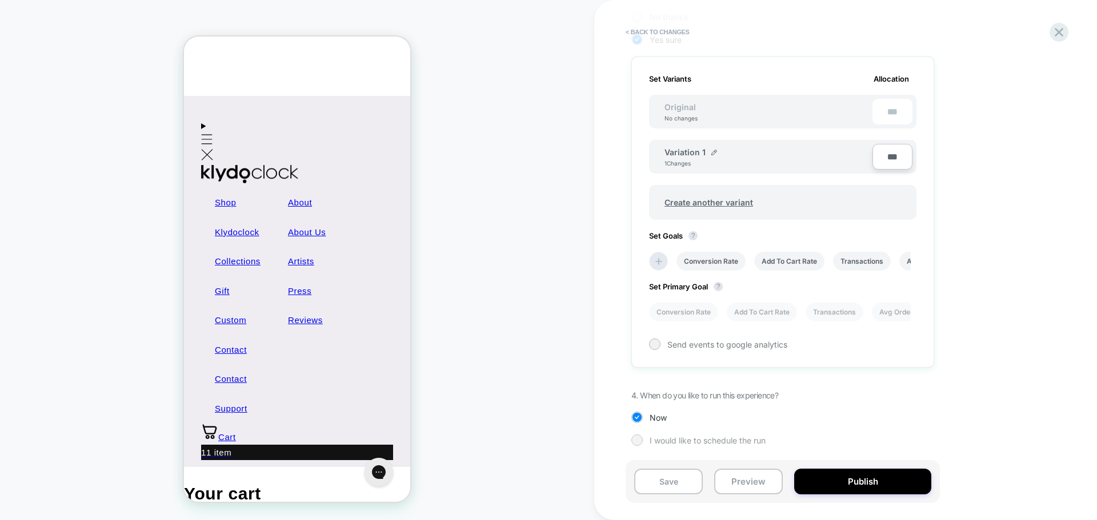
click at [647, 442] on div "I would like to schedule the run" at bounding box center [782, 440] width 303 height 11
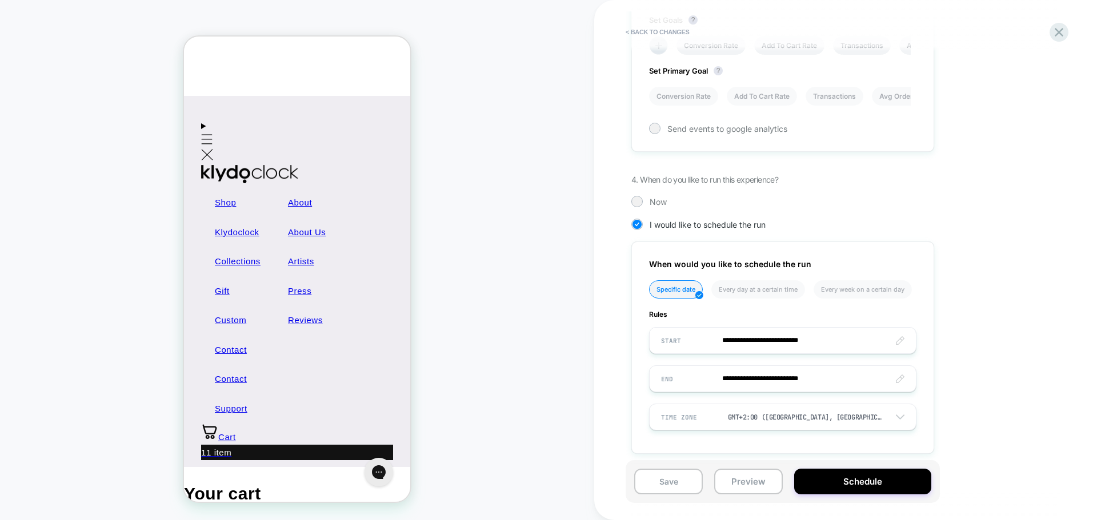
scroll to position [544, 0]
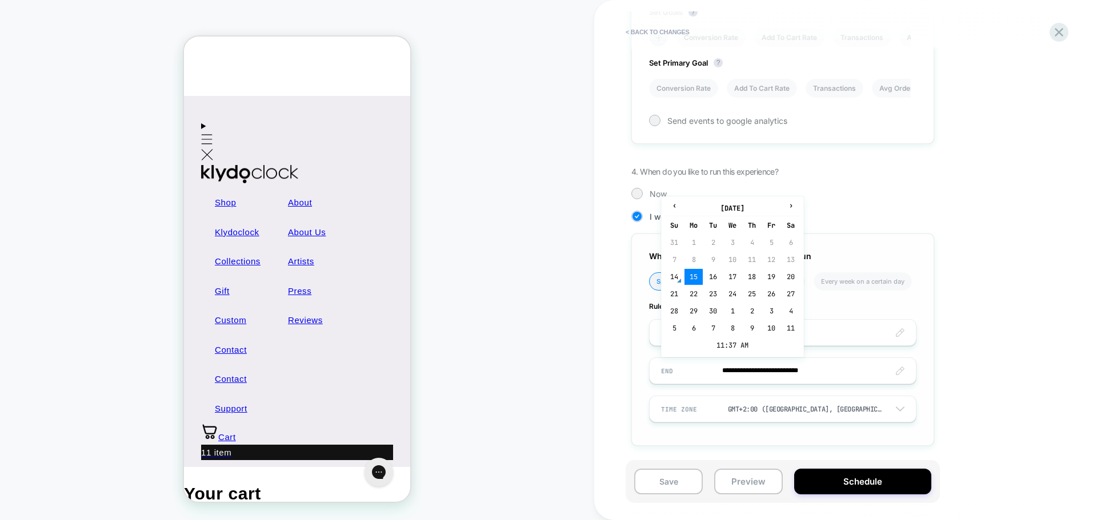
click at [800, 384] on input "**********" at bounding box center [783, 371] width 266 height 27
click at [804, 384] on input "**********" at bounding box center [783, 371] width 266 height 27
click at [603, 383] on div "**********" at bounding box center [845, 260] width 503 height 520
click at [701, 319] on input "**********" at bounding box center [783, 332] width 266 height 27
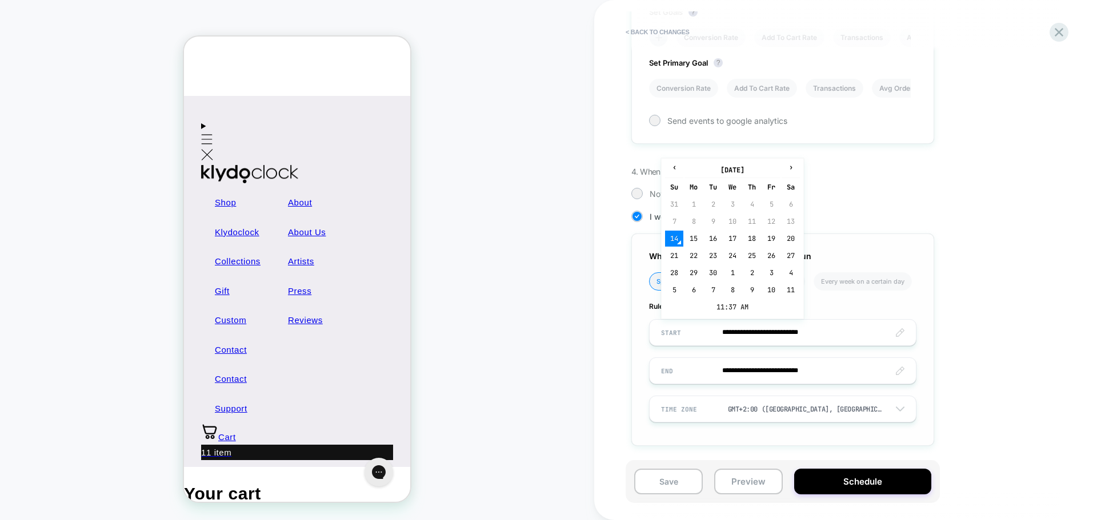
click at [701, 324] on input "**********" at bounding box center [783, 332] width 266 height 27
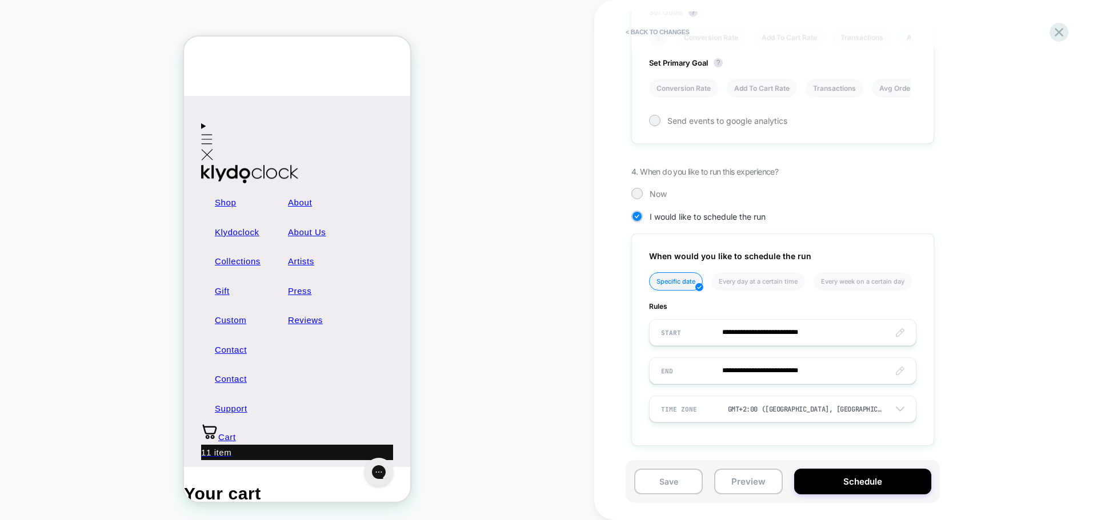
click at [582, 350] on div "CART Theme: MAIN" at bounding box center [297, 260] width 594 height 498
click at [638, 182] on div "**********" at bounding box center [839, 25] width 417 height 878
click at [717, 324] on input "**********" at bounding box center [783, 332] width 266 height 27
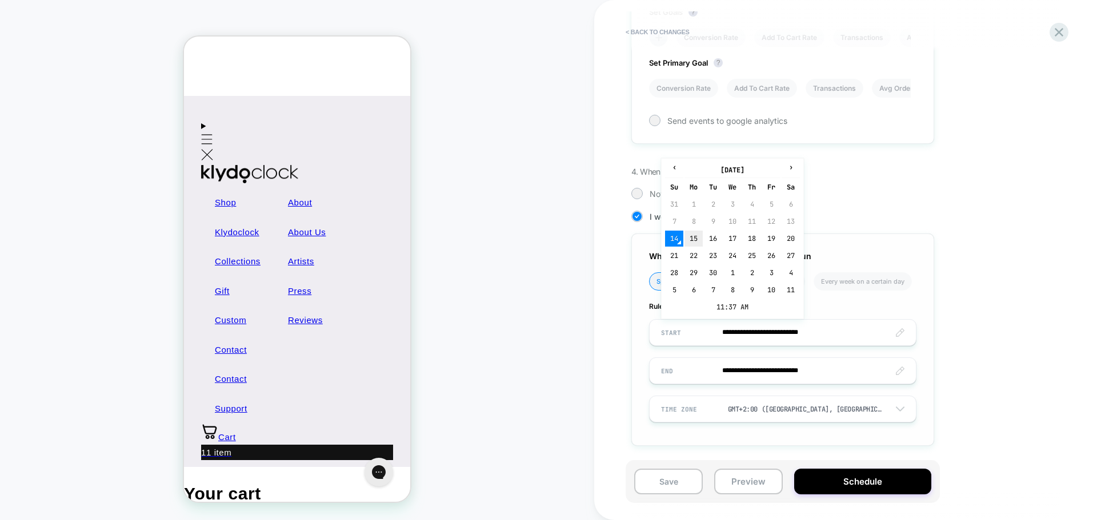
click at [695, 238] on td "15" at bounding box center [693, 239] width 18 height 16
type input "**********"
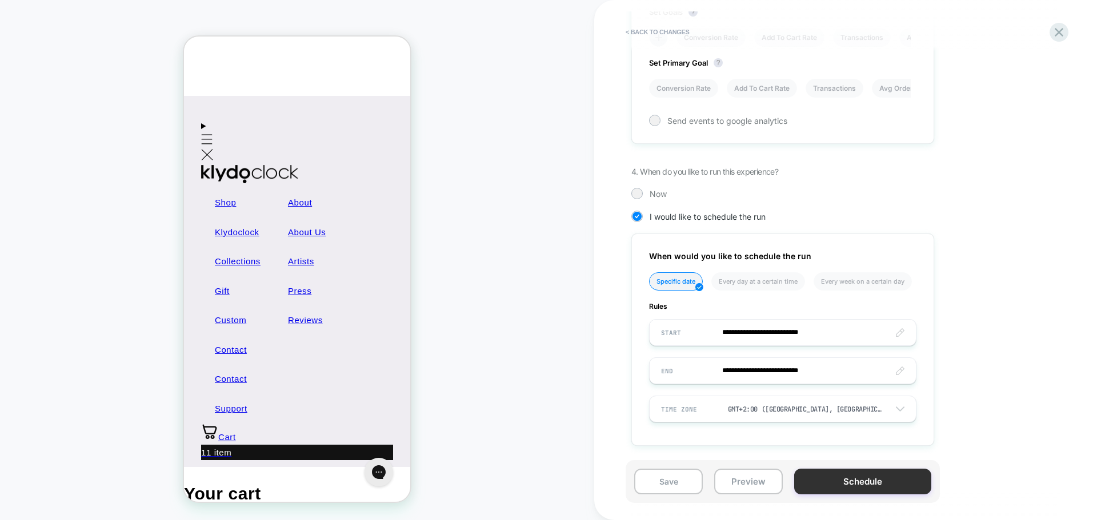
click at [844, 477] on button "Schedule" at bounding box center [862, 482] width 137 height 26
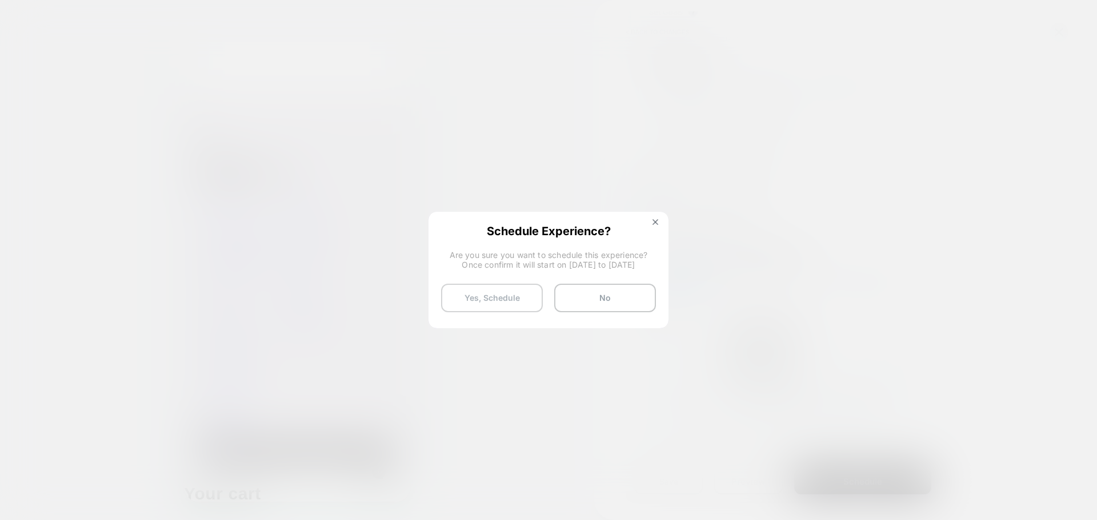
click at [504, 300] on button "Yes, Schedule" at bounding box center [492, 298] width 102 height 29
